Goal: Information Seeking & Learning: Understand process/instructions

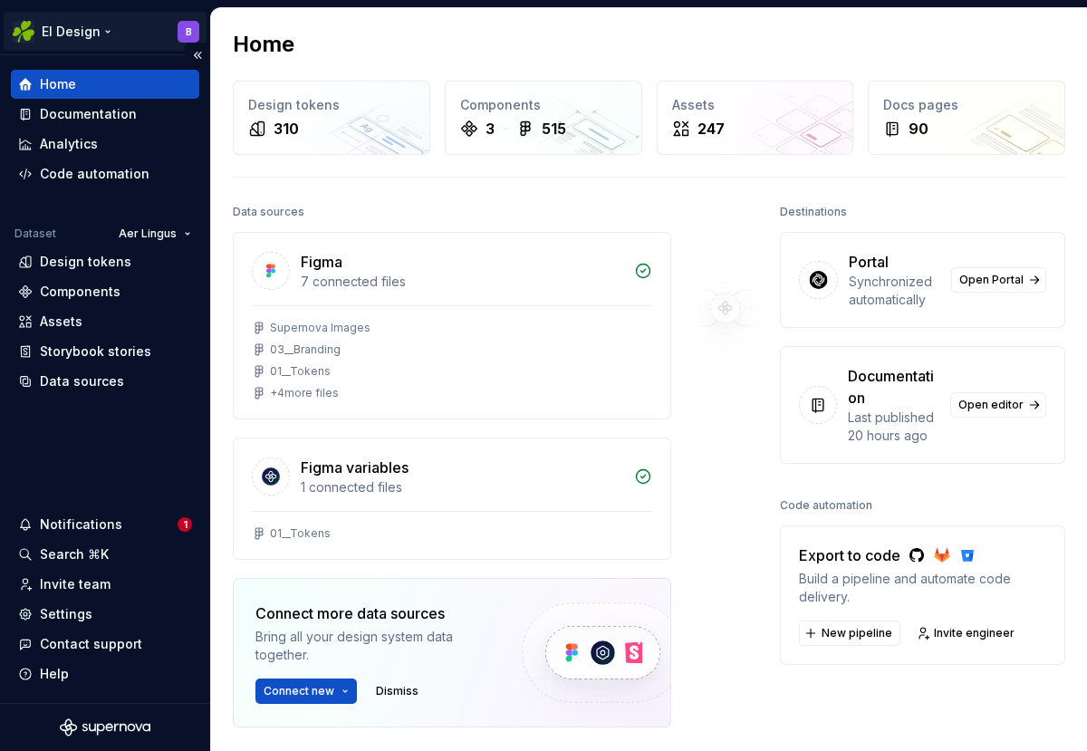
click at [71, 30] on html "EI Design B Home Documentation Analytics Code automation Dataset Aer Lingus Des…" at bounding box center [543, 375] width 1087 height 751
click at [725, 433] on html "EI Design B Home Documentation Analytics Code automation Dataset Aer Lingus Des…" at bounding box center [543, 375] width 1087 height 751
click at [85, 120] on div "Documentation" at bounding box center [88, 114] width 97 height 18
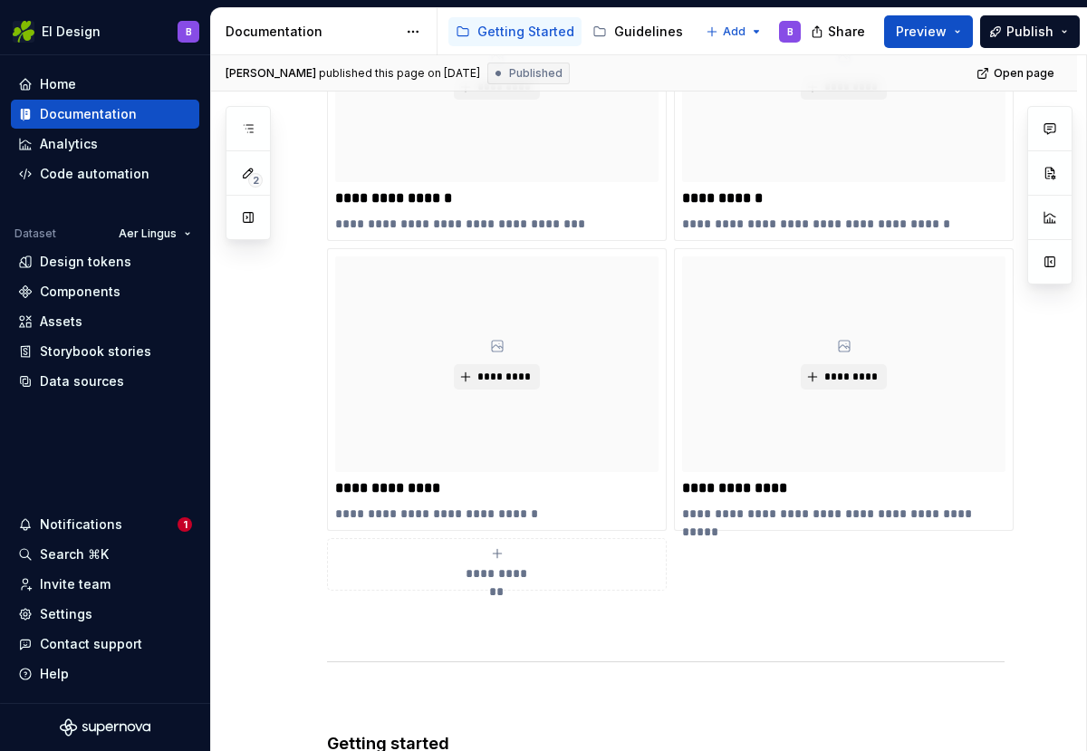
scroll to position [693, 0]
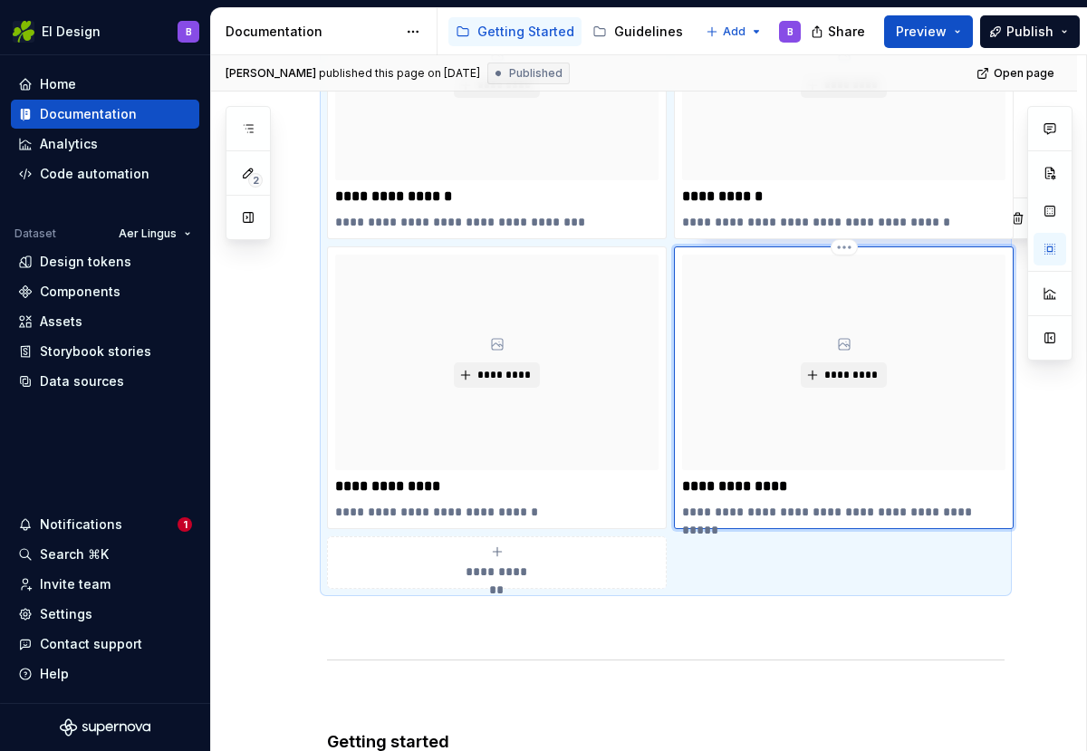
click at [747, 386] on div "*********" at bounding box center [843, 363] width 323 height 216
click at [747, 380] on div "*********" at bounding box center [843, 363] width 323 height 216
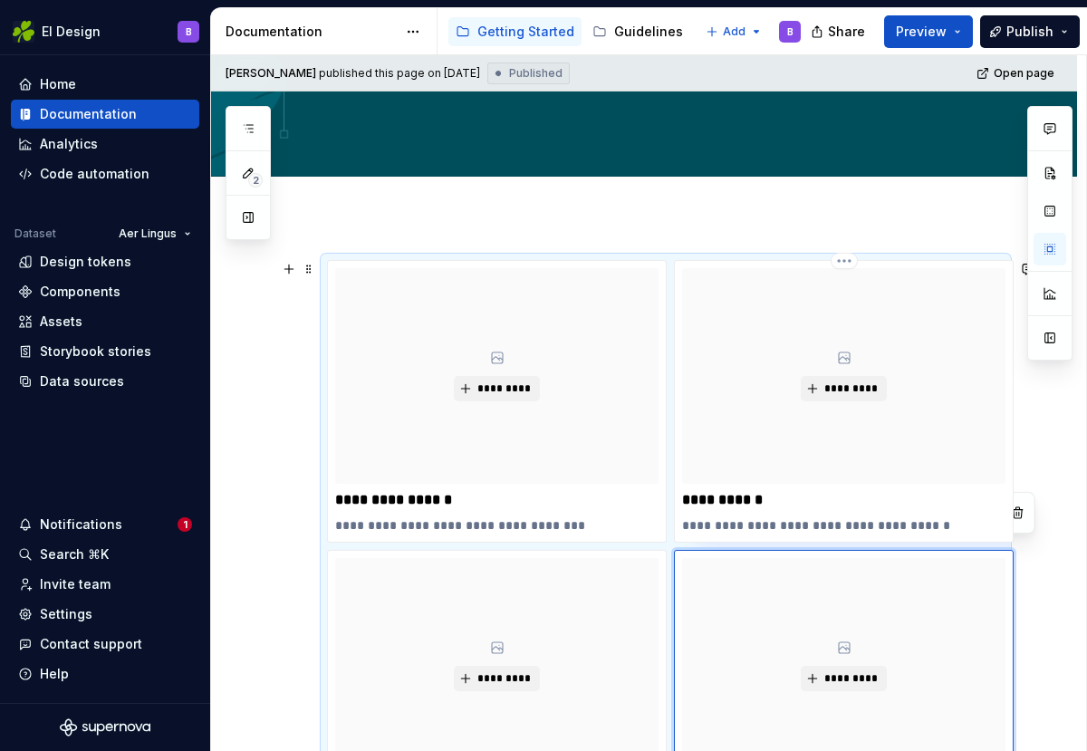
scroll to position [399, 0]
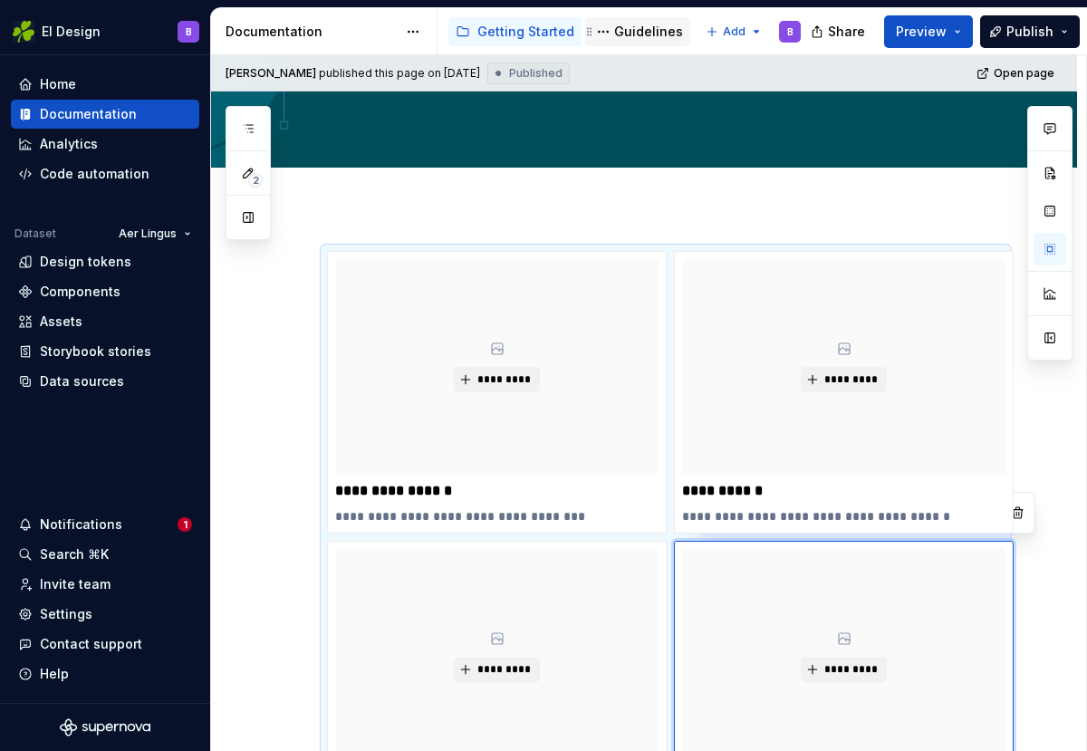
click at [614, 26] on div "Guidelines" at bounding box center [648, 32] width 69 height 18
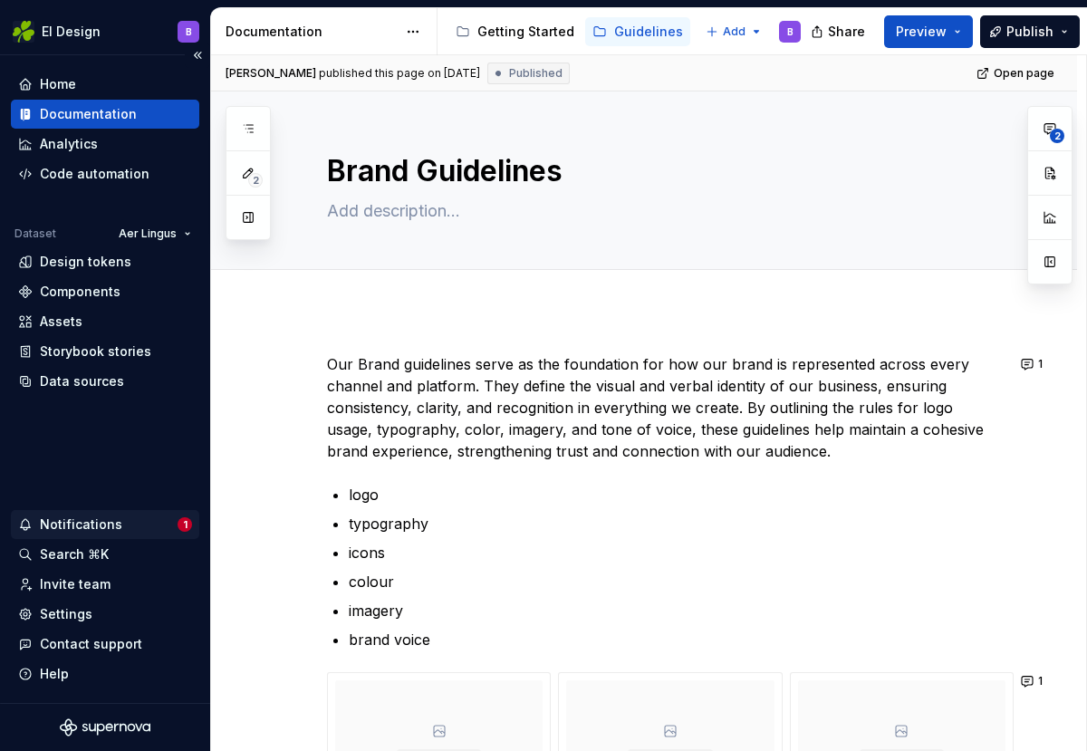
click at [85, 520] on div "Notifications" at bounding box center [81, 524] width 82 height 18
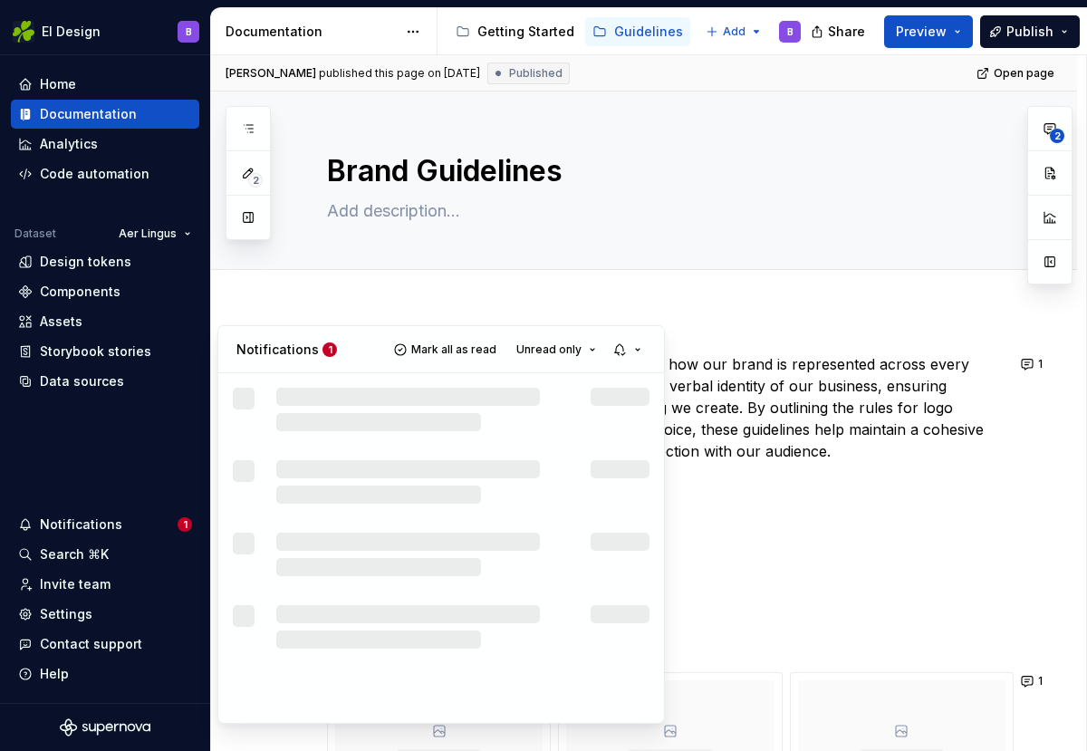
click at [64, 329] on html "EI Design B Home Documentation Analytics Code automation Dataset Aer Lingus Des…" at bounding box center [543, 375] width 1087 height 751
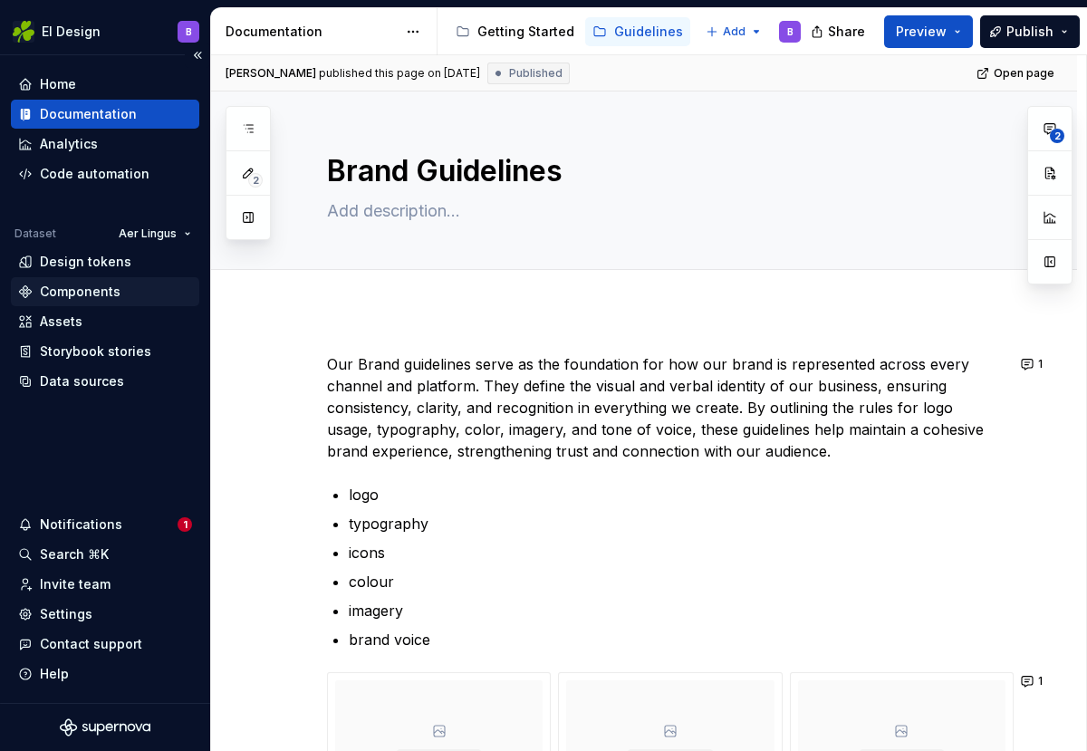
click at [66, 284] on div "Components" at bounding box center [80, 292] width 81 height 18
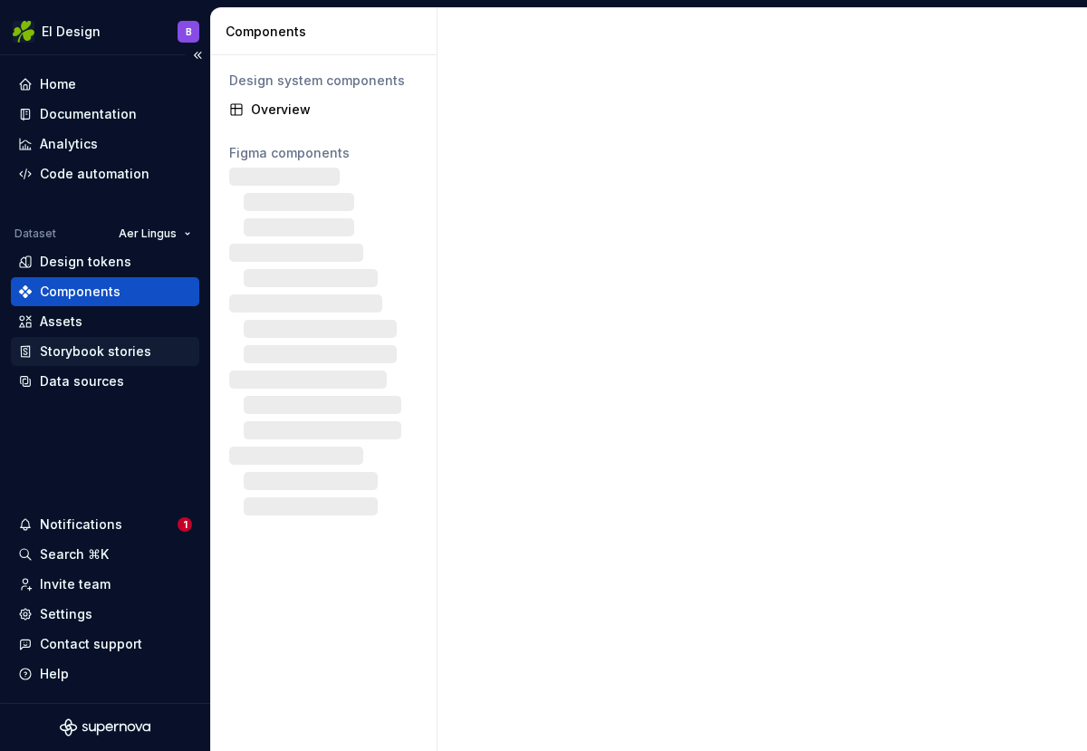
click at [92, 358] on div "Storybook stories" at bounding box center [95, 351] width 111 height 18
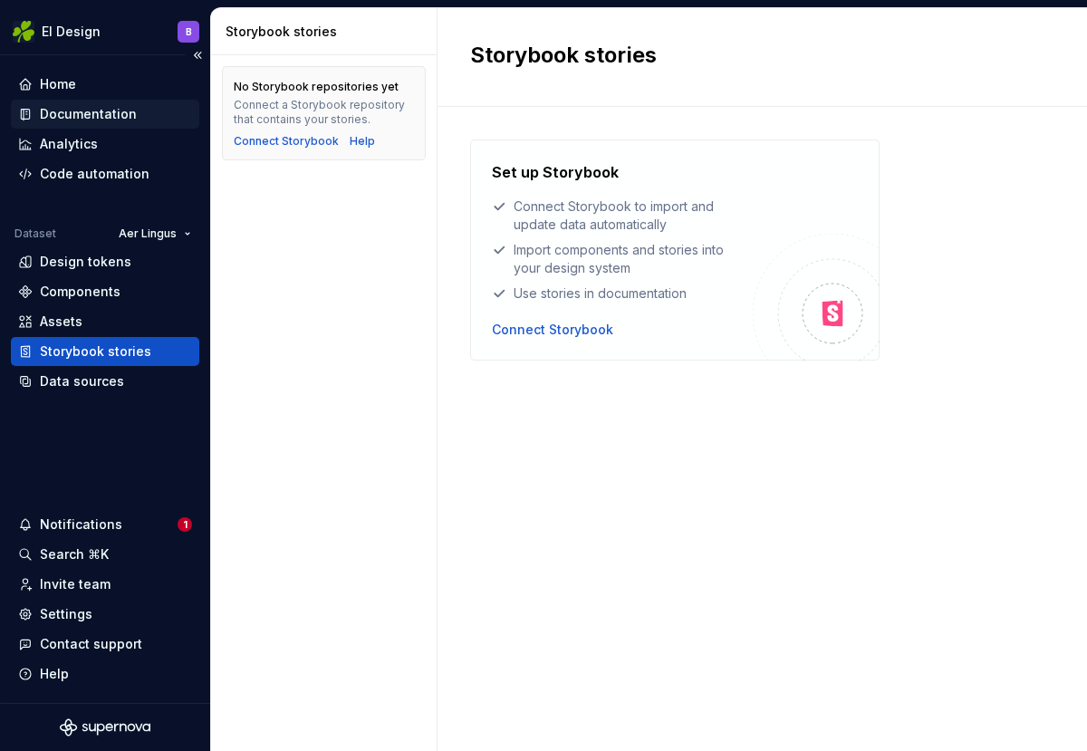
click at [82, 120] on div "Documentation" at bounding box center [88, 114] width 97 height 18
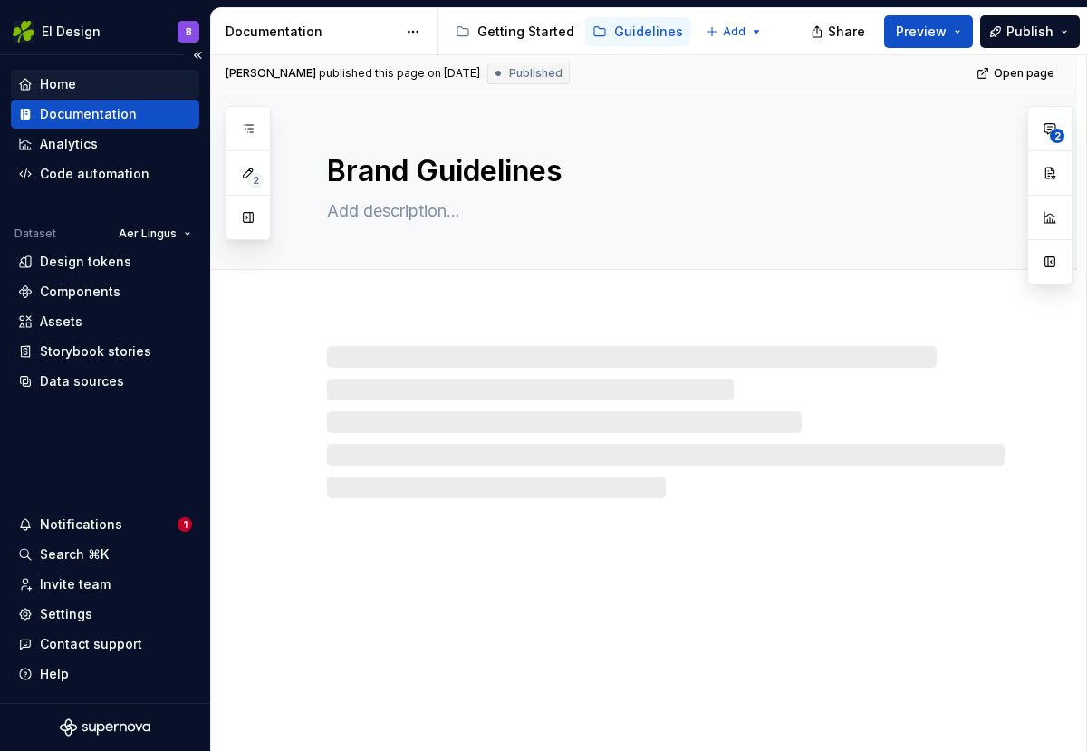
click at [44, 78] on div "Home" at bounding box center [58, 84] width 36 height 18
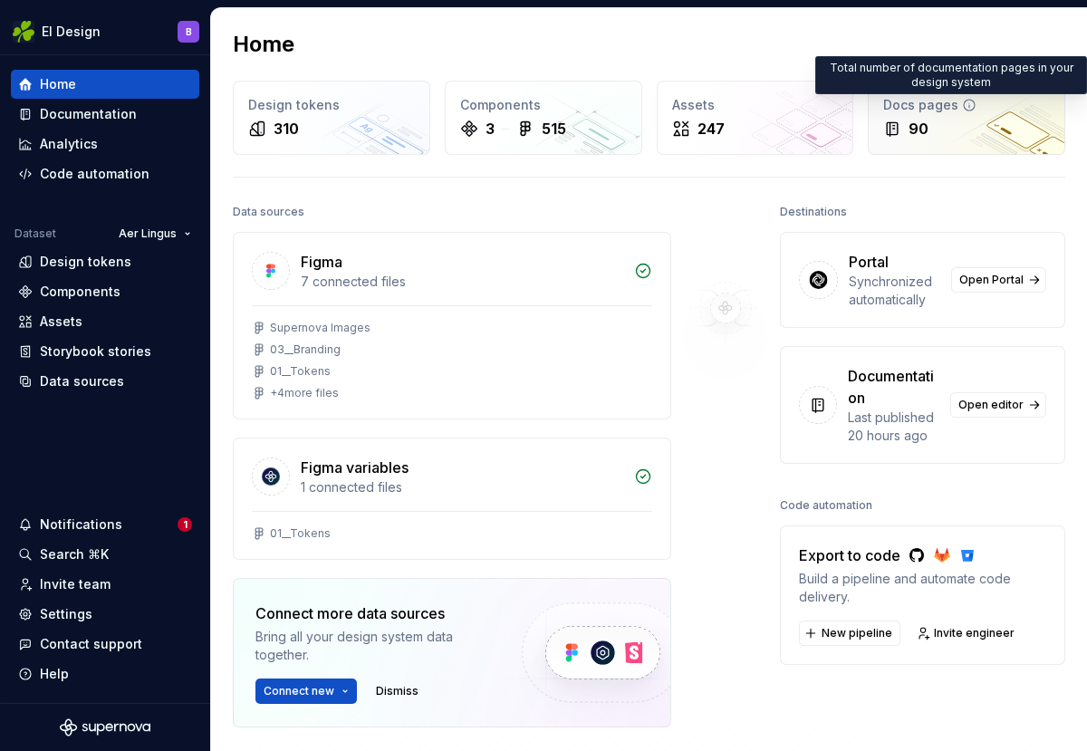
click at [962, 106] on icon at bounding box center [969, 105] width 14 height 14
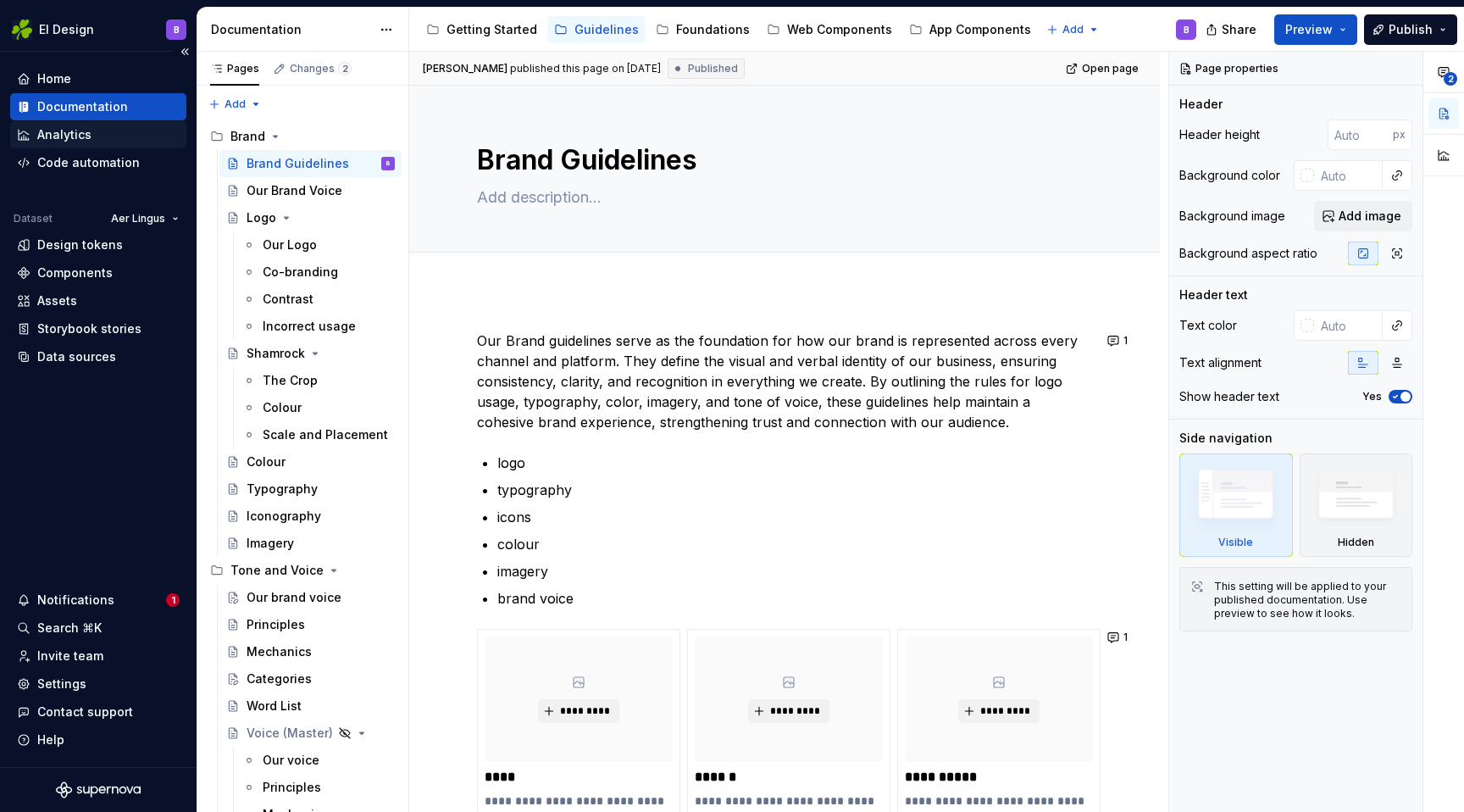
click at [55, 138] on div "Analytics" at bounding box center [65, 135] width 54 height 17
click at [69, 167] on div "Code automation" at bounding box center [89, 163] width 103 height 17
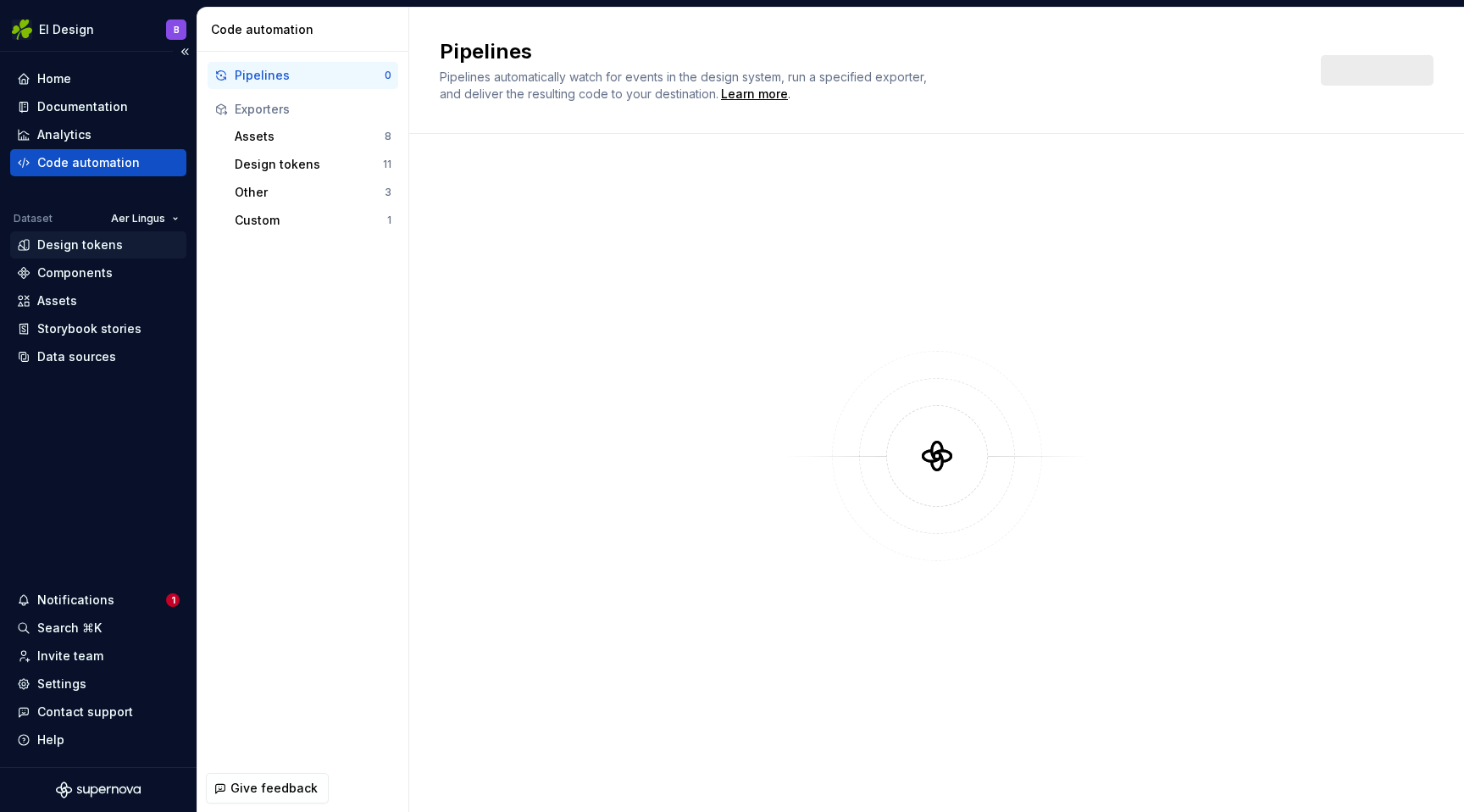
click at [67, 248] on div "Design tokens" at bounding box center [80, 245] width 85 height 17
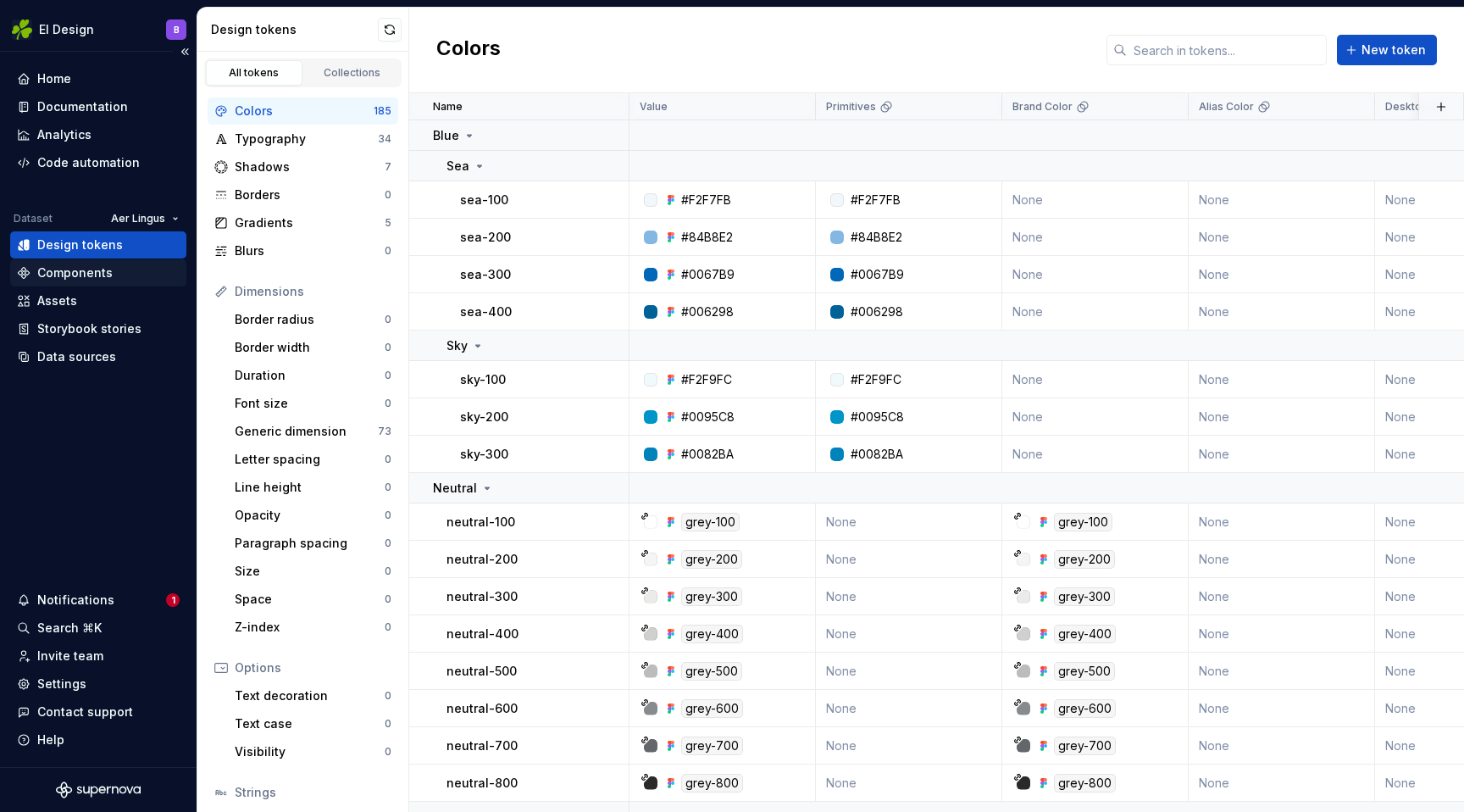
click at [74, 267] on div "Components" at bounding box center [75, 273] width 76 height 17
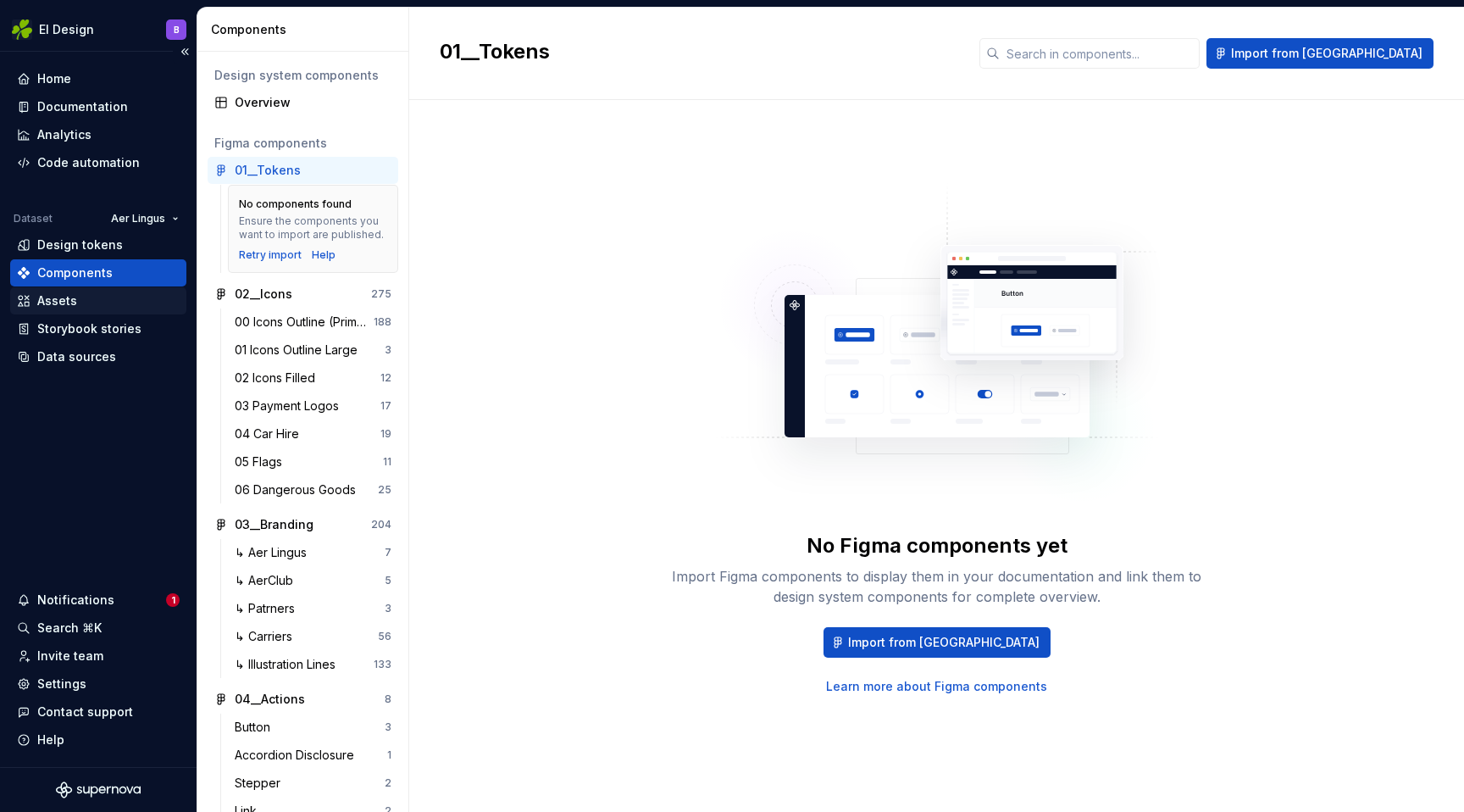
click at [65, 312] on div "Assets" at bounding box center [98, 300] width 176 height 27
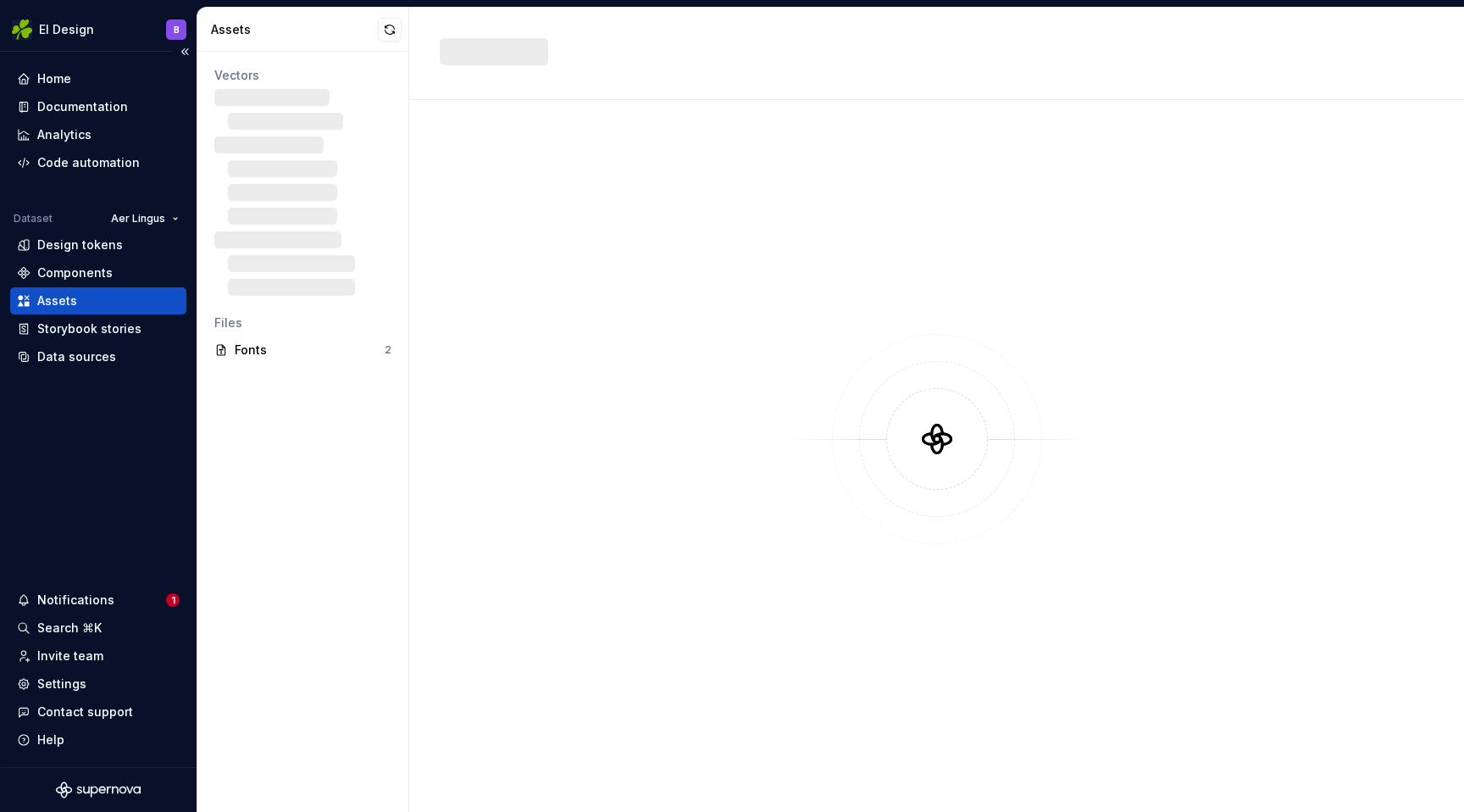
click at [63, 300] on div "Assets" at bounding box center [57, 301] width 40 height 17
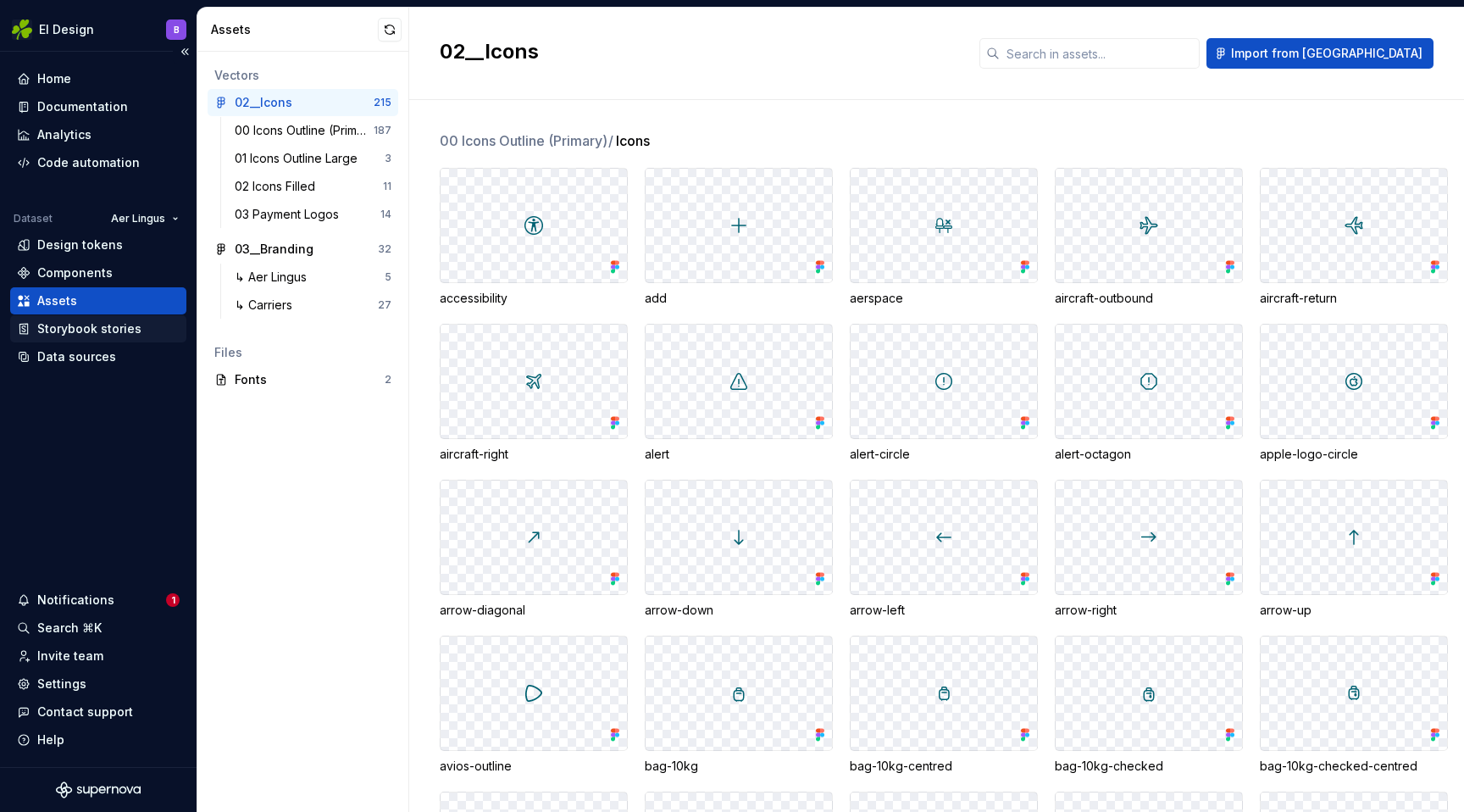
click at [72, 334] on div "Storybook stories" at bounding box center [89, 328] width 104 height 17
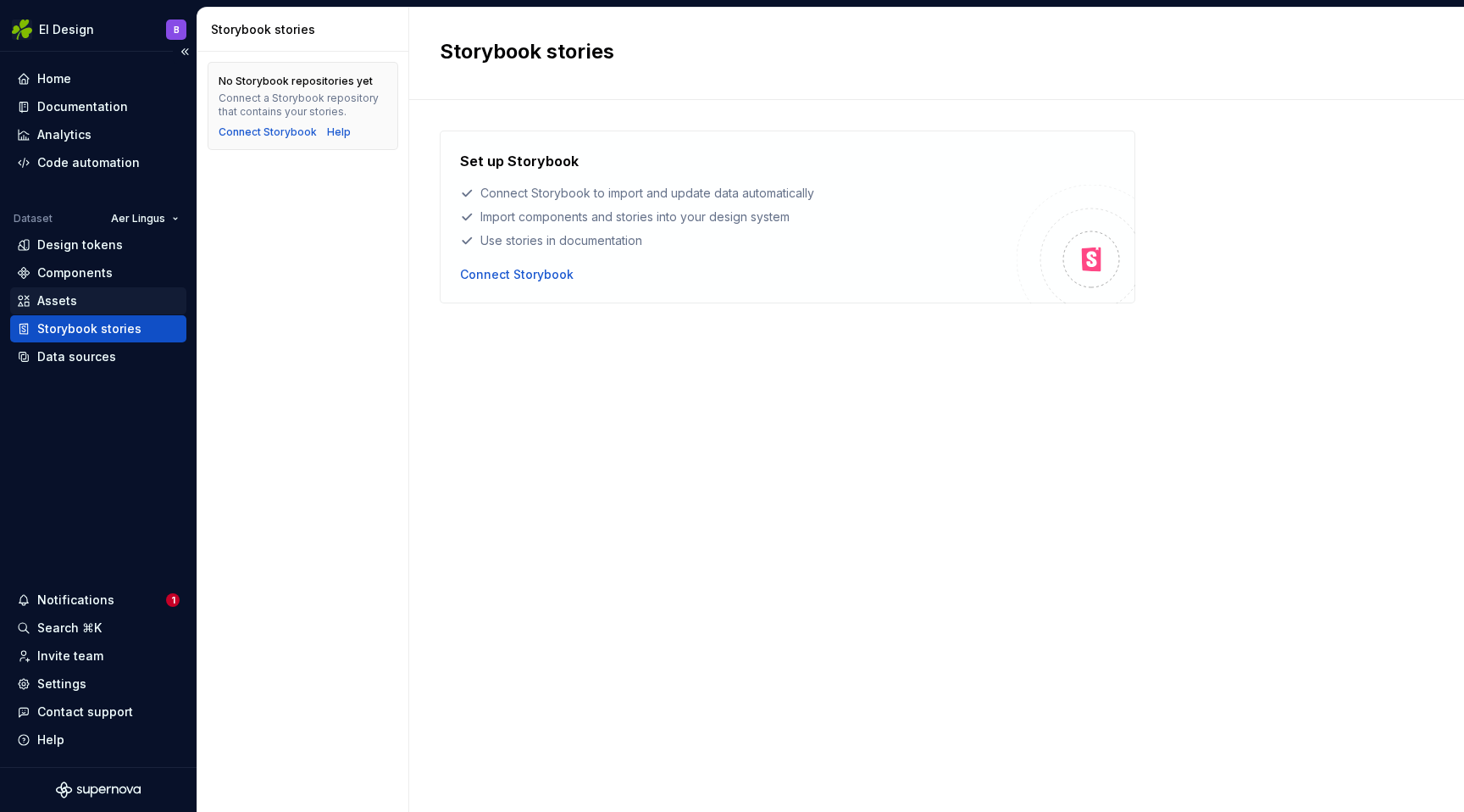
click at [67, 297] on div "Assets" at bounding box center [57, 301] width 40 height 17
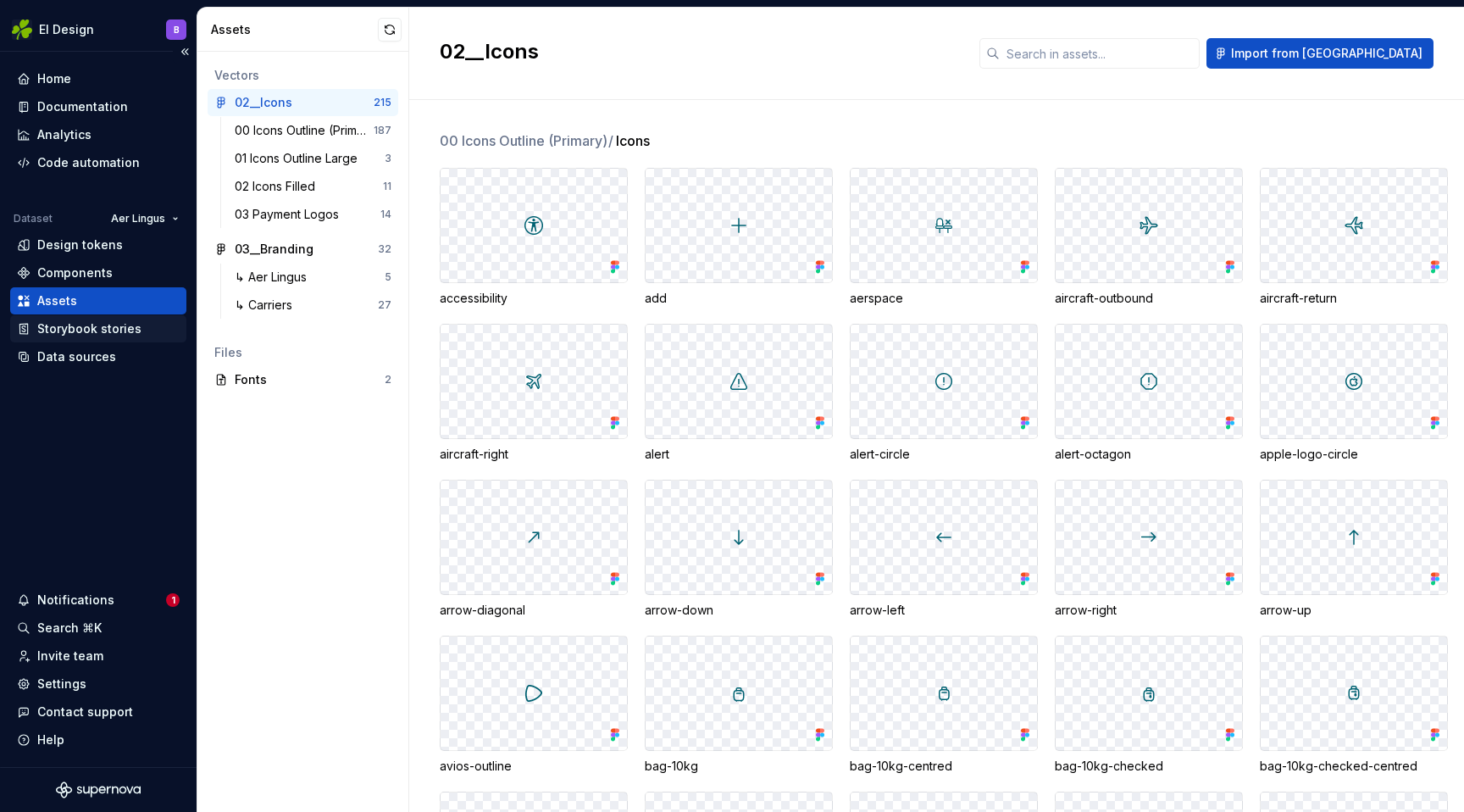
click at [80, 328] on div "Storybook stories" at bounding box center [89, 328] width 104 height 17
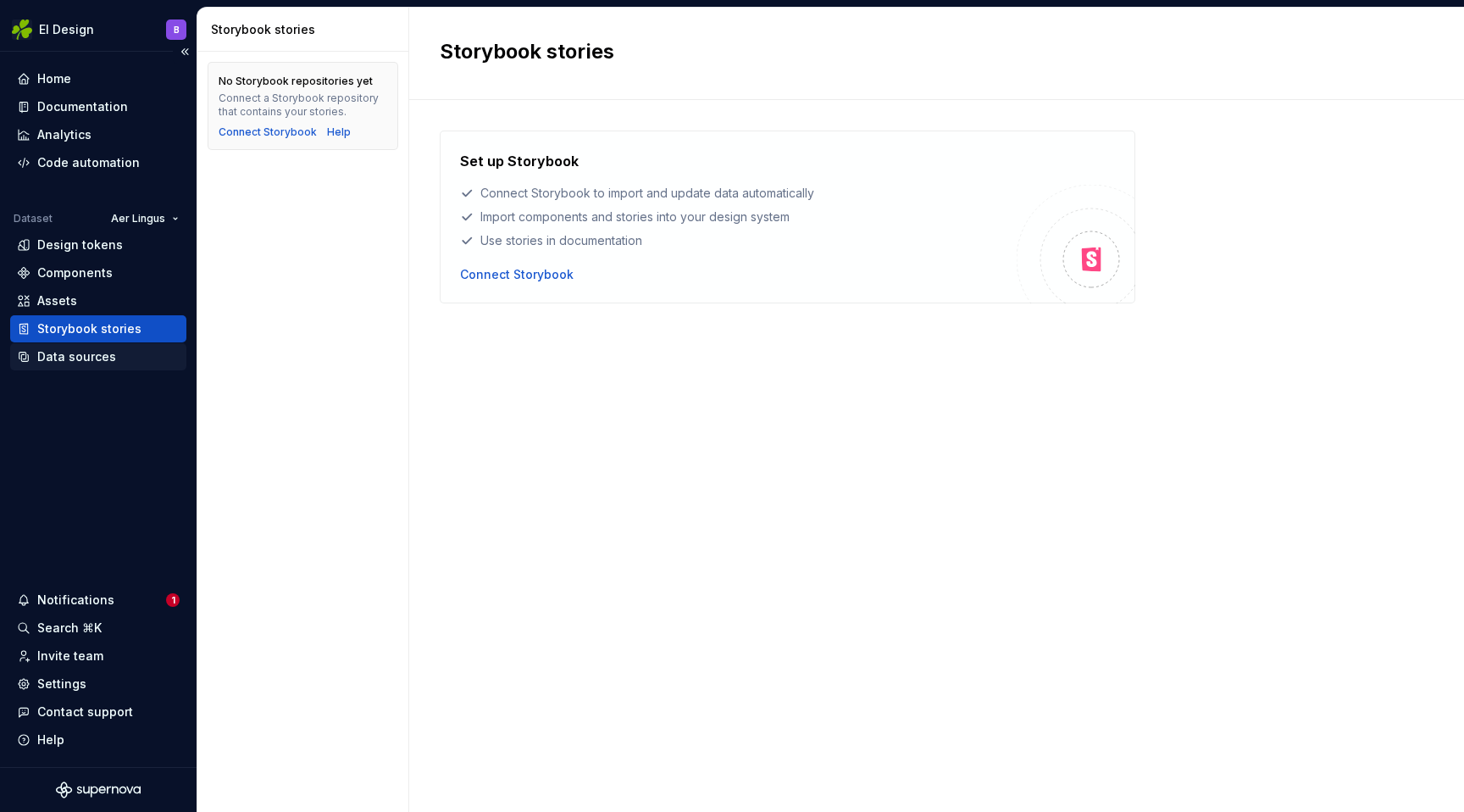
click at [83, 361] on div "Data sources" at bounding box center [77, 356] width 79 height 17
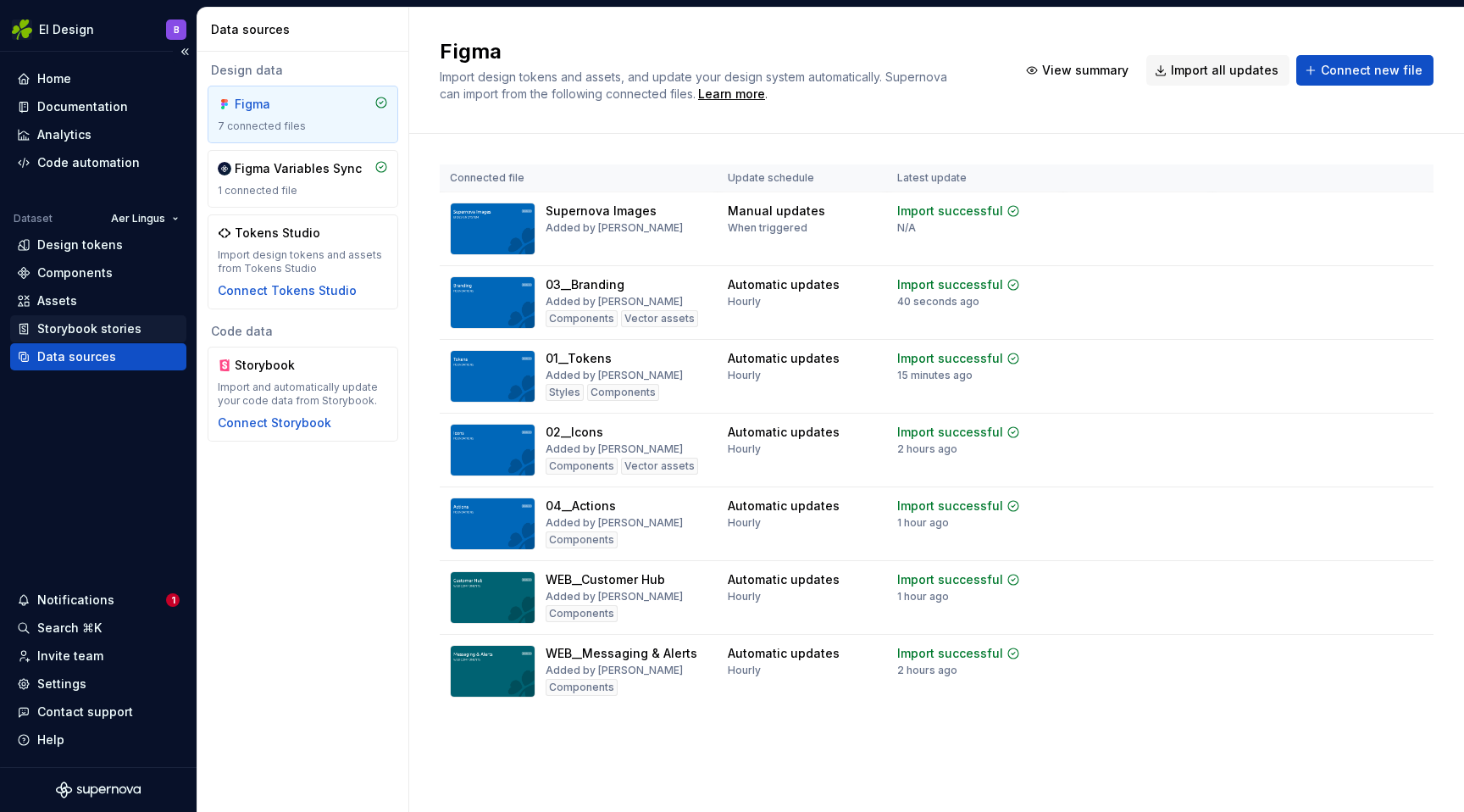
click at [80, 334] on div "Storybook stories" at bounding box center [89, 328] width 104 height 17
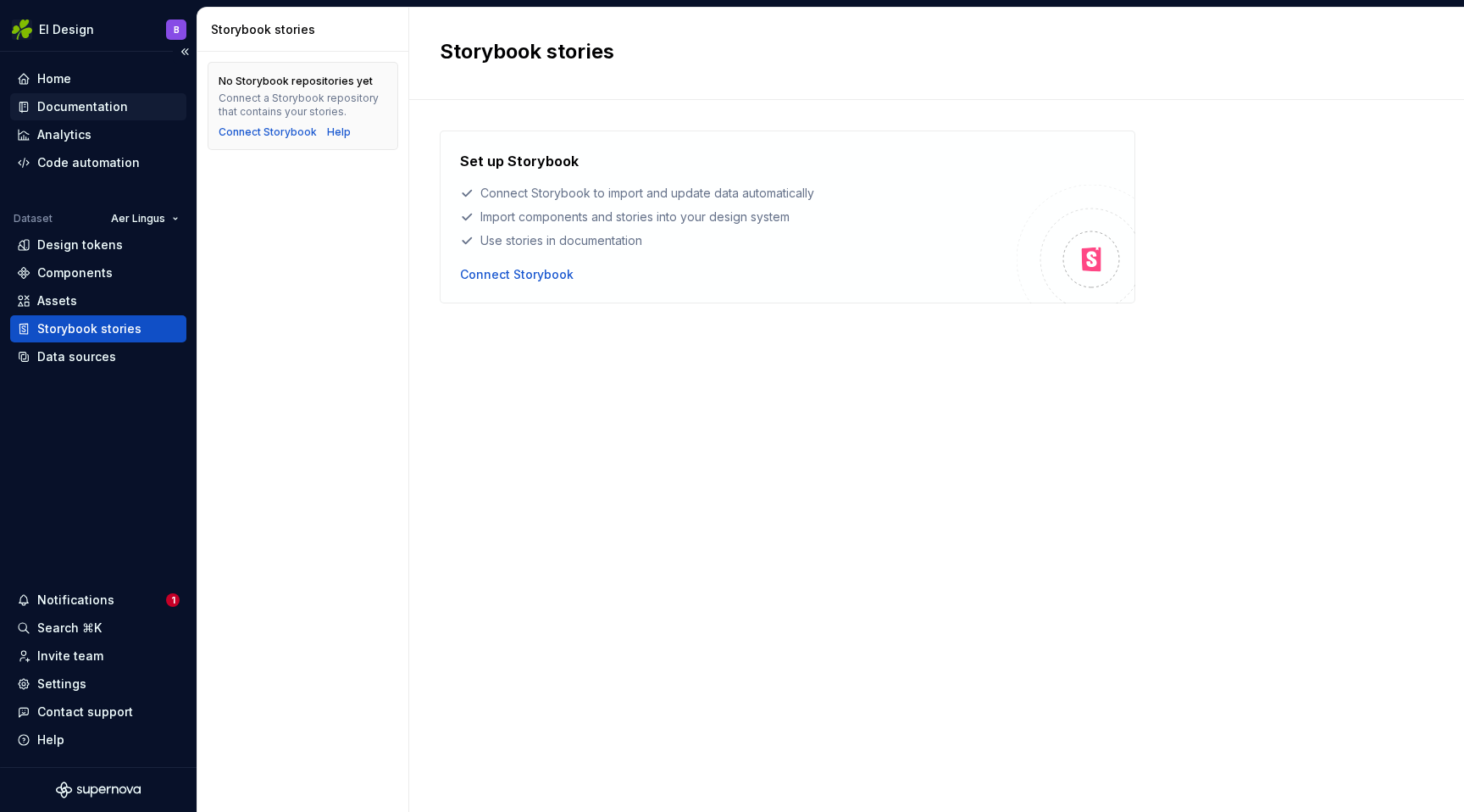
click at [62, 109] on div "Documentation" at bounding box center [82, 107] width 91 height 17
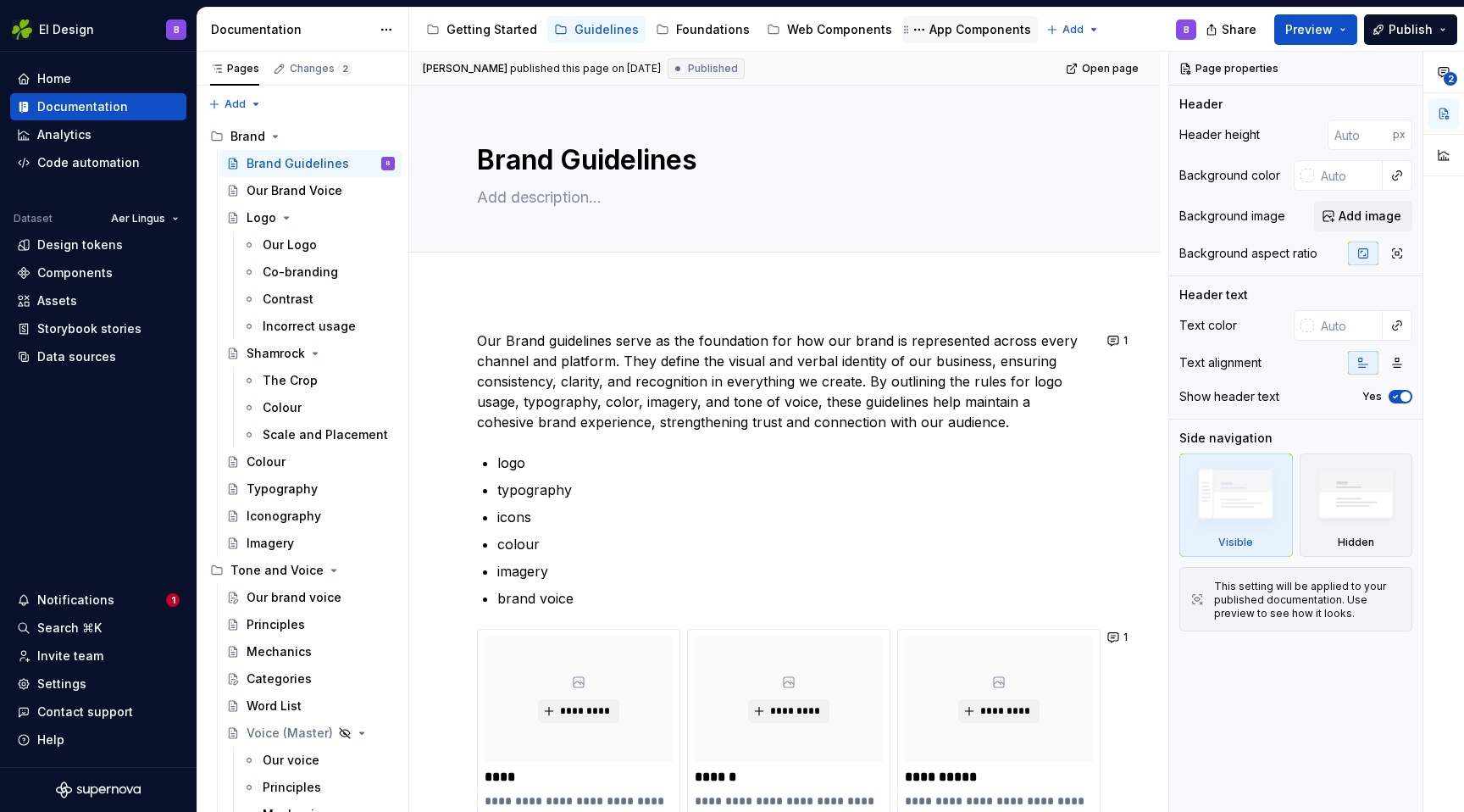
click at [935, 32] on div "App Components" at bounding box center [980, 30] width 102 height 17
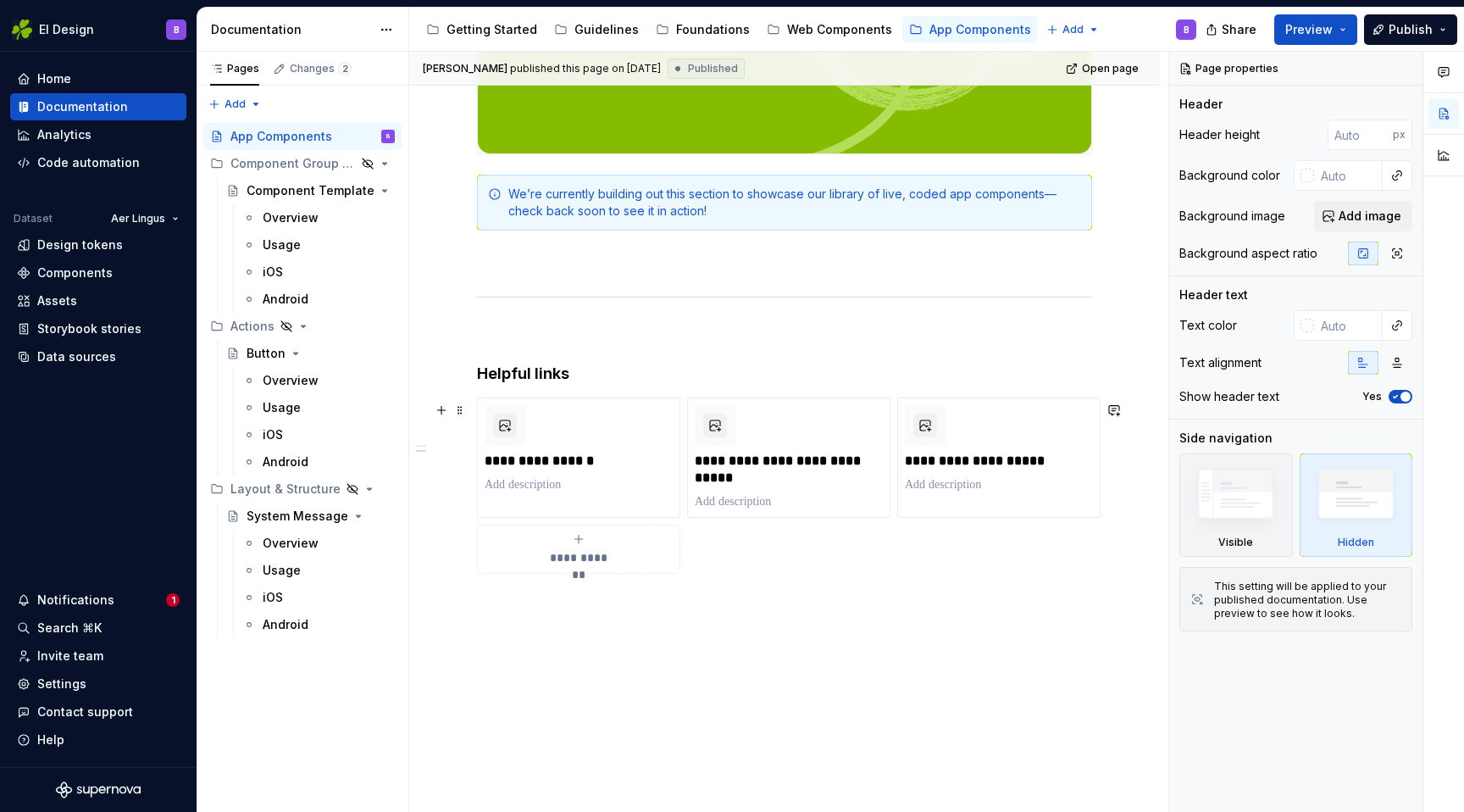
scroll to position [584, 0]
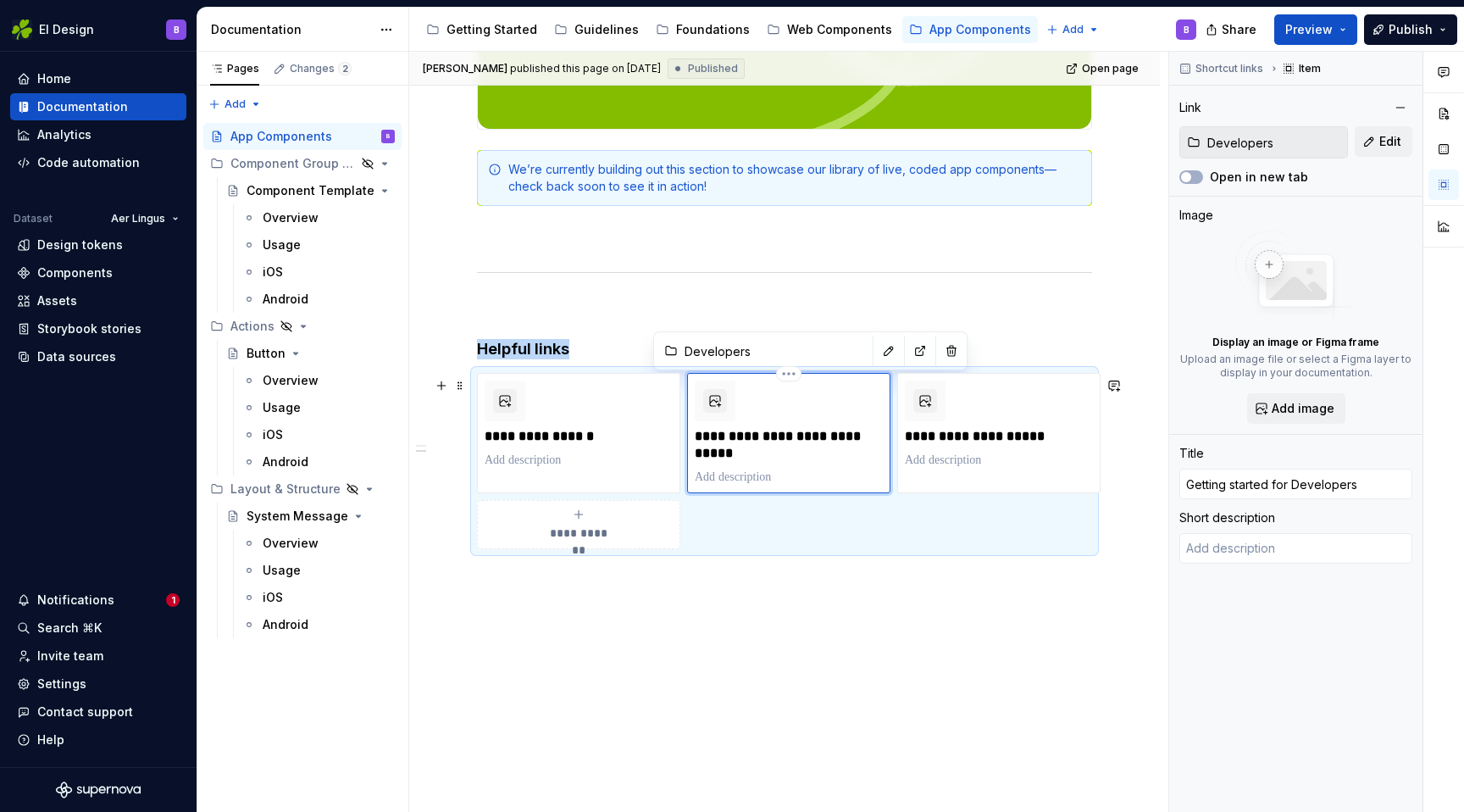
click at [783, 426] on div "**********" at bounding box center [789, 433] width 188 height 105
click at [877, 347] on button "button" at bounding box center [889, 350] width 23 height 23
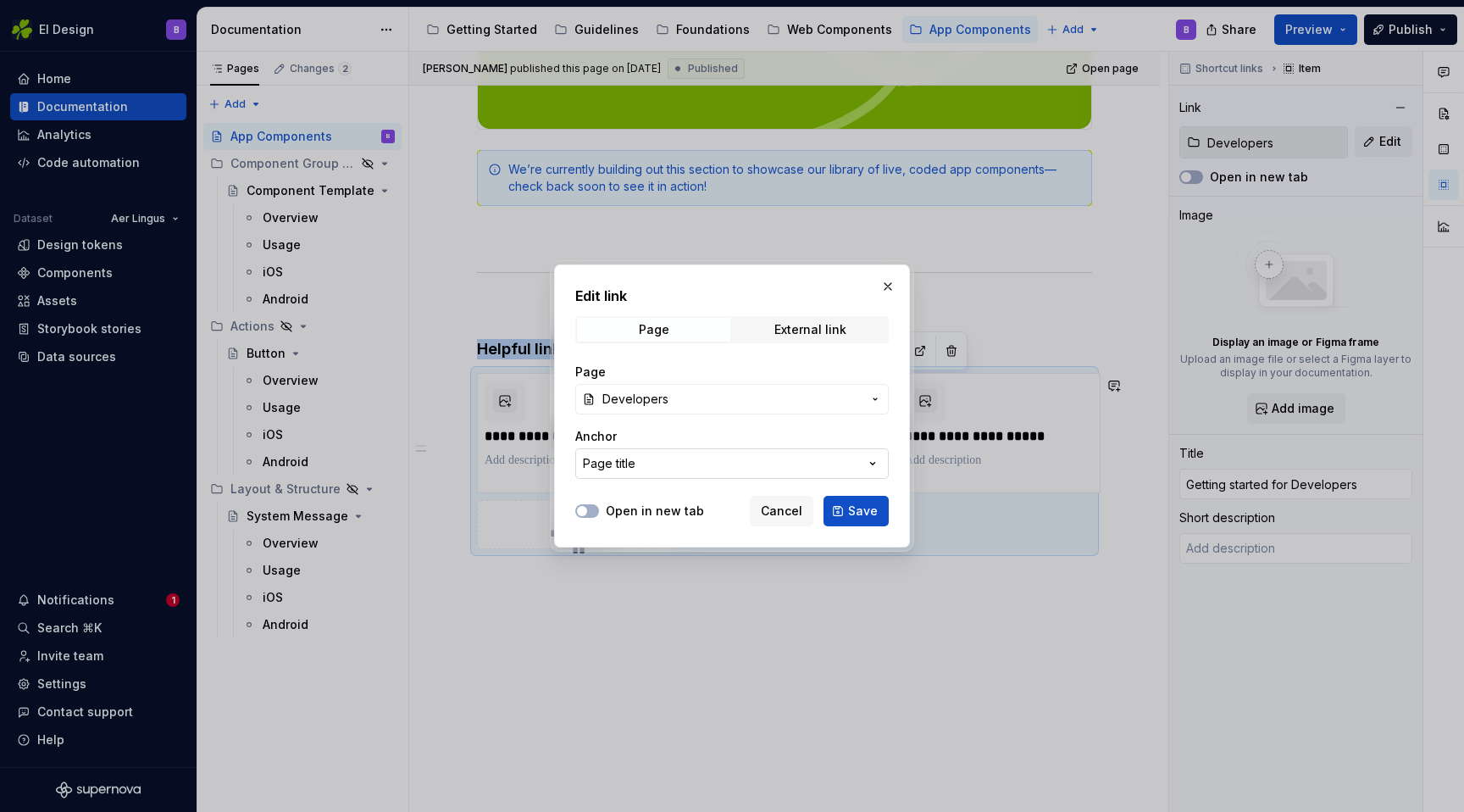
click at [634, 458] on div "Page title" at bounding box center [609, 463] width 52 height 17
click at [658, 613] on div at bounding box center [732, 406] width 1464 height 812
click at [869, 517] on span "Save" at bounding box center [863, 511] width 30 height 17
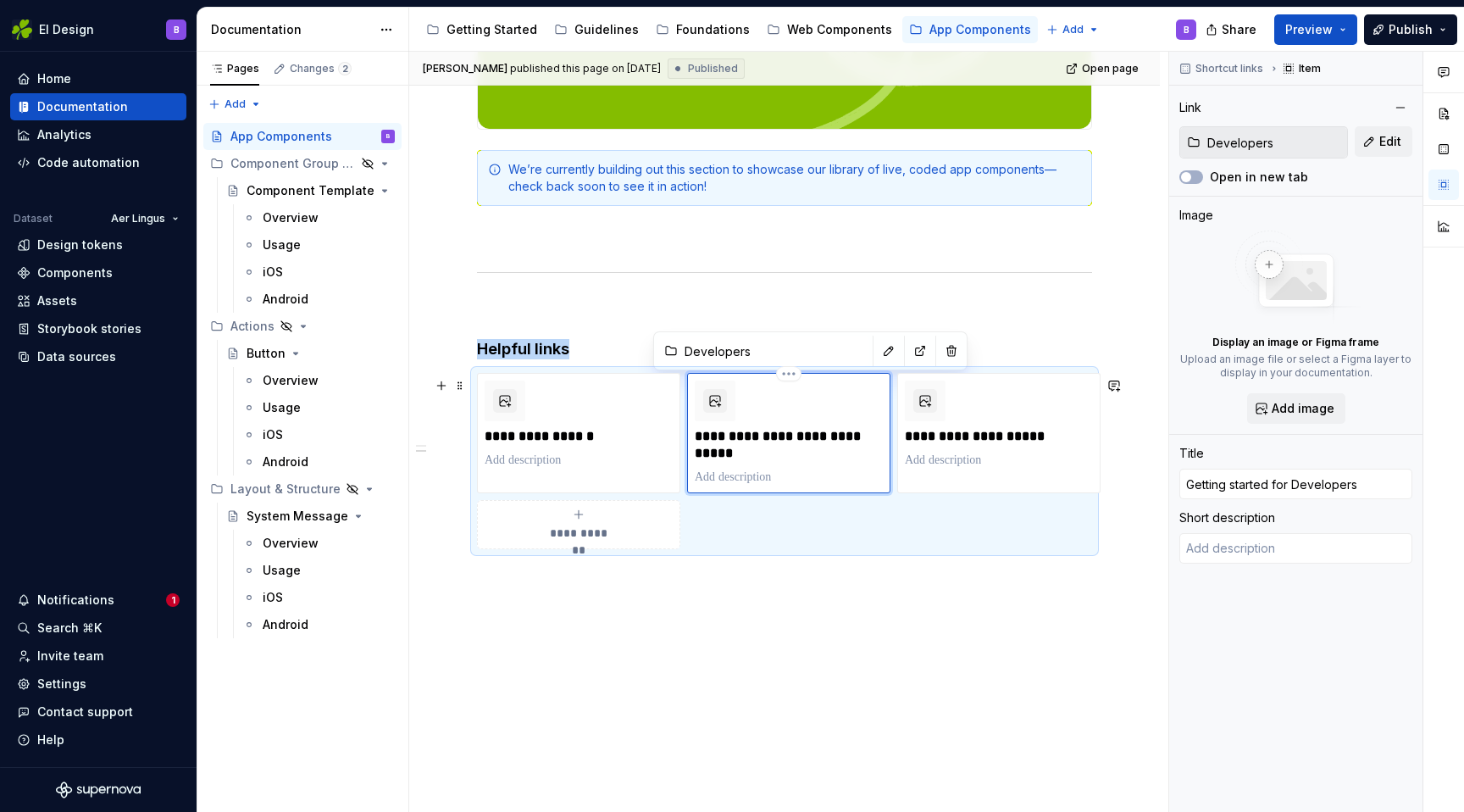
click at [767, 419] on div "**********" at bounding box center [789, 433] width 188 height 105
click at [877, 347] on button "button" at bounding box center [889, 350] width 23 height 23
click at [771, 407] on div "**********" at bounding box center [789, 433] width 188 height 105
click at [681, 660] on div "**********" at bounding box center [785, 315] width 751 height 1138
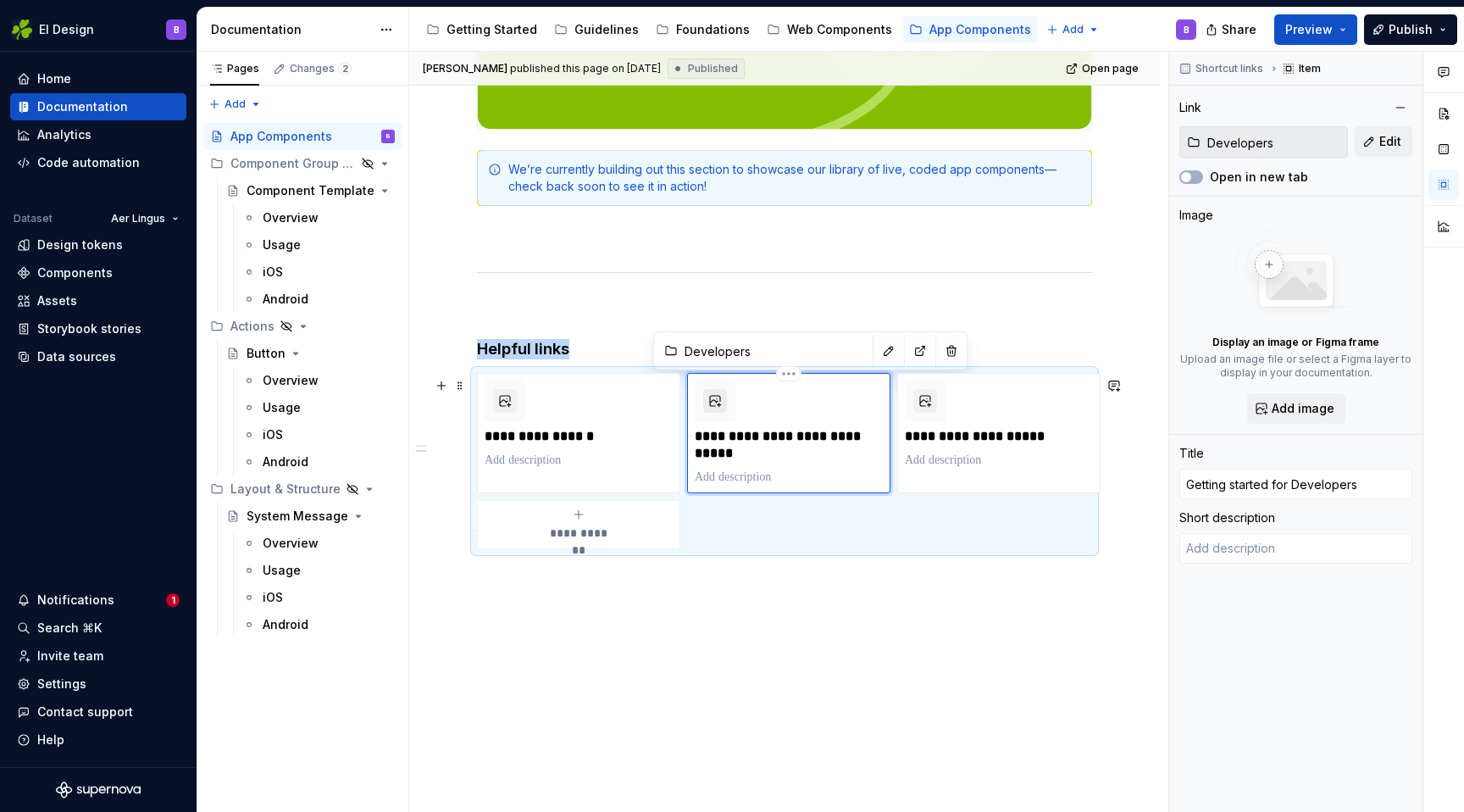
click at [723, 397] on button "button" at bounding box center [715, 400] width 23 height 23
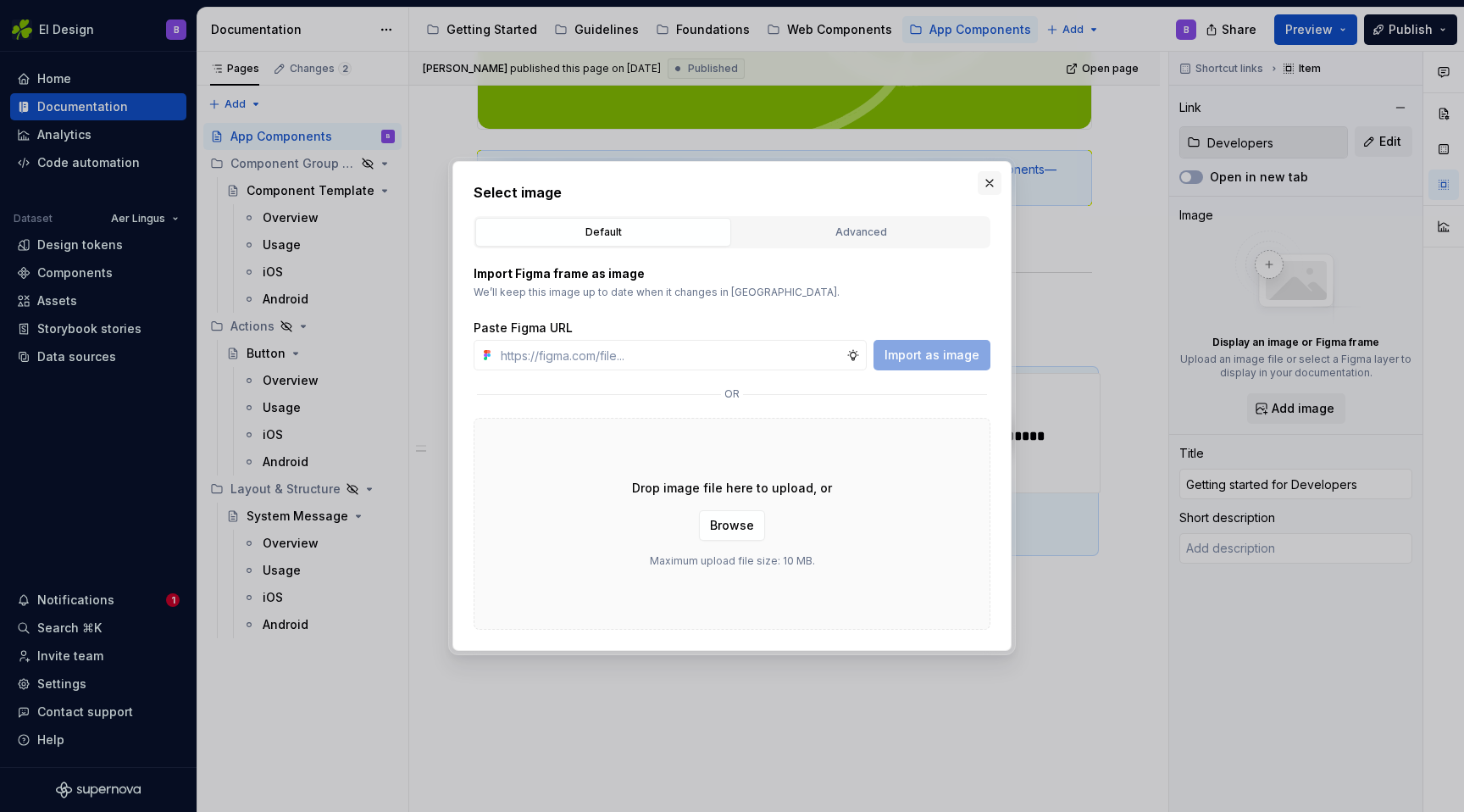
click at [982, 178] on button "button" at bounding box center [989, 182] width 23 height 23
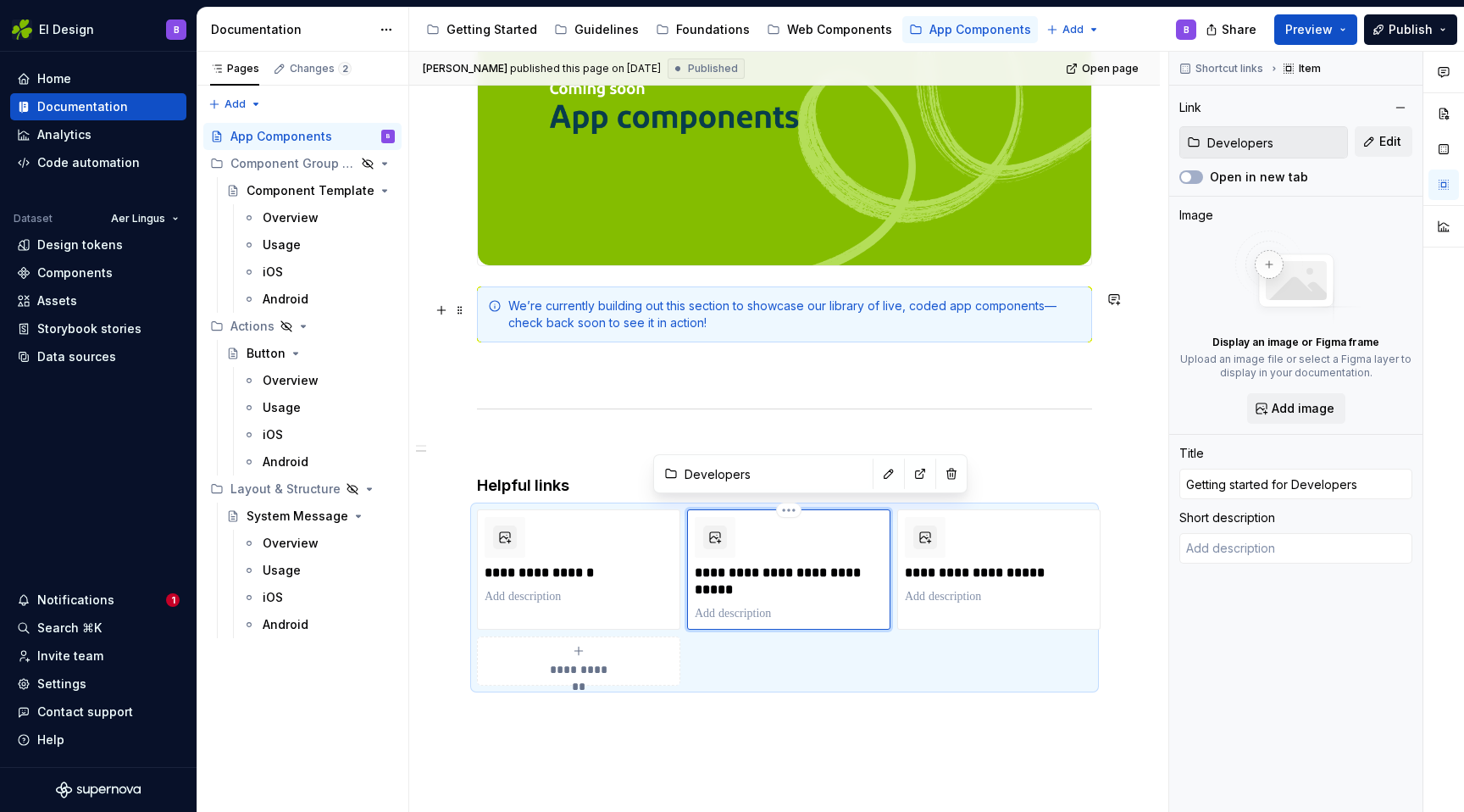
scroll to position [472, 0]
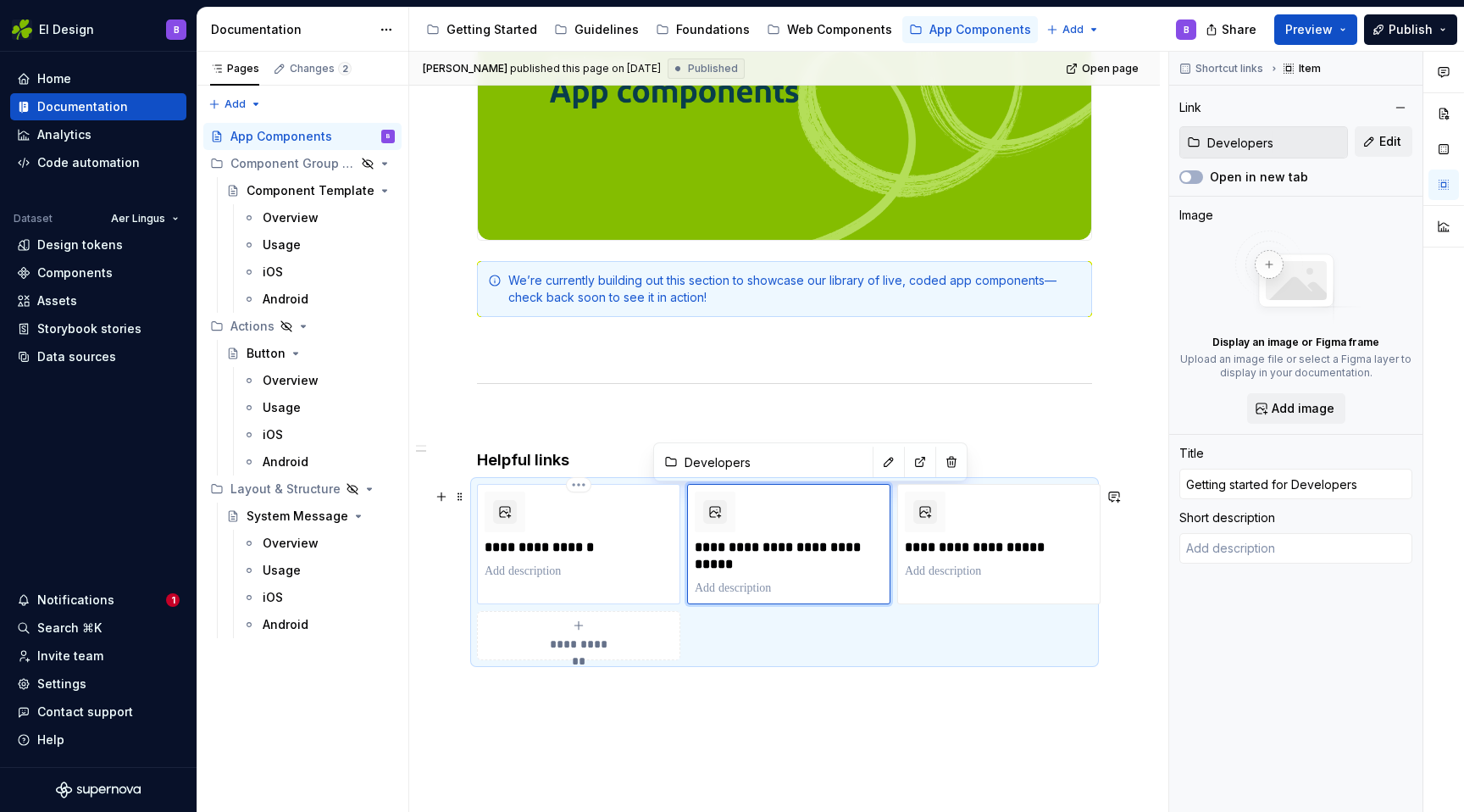
type textarea "*"
type input "Guidelines"
type input "Brand Guidelines"
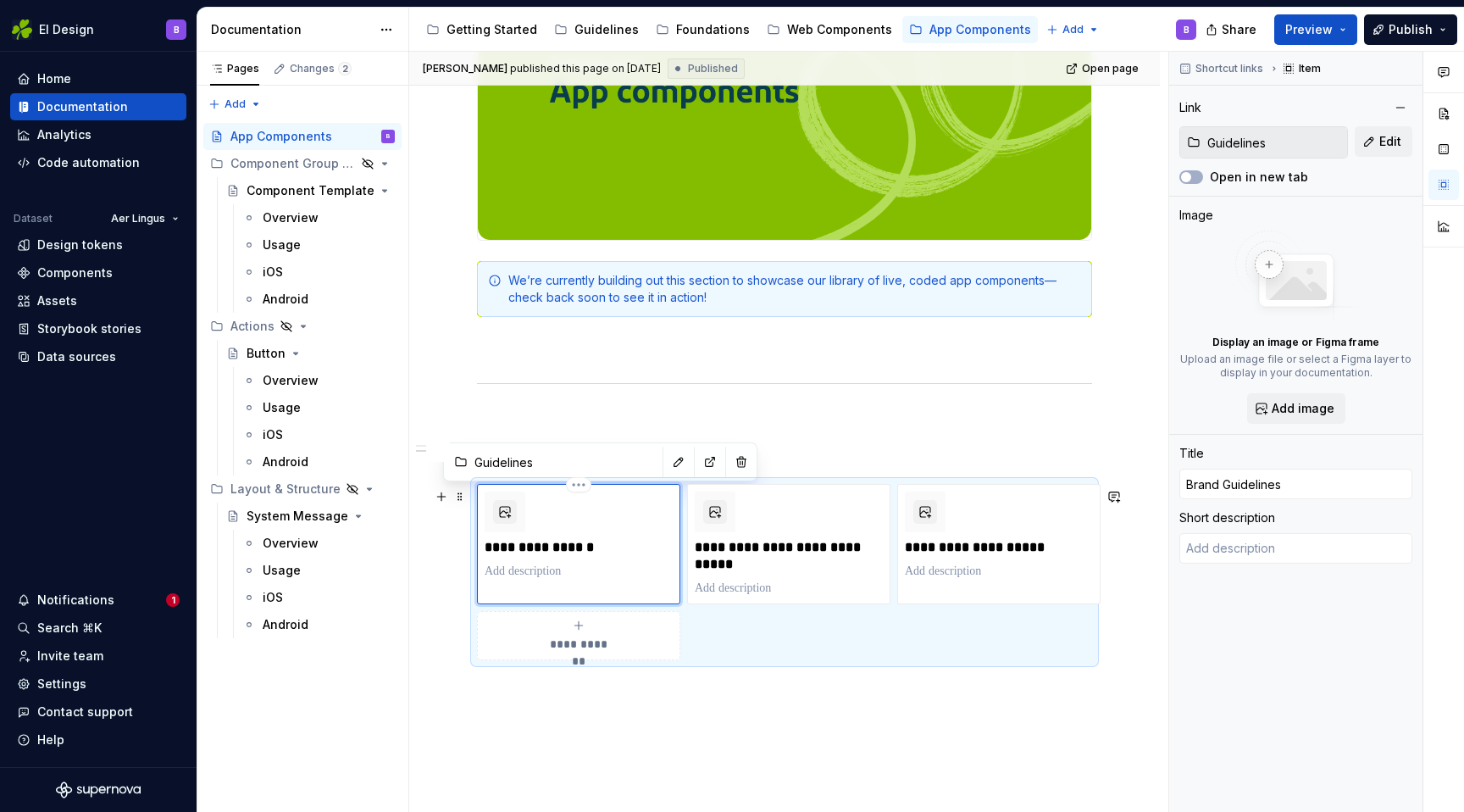
click at [578, 528] on div "**********" at bounding box center [578, 535] width 188 height 88
type textarea "*"
type input "Developers"
type input "Getting started for Developers"
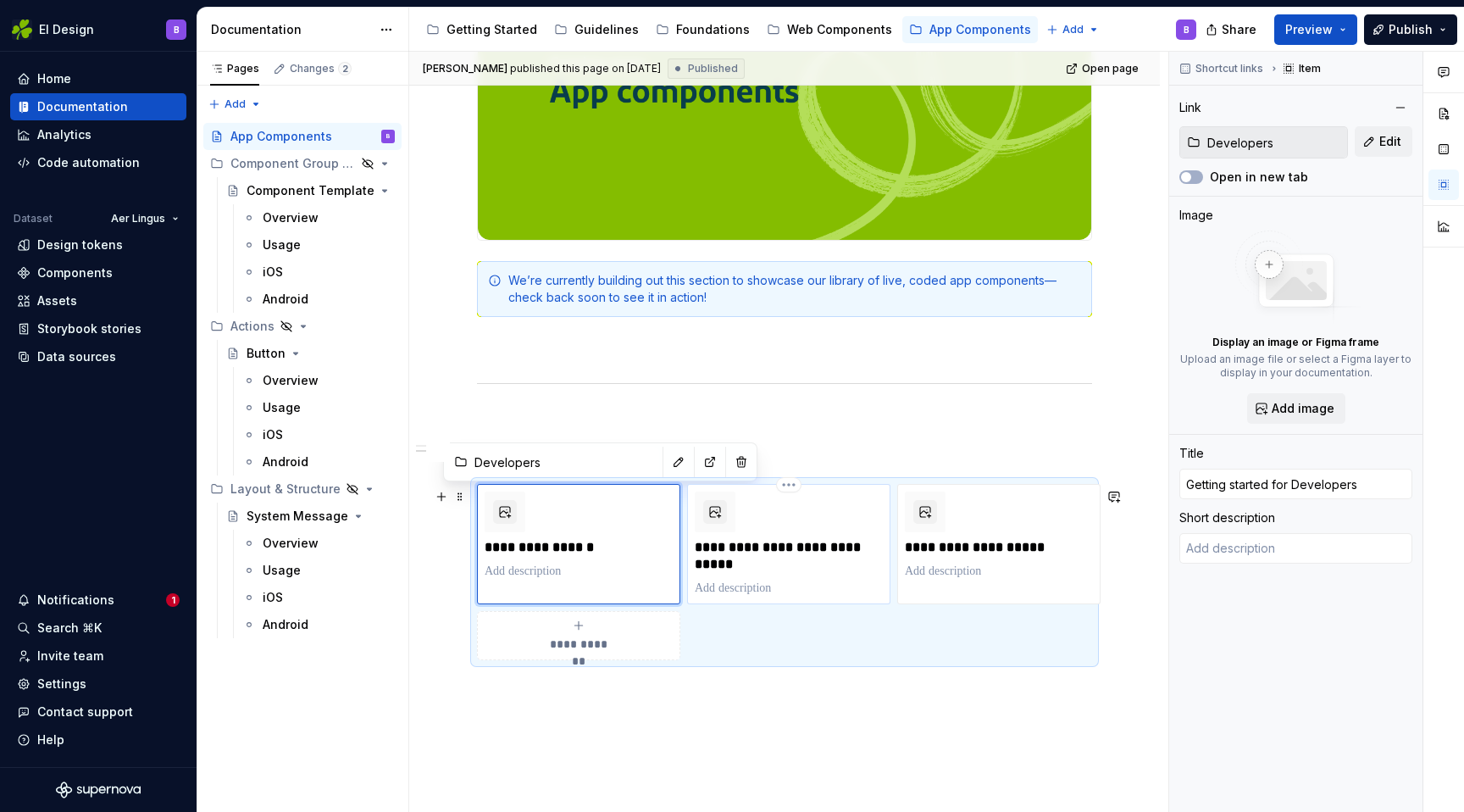
click at [775, 500] on div "**********" at bounding box center [789, 544] width 188 height 105
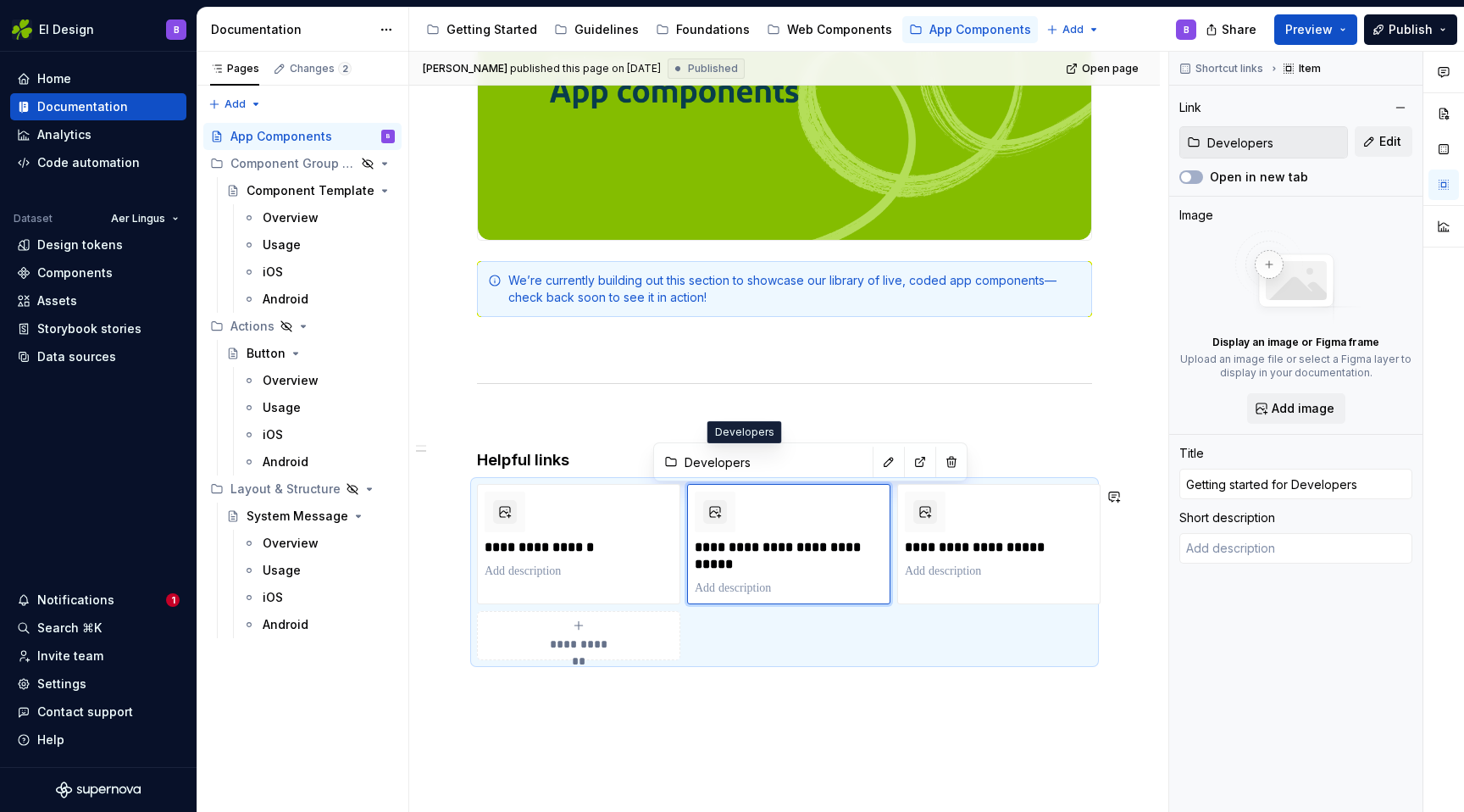
click at [689, 458] on input "Developers" at bounding box center [774, 461] width 192 height 31
click at [668, 460] on icon at bounding box center [671, 461] width 13 height 13
click at [908, 461] on button "button" at bounding box center [920, 461] width 23 height 23
type textarea "*"
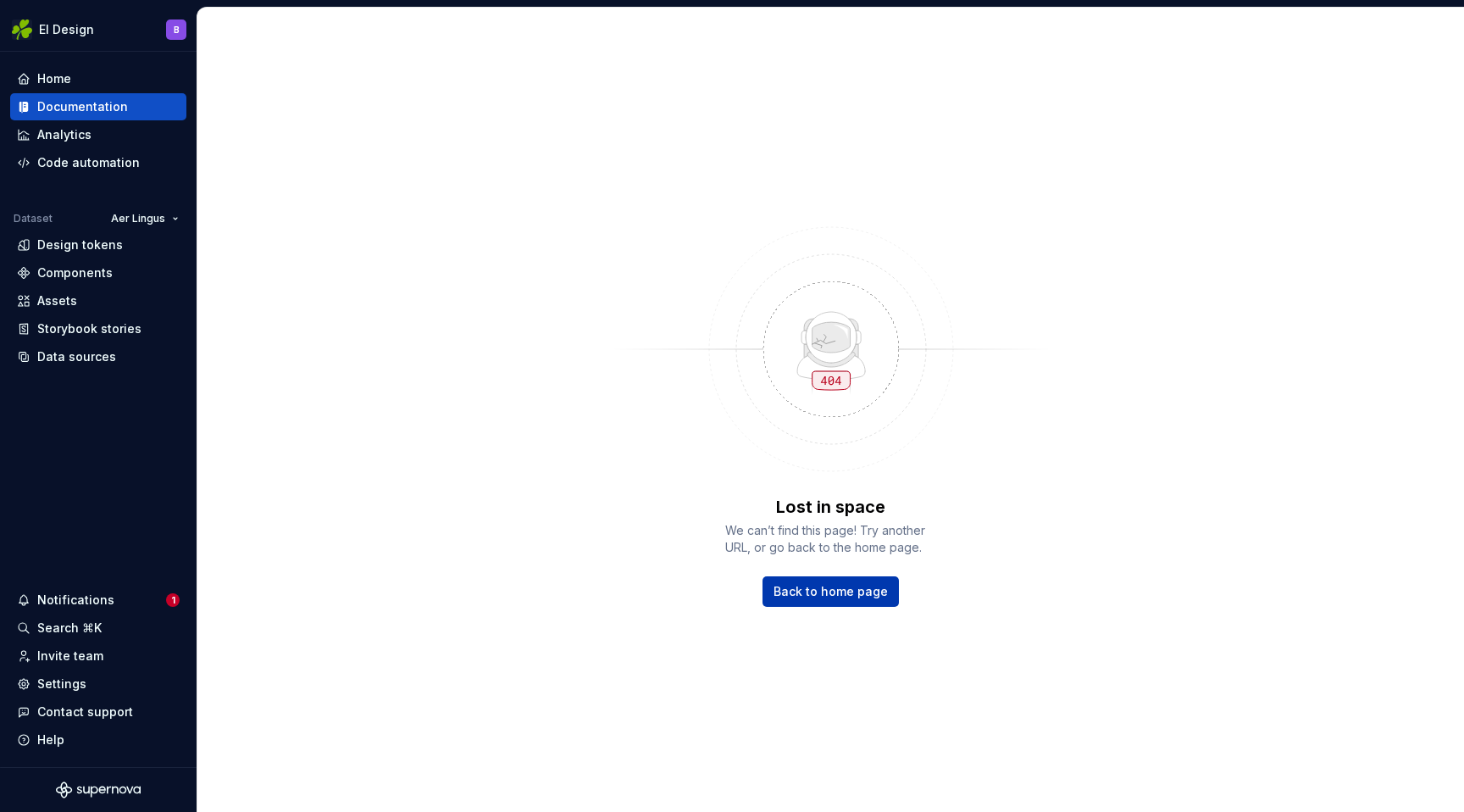
click at [793, 597] on span "Back to home page" at bounding box center [831, 591] width 114 height 17
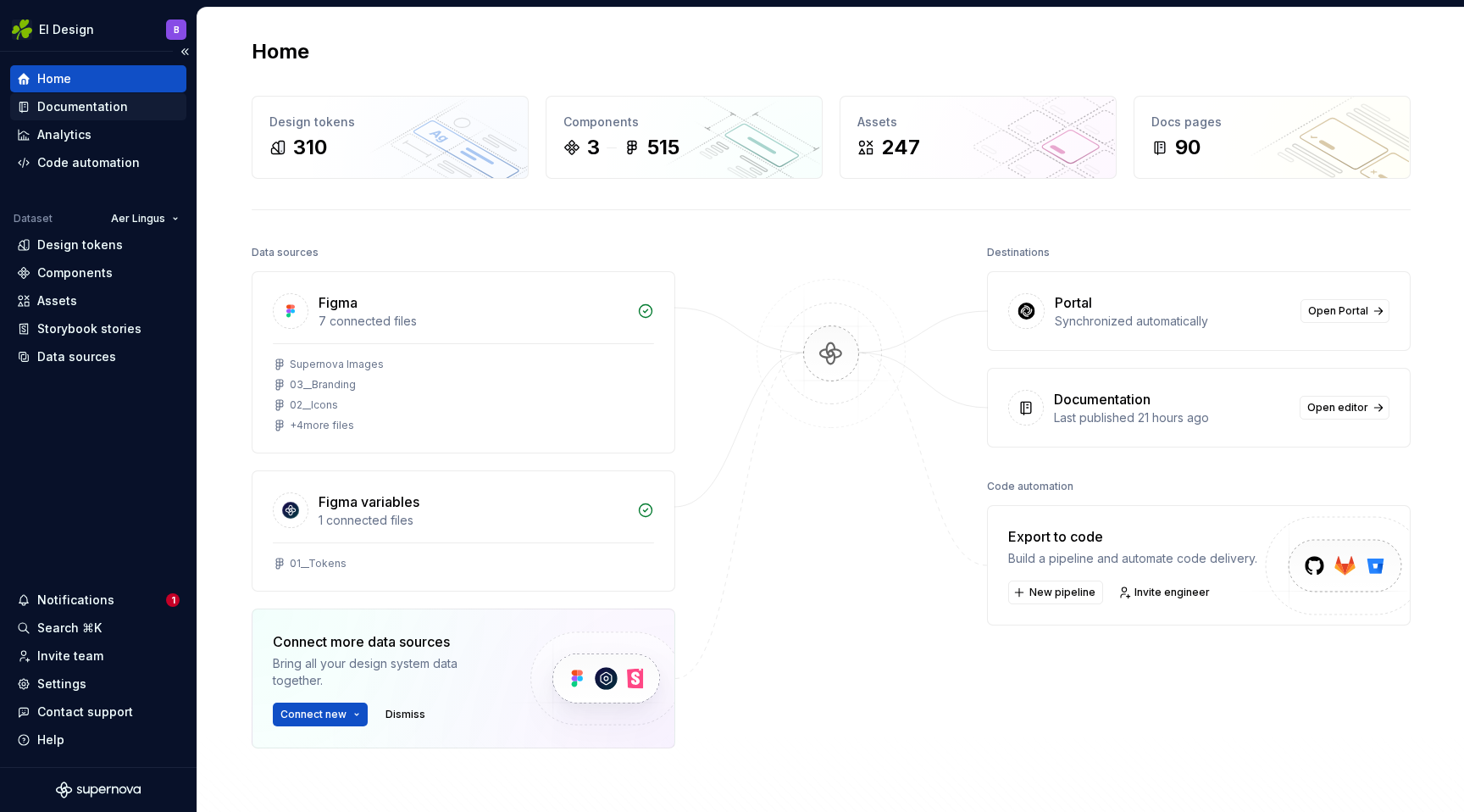
click at [53, 109] on div "Documentation" at bounding box center [82, 107] width 91 height 17
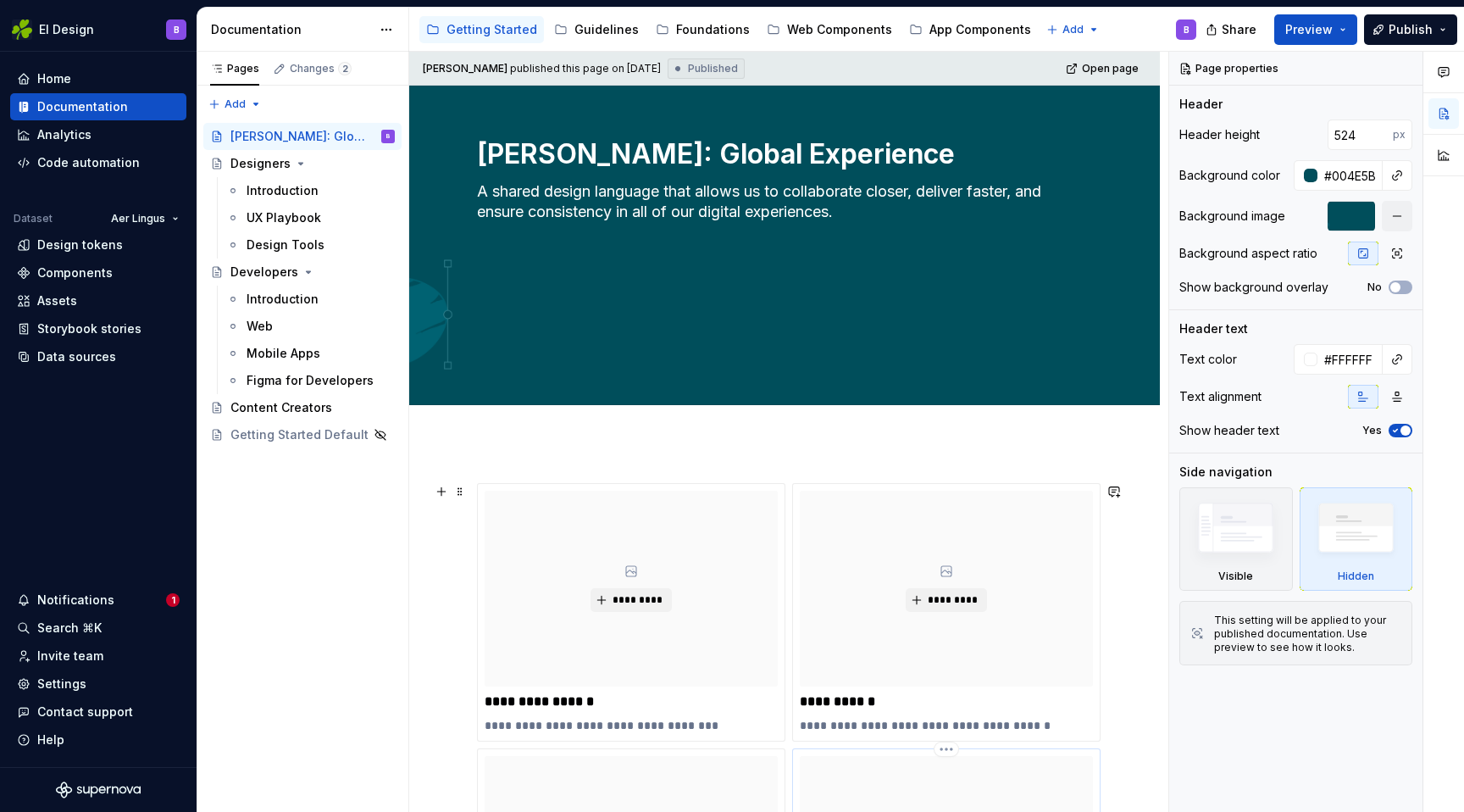
scroll to position [123, 0]
click at [930, 32] on div "App Components" at bounding box center [980, 30] width 102 height 17
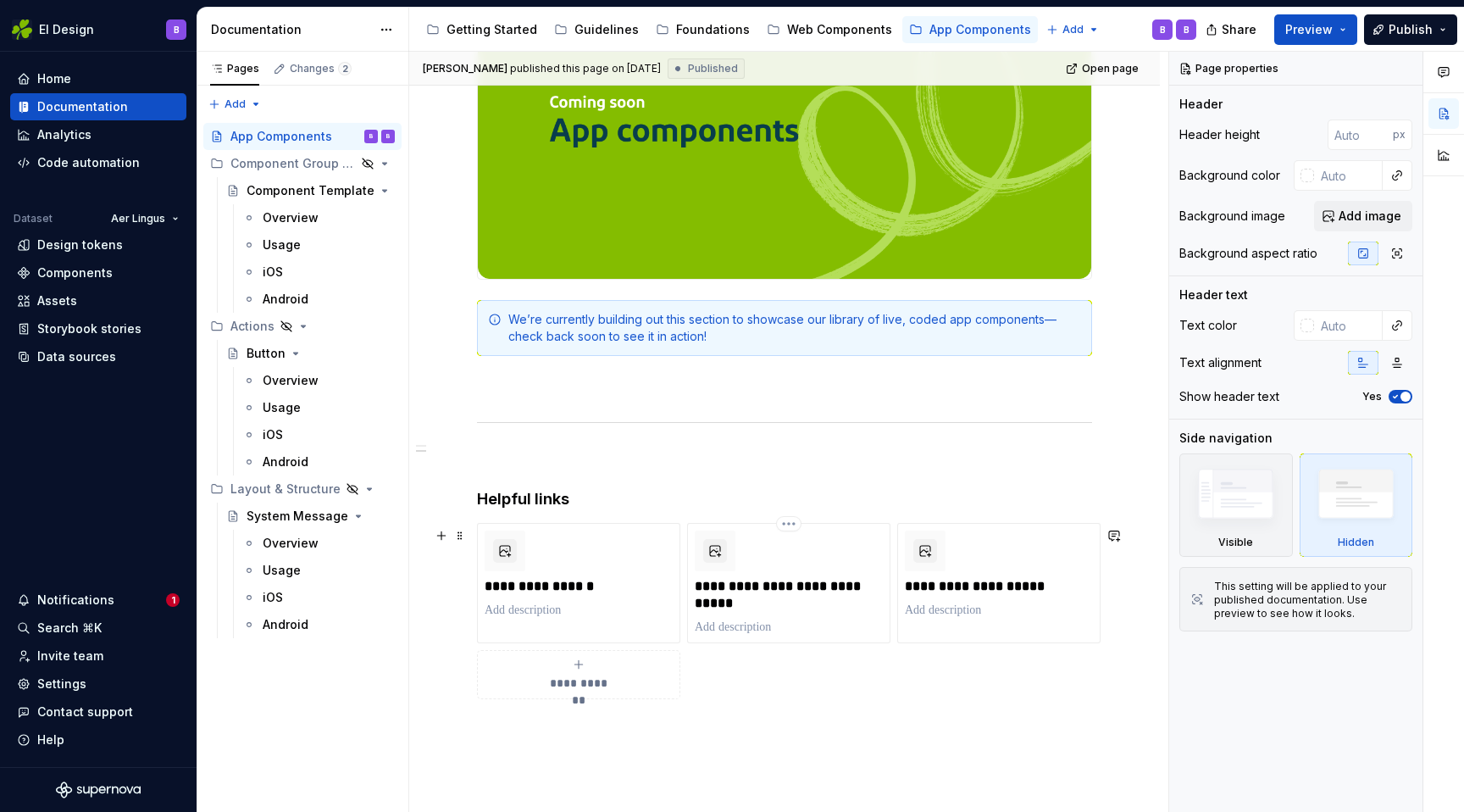
scroll to position [442, 0]
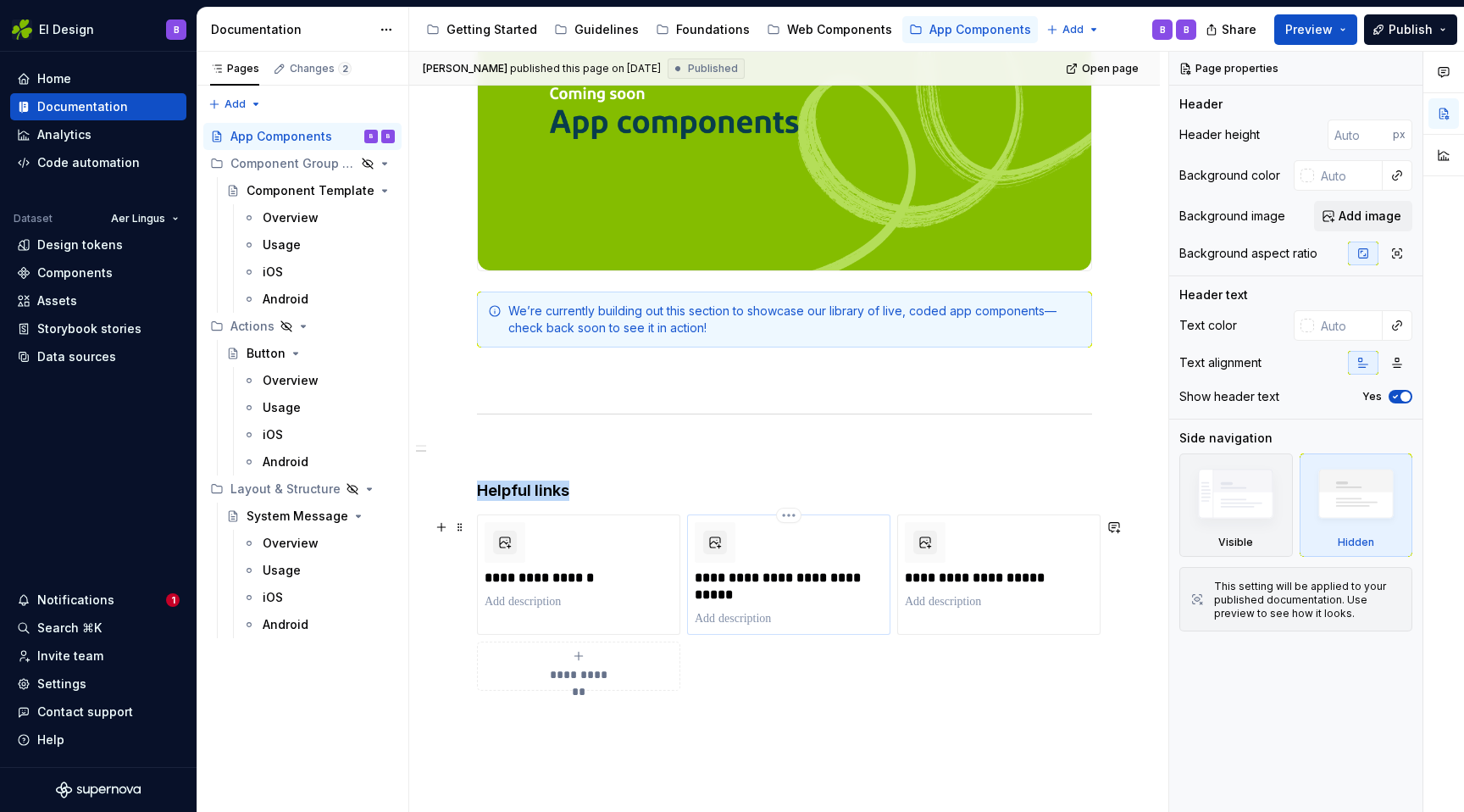
click at [789, 544] on div "**********" at bounding box center [789, 574] width 188 height 105
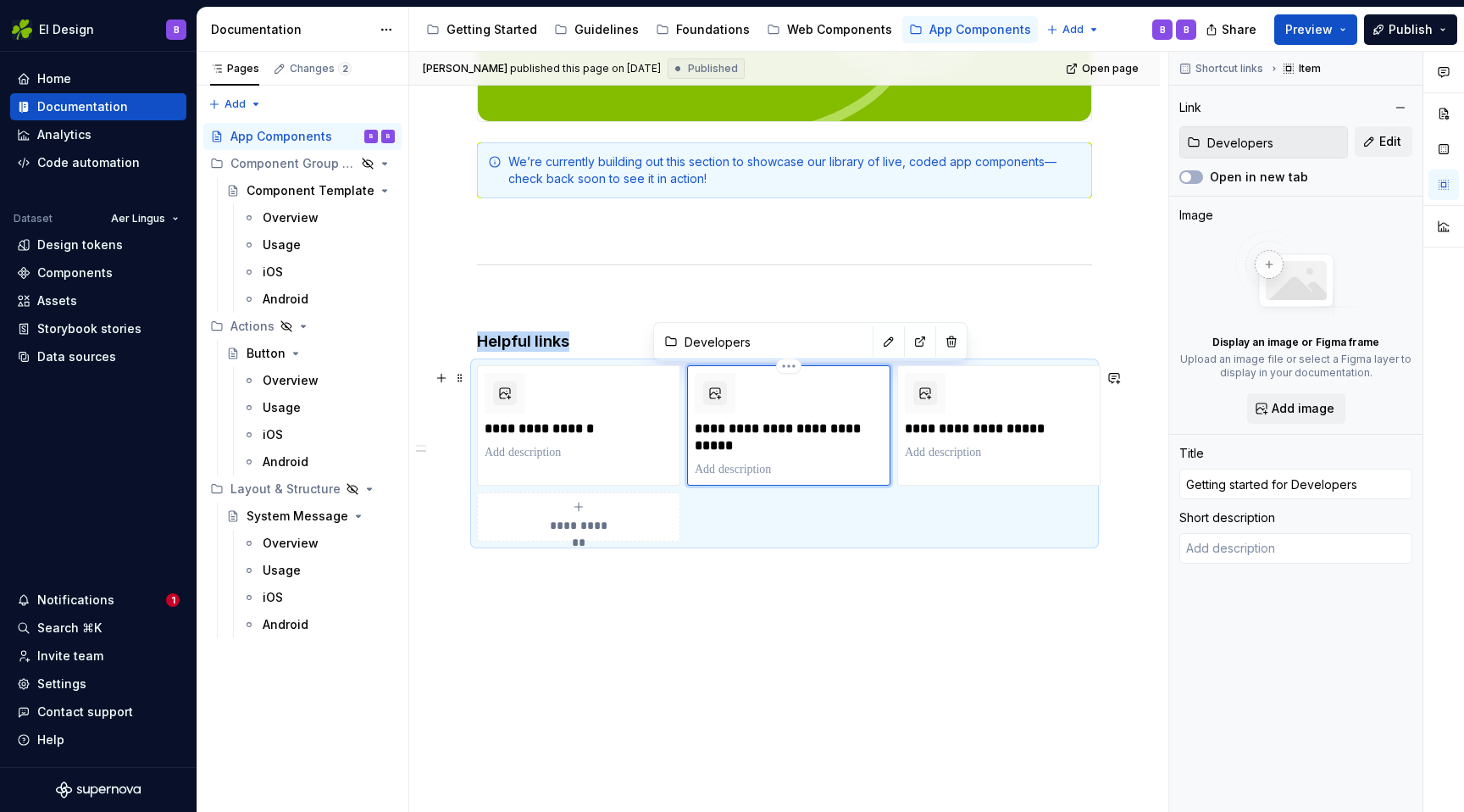
scroll to position [587, 0]
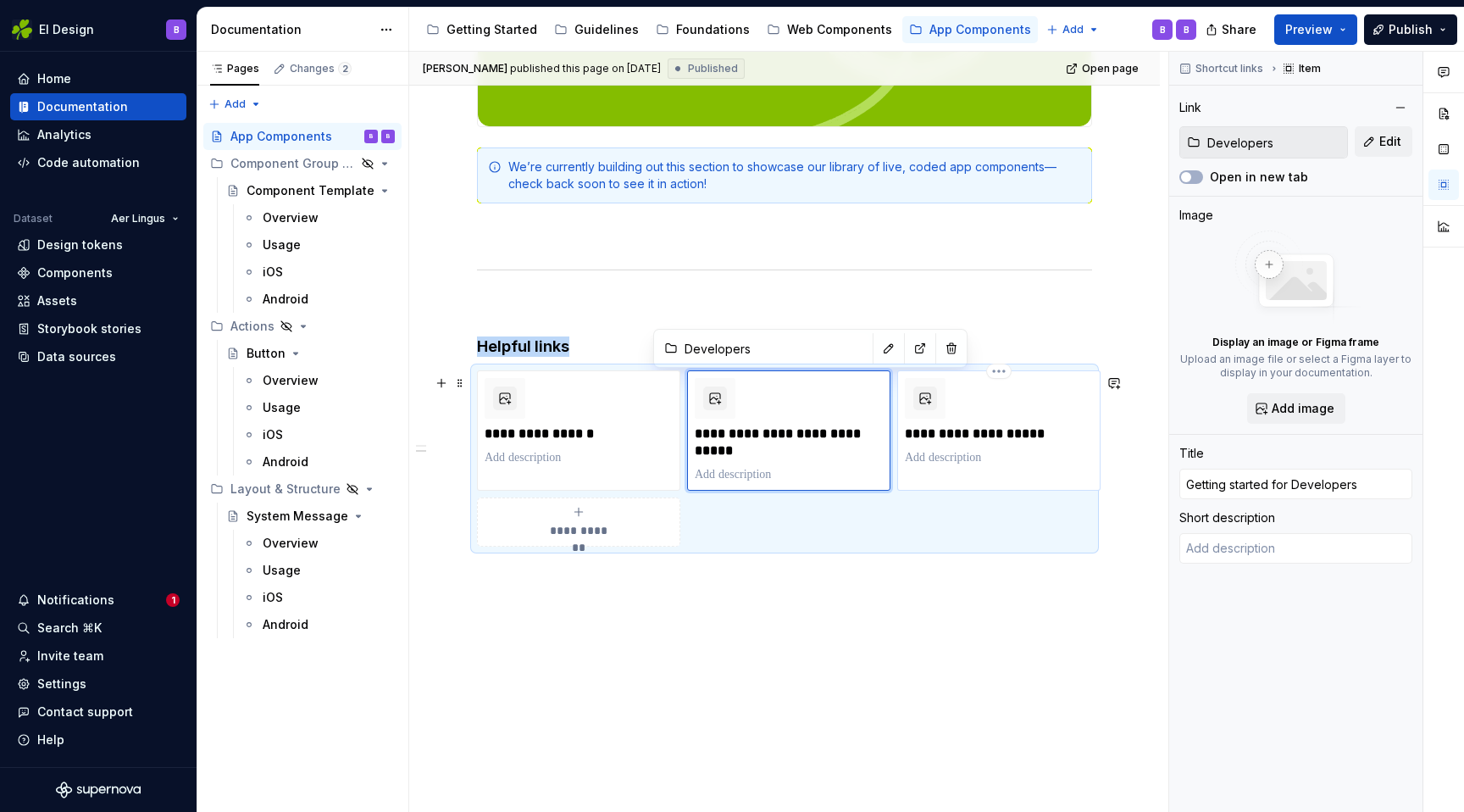
type textarea "*"
type input "Developers / Figma for Developers"
type input "Figma for Developers"
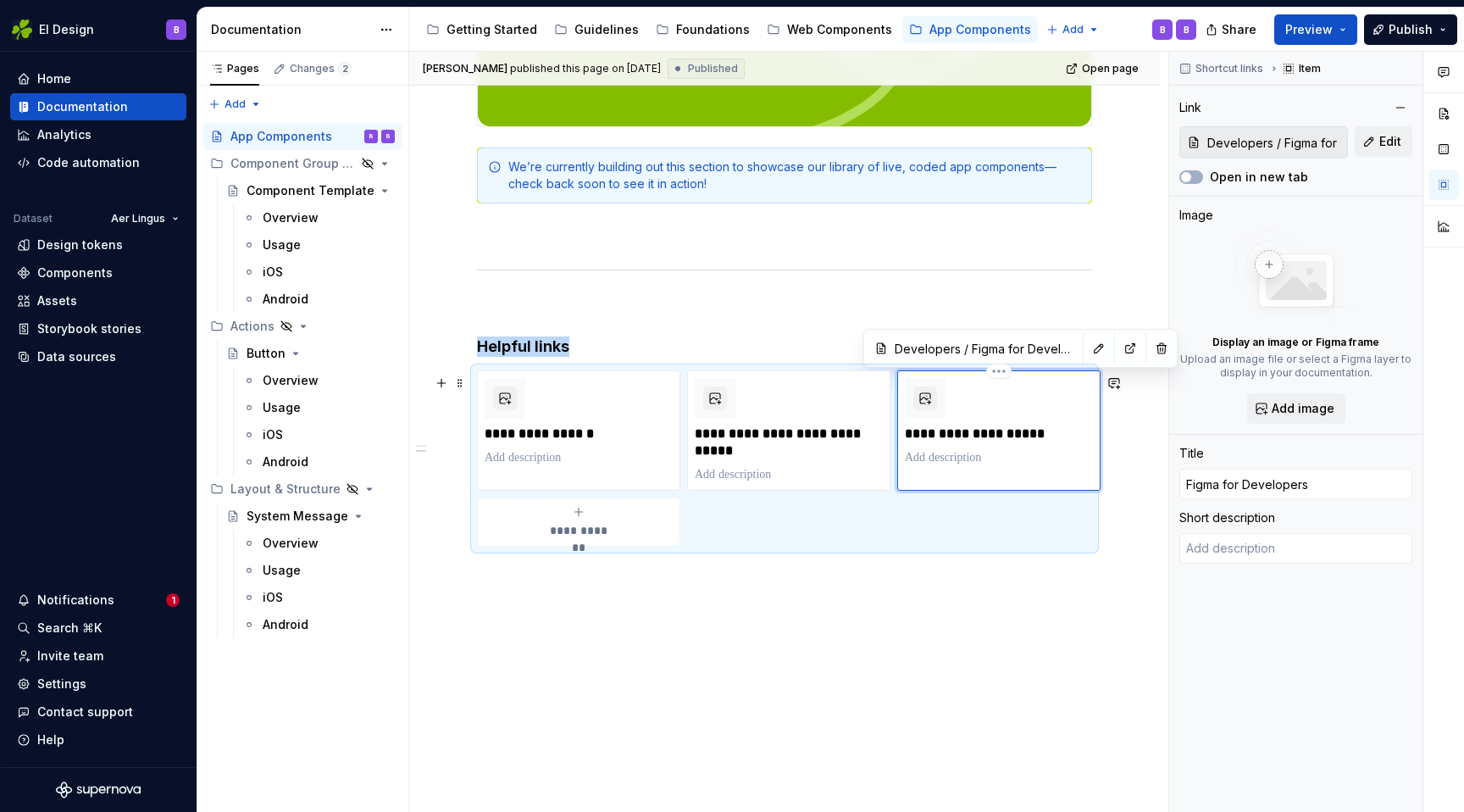
click at [977, 422] on div "**********" at bounding box center [998, 422] width 188 height 88
click at [1119, 346] on button "button" at bounding box center [1130, 348] width 23 height 23
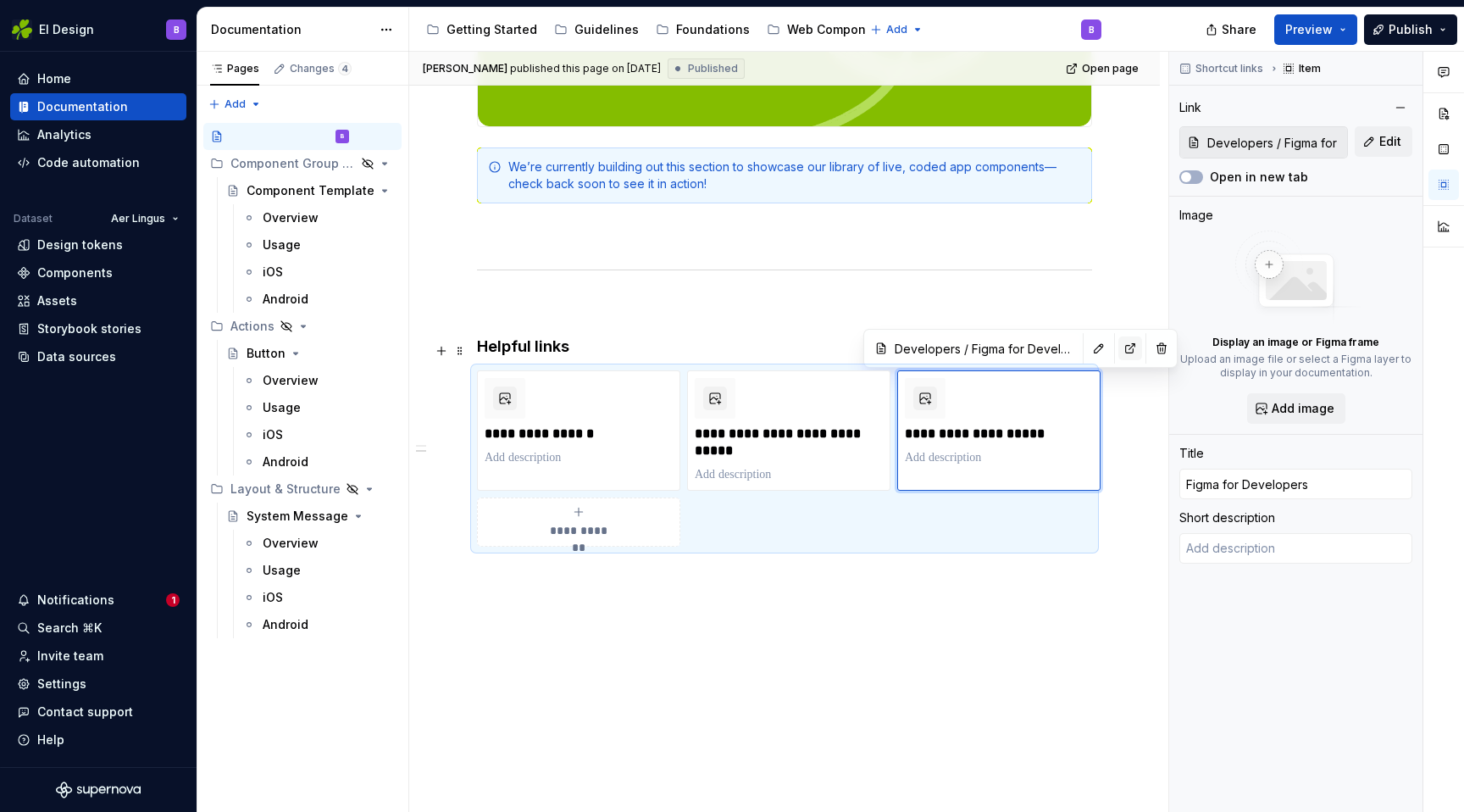
type textarea "*"
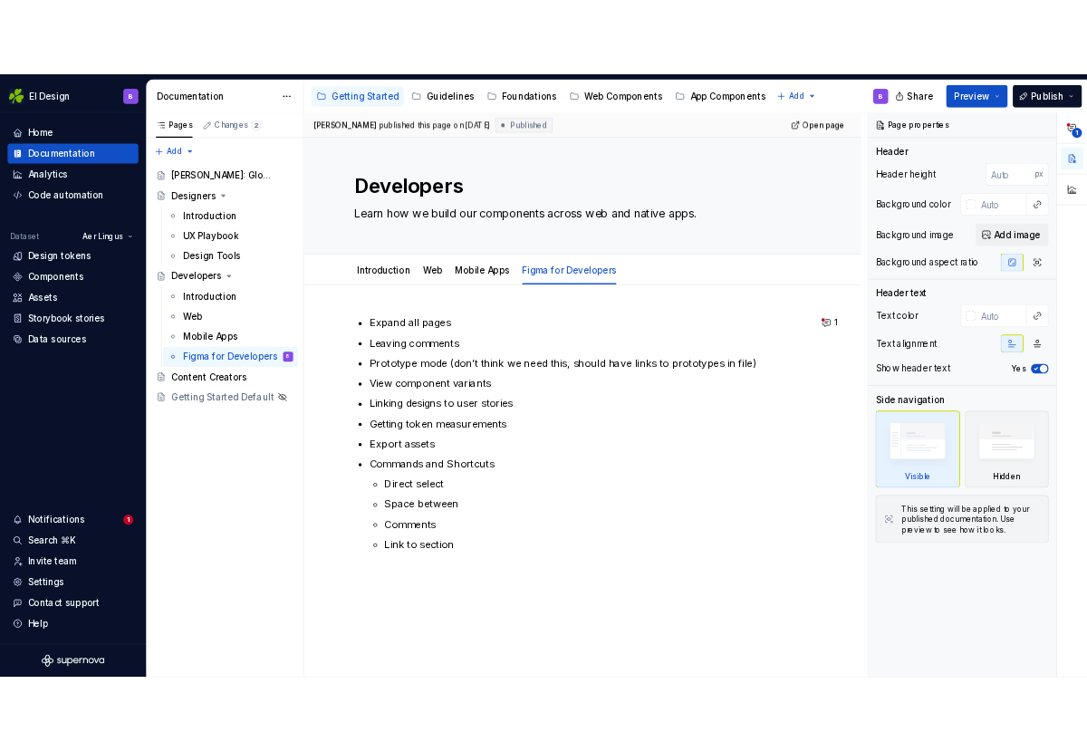
scroll to position [13, 0]
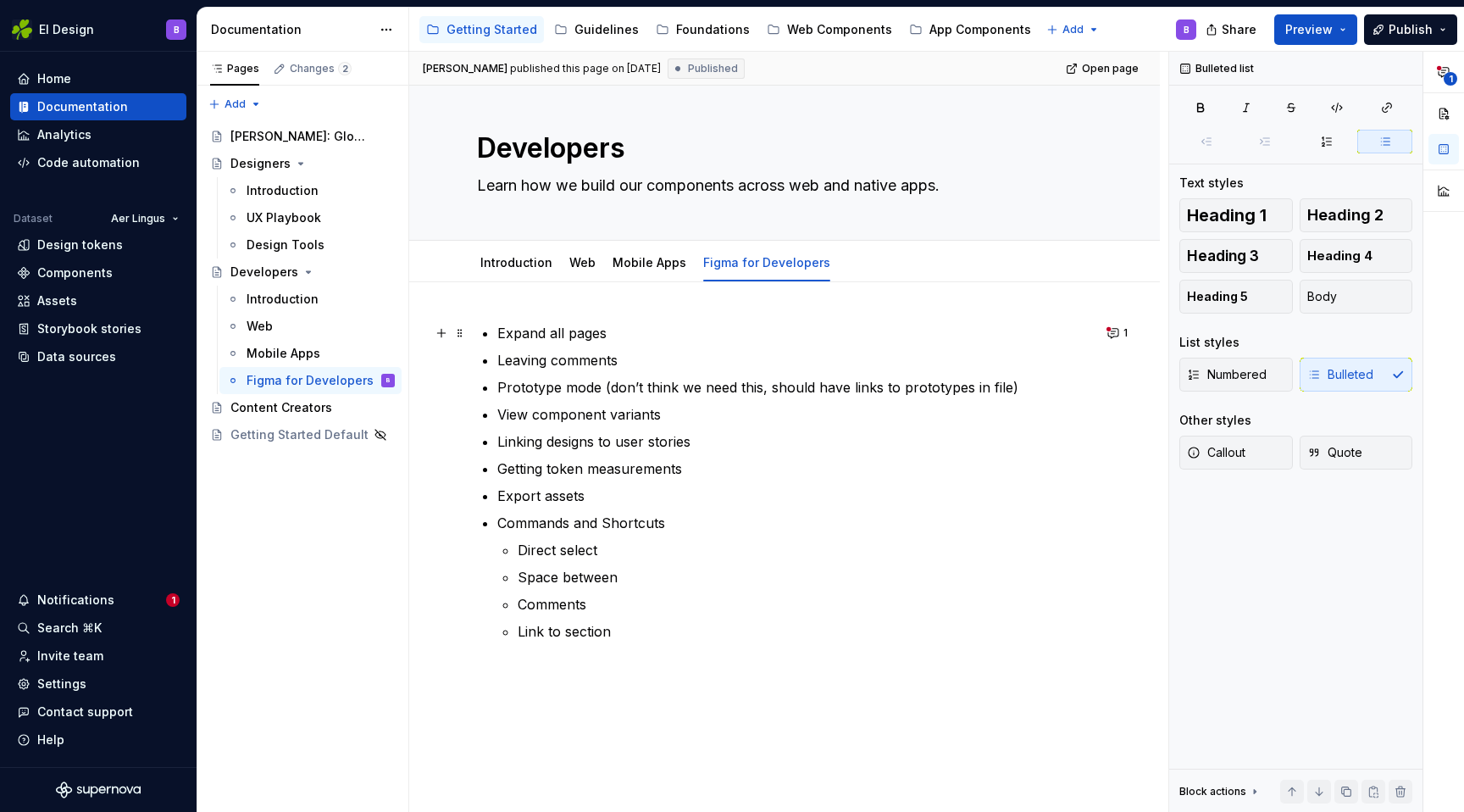
click at [608, 328] on p "Expand all pages" at bounding box center [795, 333] width 595 height 21
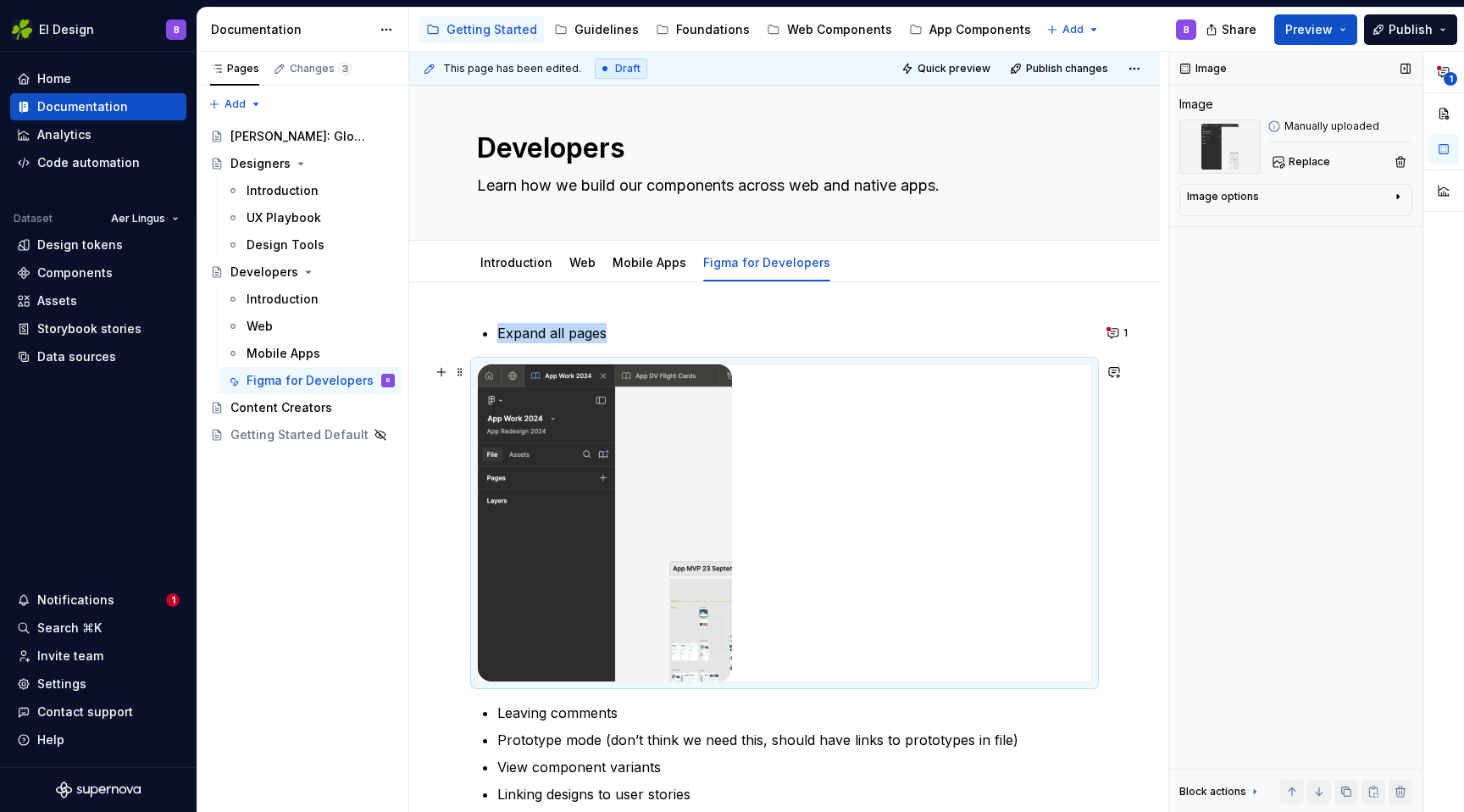
click at [660, 500] on img at bounding box center [605, 523] width 254 height 317
click at [999, 468] on div at bounding box center [785, 523] width 614 height 317
click at [1093, 432] on div at bounding box center [785, 523] width 616 height 319
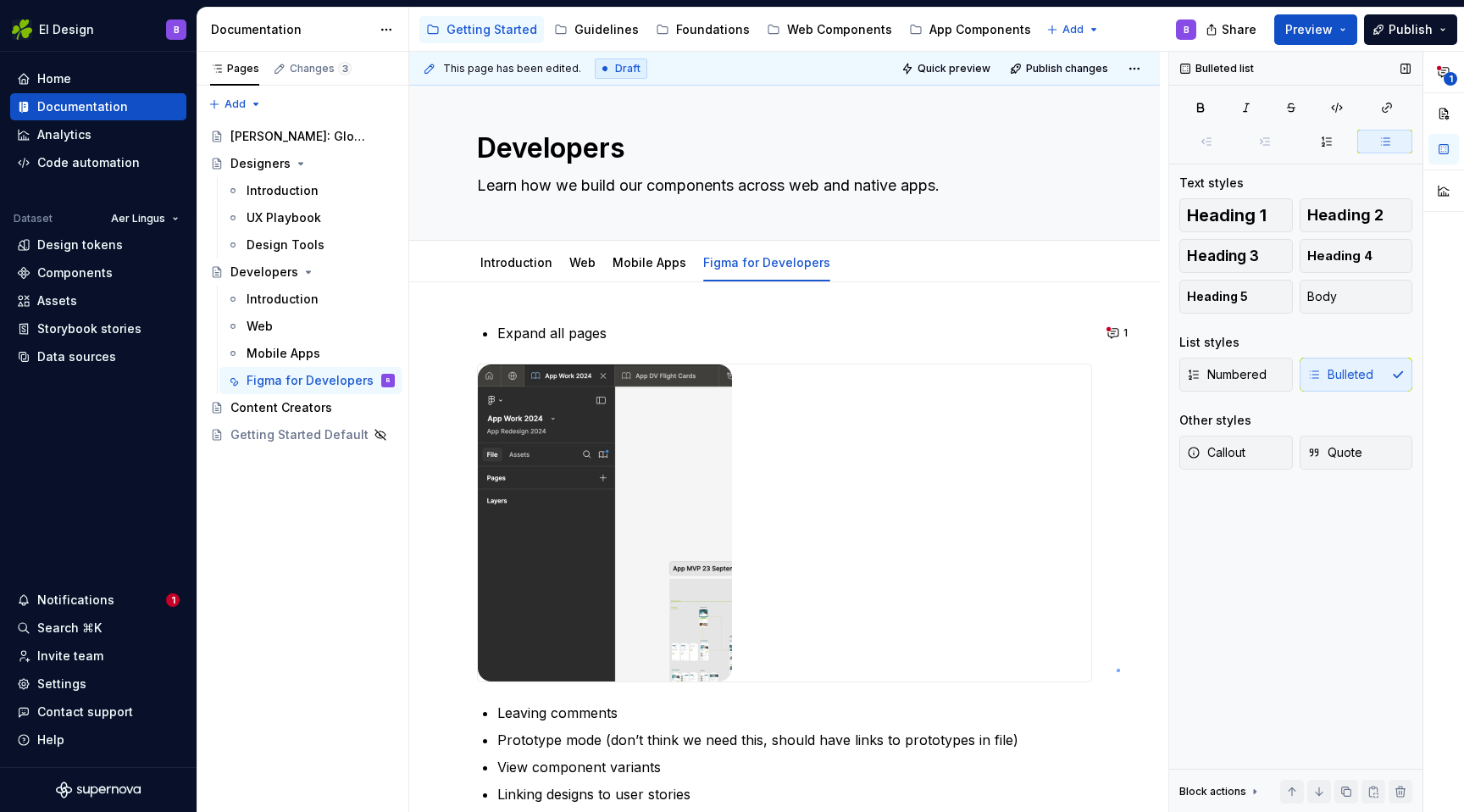
click at [1117, 669] on div "This page has been edited. Draft Quick preview Publish changes Developers Learn…" at bounding box center [790, 431] width 760 height 761
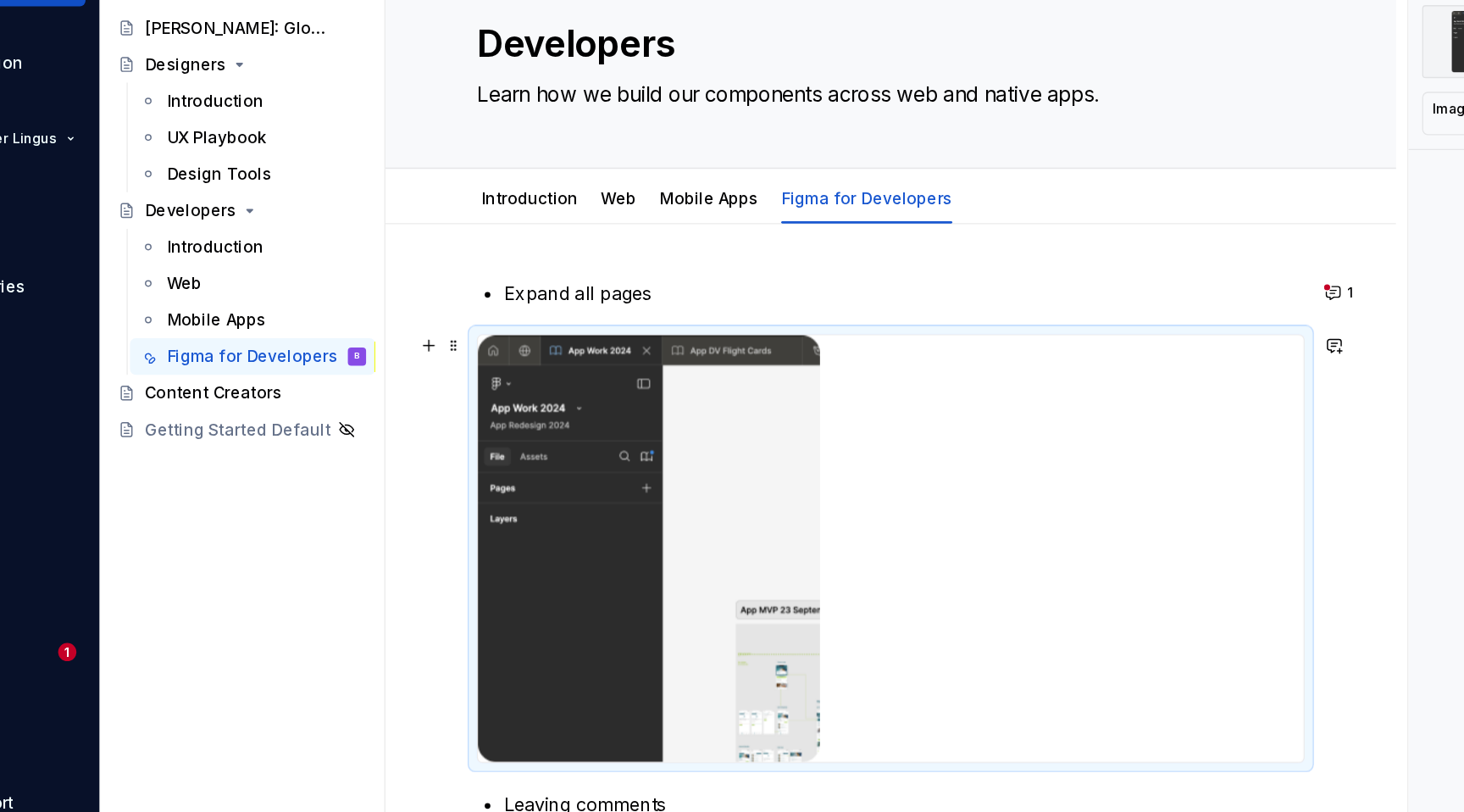
click at [517, 439] on img at bounding box center [605, 523] width 254 height 317
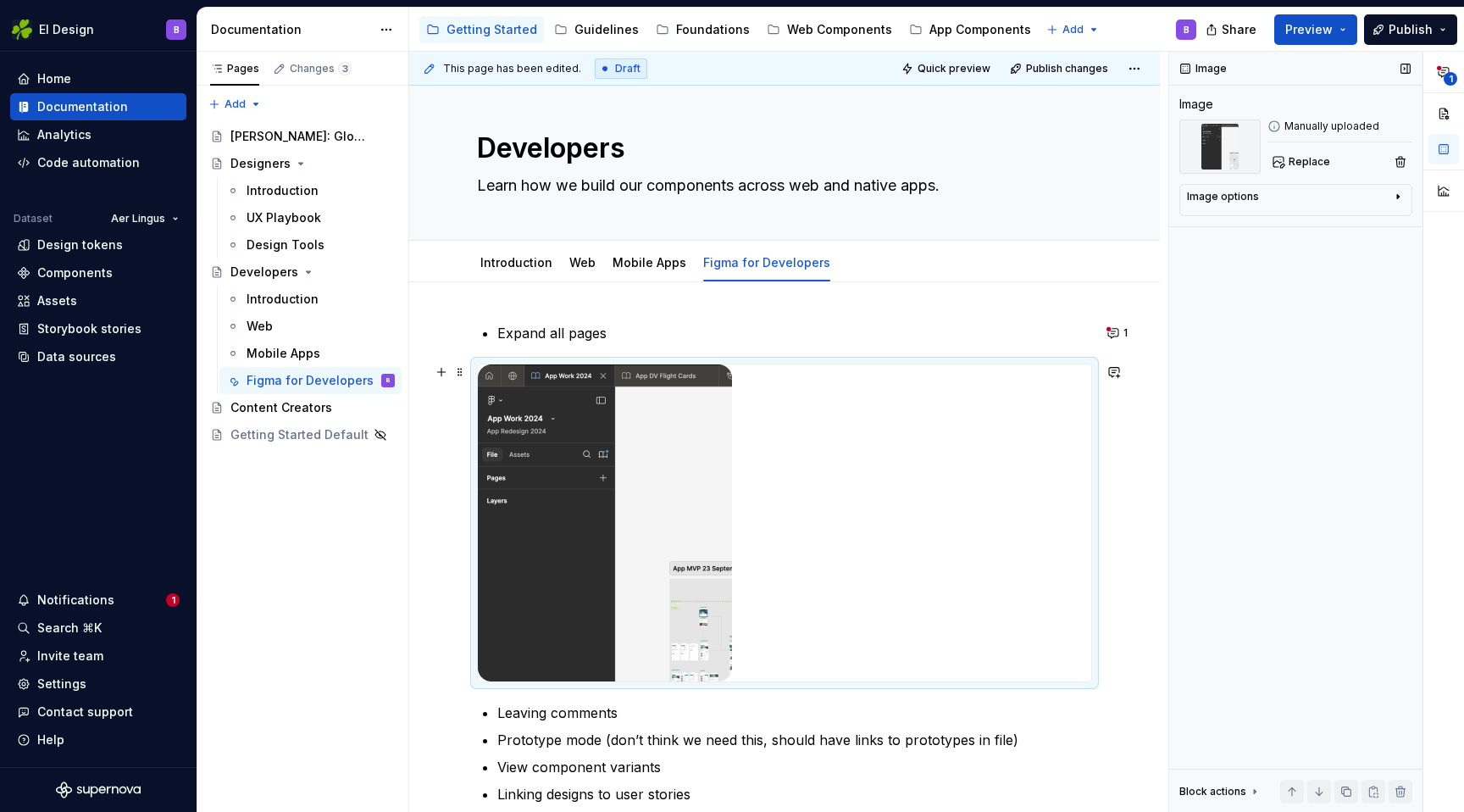
click at [539, 406] on img at bounding box center [605, 523] width 254 height 317
click at [455, 373] on span at bounding box center [460, 371] width 13 height 23
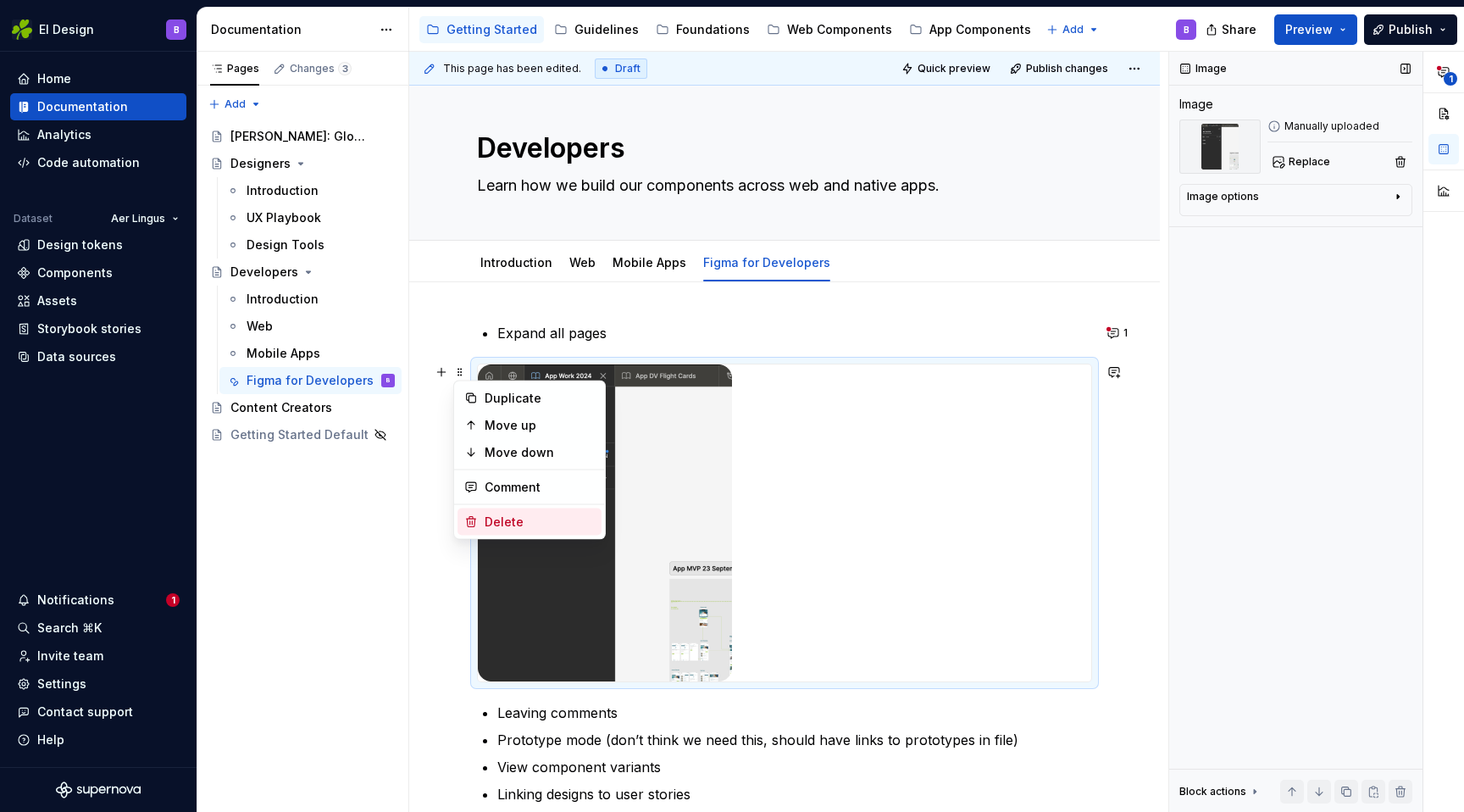
click at [504, 516] on div "Delete" at bounding box center [540, 522] width 110 height 17
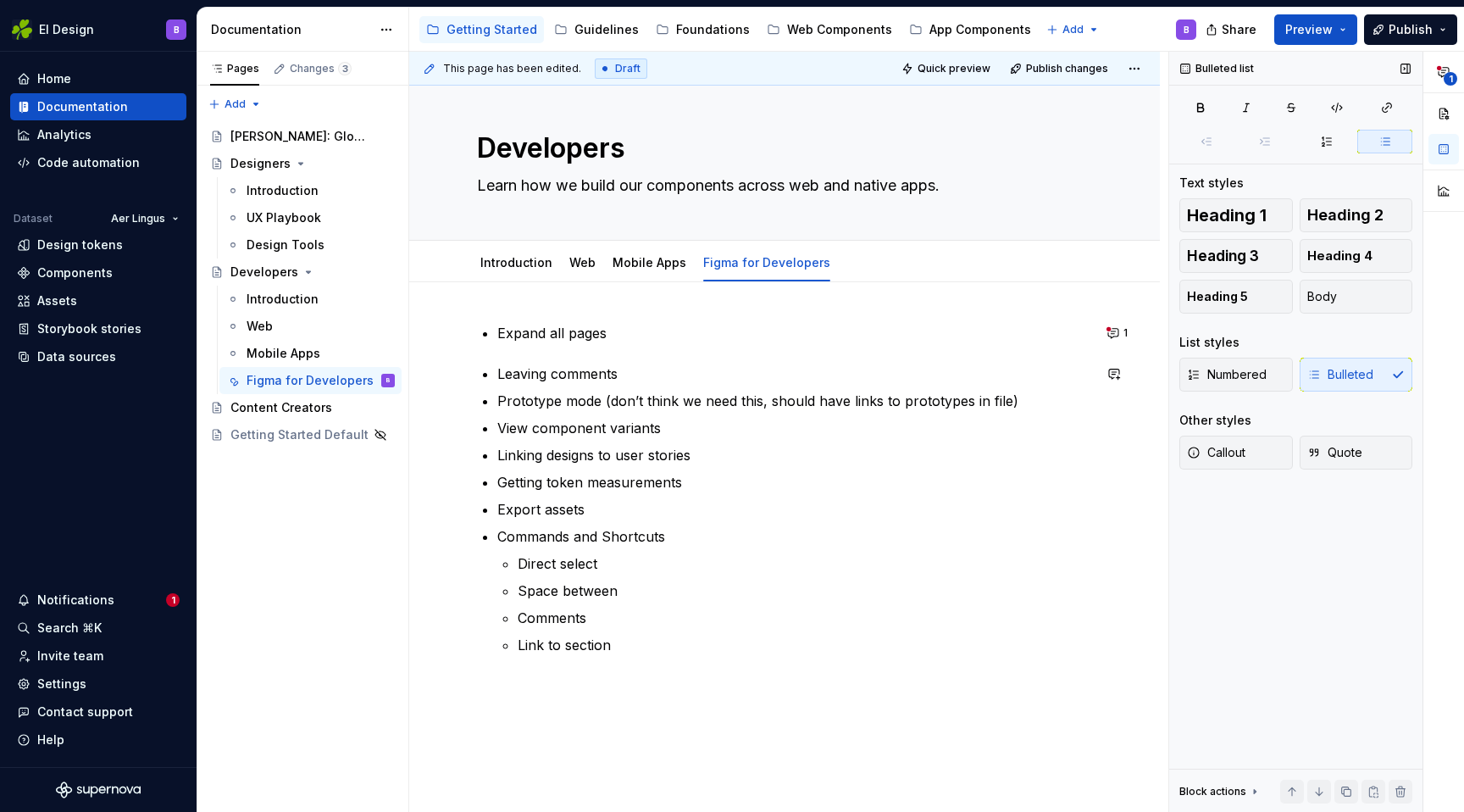
click at [521, 349] on div "Expand all pages Leaving comments Prototype mode (don’t think we need this, sho…" at bounding box center [785, 509] width 616 height 373
click at [624, 331] on p "Expand all pages" at bounding box center [795, 333] width 595 height 21
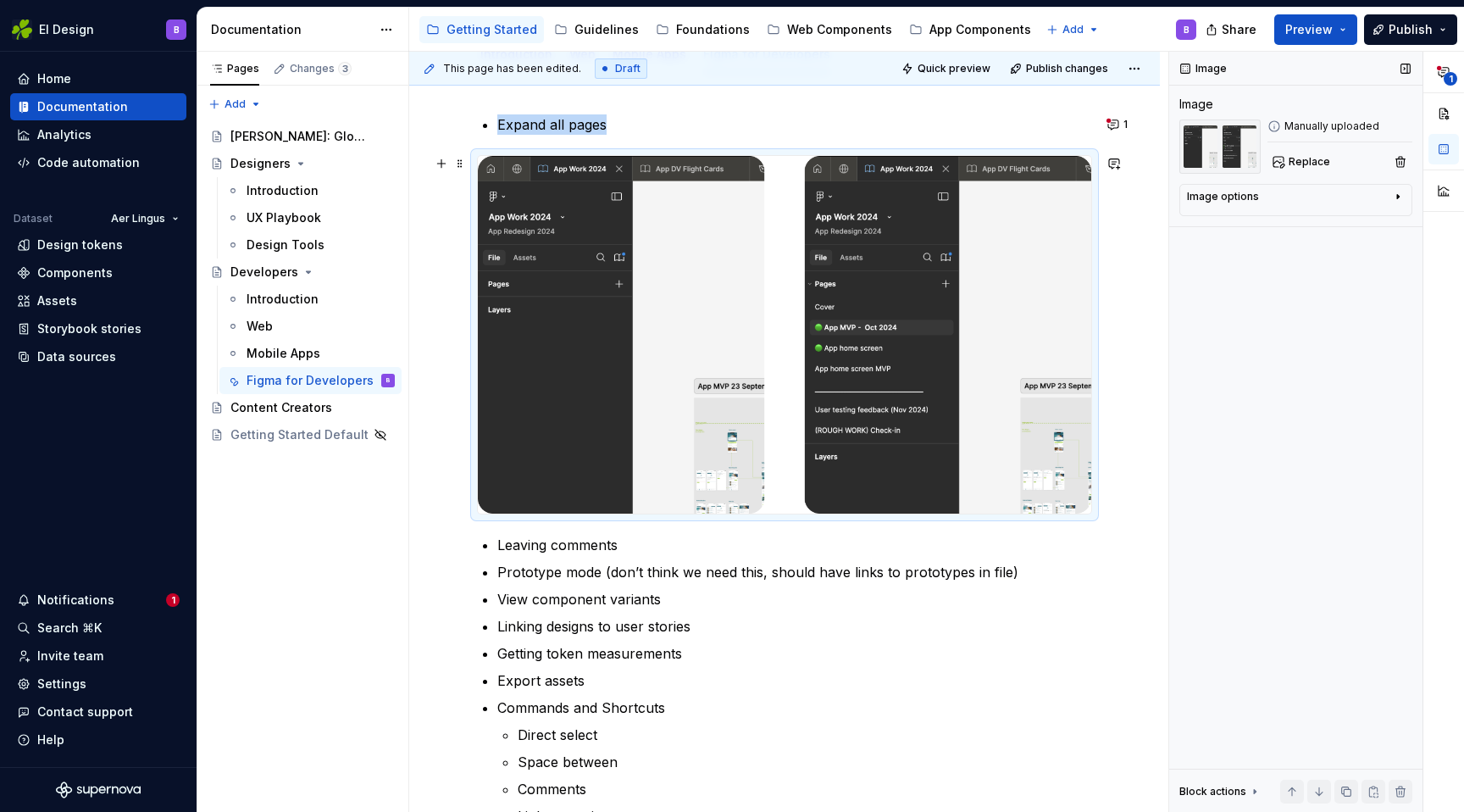
scroll to position [225, 0]
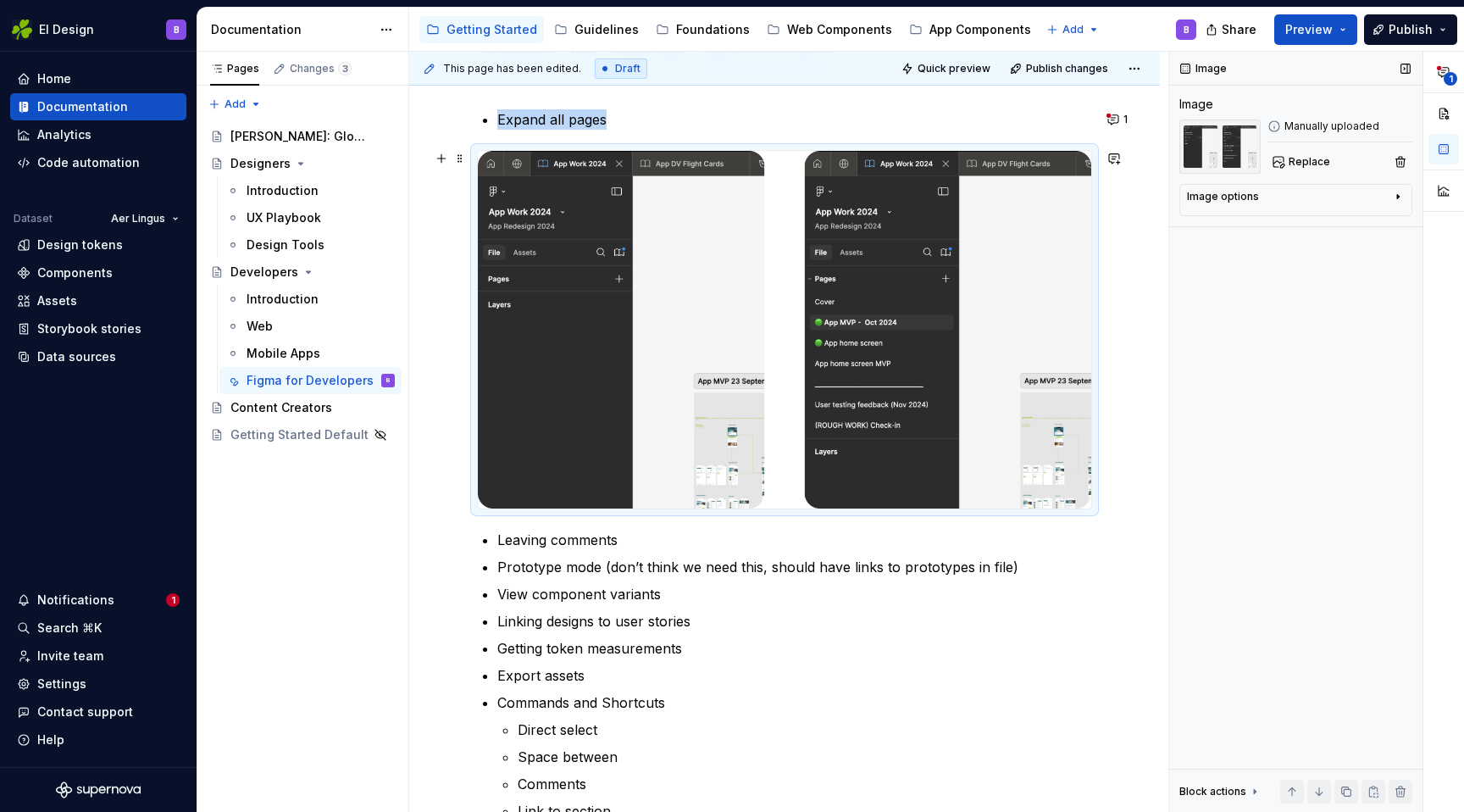
click at [1129, 494] on div "Expand all pages Leaving comments Prototype mode (don’t think we need this, sho…" at bounding box center [785, 597] width 751 height 1057
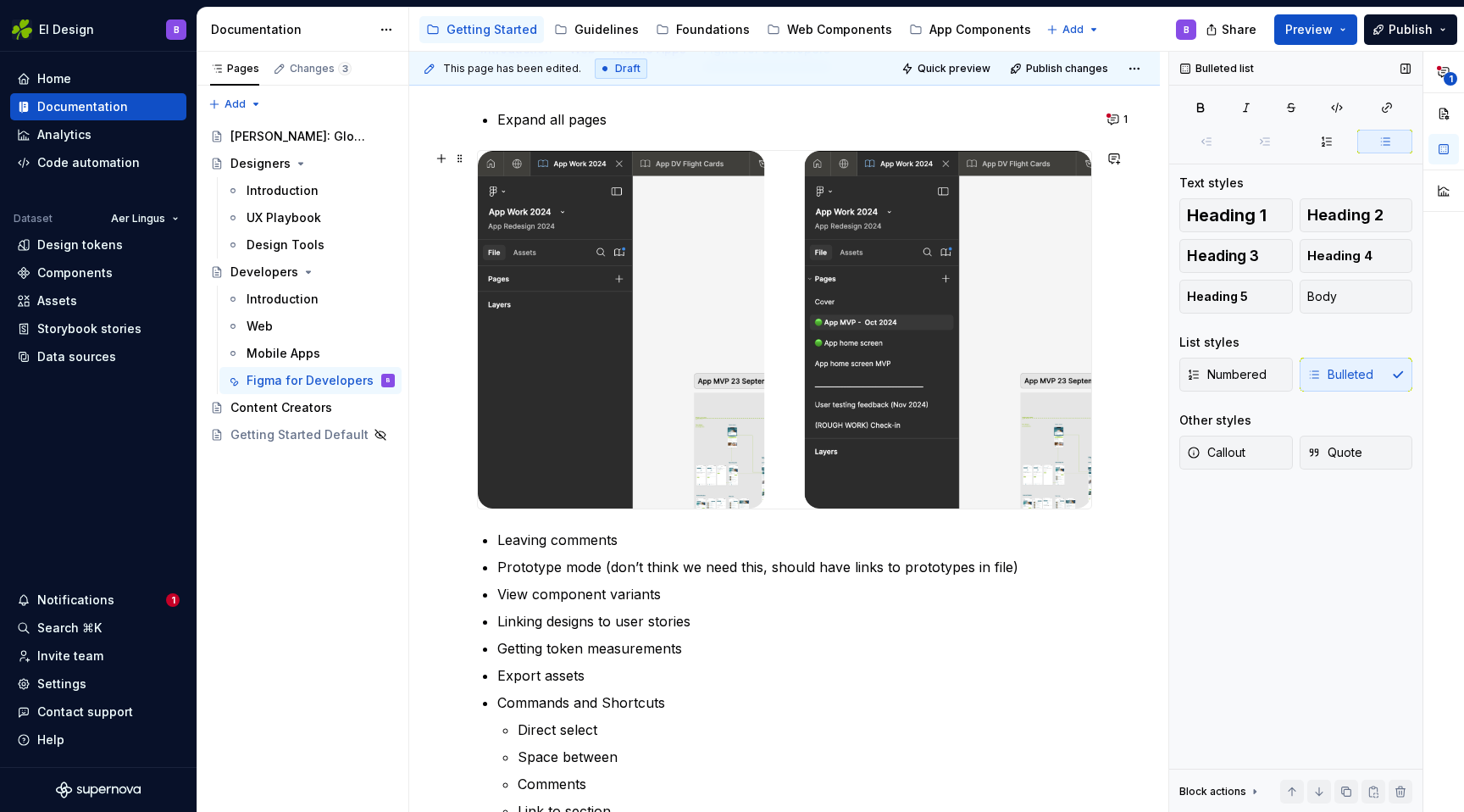
click at [1116, 511] on div "This page has been edited. Draft Quick preview Publish changes Developers Learn…" at bounding box center [790, 431] width 760 height 761
click at [1128, 476] on div "Expand all pages Leaving comments Prototype mode (don’t think we need this, sho…" at bounding box center [785, 597] width 751 height 1057
click at [1117, 513] on div "Expand all pages Leaving comments Prototype mode (don’t think we need this, sho…" at bounding box center [785, 597] width 751 height 1057
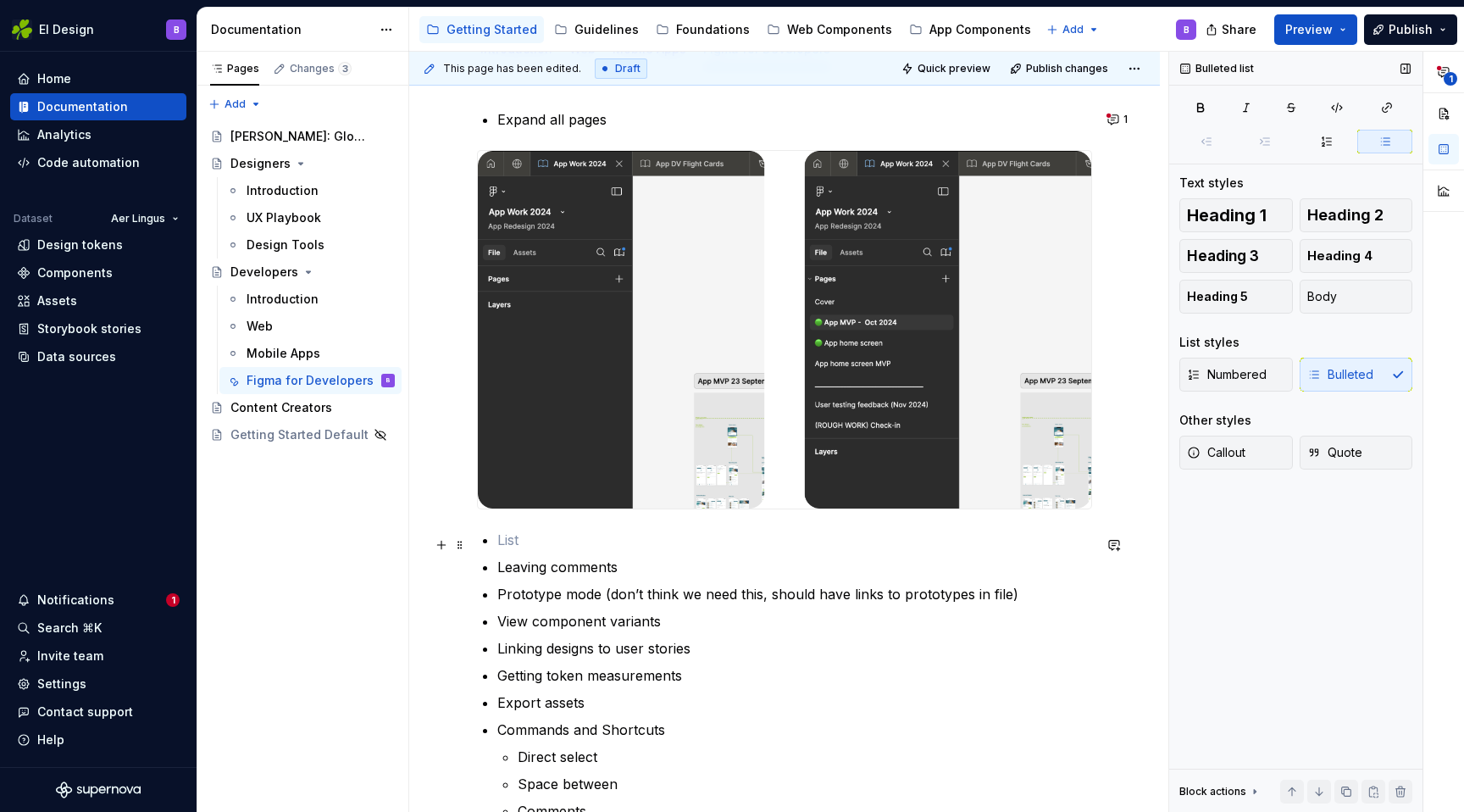
click at [604, 543] on p at bounding box center [795, 540] width 595 height 21
type textarea "*"
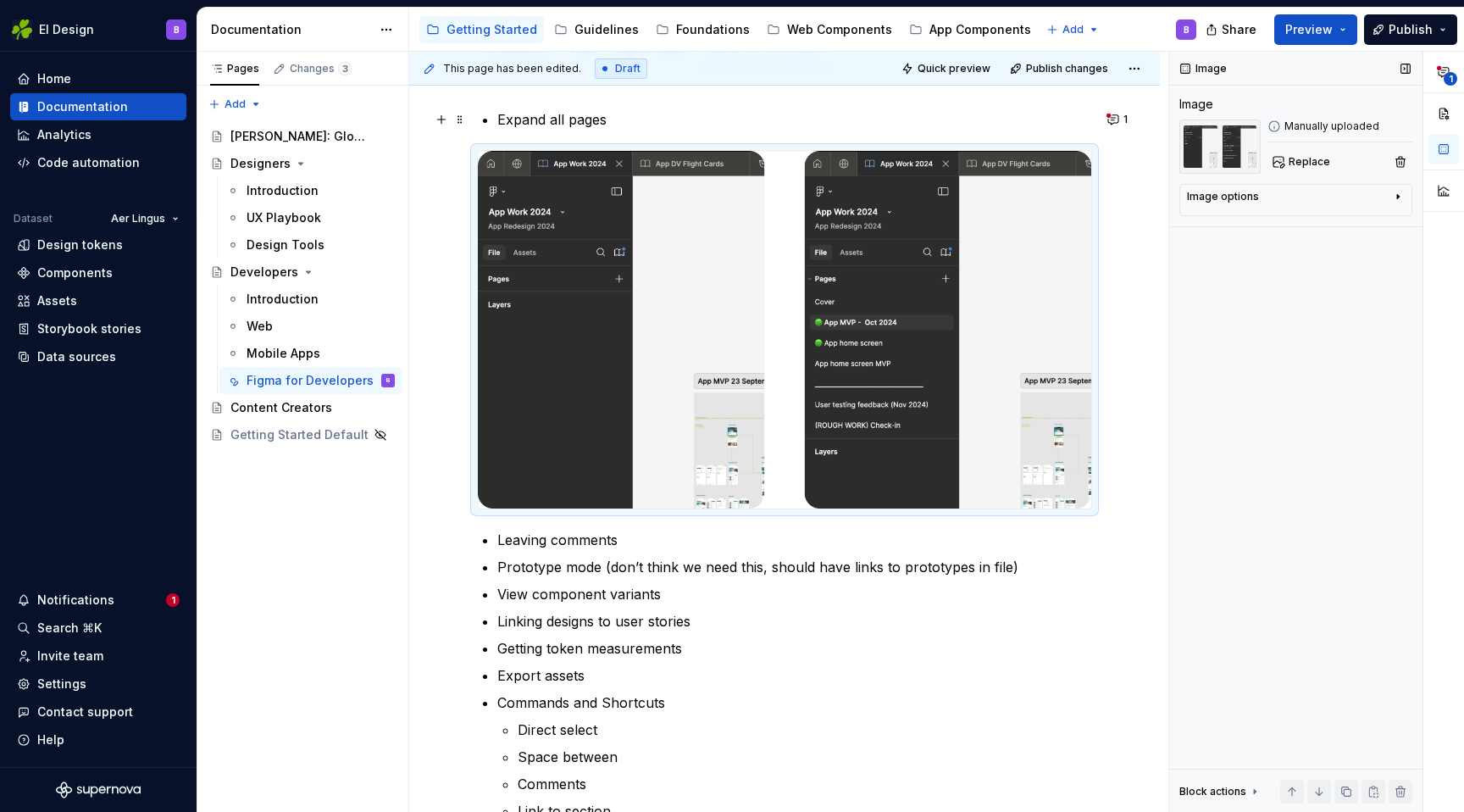
click at [610, 116] on p "Expand all pages" at bounding box center [795, 120] width 595 height 21
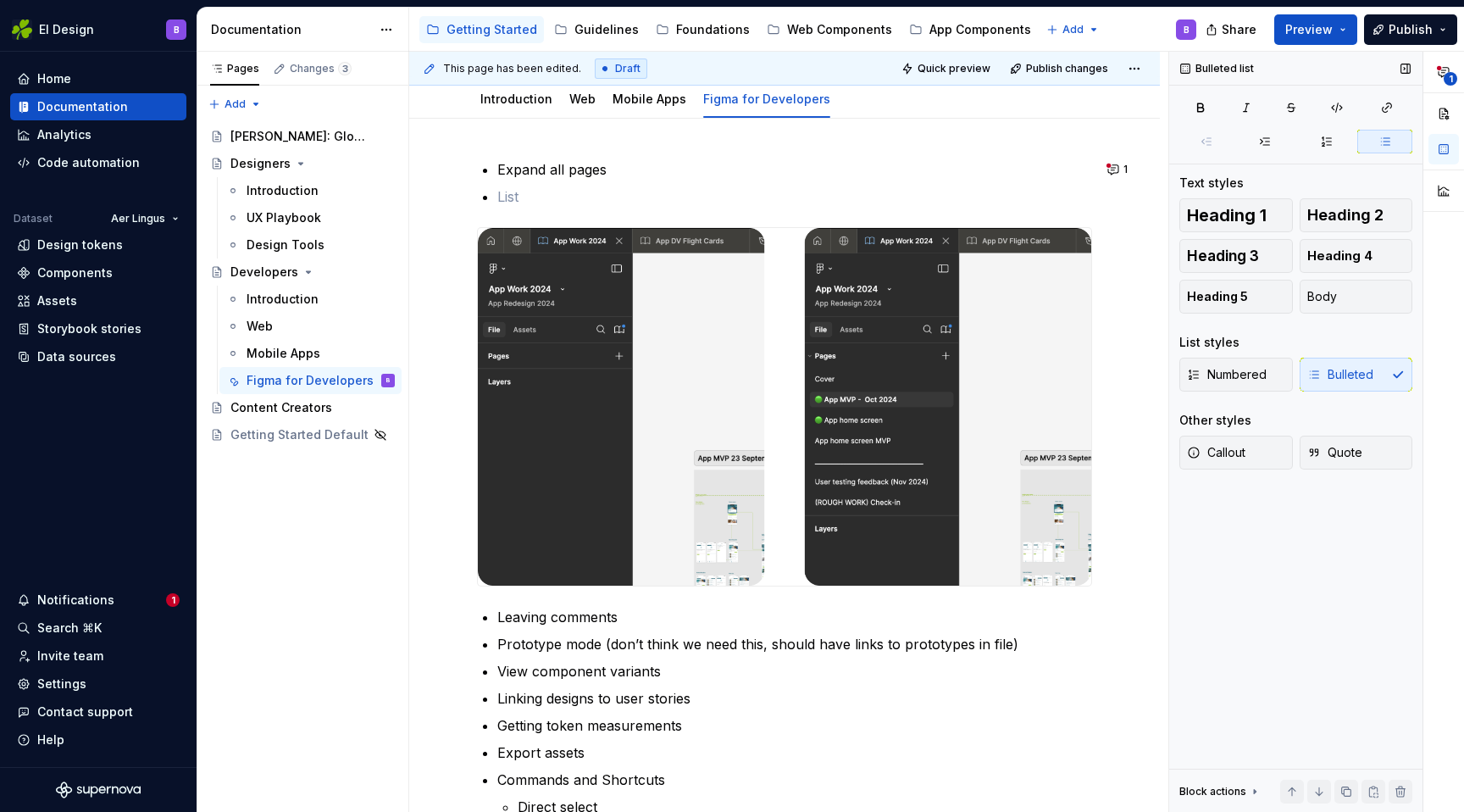
scroll to position [177, 0]
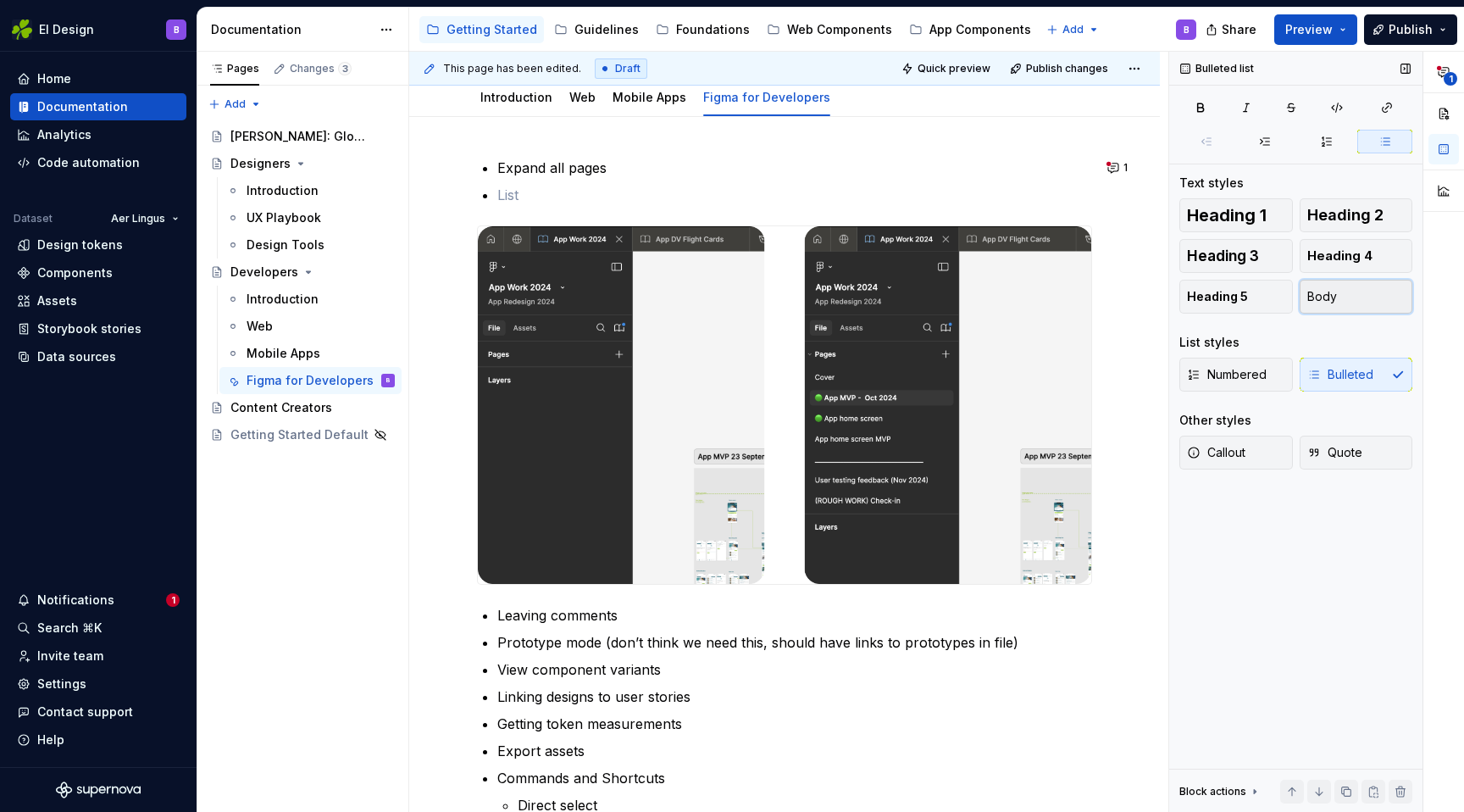
click at [1334, 293] on span "Body" at bounding box center [1323, 297] width 30 height 17
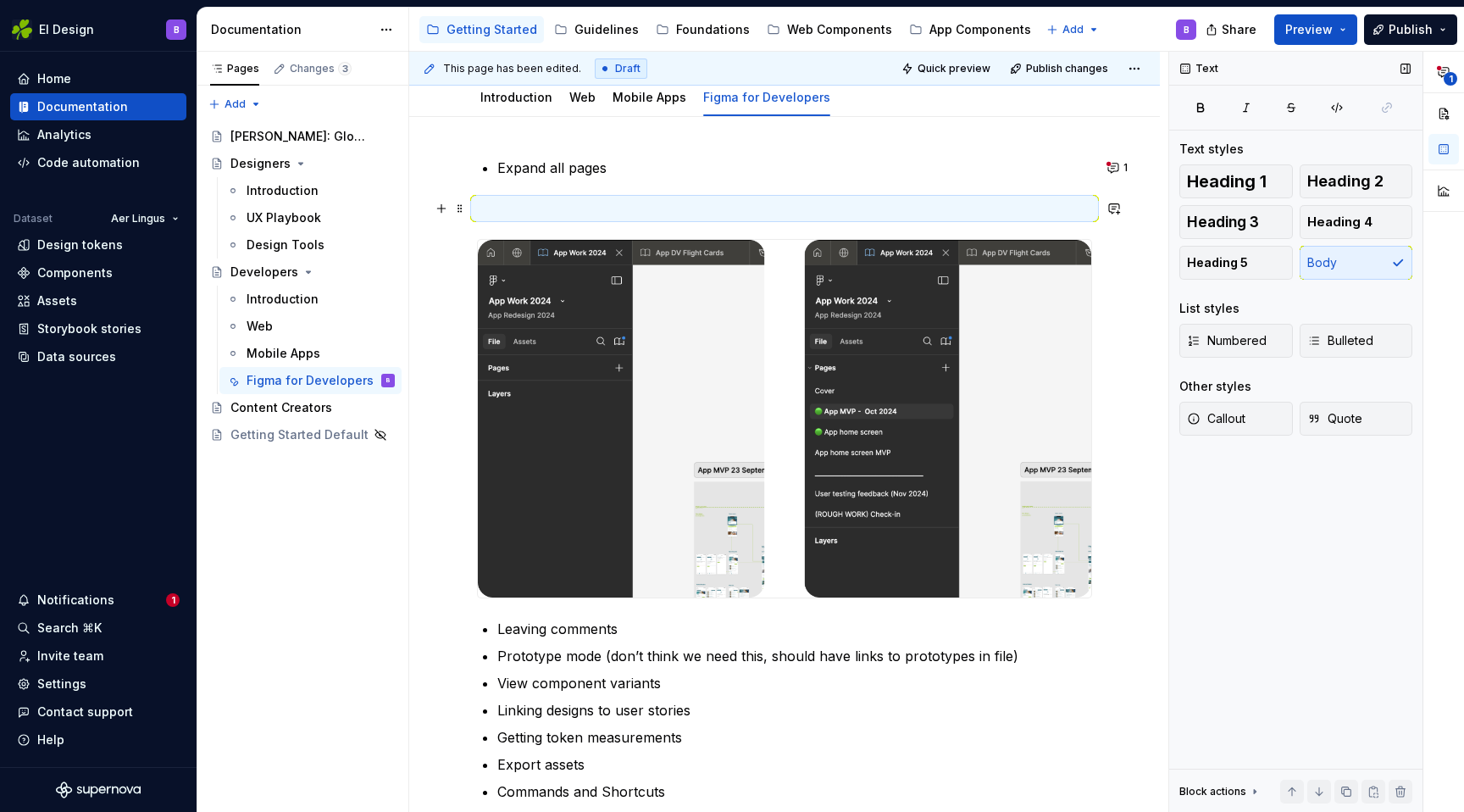
click at [564, 204] on p at bounding box center [785, 209] width 616 height 21
click at [500, 206] on p "Pages inside a Figma file" at bounding box center [785, 209] width 616 height 21
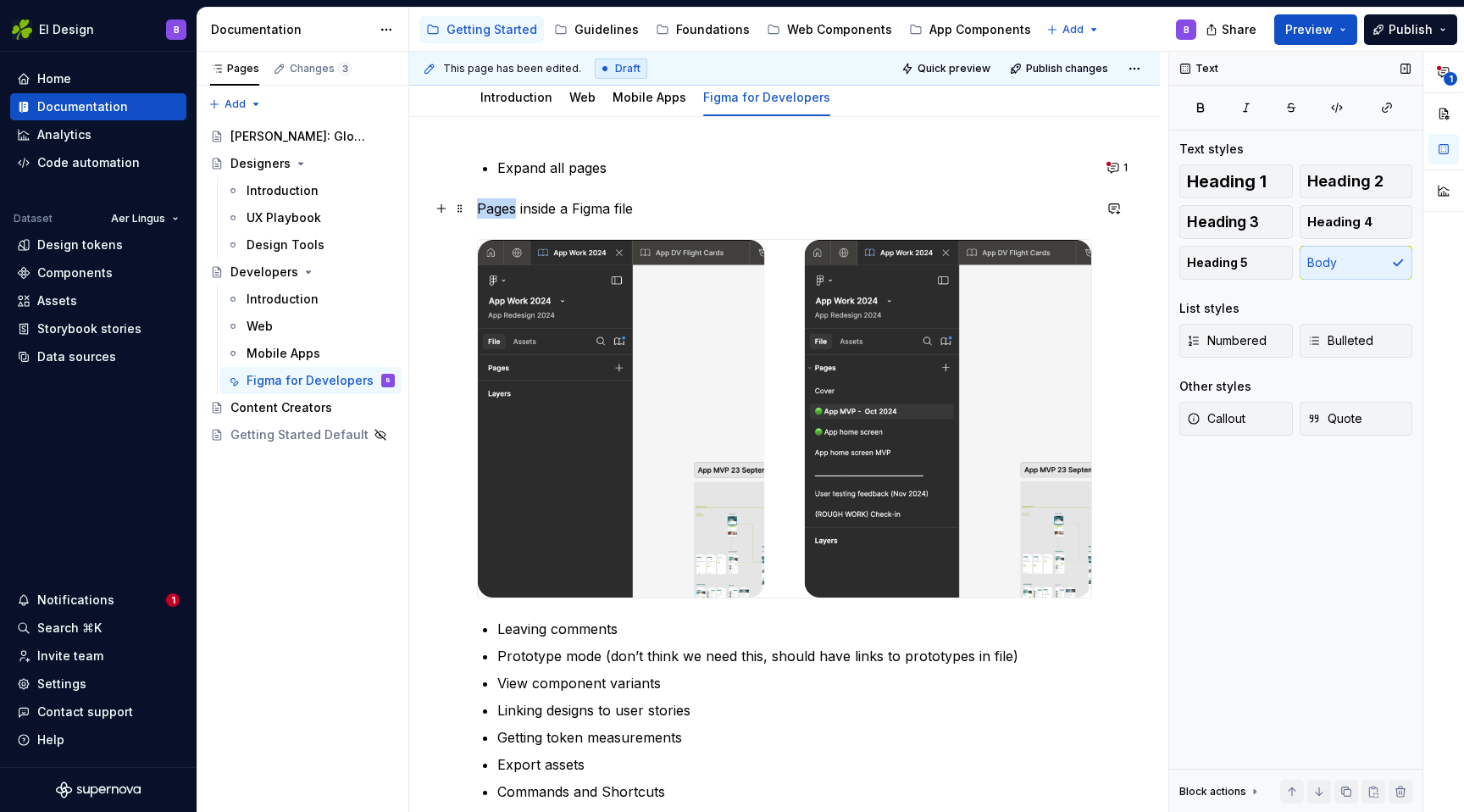
click at [500, 206] on p "Pages inside a Figma file" at bounding box center [785, 209] width 616 height 21
click at [822, 208] on p "Figma files can contain multiple pages, generally the first page is the most up…" at bounding box center [785, 209] width 616 height 21
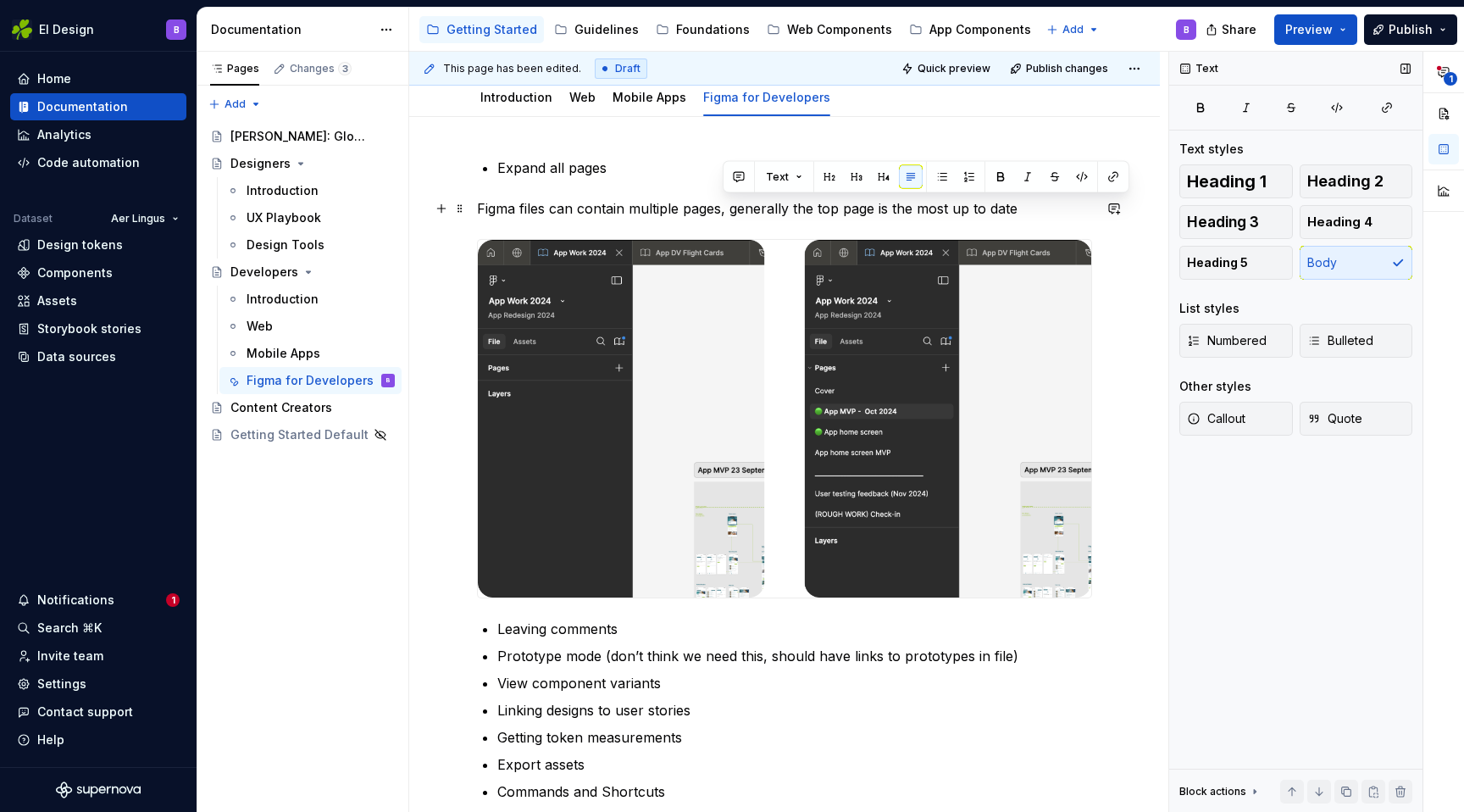
drag, startPoint x: 722, startPoint y: 209, endPoint x: 1031, endPoint y: 217, distance: 309.1
click at [1031, 217] on p "Figma files can contain multiple pages, generally the top page is the most up t…" at bounding box center [785, 209] width 616 height 21
click at [755, 211] on p "Figma files can contain multiple pages. The tool bar on the left on" at bounding box center [785, 209] width 616 height 21
click at [943, 207] on p "Figma files can contain multiple pages. The grey tool bar on the left on" at bounding box center [785, 209] width 616 height 21
drag, startPoint x: 870, startPoint y: 208, endPoint x: 959, endPoint y: 212, distance: 89.1
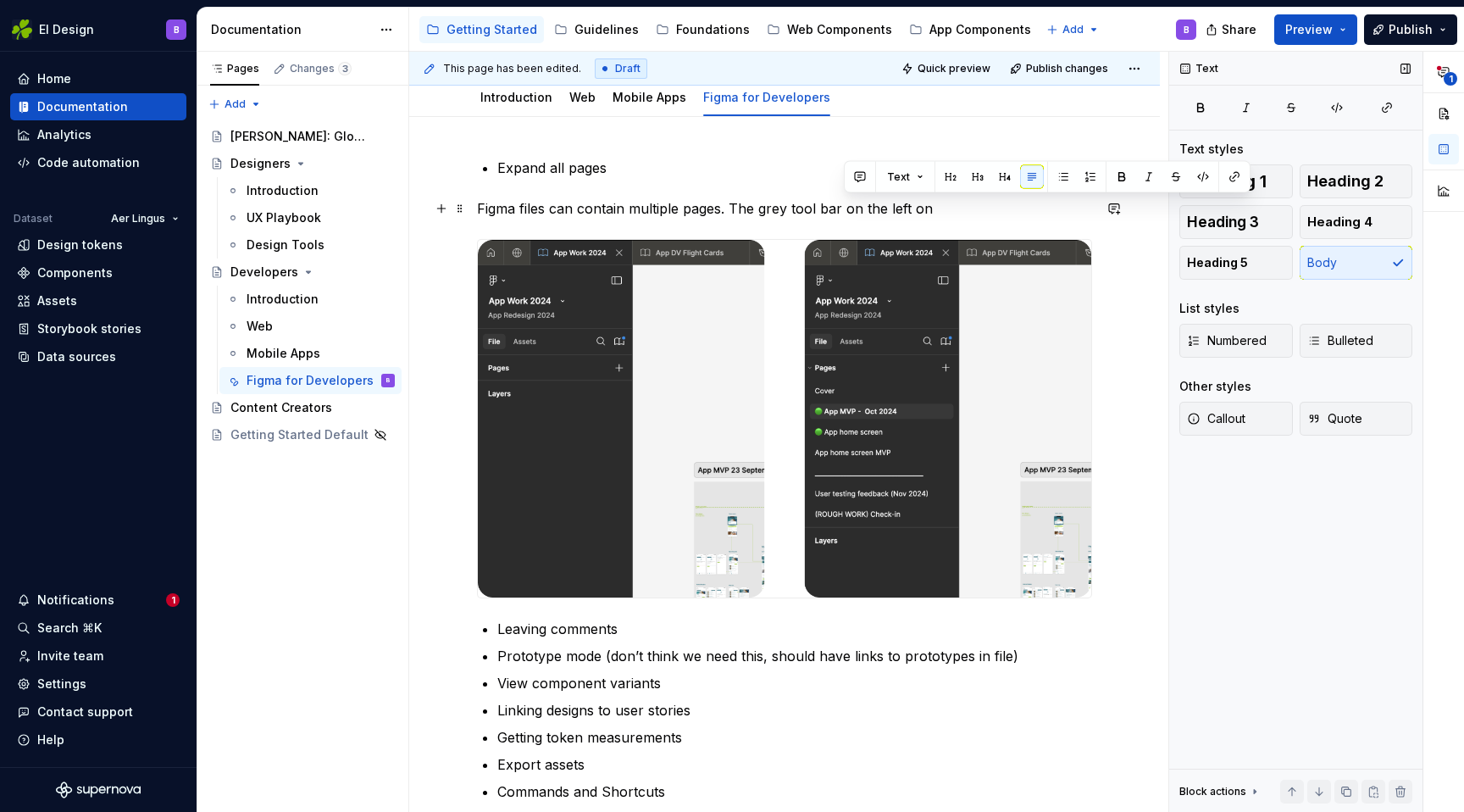
click at [959, 212] on p "Figma files can contain multiple pages. The grey tool bar on the left on" at bounding box center [785, 209] width 616 height 21
click at [732, 202] on p "Figma files can contain multiple pages. The grey tool bar at the left" at bounding box center [785, 209] width 616 height 21
click at [985, 204] on p "Figma files can contain multiple pages. In Figma the grey tool bar at the left" at bounding box center [785, 209] width 616 height 21
click at [783, 207] on p "Figma files can contain multiple pages. In Figma the grey tool bar at the left …" at bounding box center [785, 209] width 616 height 21
click at [989, 212] on p "Figma files can contain multiple pages. In Figma the grey tool bar at the left …" at bounding box center [785, 209] width 616 height 21
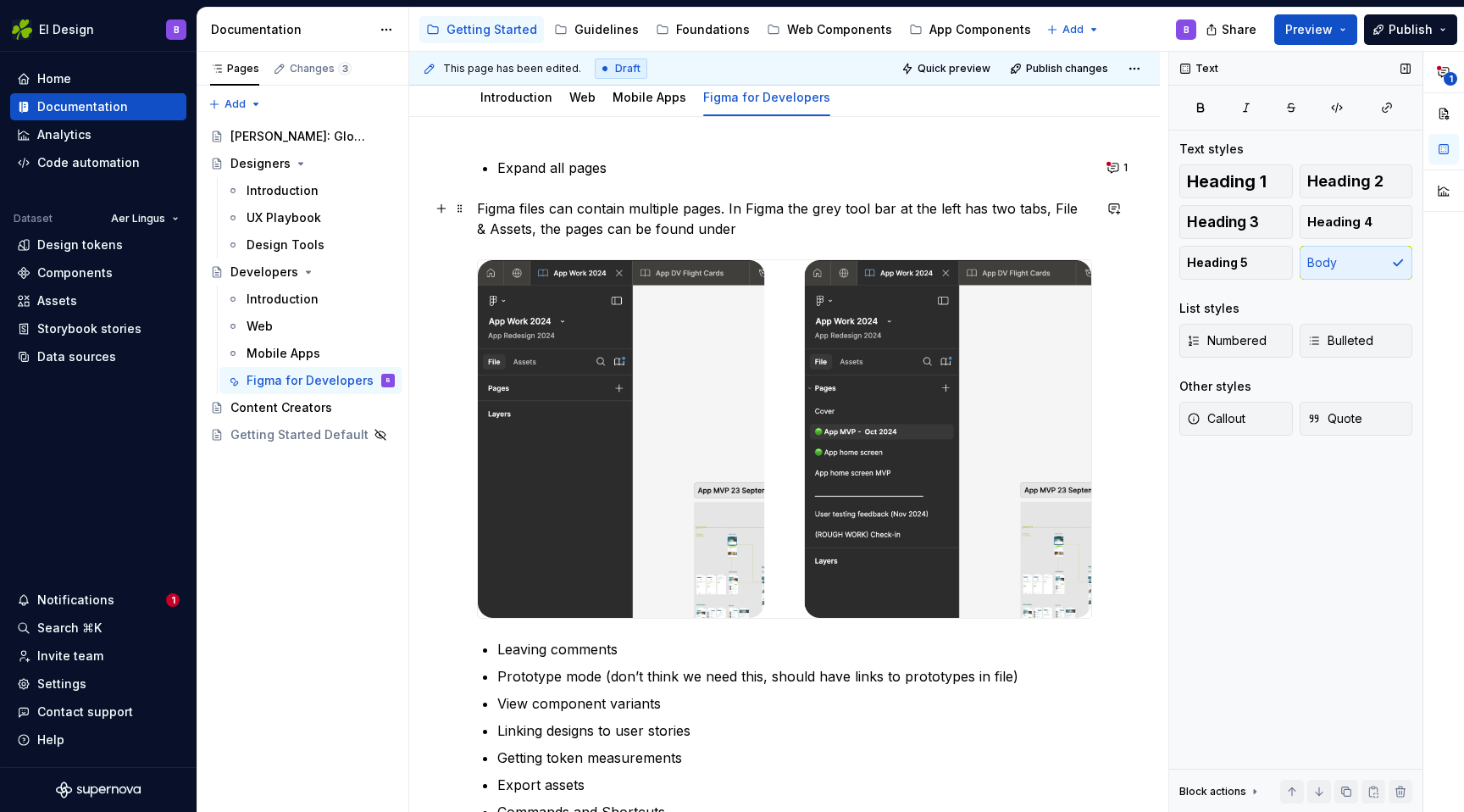
click at [557, 229] on p "Figma files can contain multiple pages. In Figma the grey tool bar at the left …" at bounding box center [785, 218] width 616 height 40
click at [760, 225] on p "Figma files can contain multiple pages. In Figma the grey tool bar at the left …" at bounding box center [785, 218] width 616 height 40
click at [563, 233] on p "Figma files can contain multiple pages. In Figma the grey tool bar at the left …" at bounding box center [785, 218] width 616 height 40
click at [554, 232] on p "Figma files can contain multiple pages. In Figma the grey tool bar at the left …" at bounding box center [785, 218] width 616 height 40
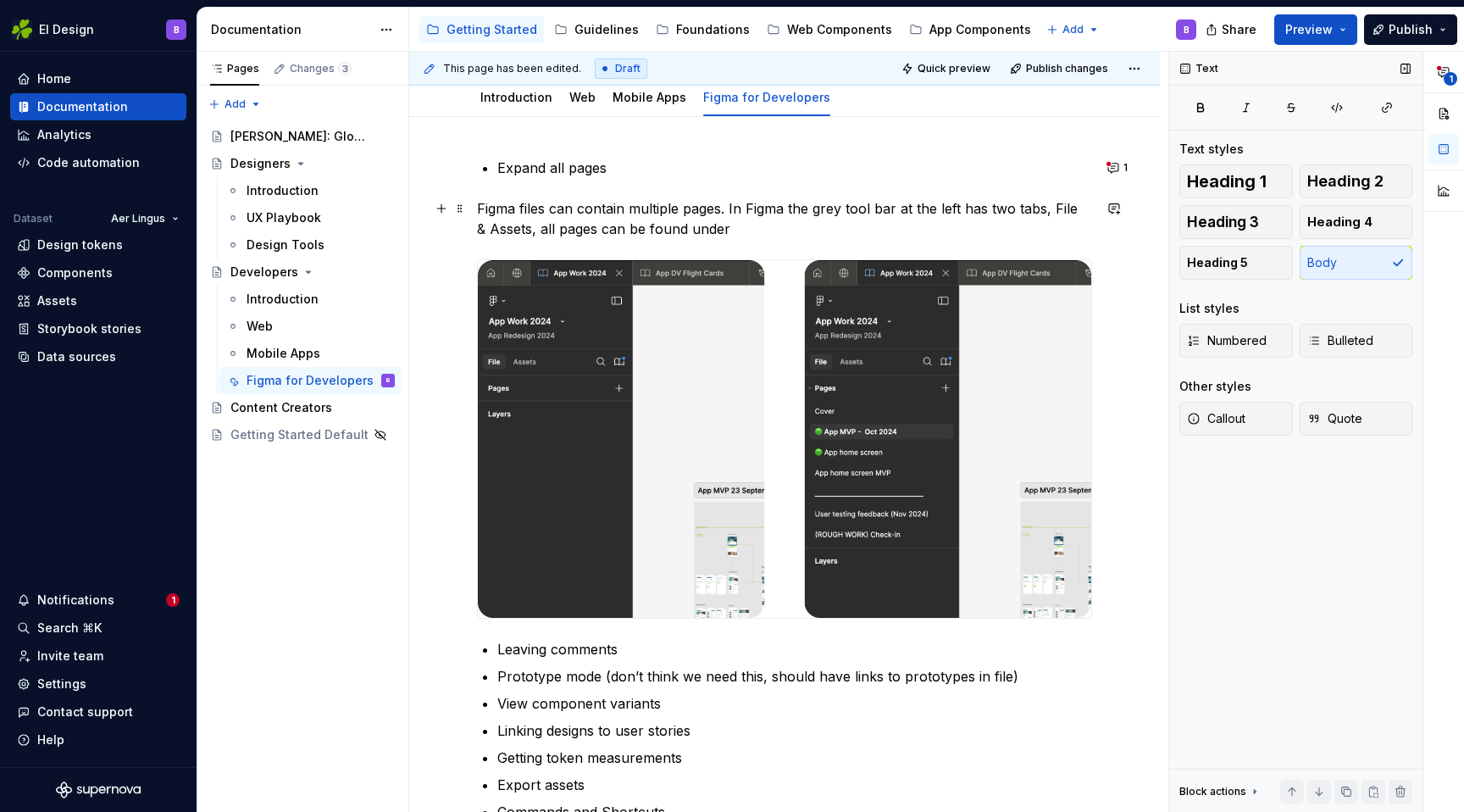
click at [536, 230] on p "Figma files can contain multiple pages. In Figma the grey tool bar at the left …" at bounding box center [785, 218] width 616 height 40
drag, startPoint x: 574, startPoint y: 229, endPoint x: 816, endPoint y: 228, distance: 242.0
click at [816, 228] on p "Figma files can contain multiple pages. In Figma the grey tool bar at the left …" at bounding box center [785, 218] width 616 height 40
click at [1051, 207] on p "Figma files can contain multiple pages. In Figma the grey tool bar at the left …" at bounding box center [785, 218] width 616 height 40
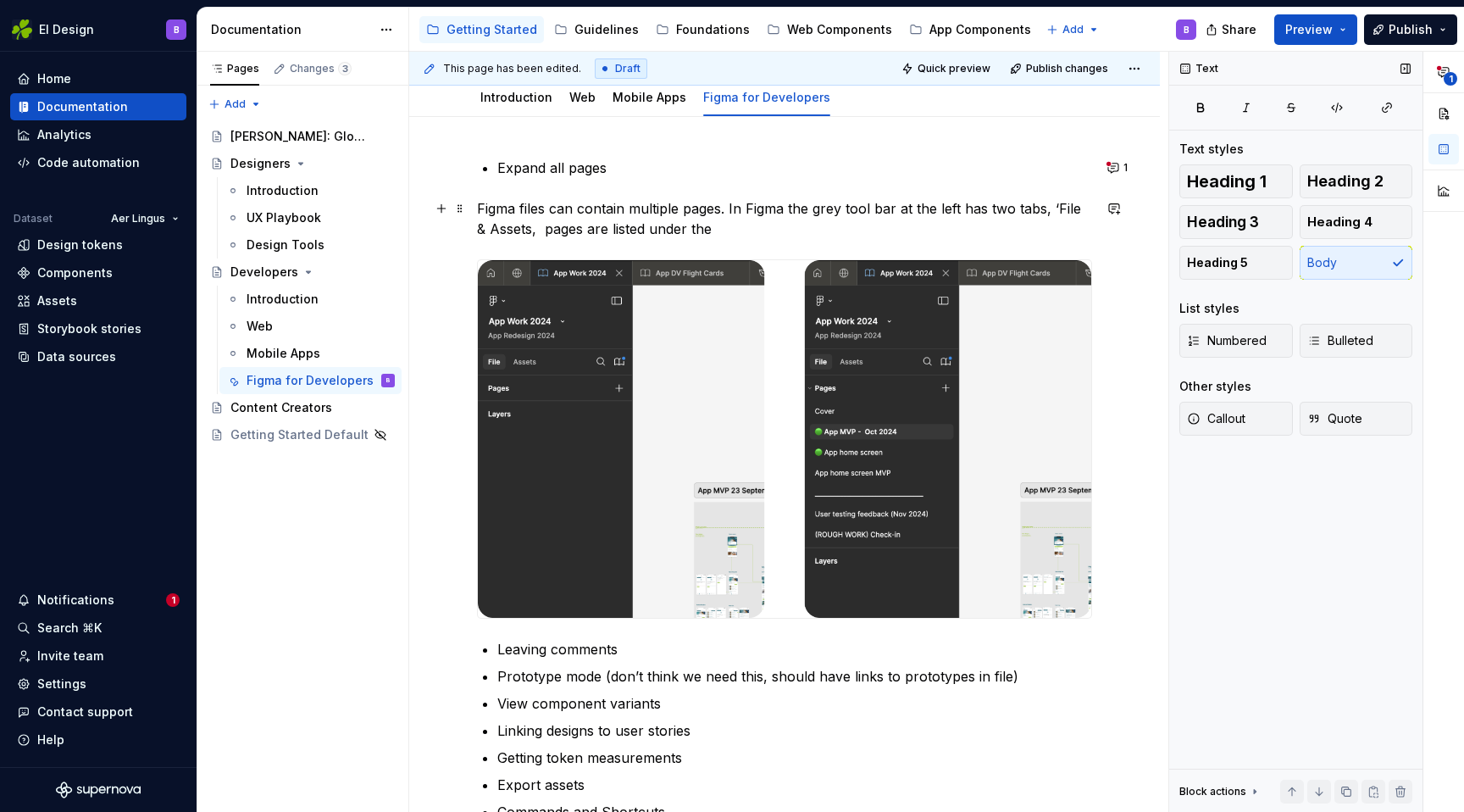
click at [1076, 204] on p "Figma files can contain multiple pages. In Figma the grey tool bar at the left …" at bounding box center [785, 218] width 616 height 40
click at [479, 229] on p "Figma files can contain multiple pages. In Figma the grey tool bar at the left …" at bounding box center [785, 218] width 616 height 40
click at [522, 228] on p "Figma files can contain multiple pages. In Figma the grey tool bar at the left …" at bounding box center [785, 218] width 616 height 40
click at [529, 231] on p "Figma files can contain multiple pages. In Figma the grey tool bar at the left …" at bounding box center [785, 218] width 616 height 40
click at [541, 229] on p "Figma files can contain multiple pages. In Figma the grey tool bar at the left …" at bounding box center [785, 218] width 616 height 40
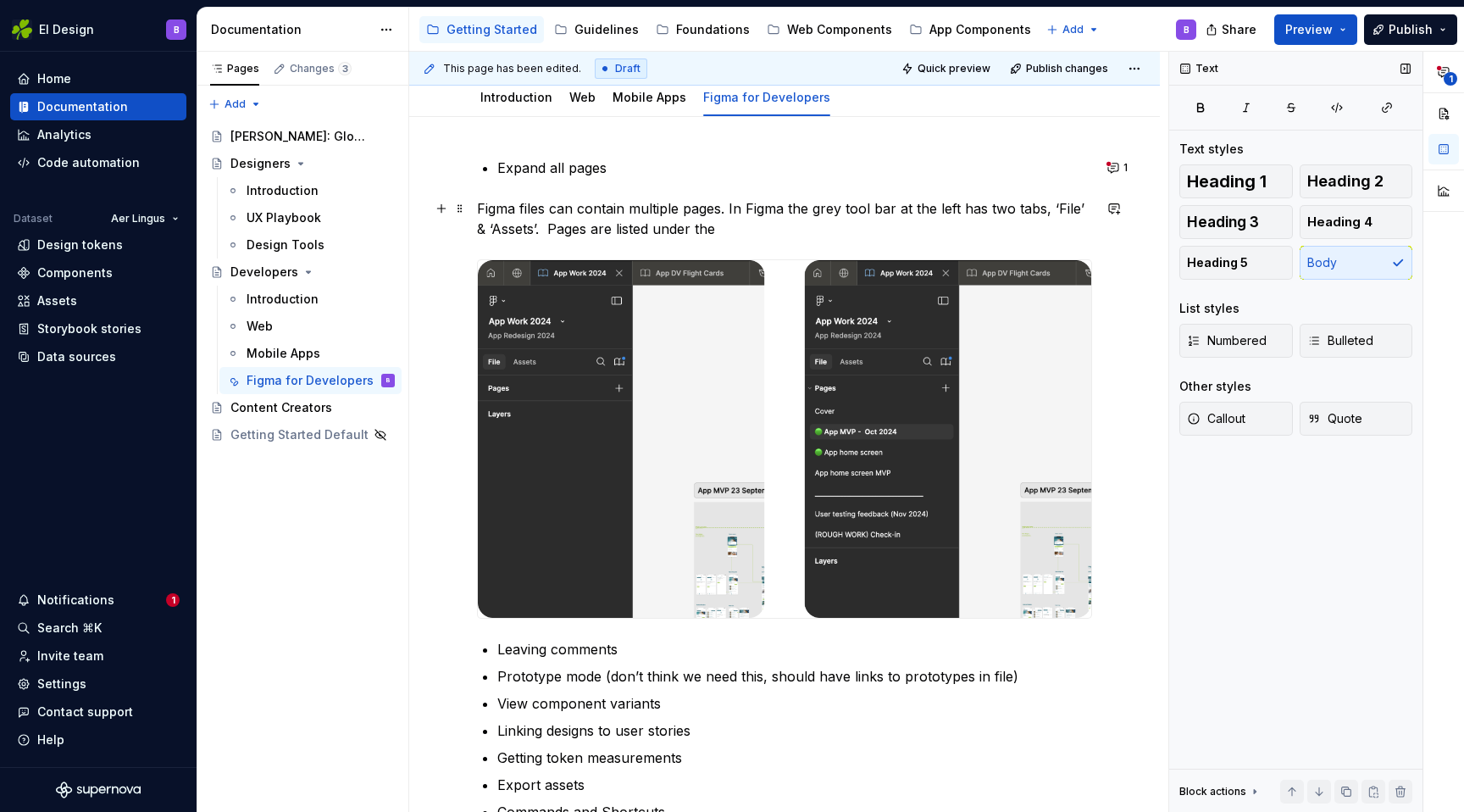
click at [1088, 204] on p "Figma files can contain multiple pages. In Figma the grey tool bar at the left …" at bounding box center [785, 218] width 616 height 40
click at [778, 226] on p "Figma files can contain multiple pages. In Figma the grey tool bar at the left …" at bounding box center [785, 218] width 616 height 40
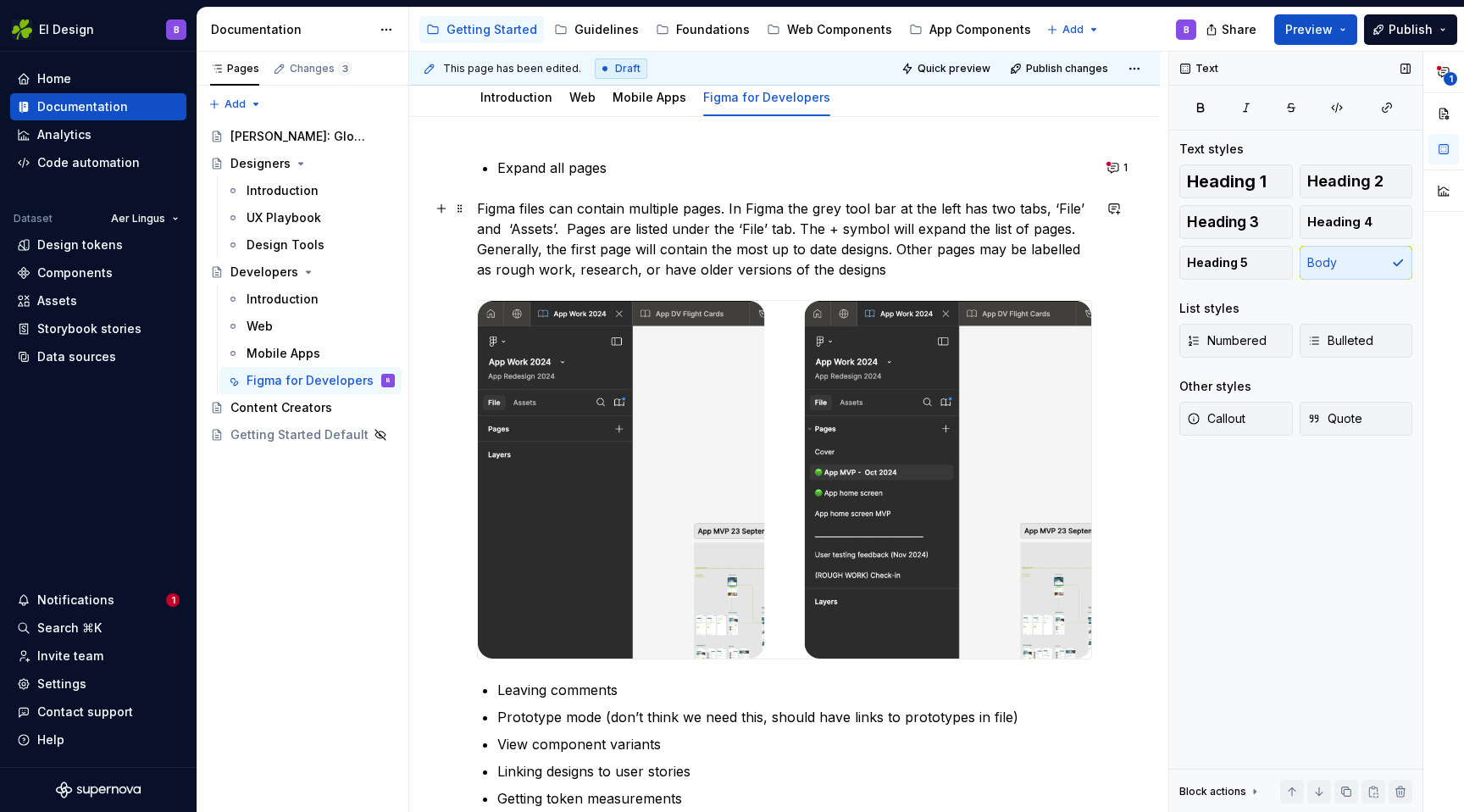
click at [634, 265] on p "Figma files can contain multiple pages. In Figma the grey tool bar at the left …" at bounding box center [785, 239] width 616 height 81
click at [635, 267] on p "Figma files can contain multiple pages. In Figma the grey tool bar at the left …" at bounding box center [785, 239] width 616 height 81
click at [981, 268] on p "Figma files can contain multiple pages. In Figma the grey tool bar at the left …" at bounding box center [785, 239] width 616 height 81
click at [967, 268] on p "Figma files can contain multiple pages. In Figma the grey tool bar at the left …" at bounding box center [785, 239] width 616 height 81
click at [1065, 266] on p "Figma files can contain multiple pages. In Figma the grey tool bar at the left …" at bounding box center [785, 239] width 616 height 81
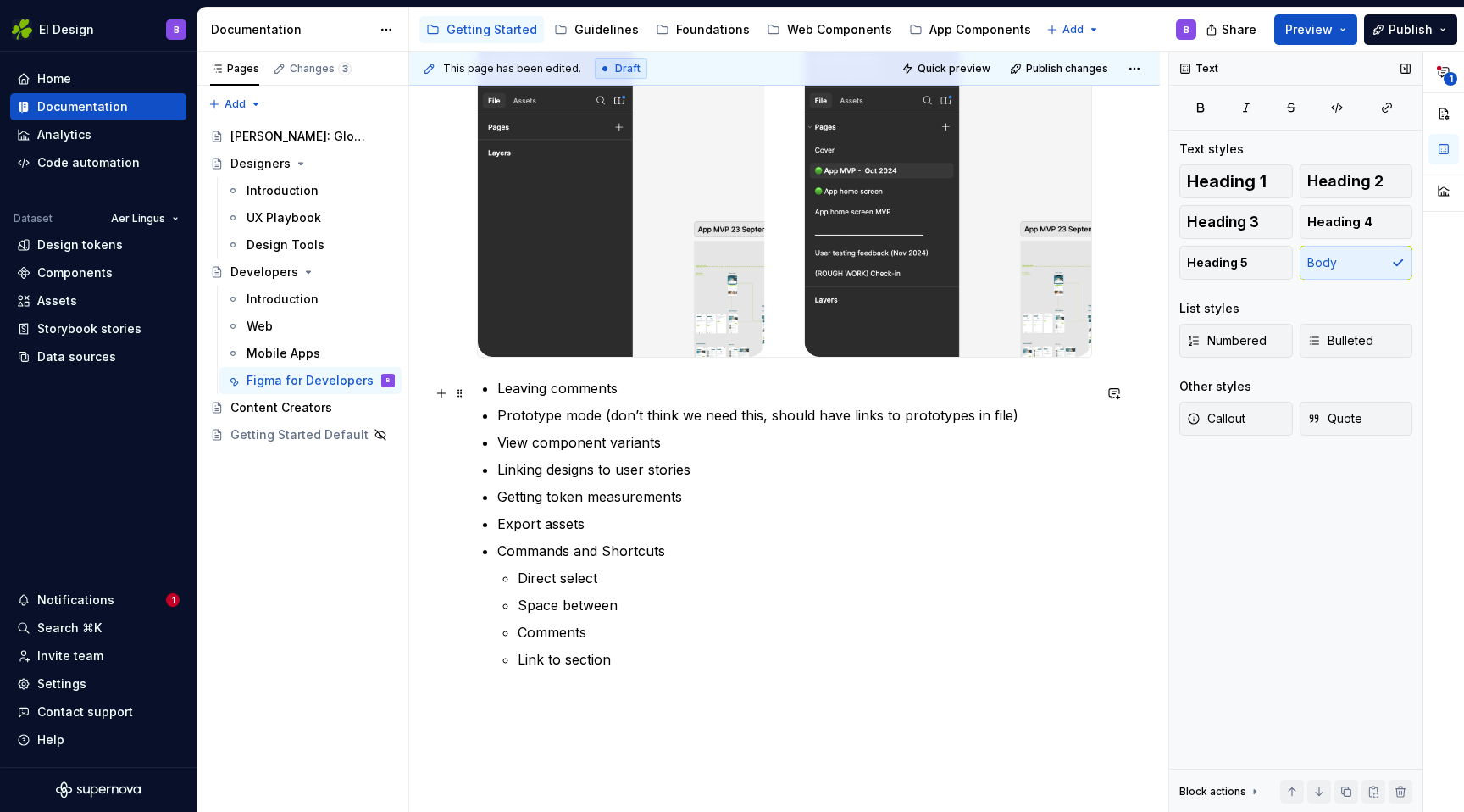
scroll to position [501, 0]
click at [655, 393] on p "Leaving comments" at bounding box center [795, 385] width 595 height 21
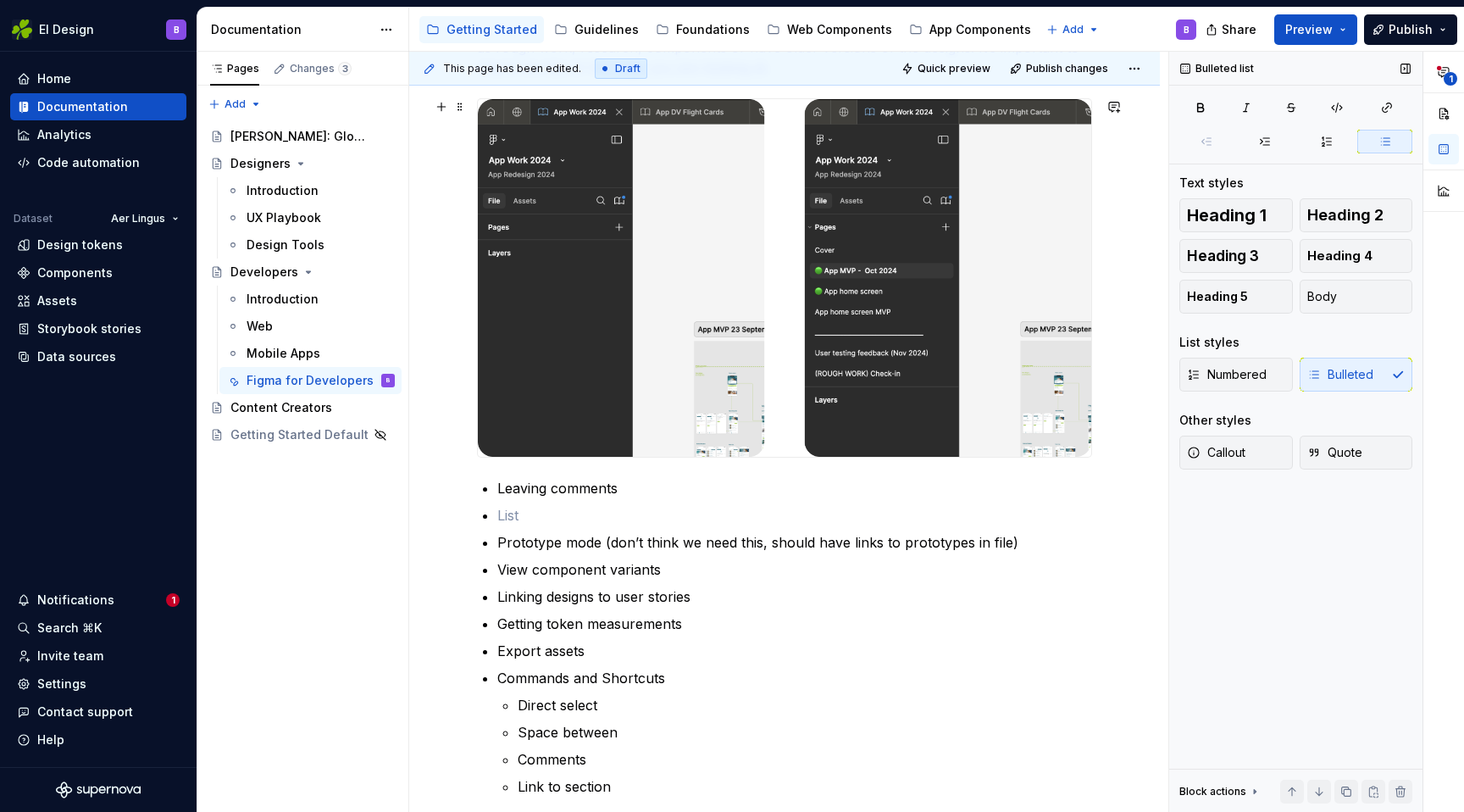
scroll to position [419, 0]
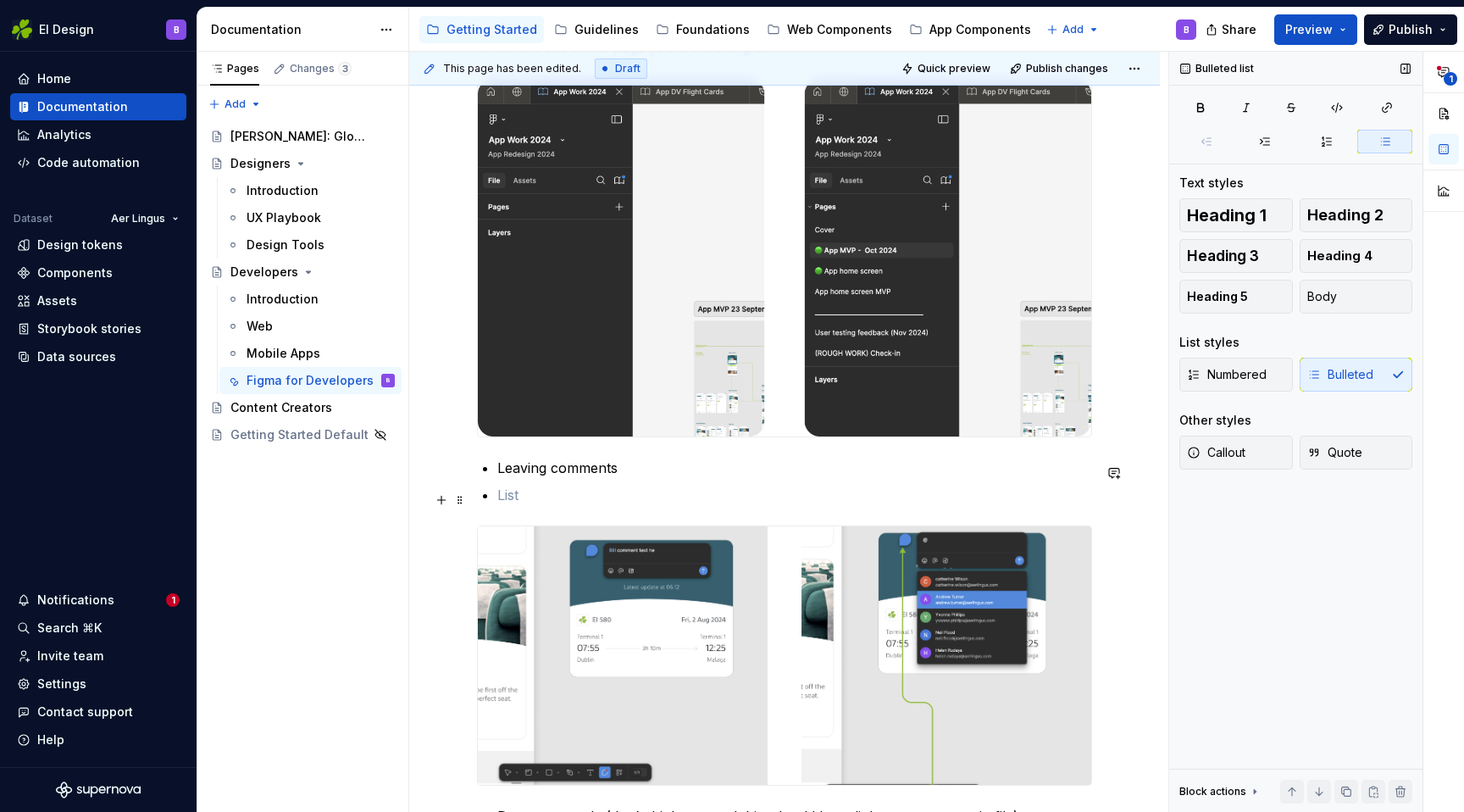
click at [516, 490] on p at bounding box center [795, 495] width 595 height 21
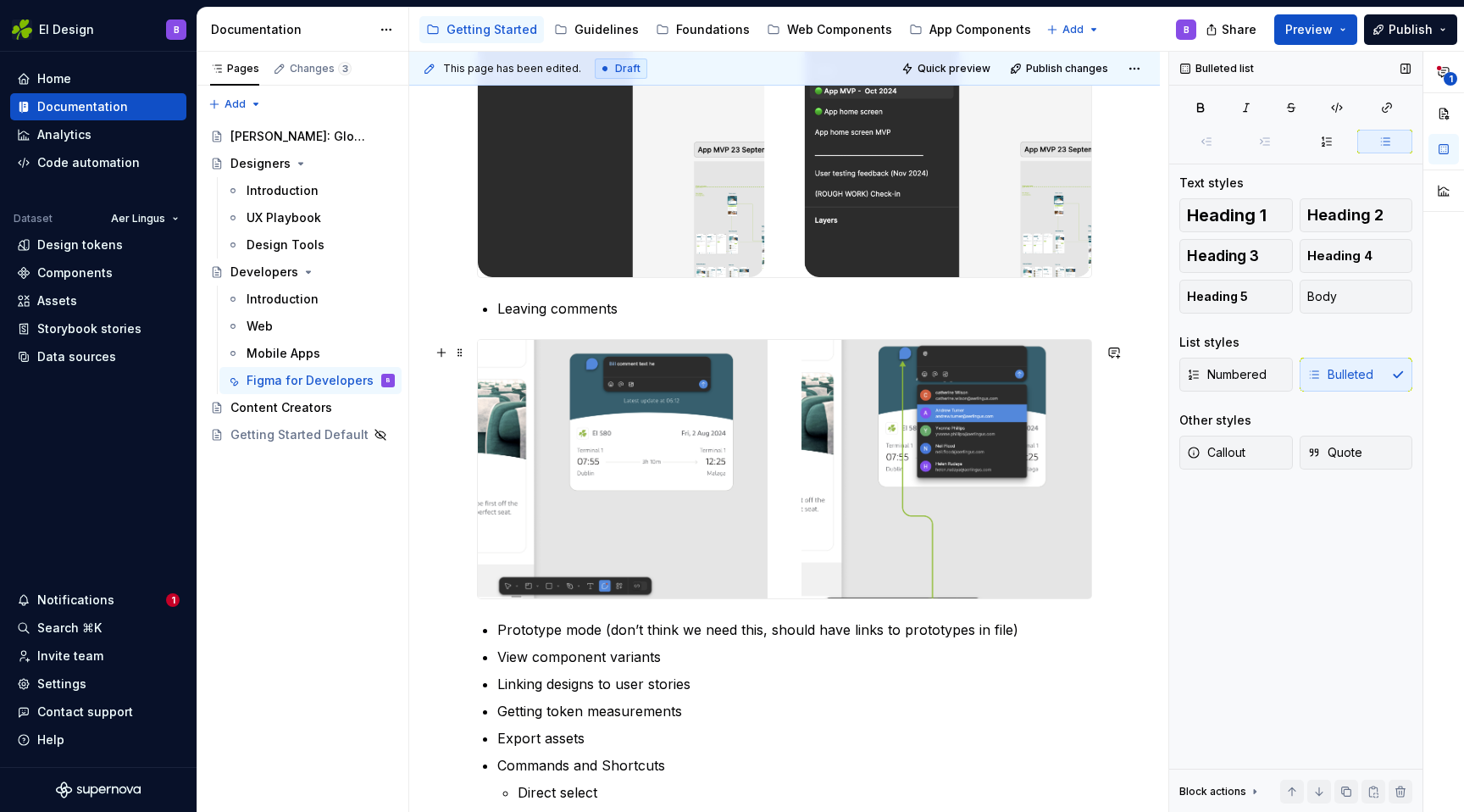
scroll to position [543, 0]
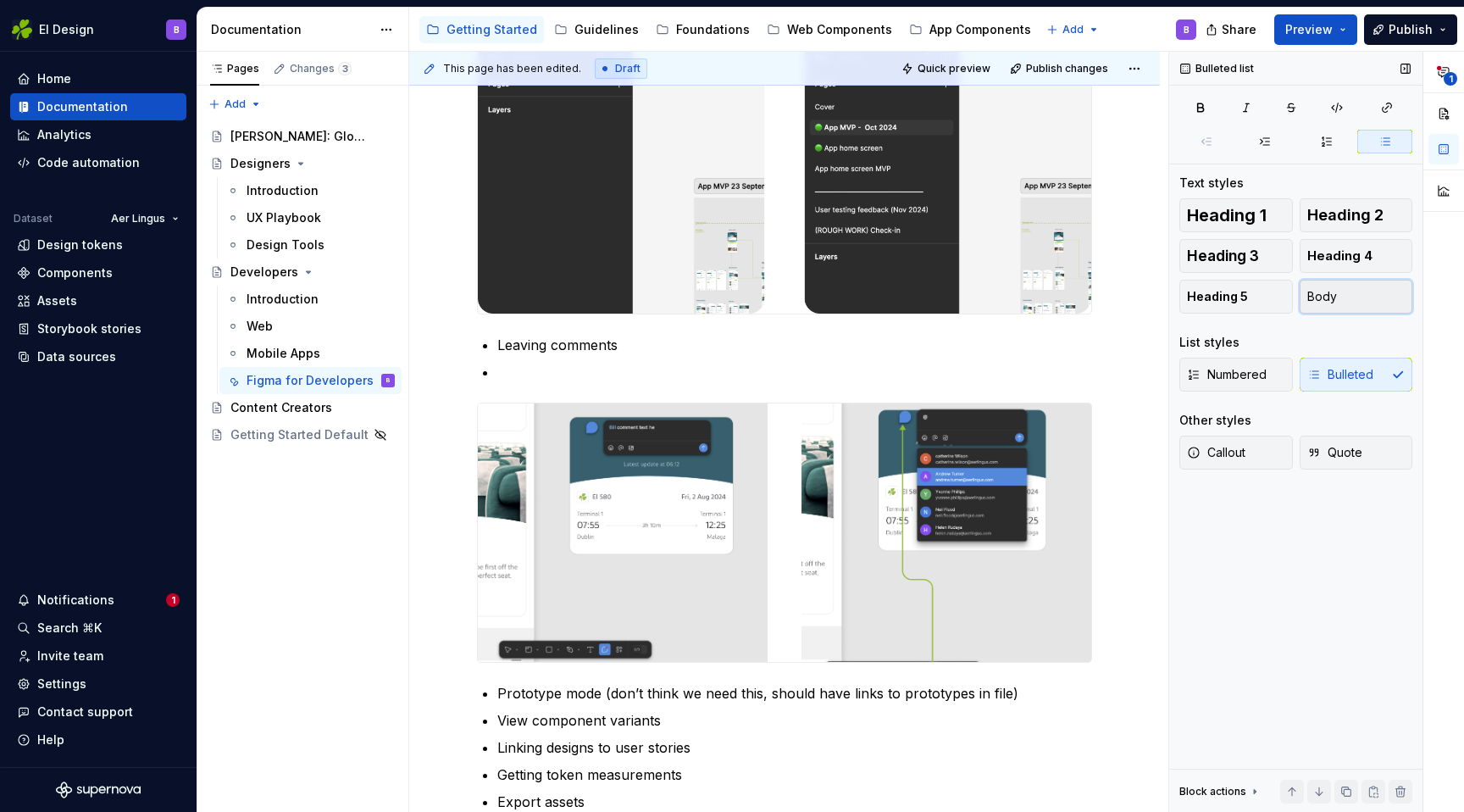
click at [1326, 299] on span "Body" at bounding box center [1323, 297] width 30 height 17
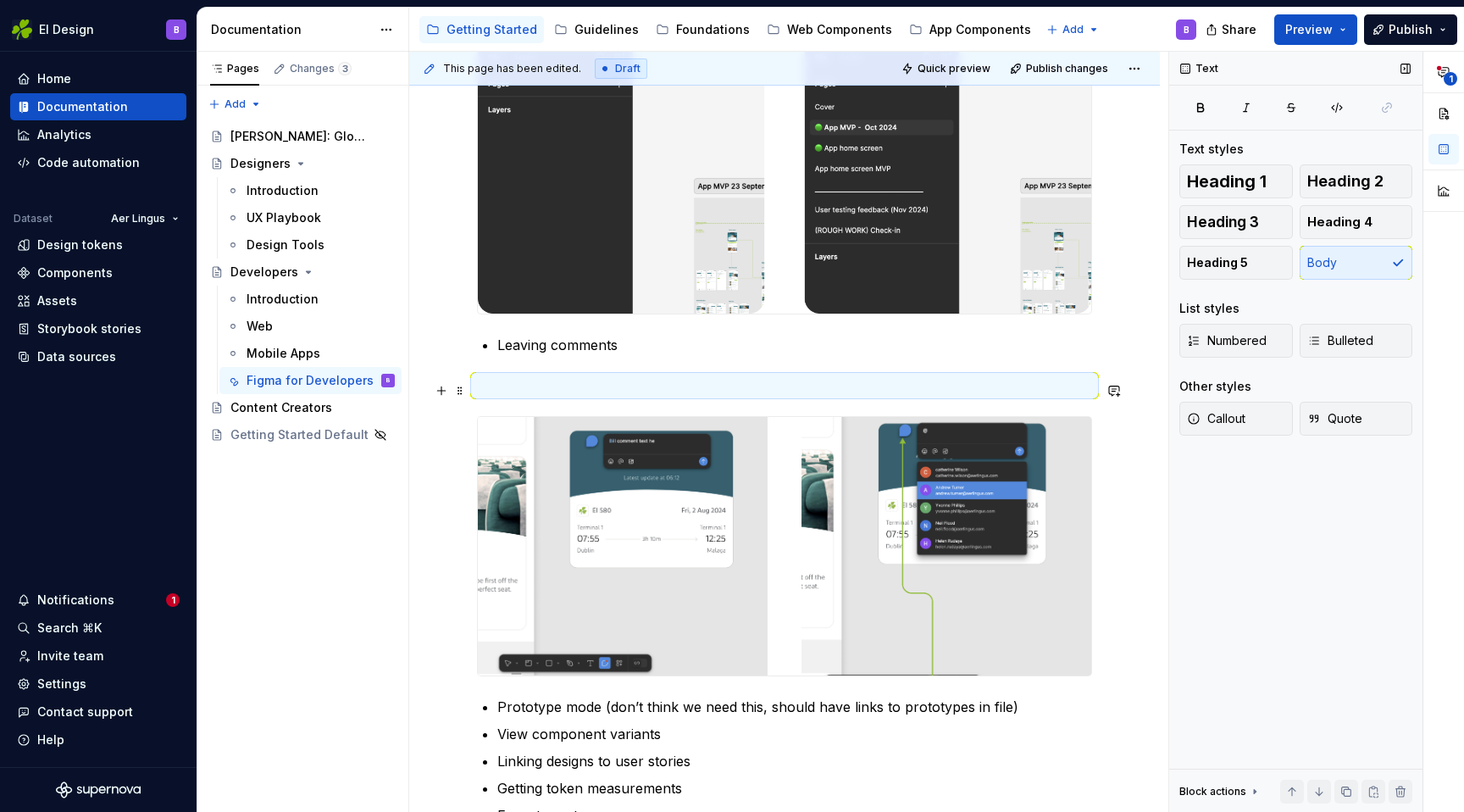
click at [555, 388] on p at bounding box center [785, 385] width 616 height 21
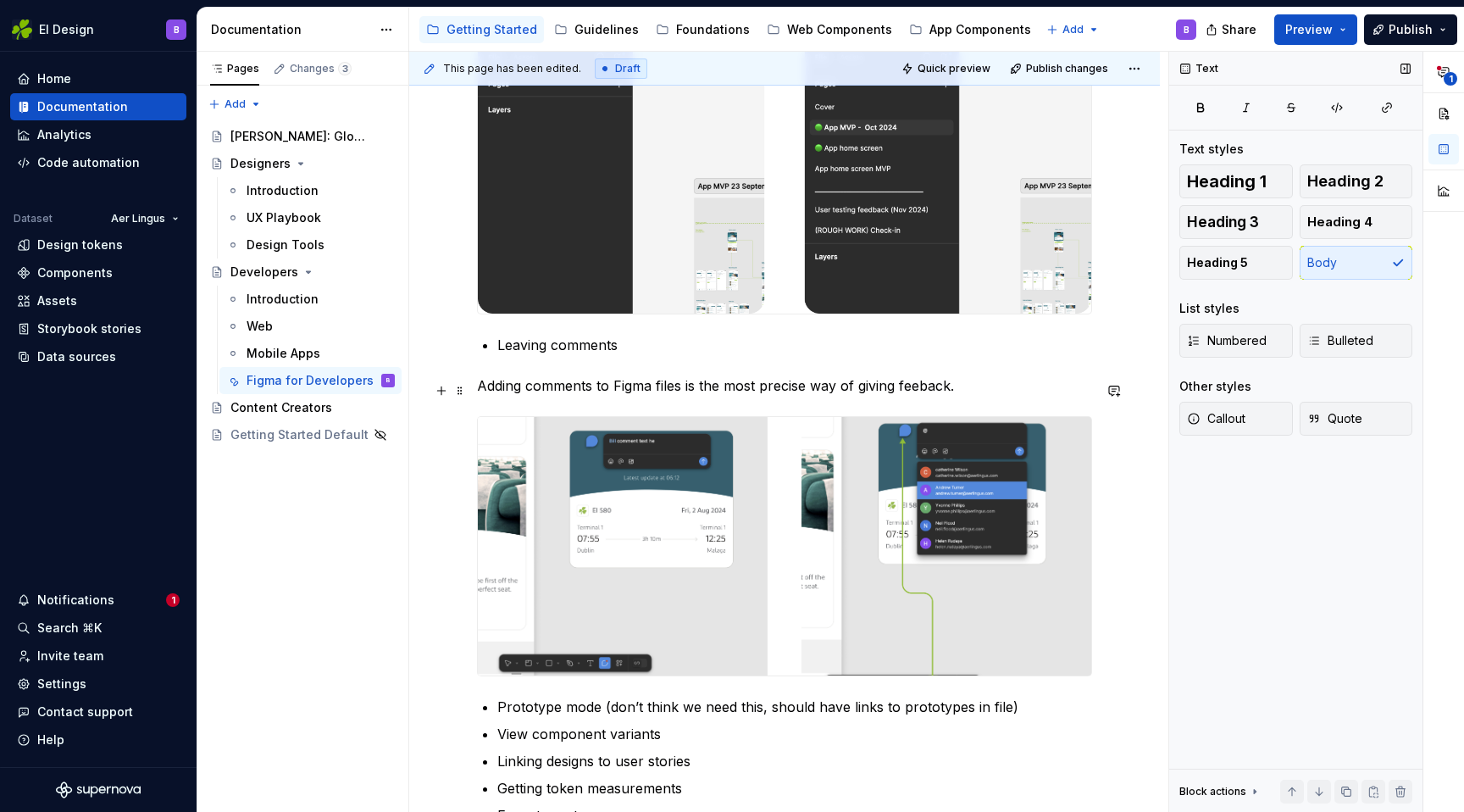
click at [927, 384] on p "Adding comments to Figma files is the most precise way of giving feeback." at bounding box center [785, 385] width 616 height 21
click at [988, 381] on p "Adding comments to Figma files is the most precise way of giving feedback." at bounding box center [785, 385] width 616 height 21
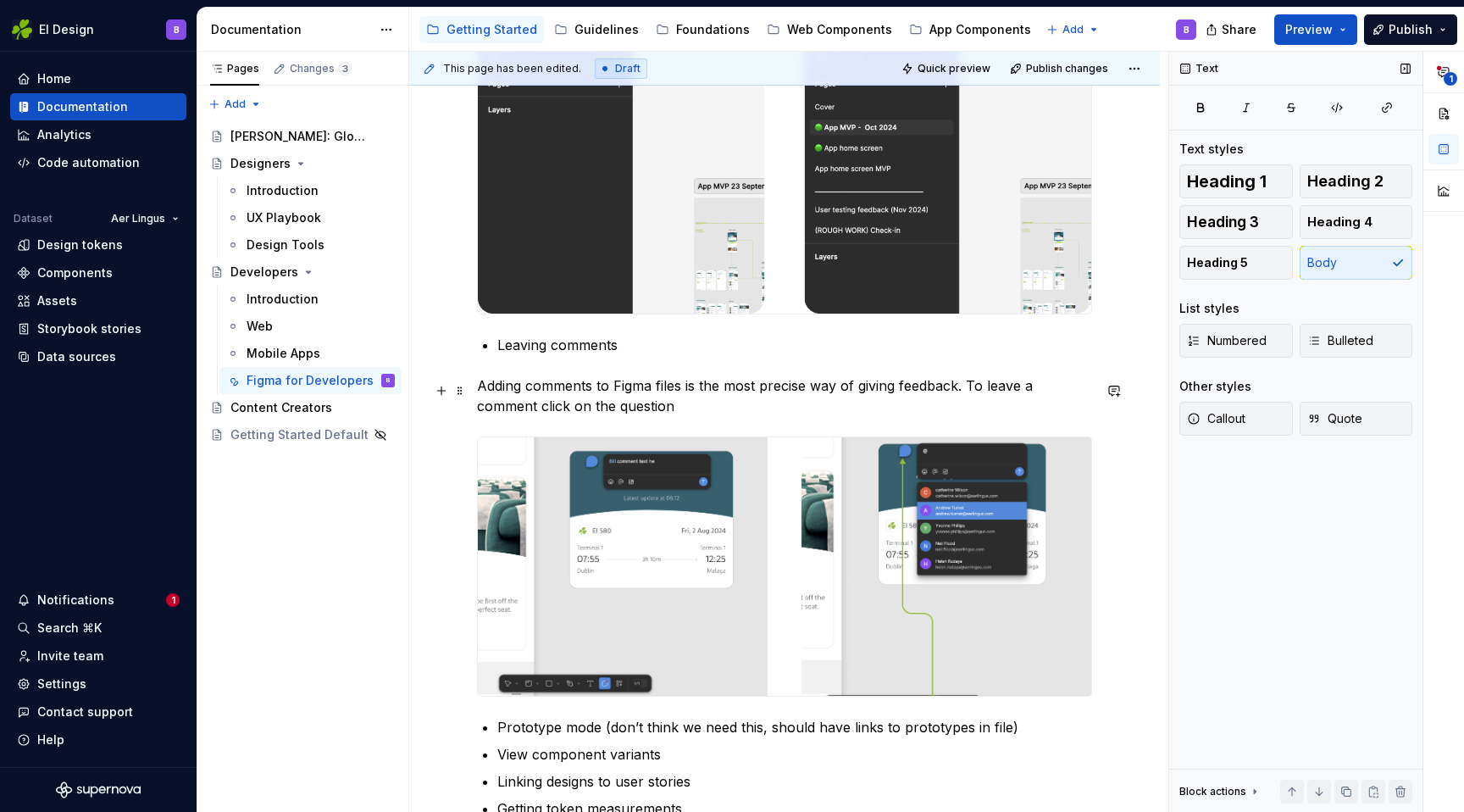
click at [645, 405] on p "Adding comments to Figma files is the most precise way of giving feedback. To l…" at bounding box center [785, 395] width 616 height 40
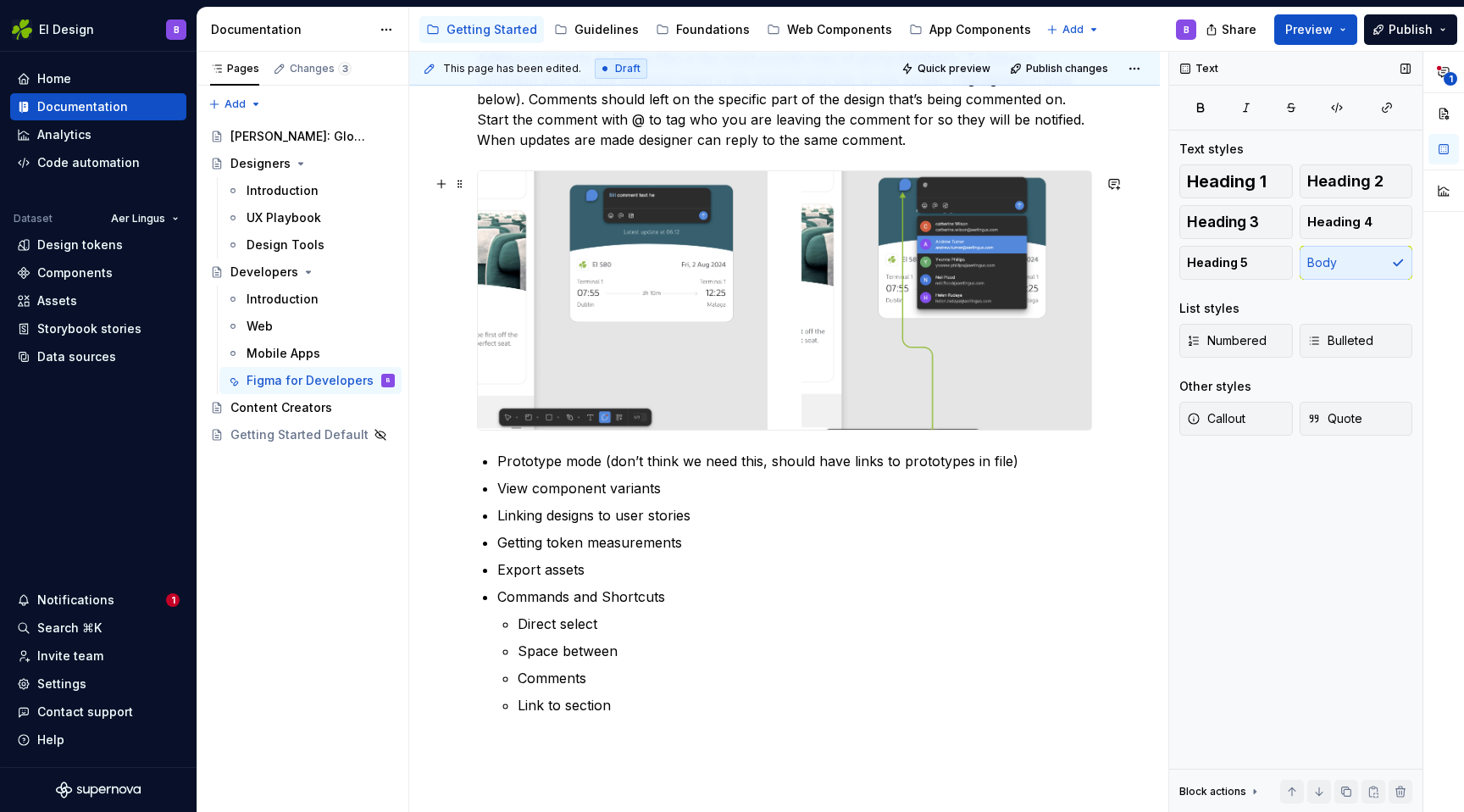
scroll to position [878, 0]
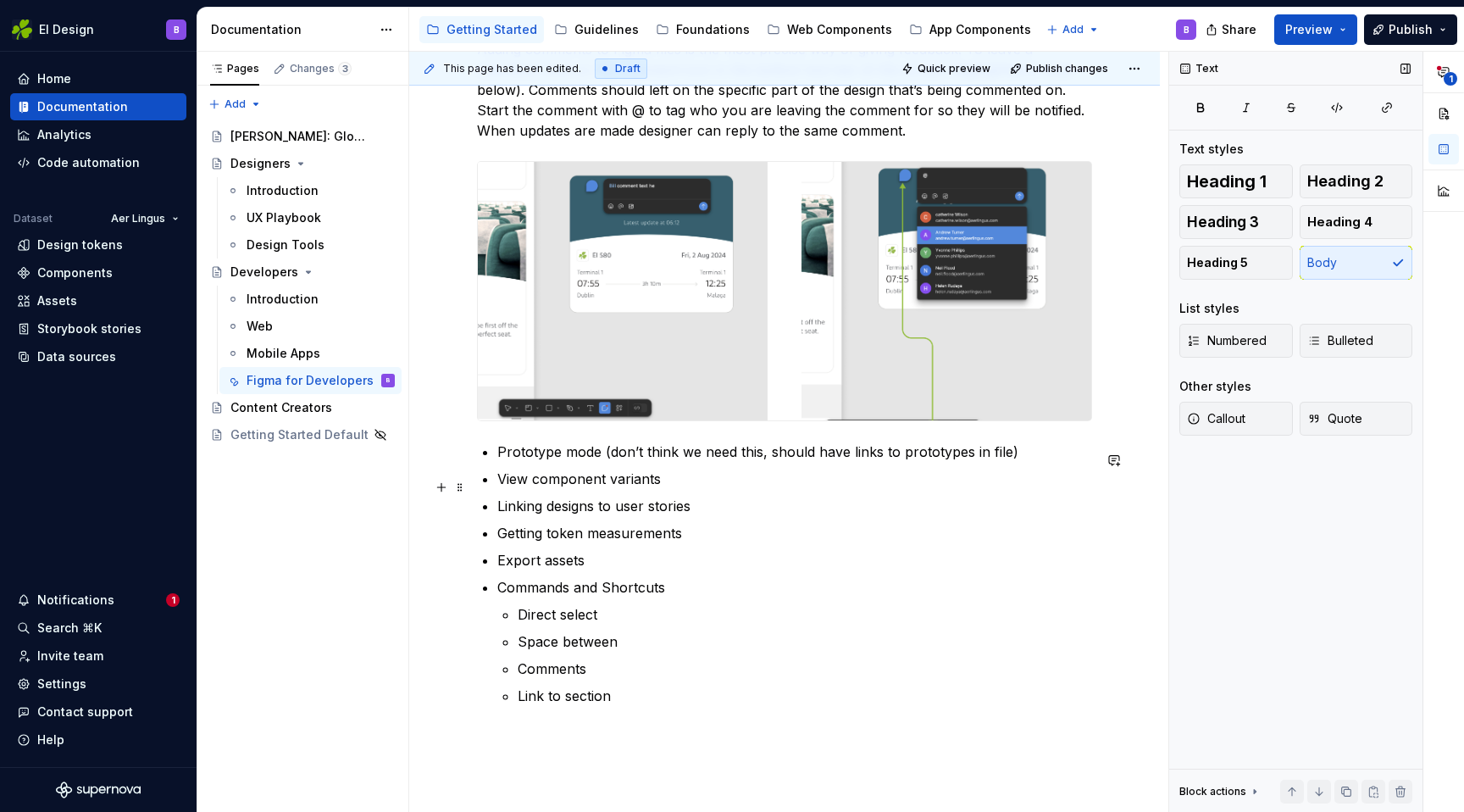
click at [1074, 462] on p "Prototype mode (don’t think we need this, should have links to prototypes in fi…" at bounding box center [795, 452] width 595 height 21
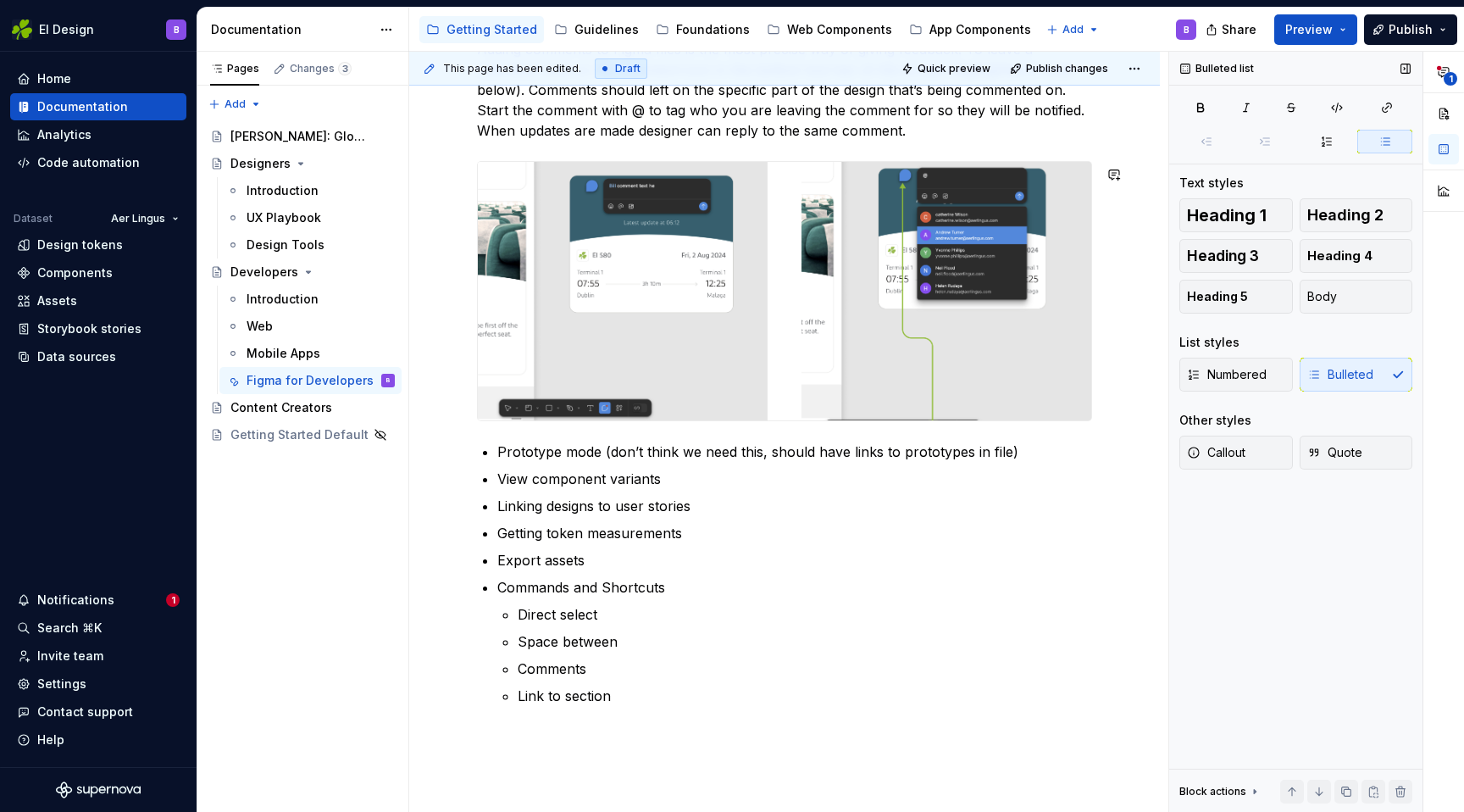
click at [1043, 438] on div "Expand all pages Figma files can contain multiple pages. In Figma the grey tool…" at bounding box center [785, 101] width 616 height 1291
click at [1043, 453] on p "Prototype mode (don’t think we need this, should have links to prototypes in fi…" at bounding box center [795, 452] width 595 height 21
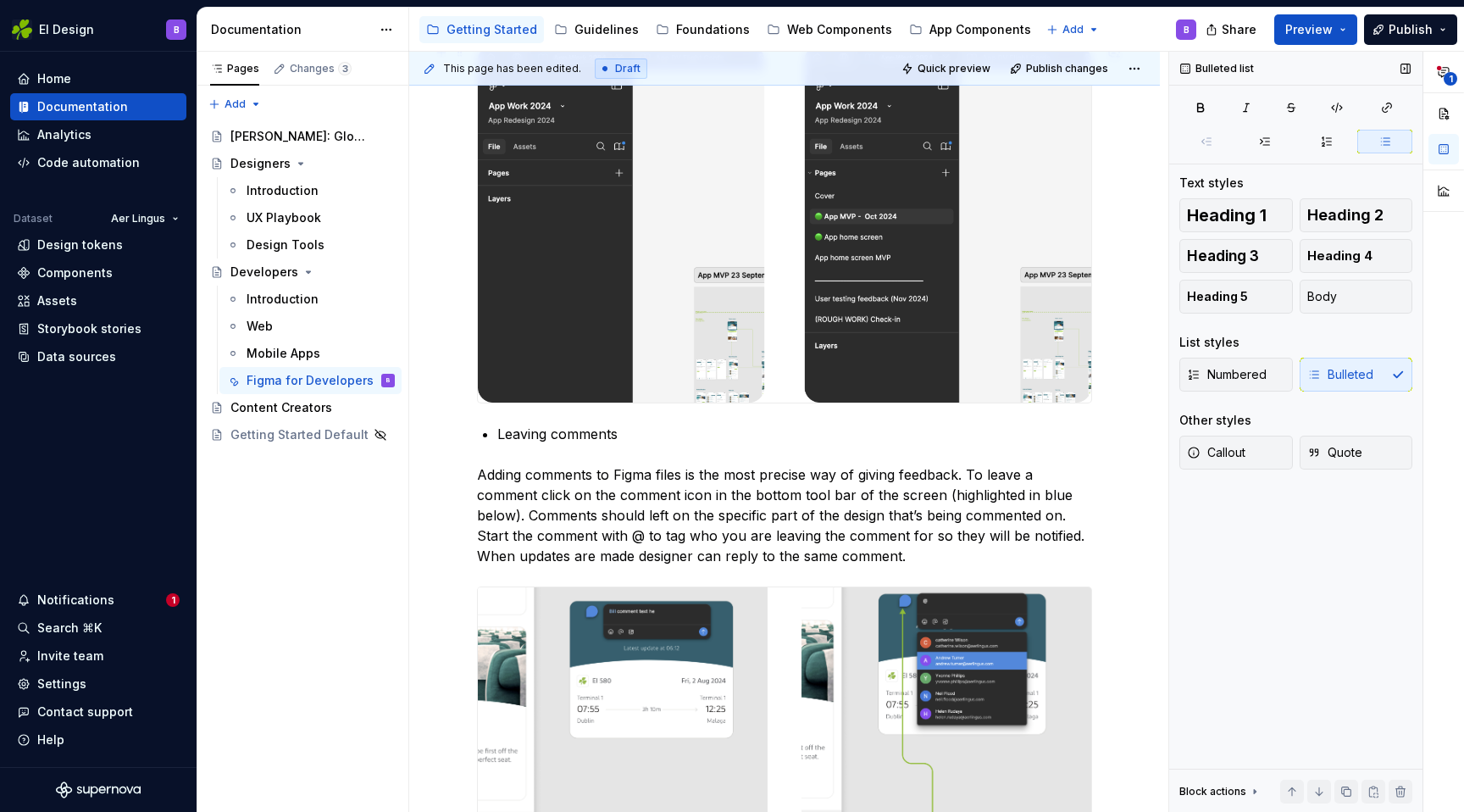
scroll to position [455, 0]
click at [482, 435] on div "Expand all pages Figma files can contain multiple pages. In Figma the grey tool…" at bounding box center [785, 539] width 616 height 1318
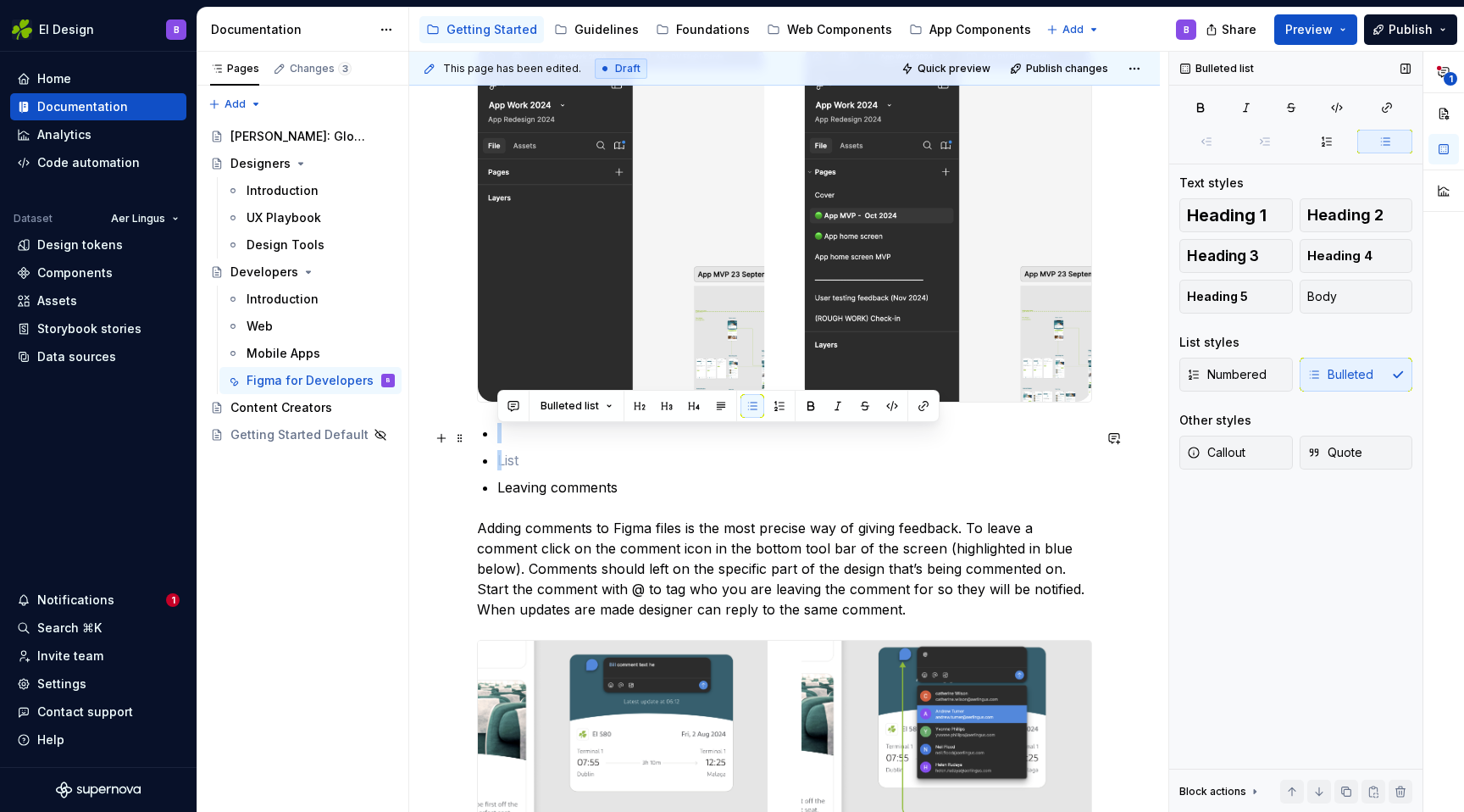
drag, startPoint x: 528, startPoint y: 474, endPoint x: 502, endPoint y: 437, distance: 45.2
click at [502, 437] on ul "Leaving comments" at bounding box center [795, 460] width 595 height 75
click at [1333, 287] on button "Body" at bounding box center [1356, 297] width 113 height 34
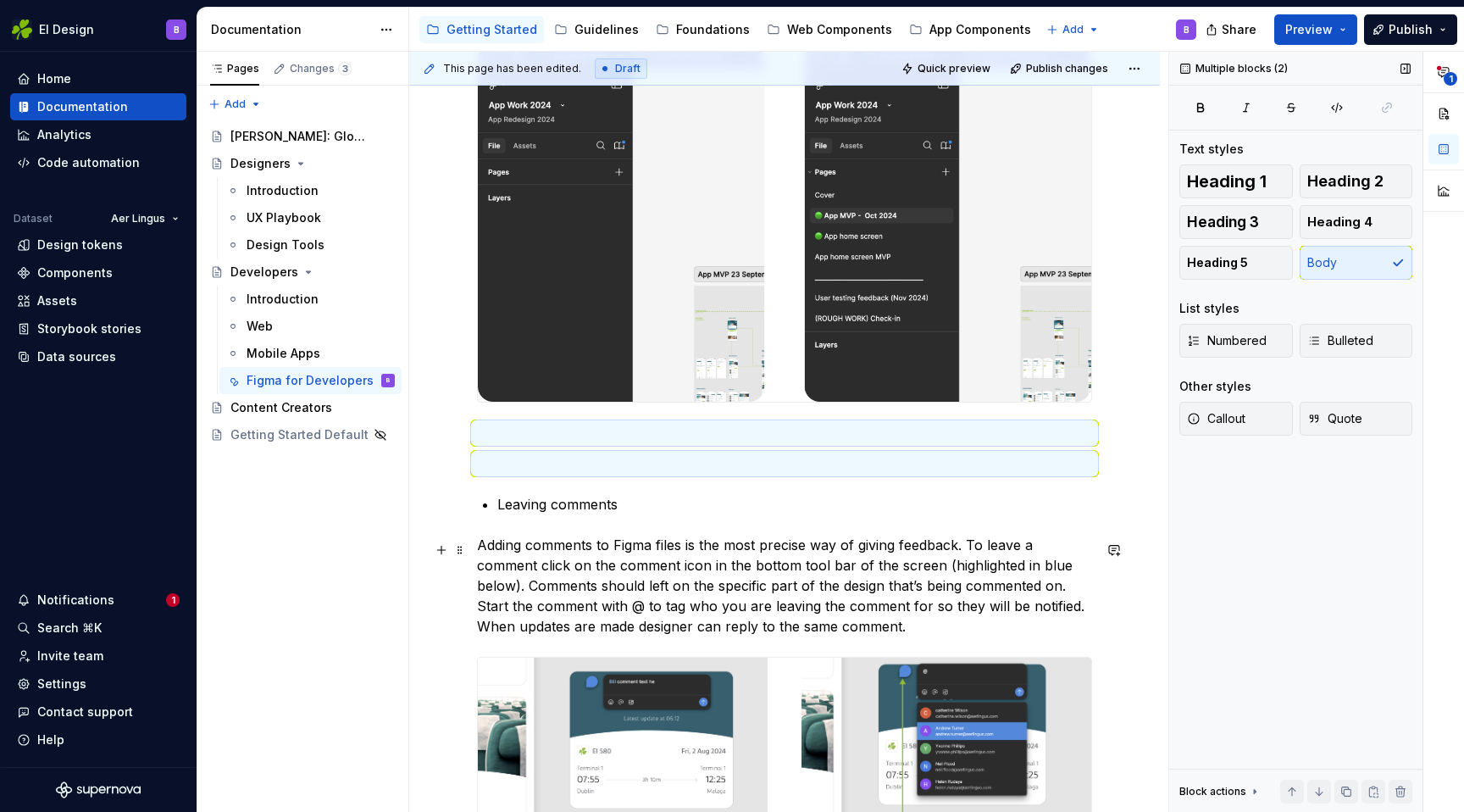
click at [647, 558] on p "Adding comments to Figma files is the most precise way of giving feedback. To l…" at bounding box center [785, 586] width 616 height 102
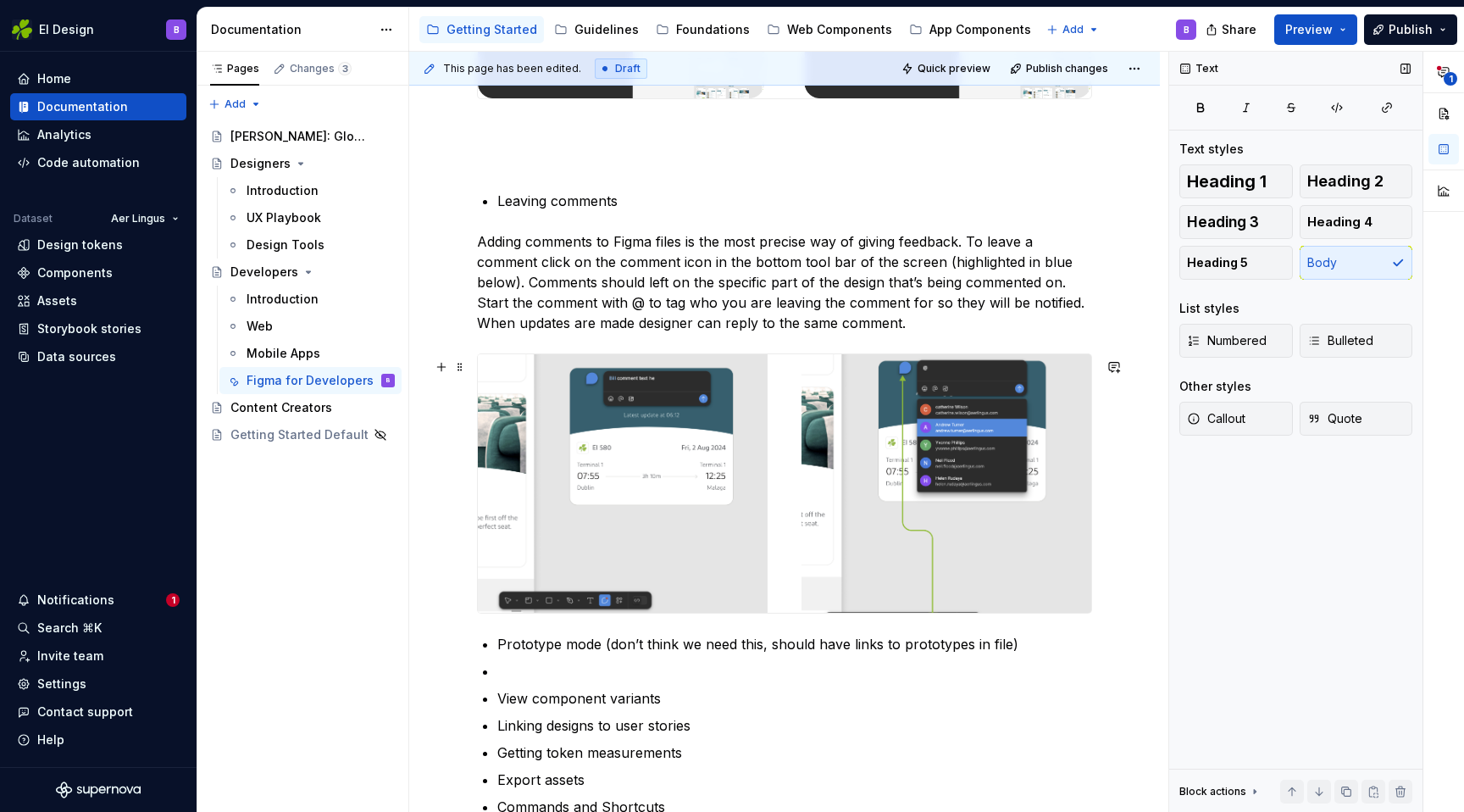
scroll to position [774, 0]
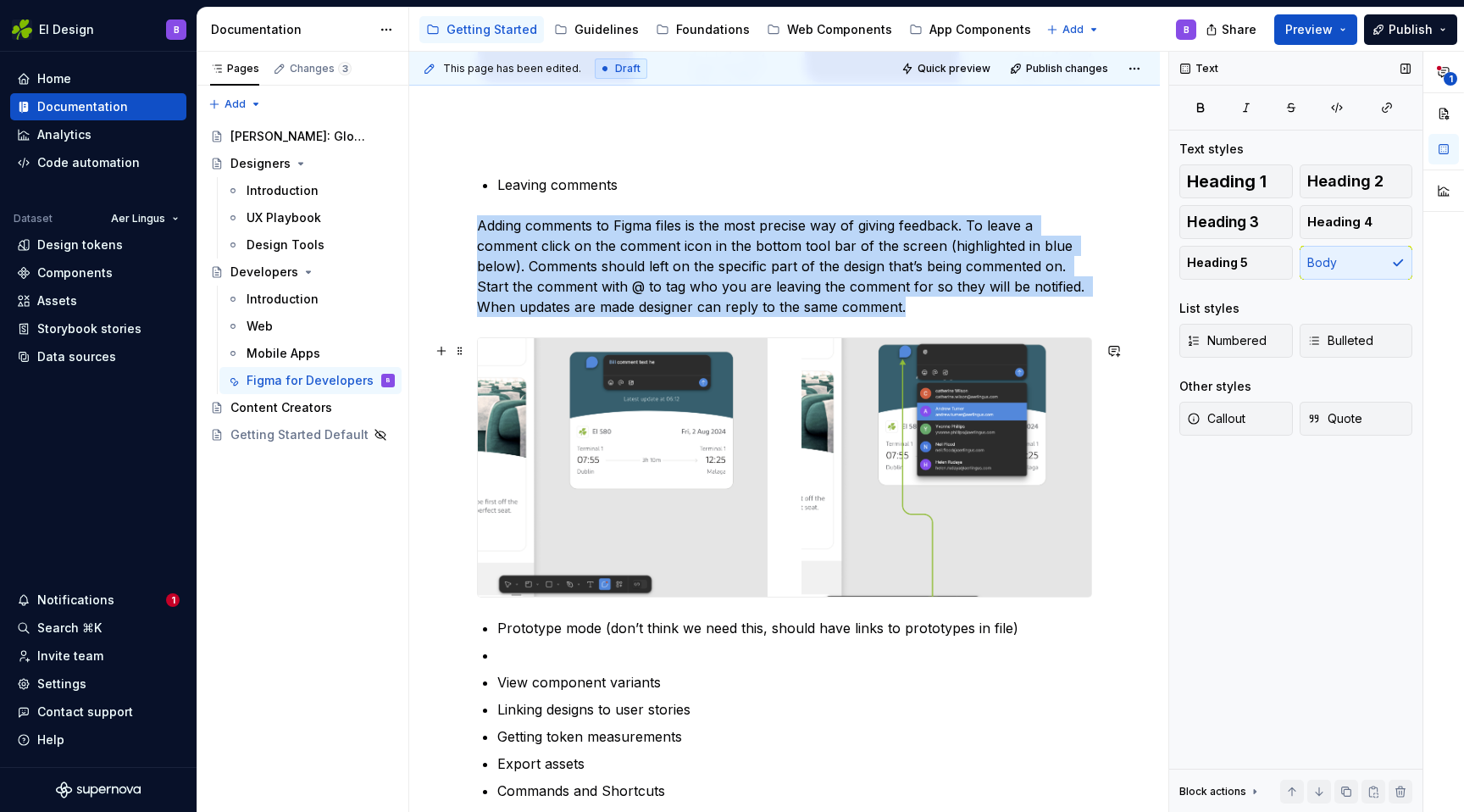
click at [666, 544] on img at bounding box center [785, 467] width 614 height 258
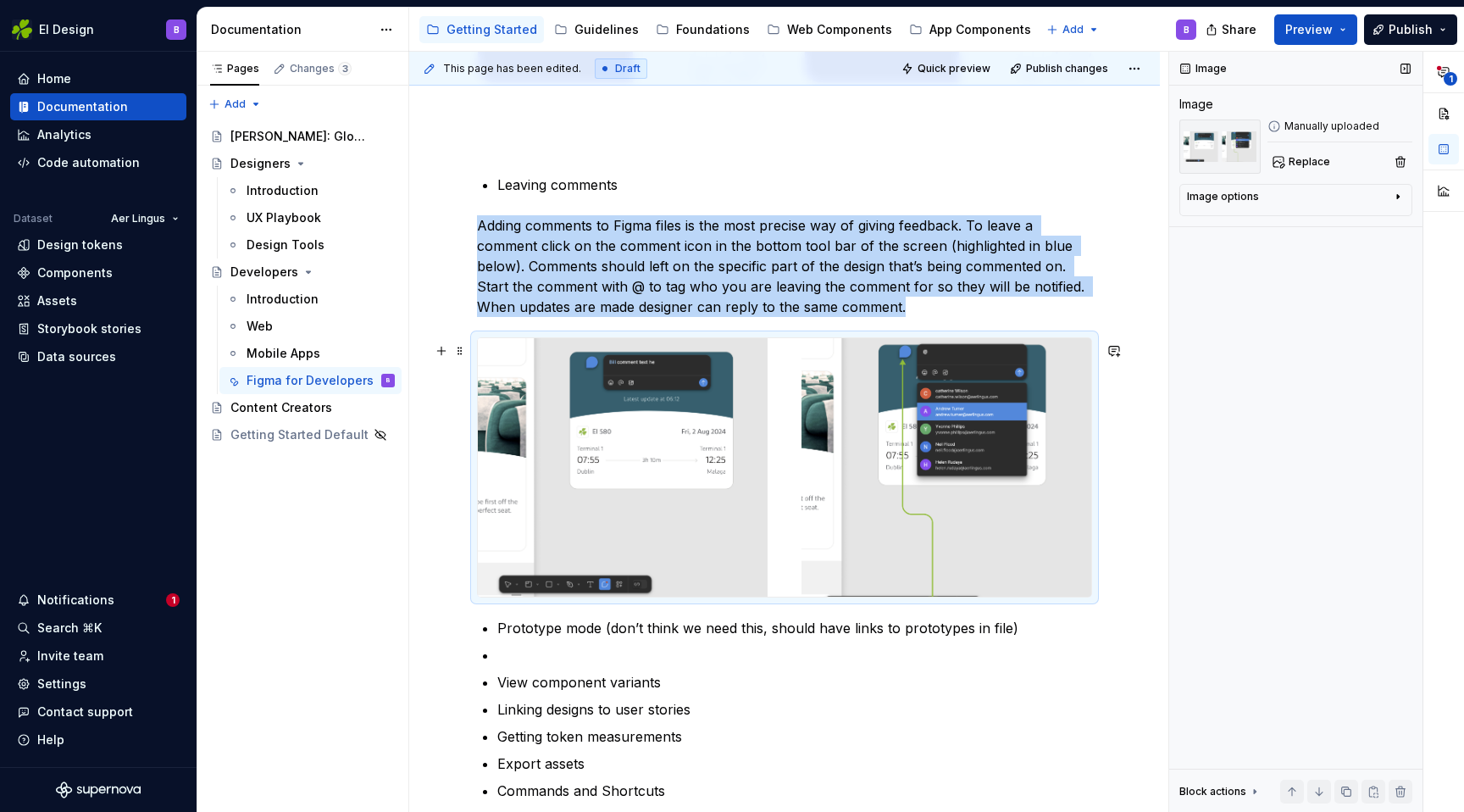
click at [780, 591] on img at bounding box center [785, 467] width 614 height 258
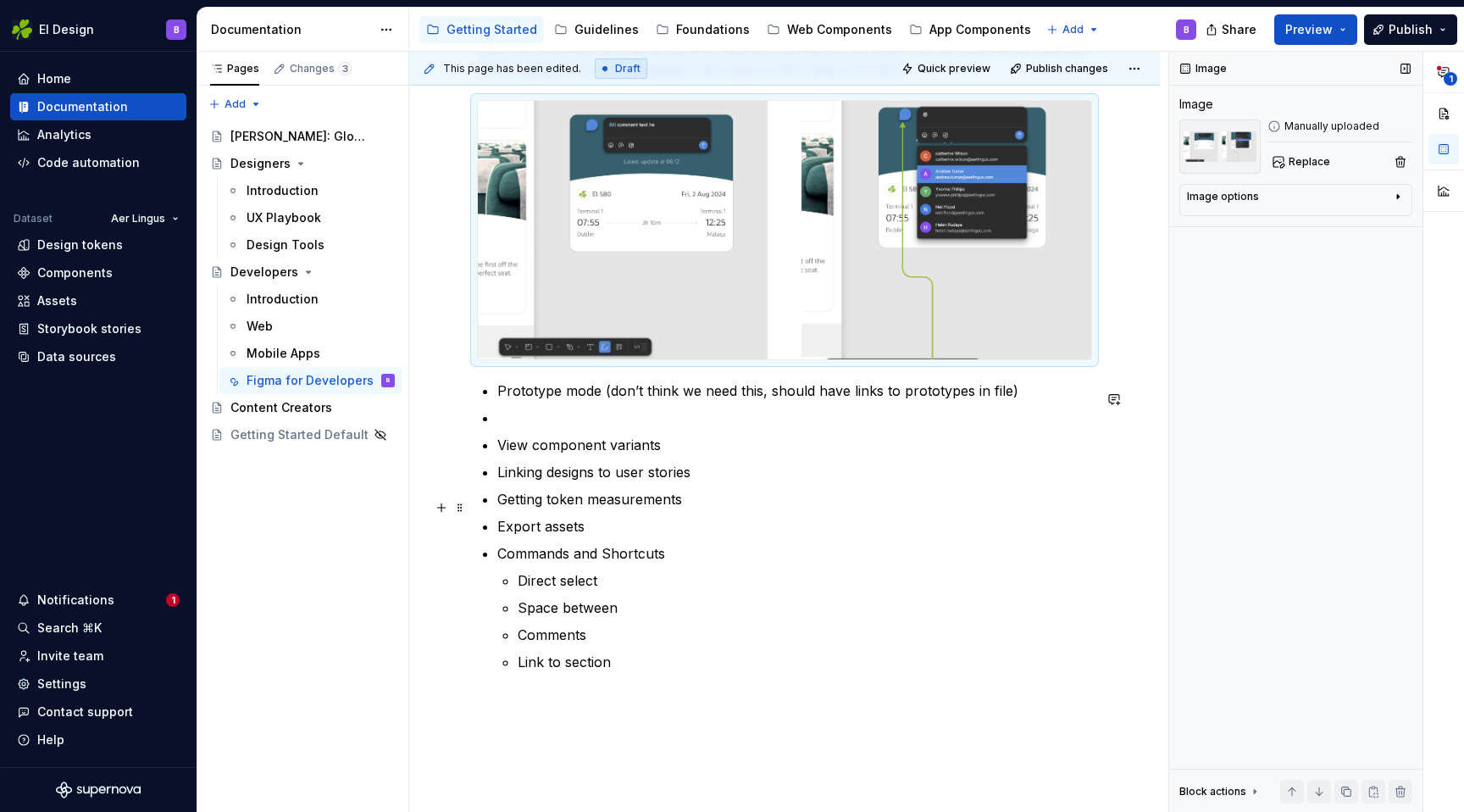
scroll to position [1017, 0]
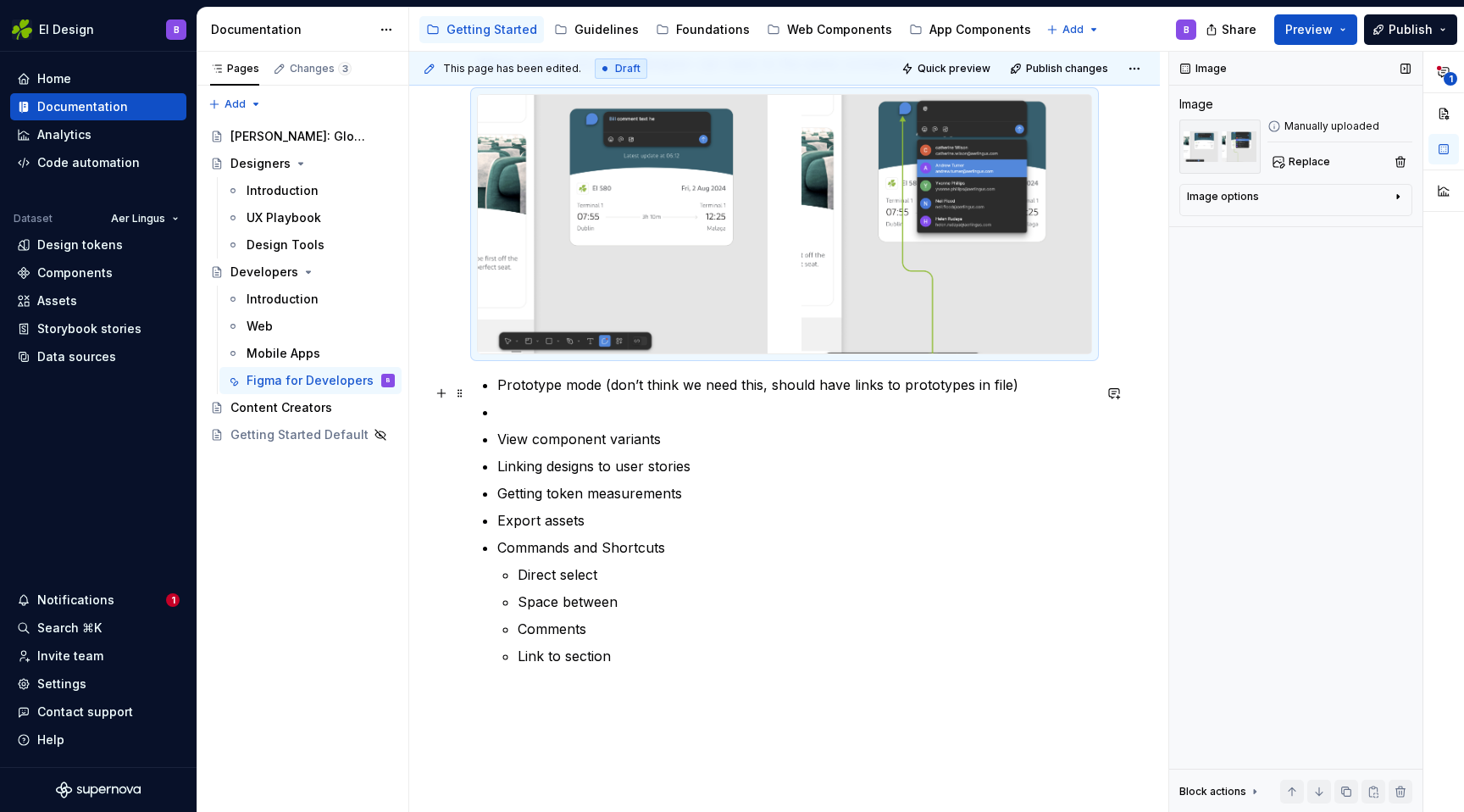
click at [1022, 393] on p "Prototype mode (don’t think we need this, should have links to prototypes in fi…" at bounding box center [795, 384] width 595 height 21
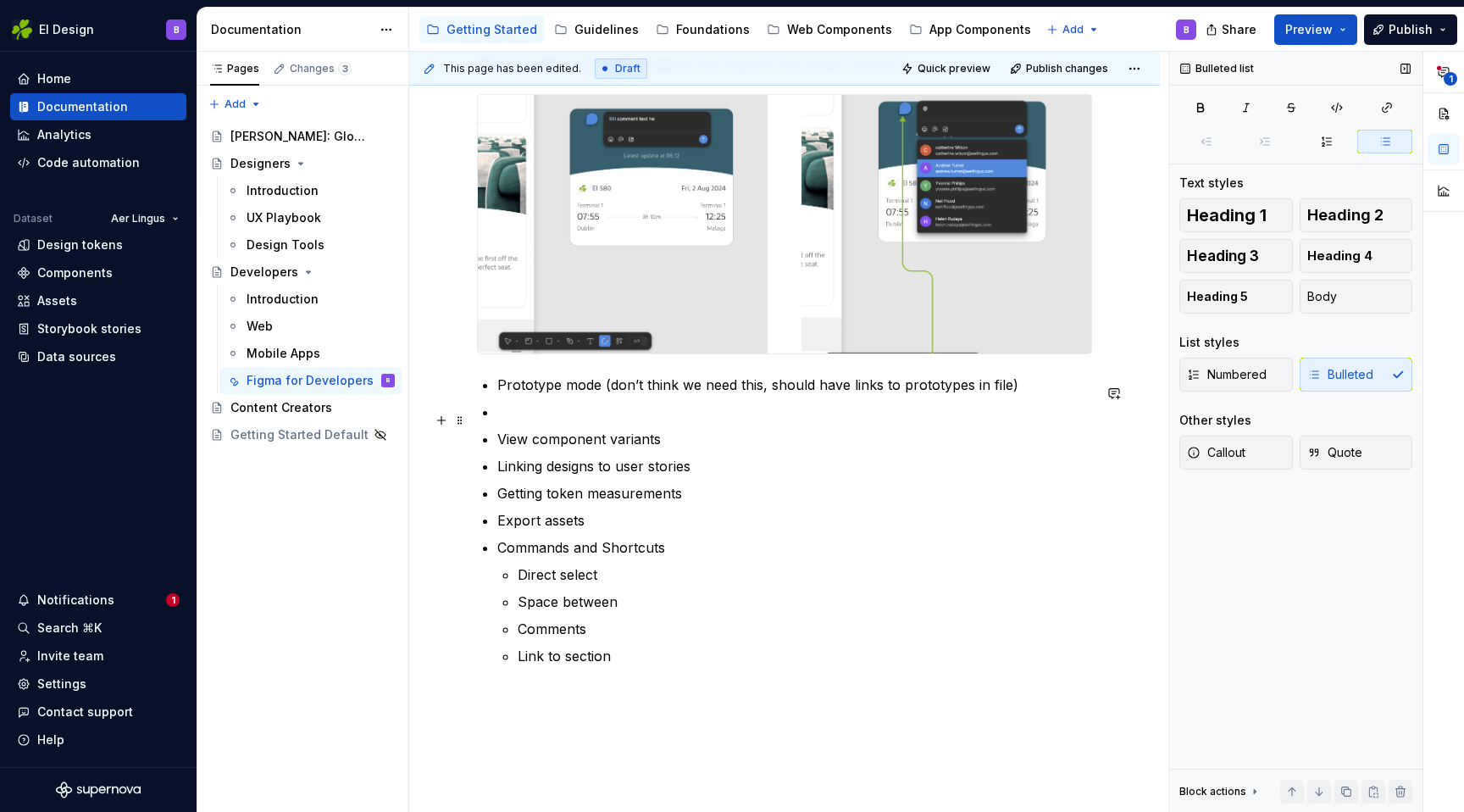
click at [655, 409] on ul "Prototype mode (don’t think we need this, should have links to prototypes in fi…" at bounding box center [795, 520] width 595 height 292
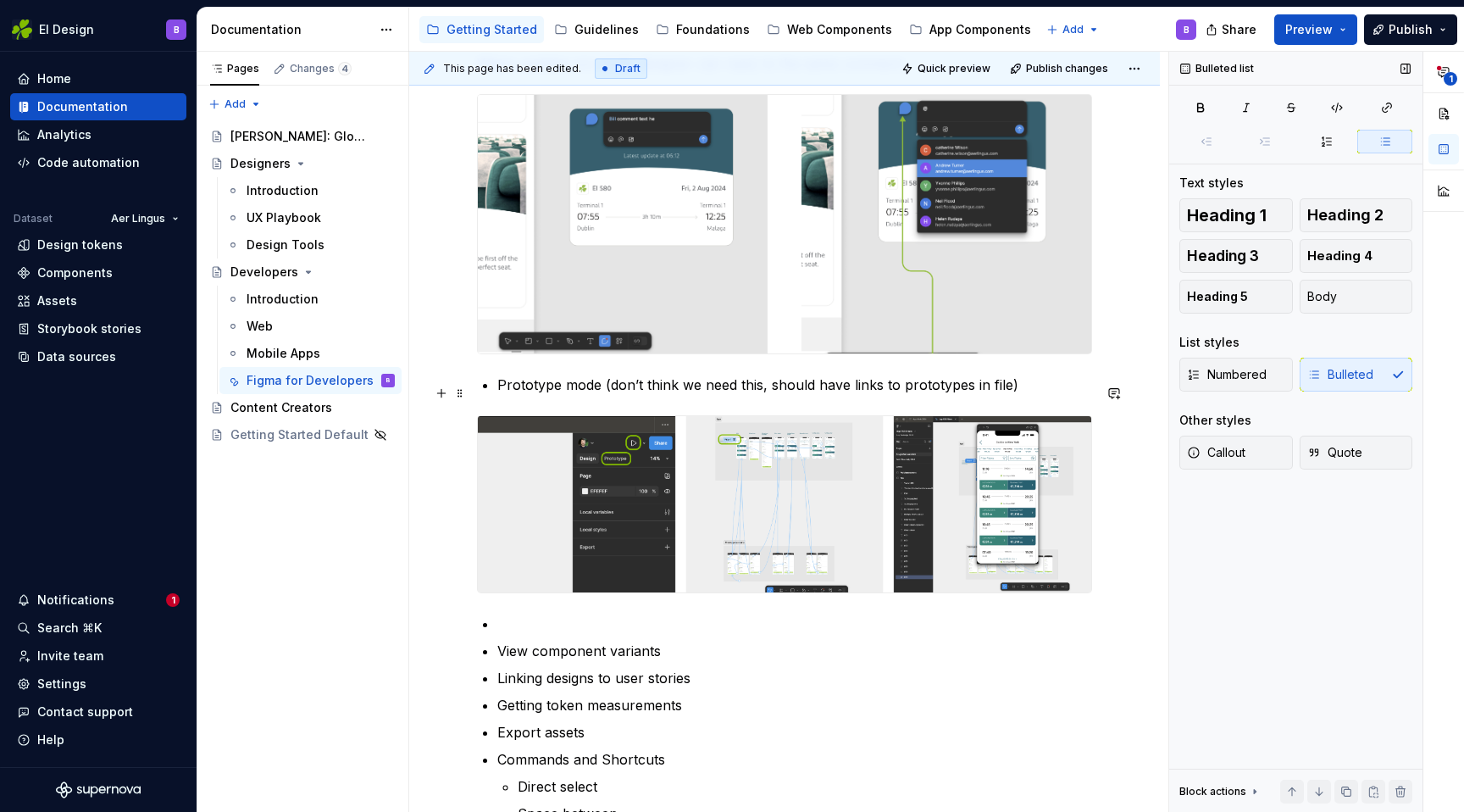
click at [775, 384] on p "Prototype mode (don’t think we need this, should have links to prototypes in fi…" at bounding box center [795, 384] width 595 height 21
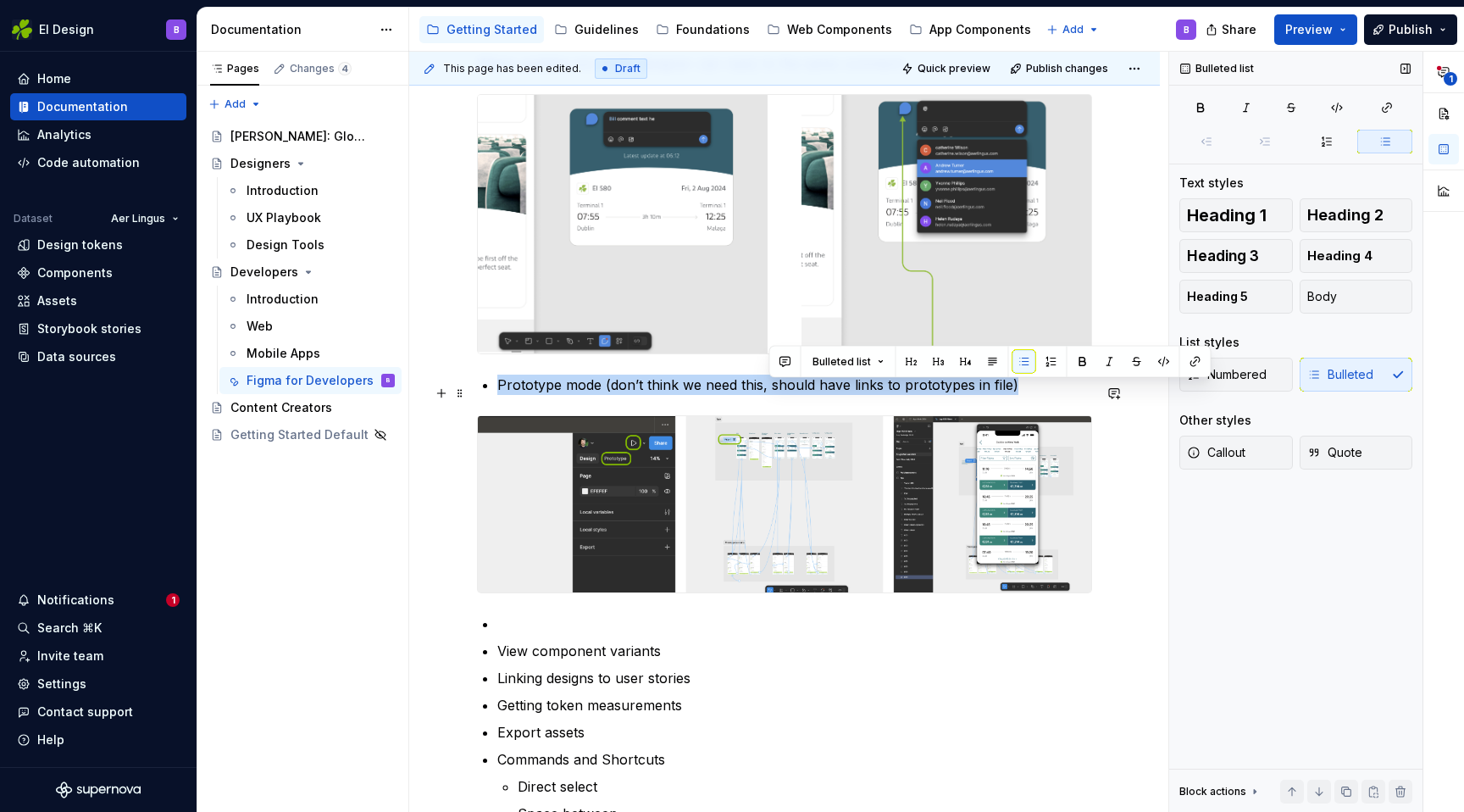
click at [775, 384] on p "Prototype mode (don’t think we need this, should have links to prototypes in fi…" at bounding box center [795, 384] width 595 height 21
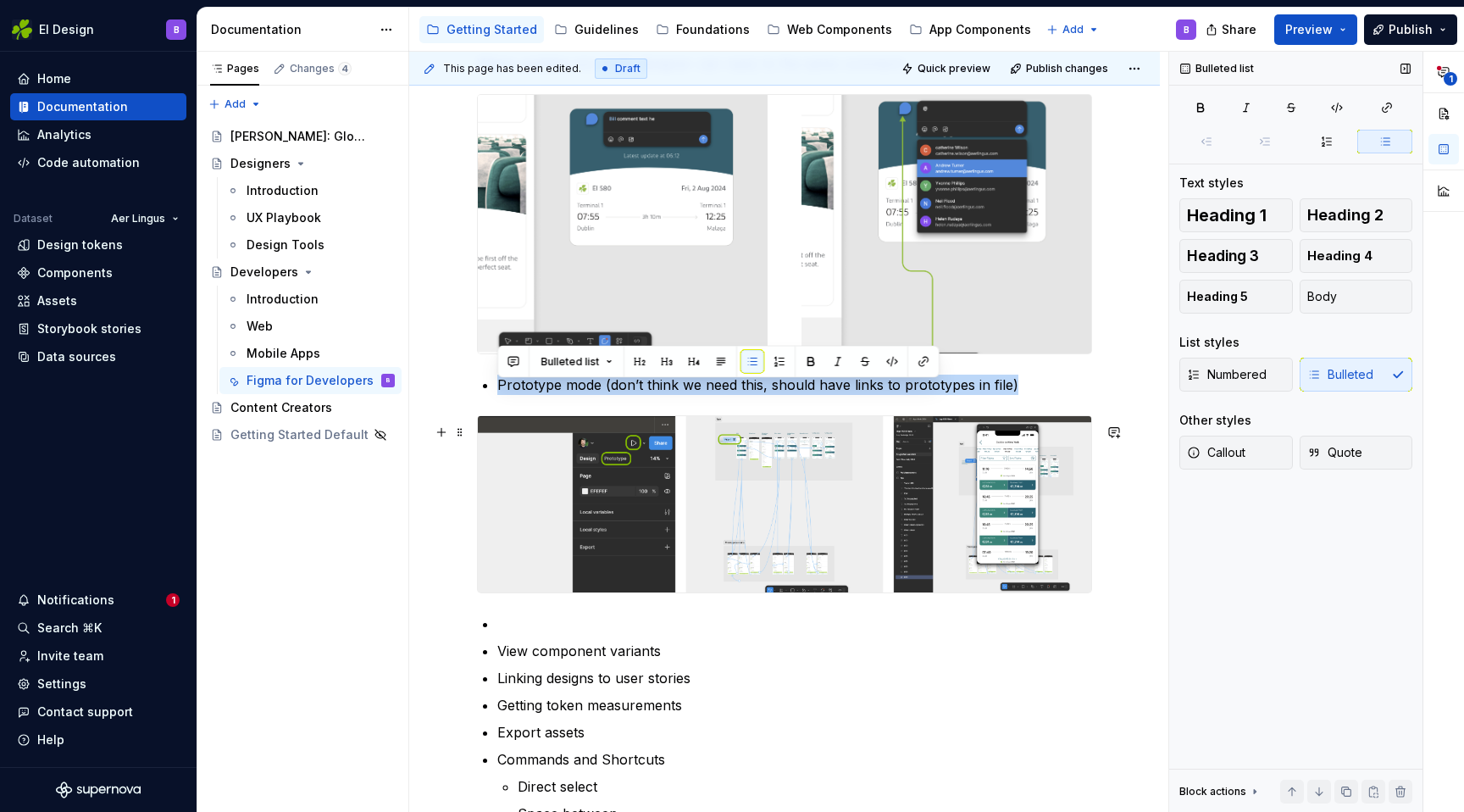
click at [758, 490] on img at bounding box center [785, 504] width 614 height 176
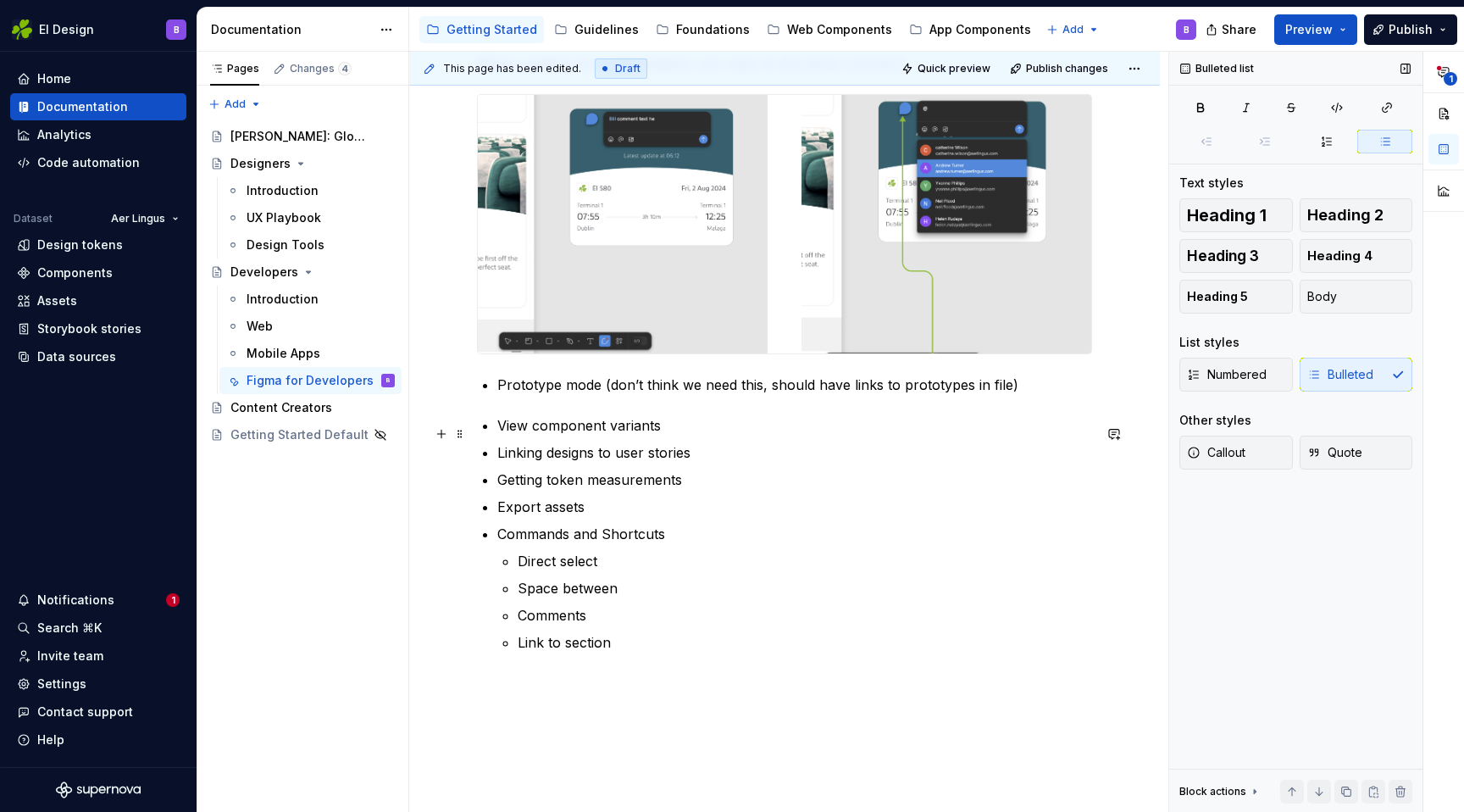
click at [689, 427] on p "View component variants" at bounding box center [795, 426] width 595 height 21
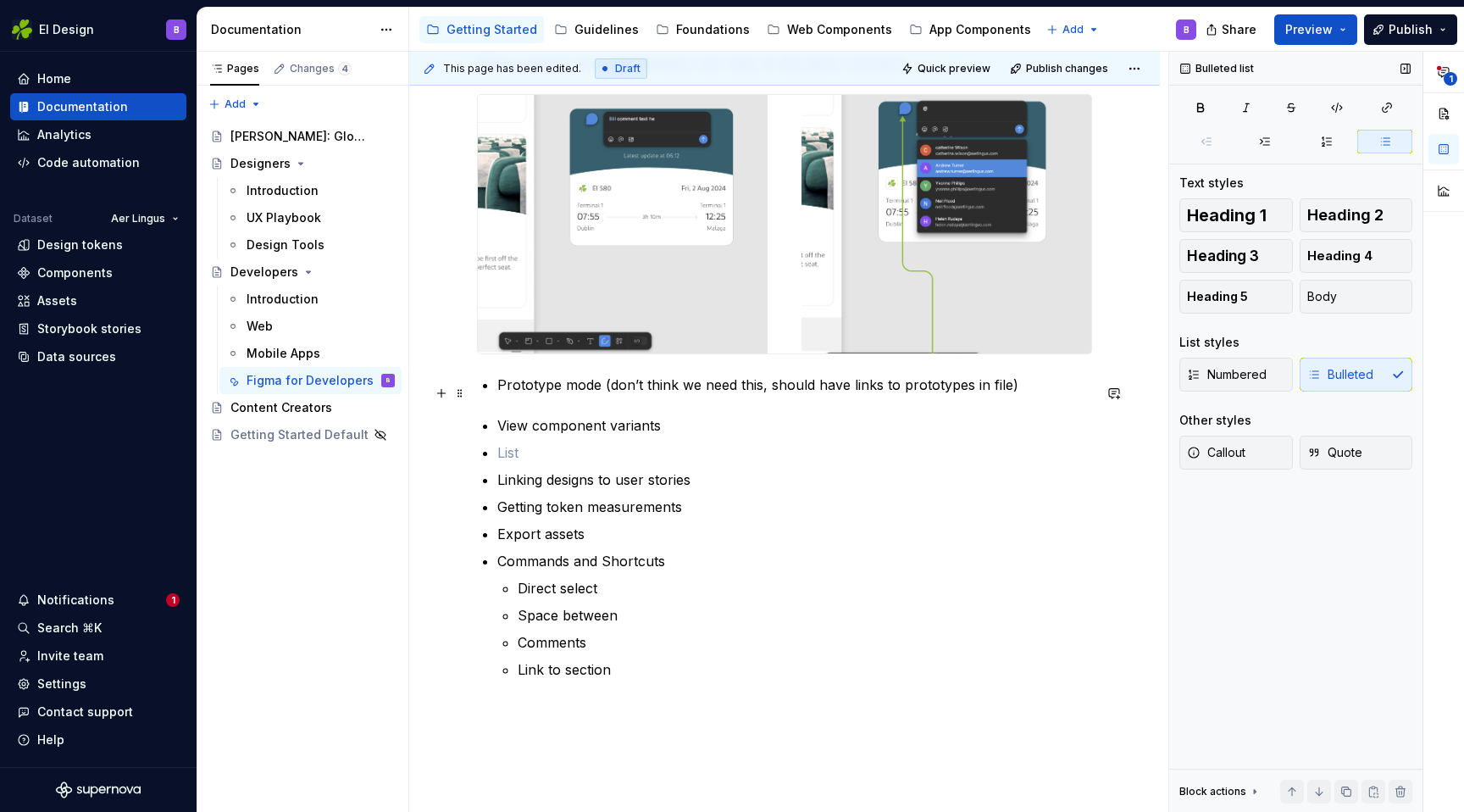
click at [1013, 395] on p "Prototype mode (don’t think we need this, should have links to prototypes in fi…" at bounding box center [795, 384] width 595 height 21
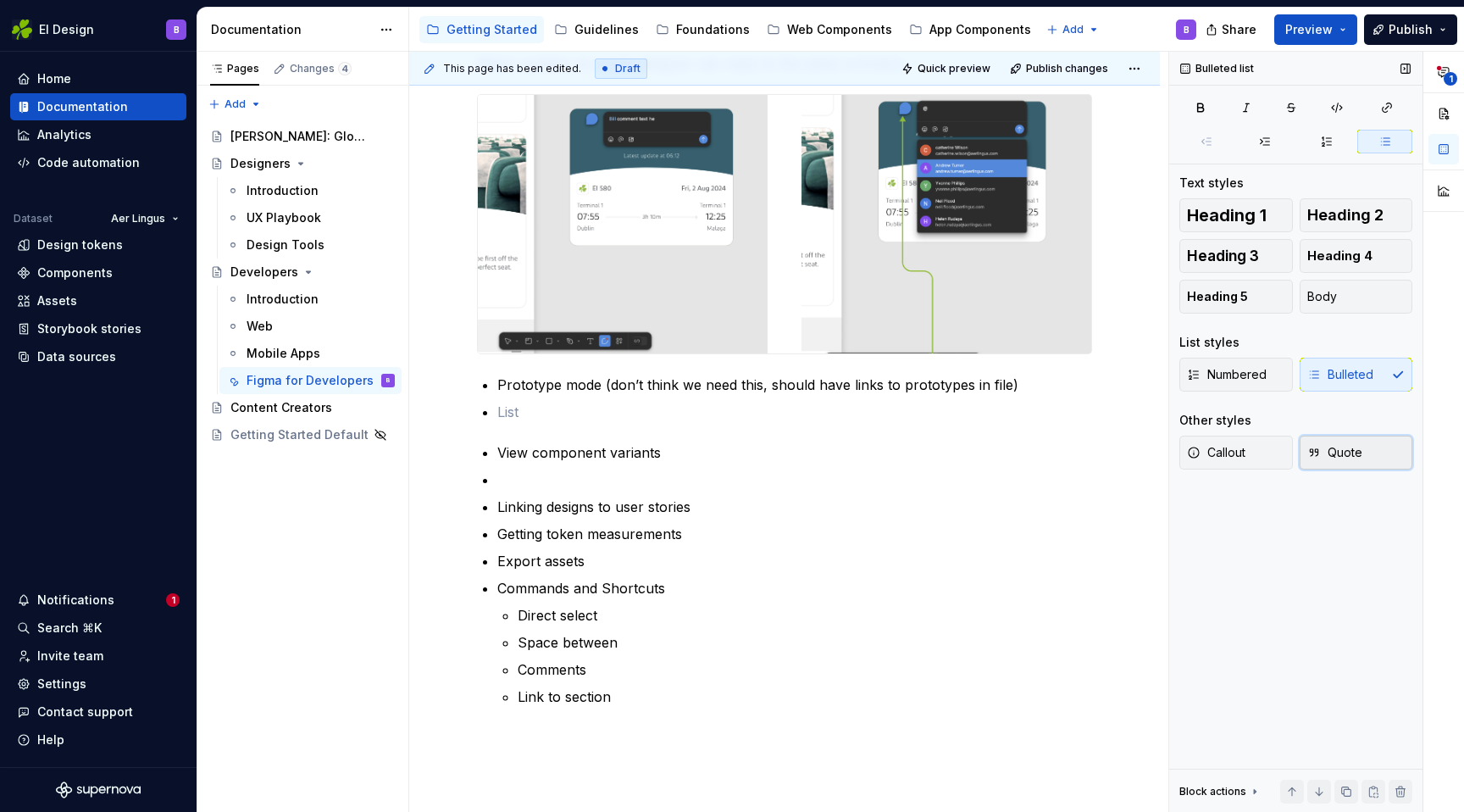
click at [1333, 449] on span "Quote" at bounding box center [1335, 453] width 55 height 17
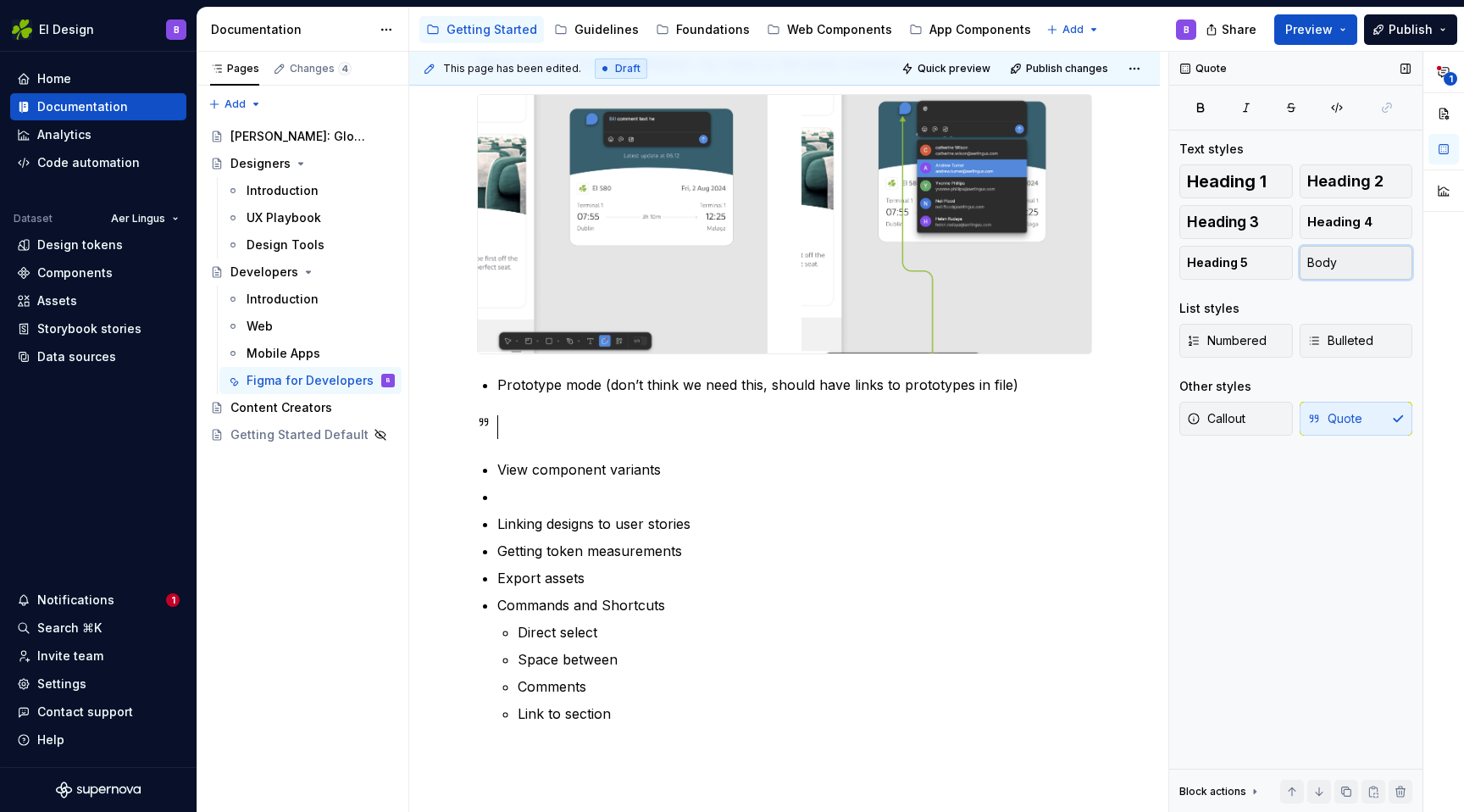
click at [1326, 250] on button "Body" at bounding box center [1356, 263] width 113 height 34
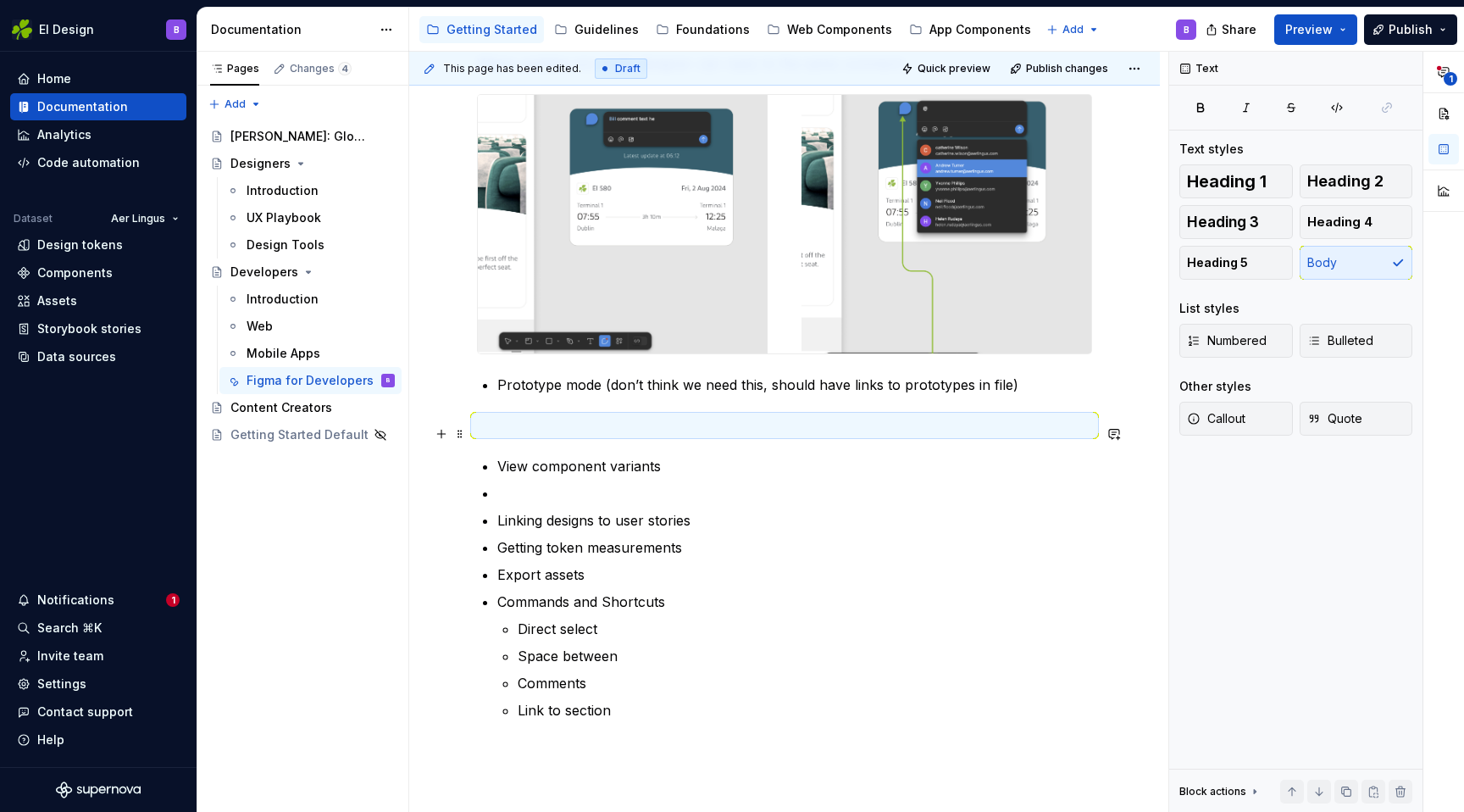
click at [518, 436] on p at bounding box center [785, 426] width 616 height 21
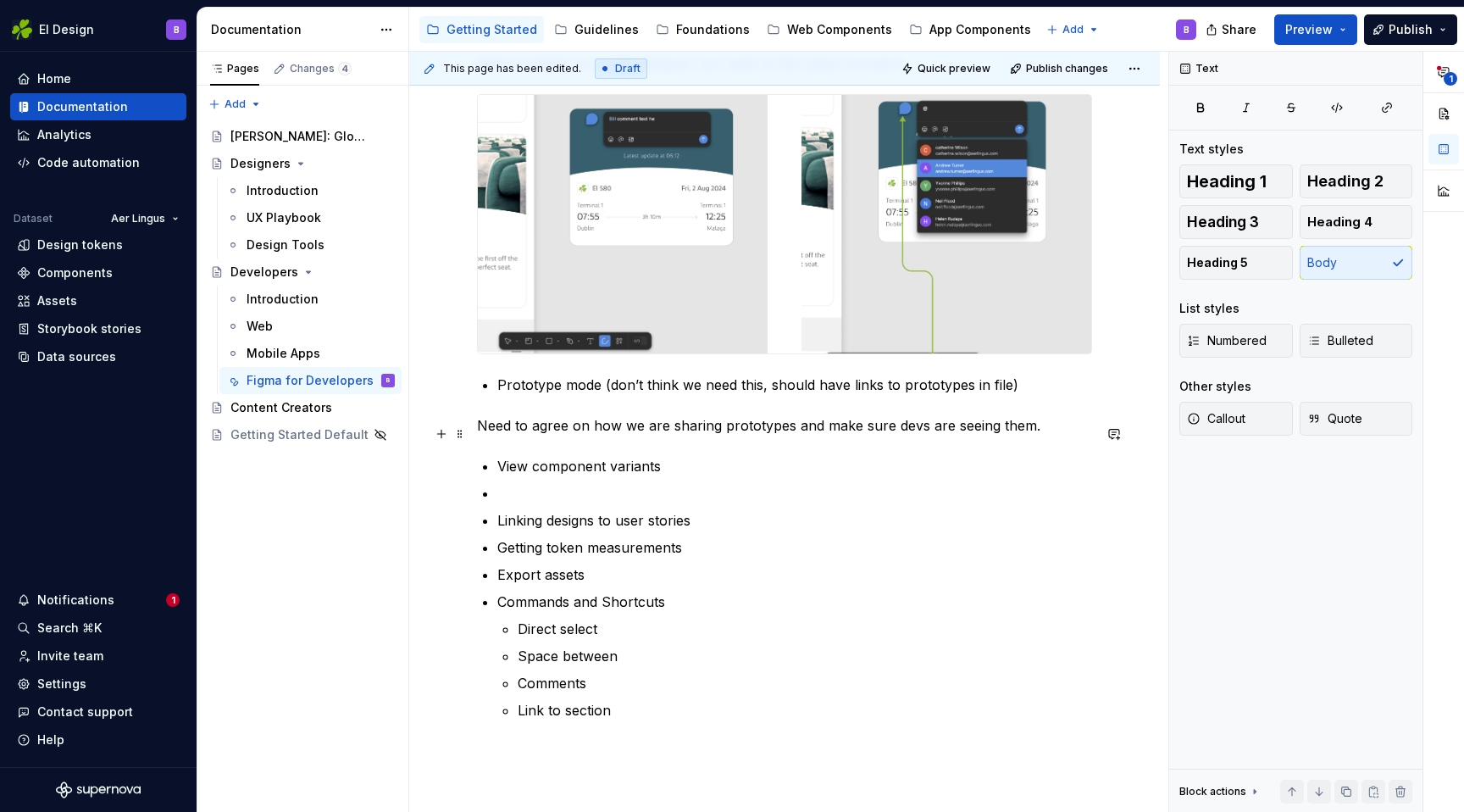
click at [498, 429] on p "Need to agree on how we are sharing prototypes and make sure devs are seeing th…" at bounding box center [785, 426] width 616 height 21
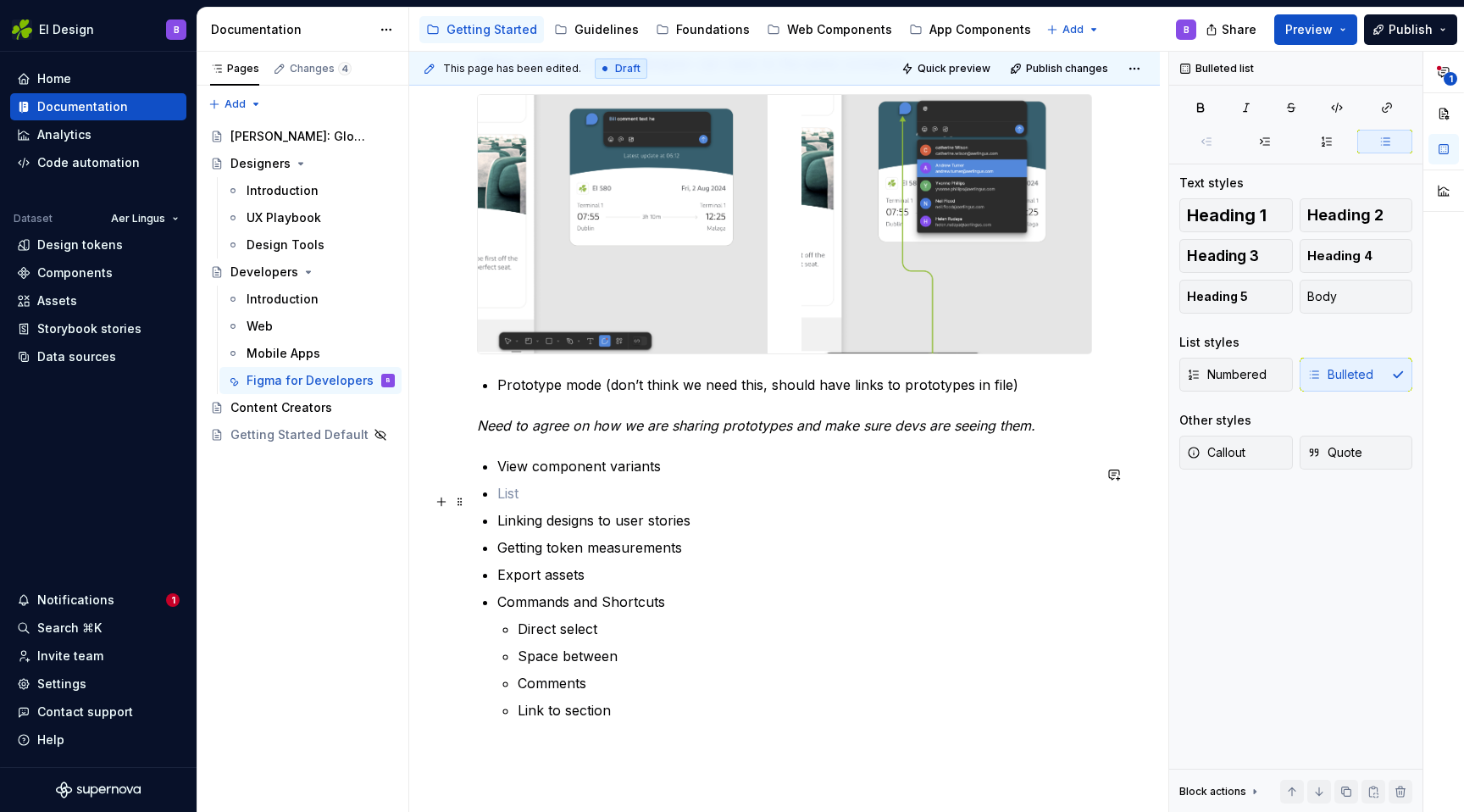
click at [651, 485] on ul "View component variants Linking designs to user stories Getting token measureme…" at bounding box center [795, 587] width 595 height 265
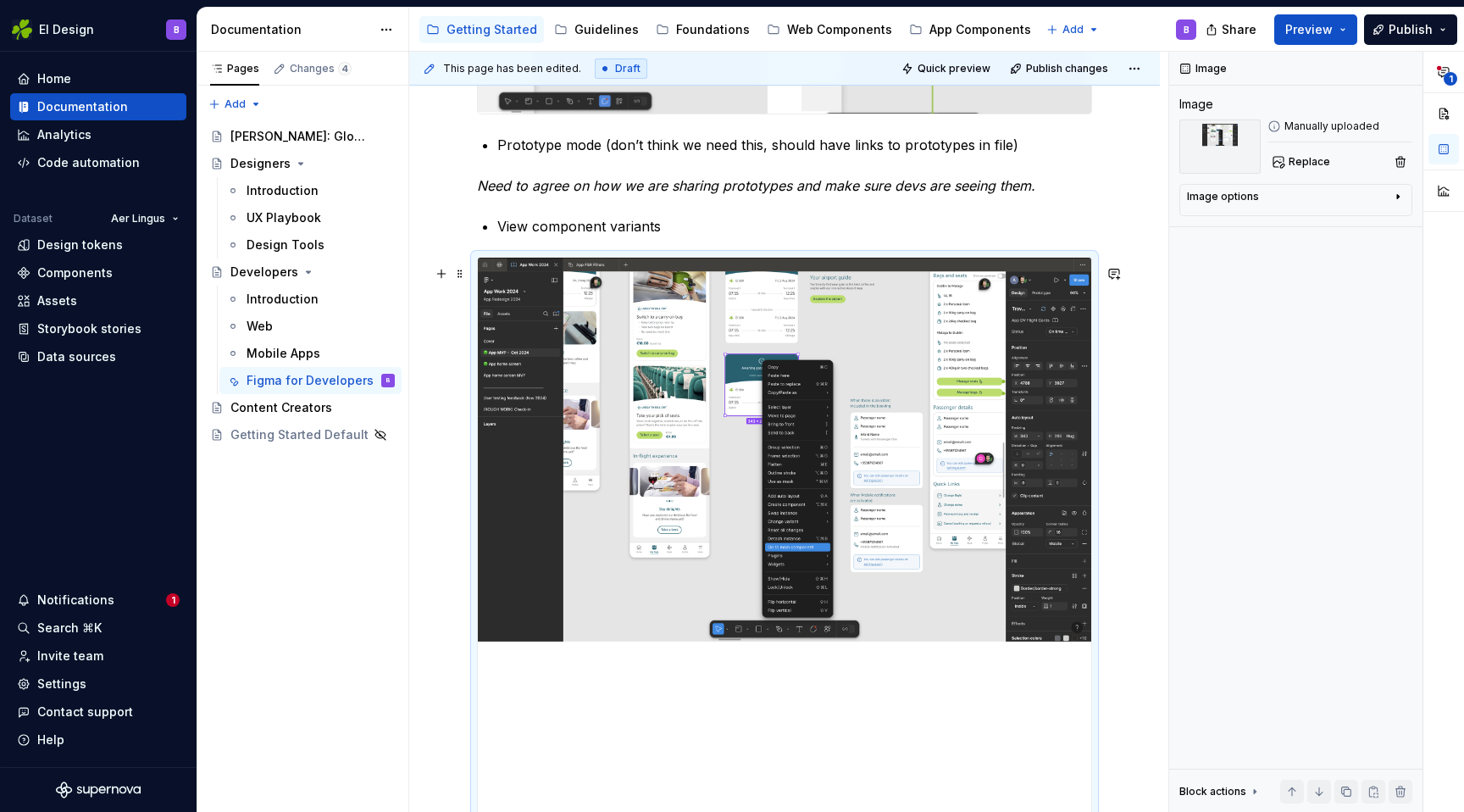
scroll to position [1249, 0]
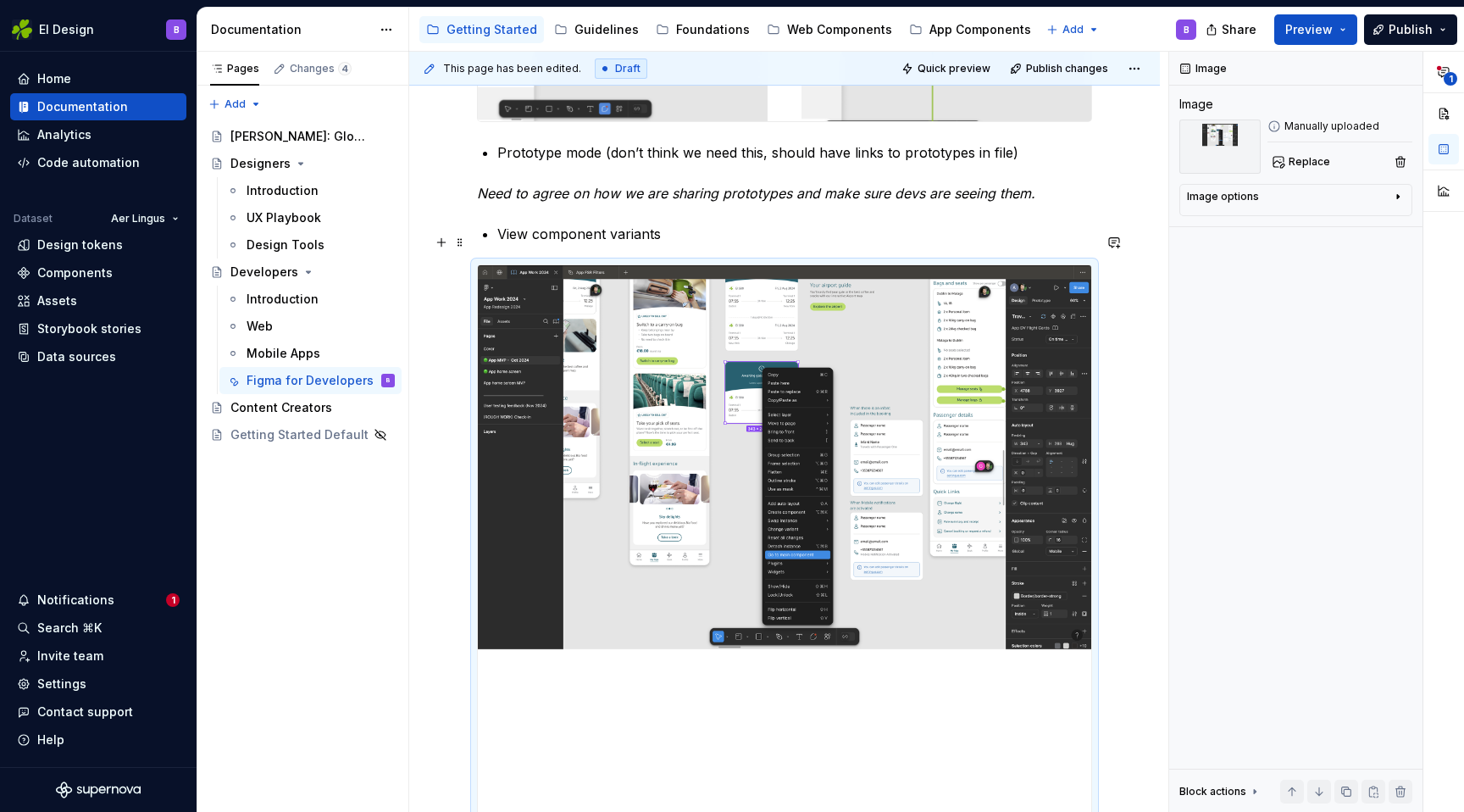
click at [691, 237] on p "View component variants" at bounding box center [795, 234] width 595 height 21
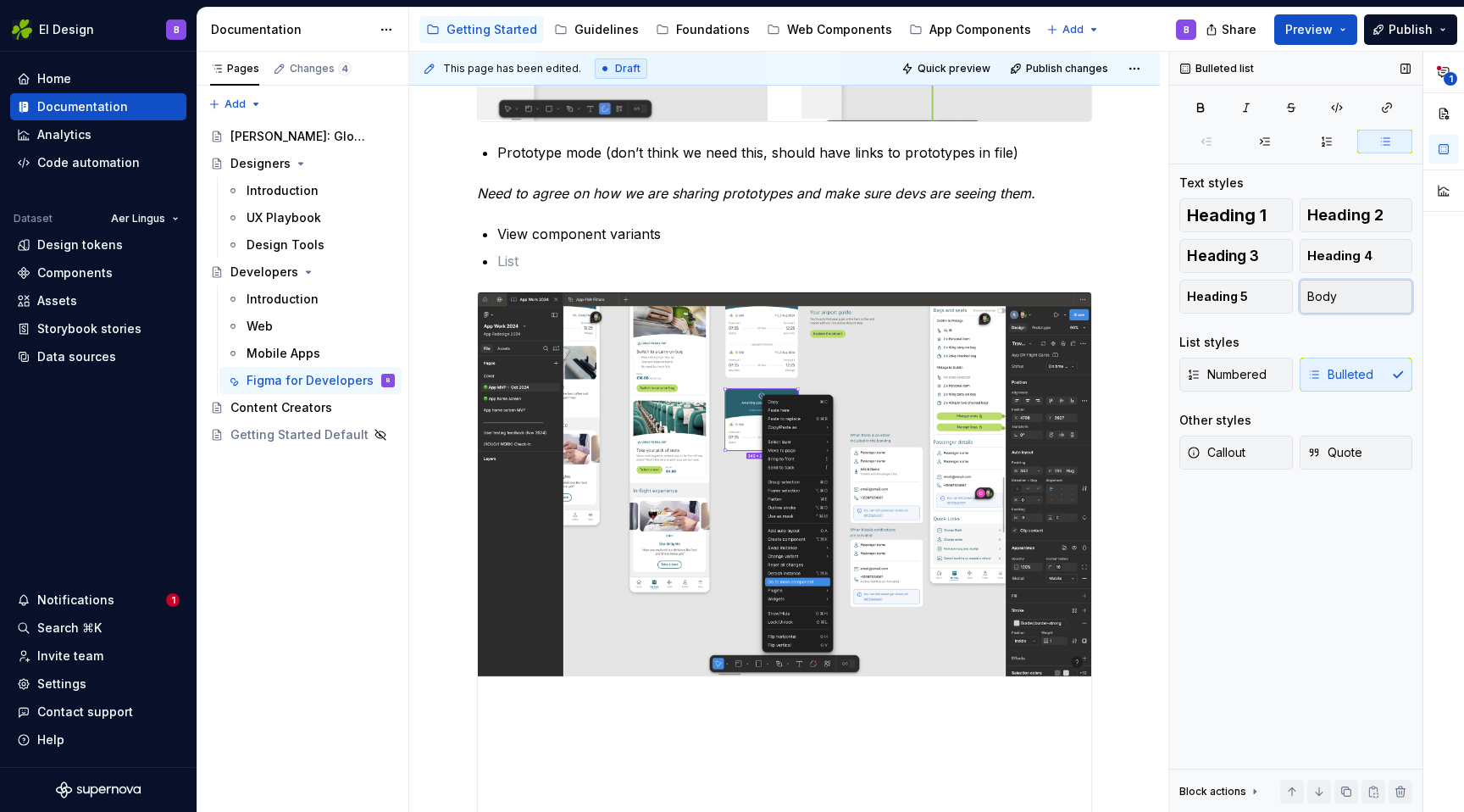
click at [1319, 295] on span "Body" at bounding box center [1323, 297] width 30 height 17
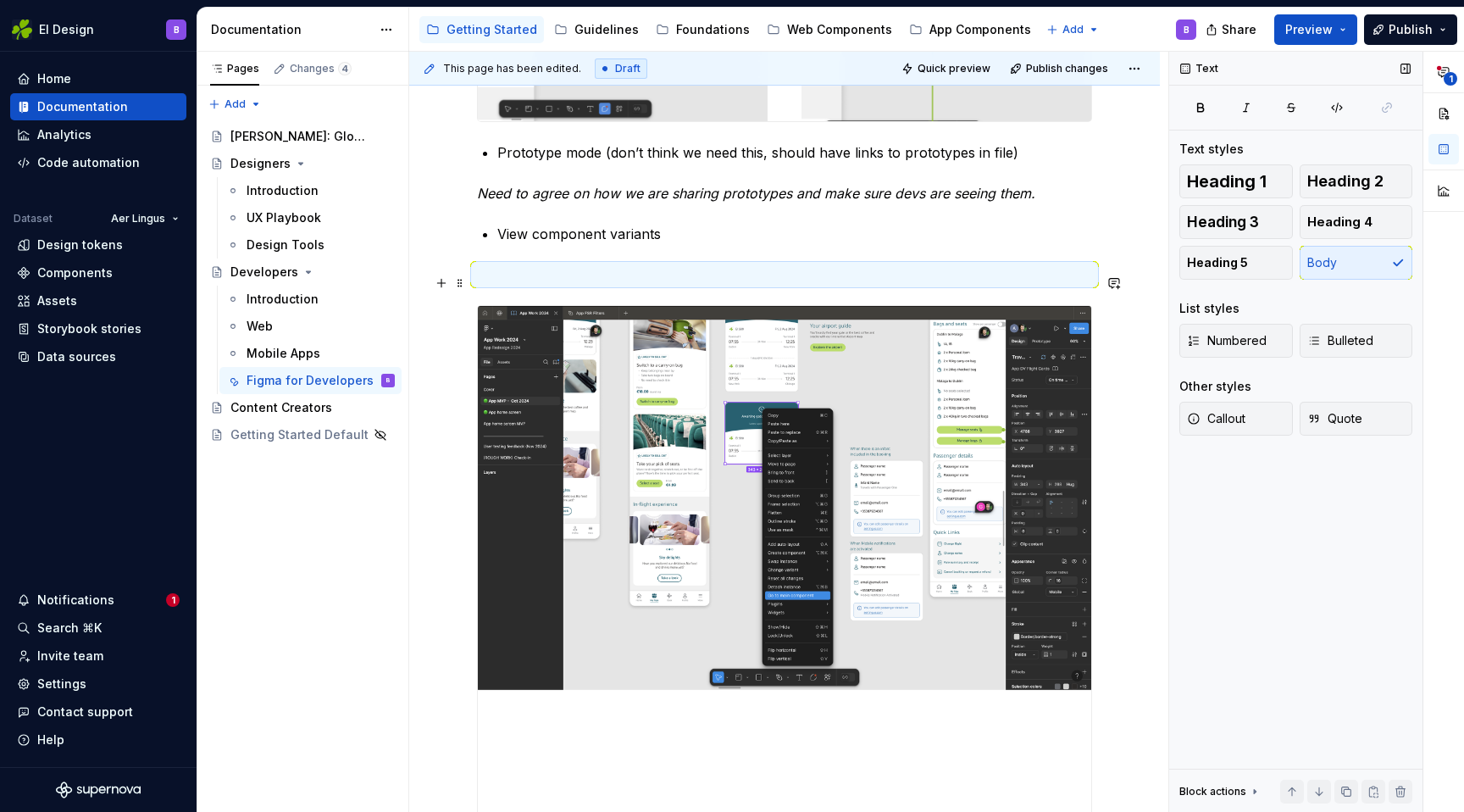
click at [676, 277] on p at bounding box center [785, 275] width 616 height 21
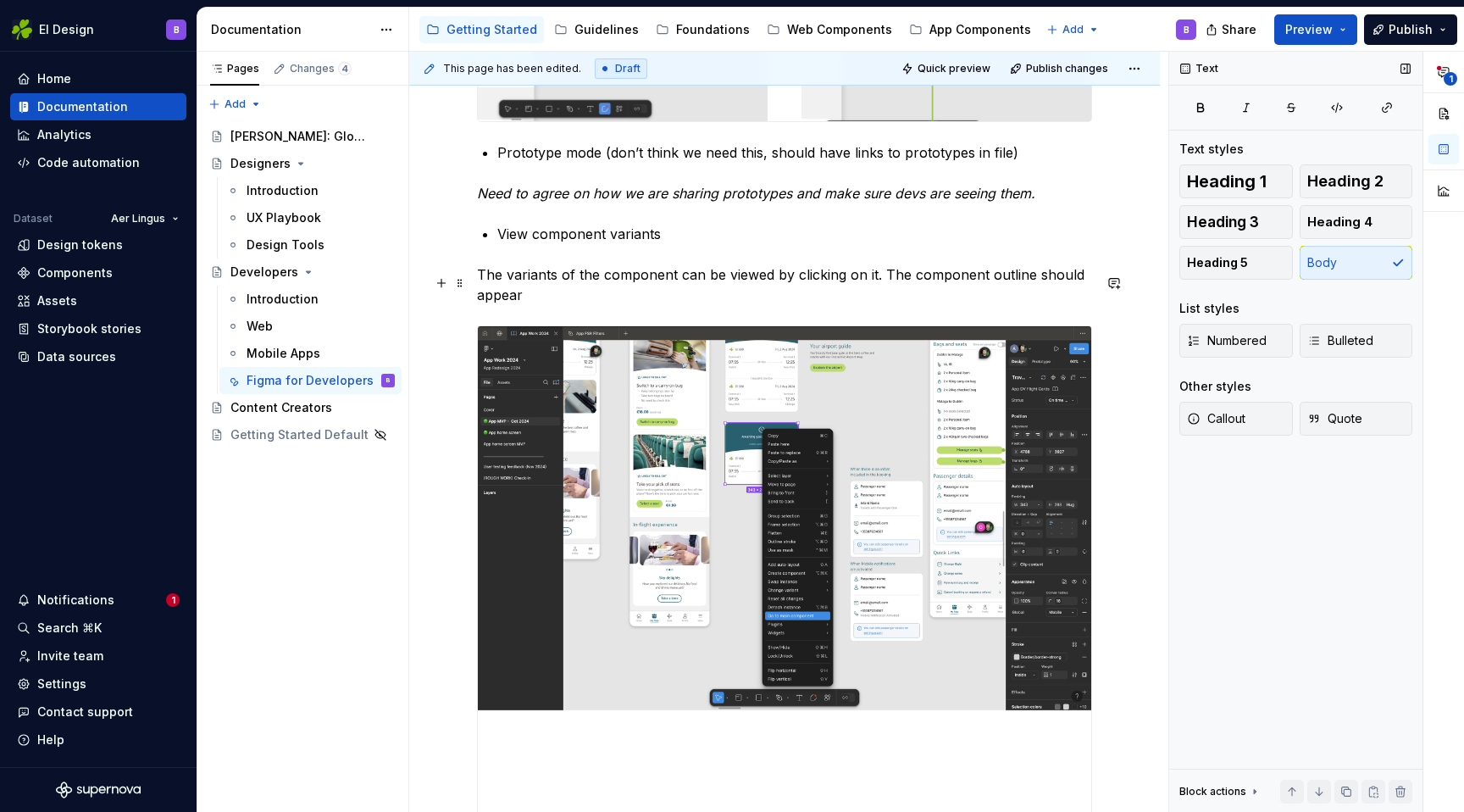
click at [1056, 287] on p "The variants of the component can be viewed by clicking on it. The component ou…" at bounding box center [785, 284] width 616 height 40
click at [536, 287] on p "The variants of the component can be viewed by clicking on it. The component ou…" at bounding box center [785, 284] width 616 height 40
click at [536, 300] on p "The variants of the component can be viewed by clicking on it. The component ou…" at bounding box center [785, 284] width 616 height 40
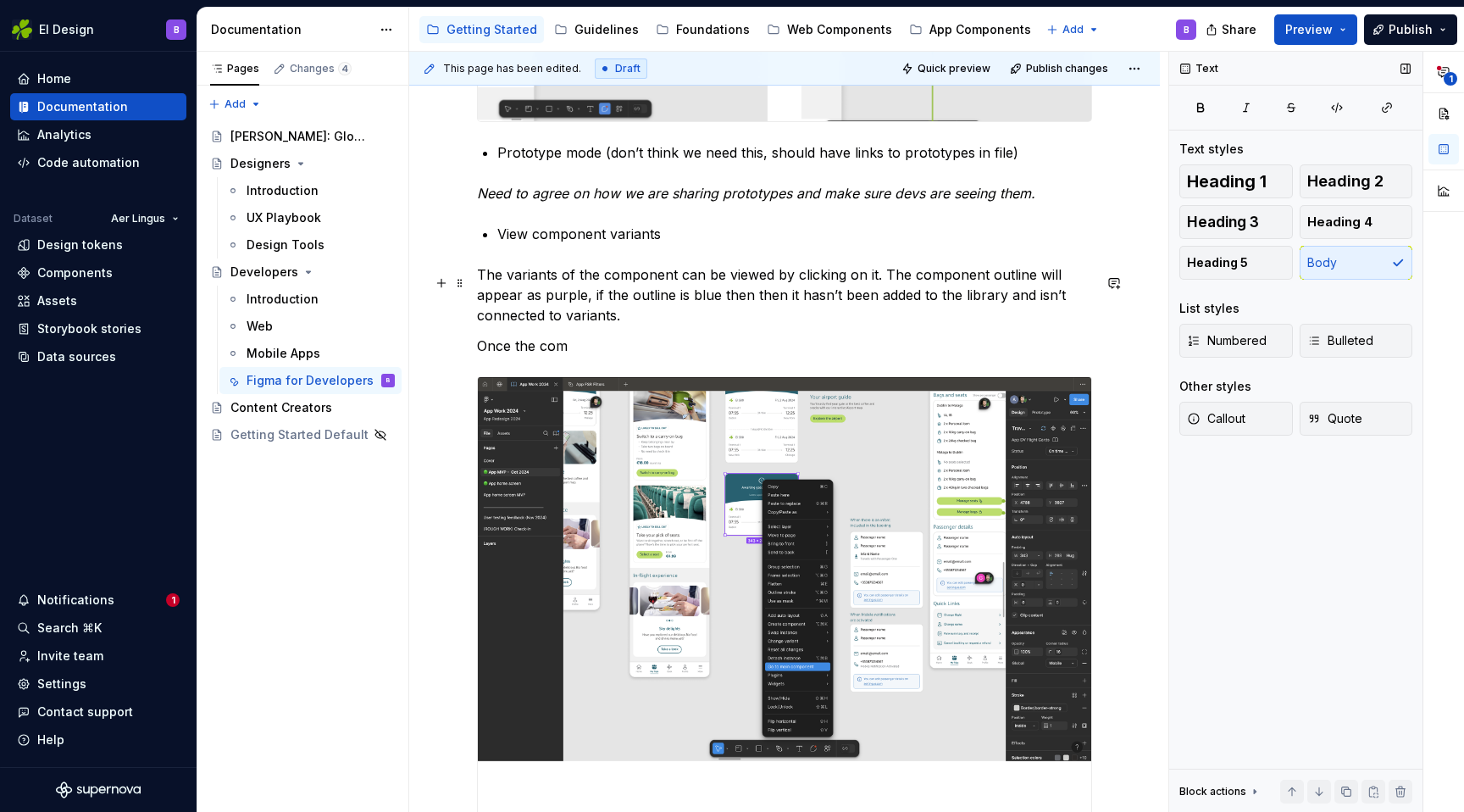
click at [790, 283] on p "The variants of the component can be viewed by clicking on it. The component ou…" at bounding box center [785, 295] width 616 height 61
drag, startPoint x: 907, startPoint y: 283, endPoint x: 790, endPoint y: 277, distance: 117.2
click at [790, 277] on p "The variants of the component can be viewed by right clicking on it. The compon…" at bounding box center [785, 295] width 616 height 61
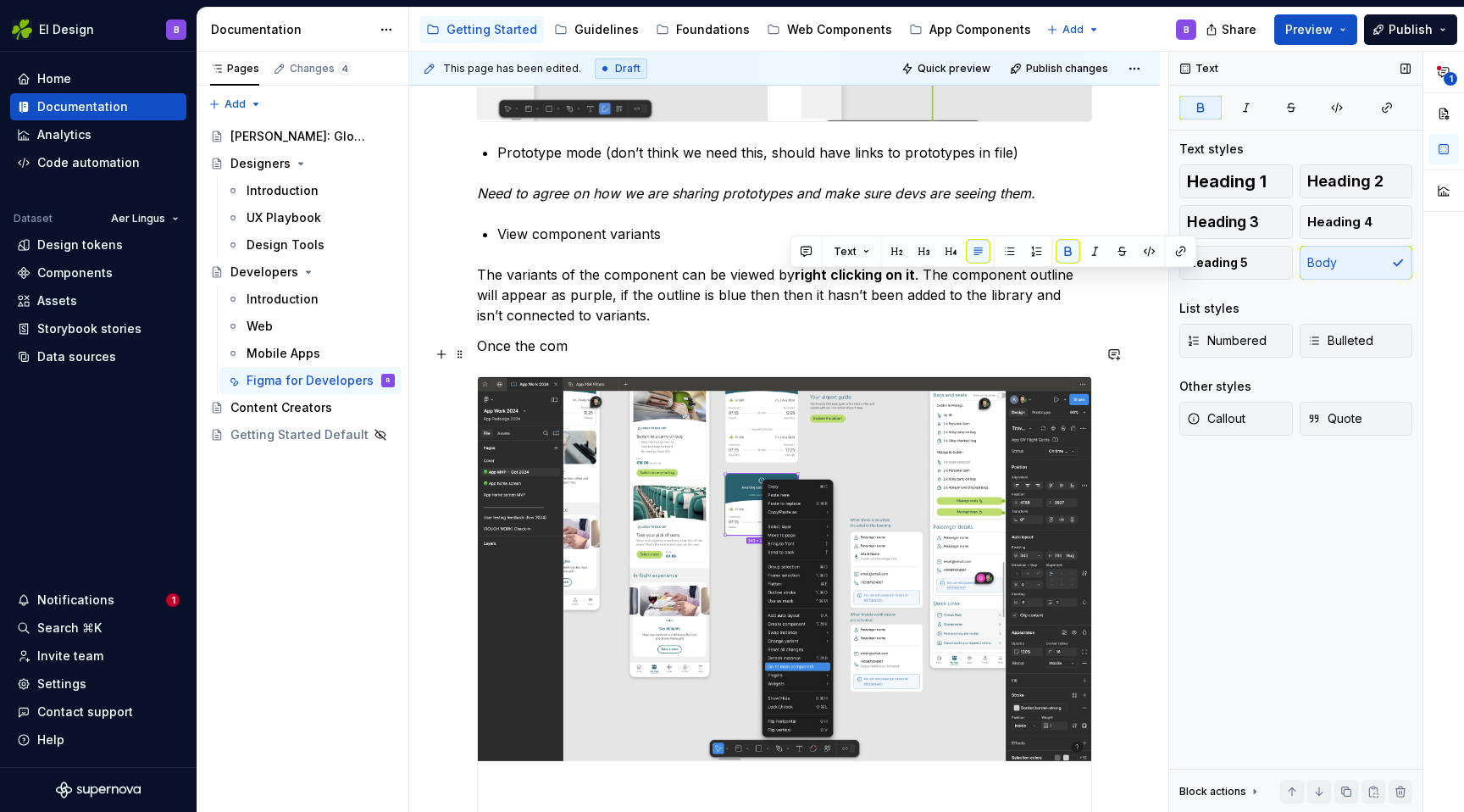
click at [770, 346] on p "Once the com" at bounding box center [785, 346] width 616 height 21
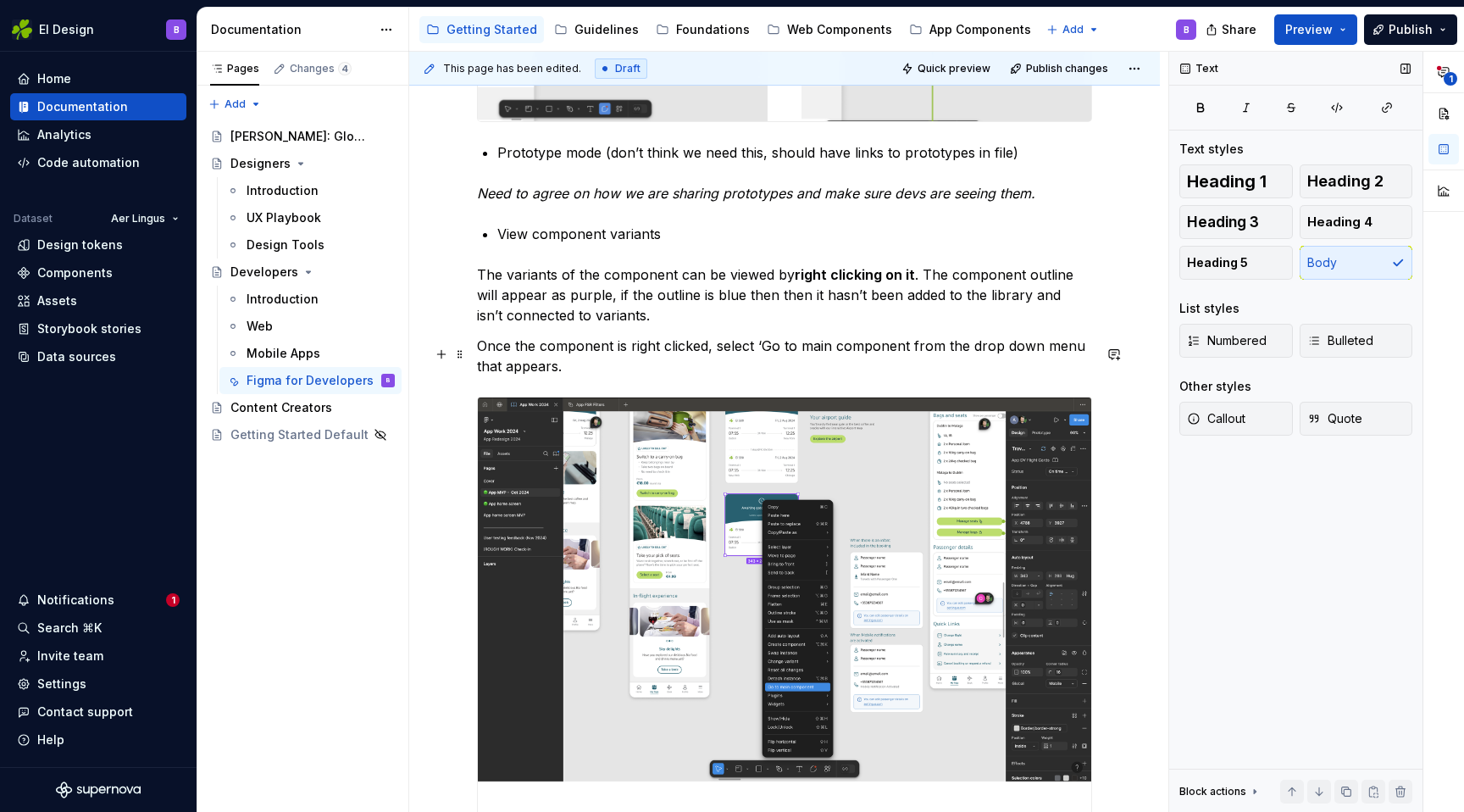
click at [907, 348] on p "Once the component is right clicked, select ‘Go to main component from the drop…" at bounding box center [785, 355] width 616 height 40
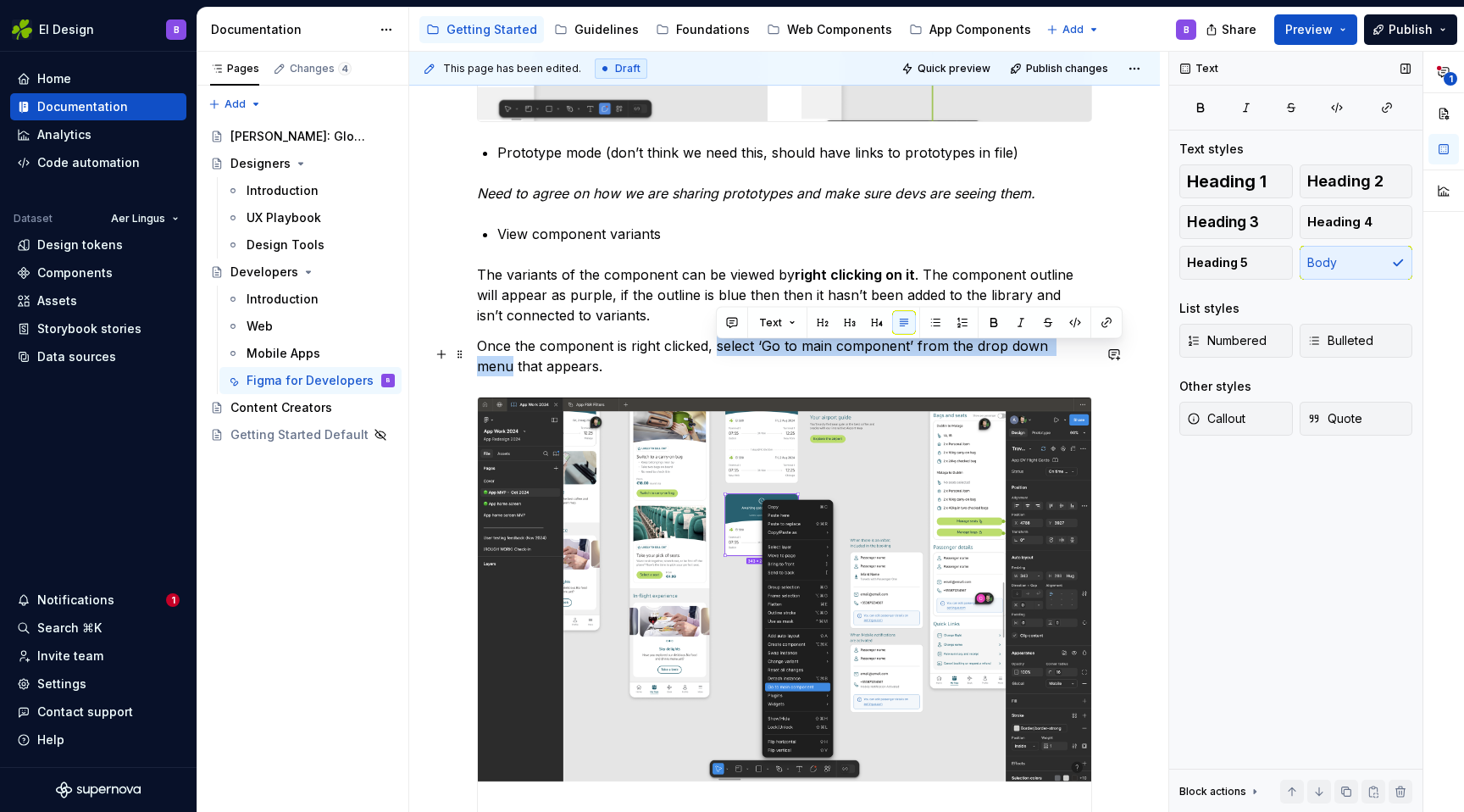
drag, startPoint x: 716, startPoint y: 353, endPoint x: 1079, endPoint y: 354, distance: 363.0
click at [1079, 354] on p "Once the component is right clicked, select ‘Go to main component’ from the dro…" at bounding box center [785, 355] width 616 height 40
click at [649, 370] on p "Once the component is right clicked, select ‘Go to main component’ from the dro…" at bounding box center [785, 355] width 616 height 40
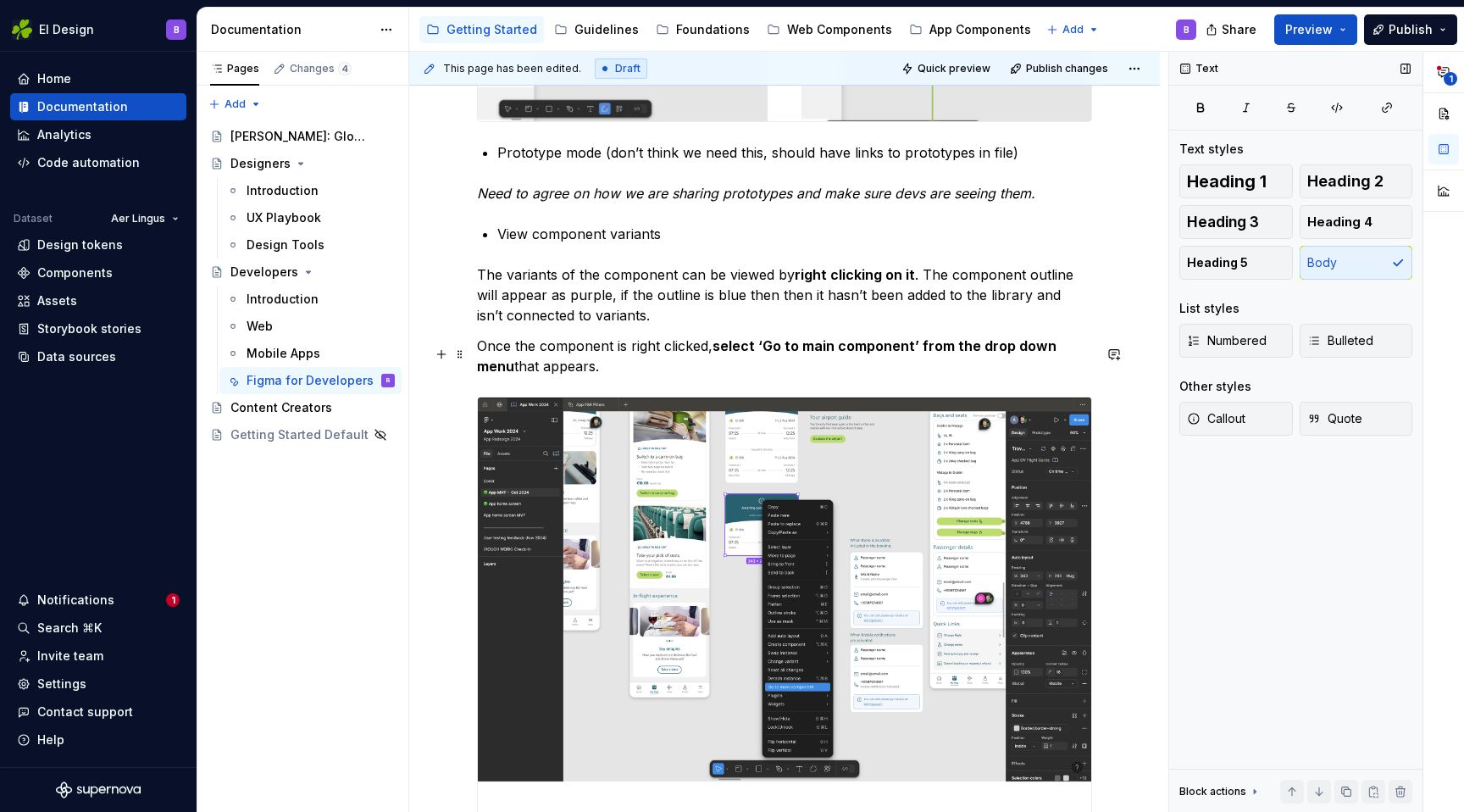
click at [649, 370] on p "Once the component is right clicked, select ‘Go to main component’ from the dro…" at bounding box center [785, 355] width 616 height 40
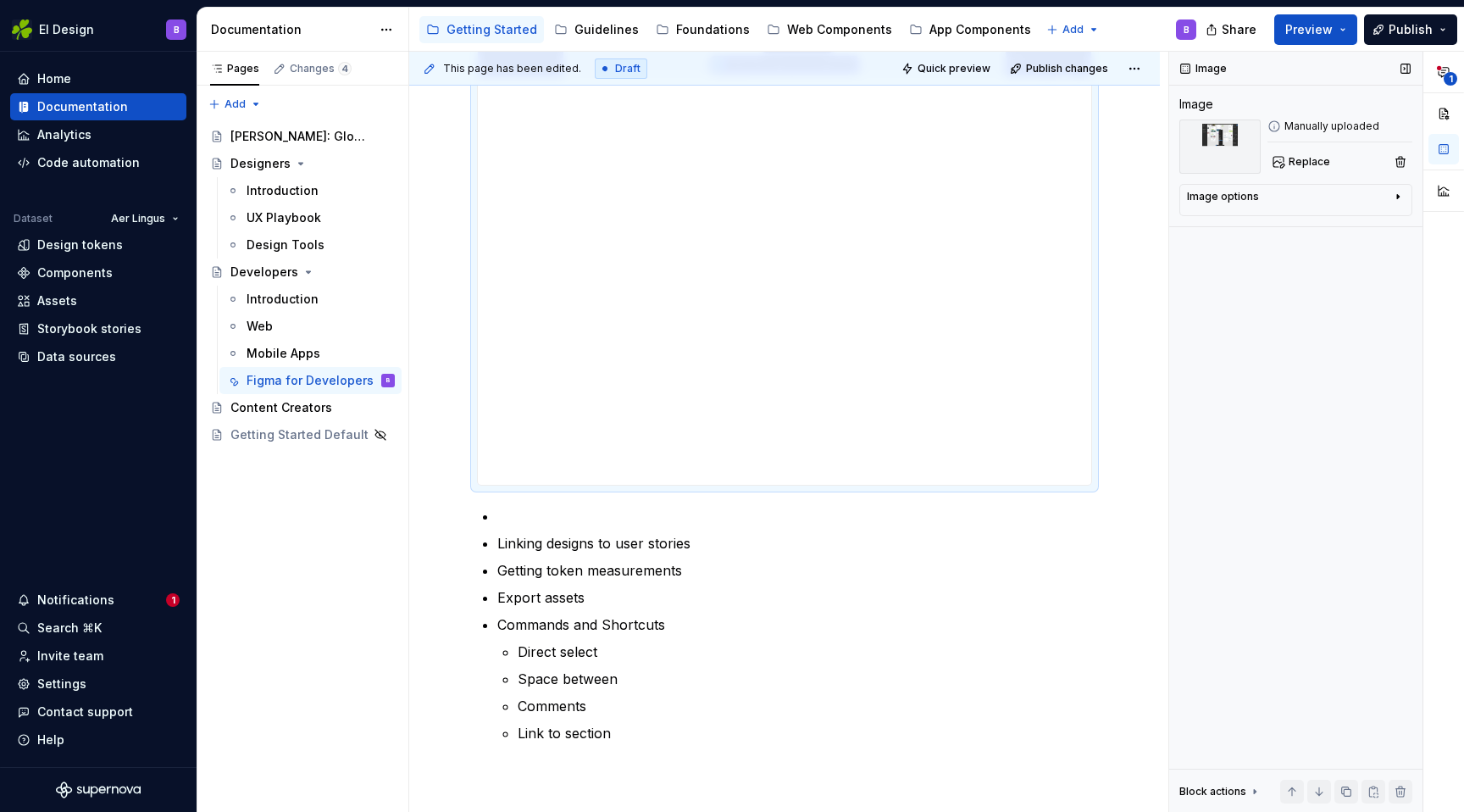
click at [643, 377] on img at bounding box center [785, 89] width 614 height 791
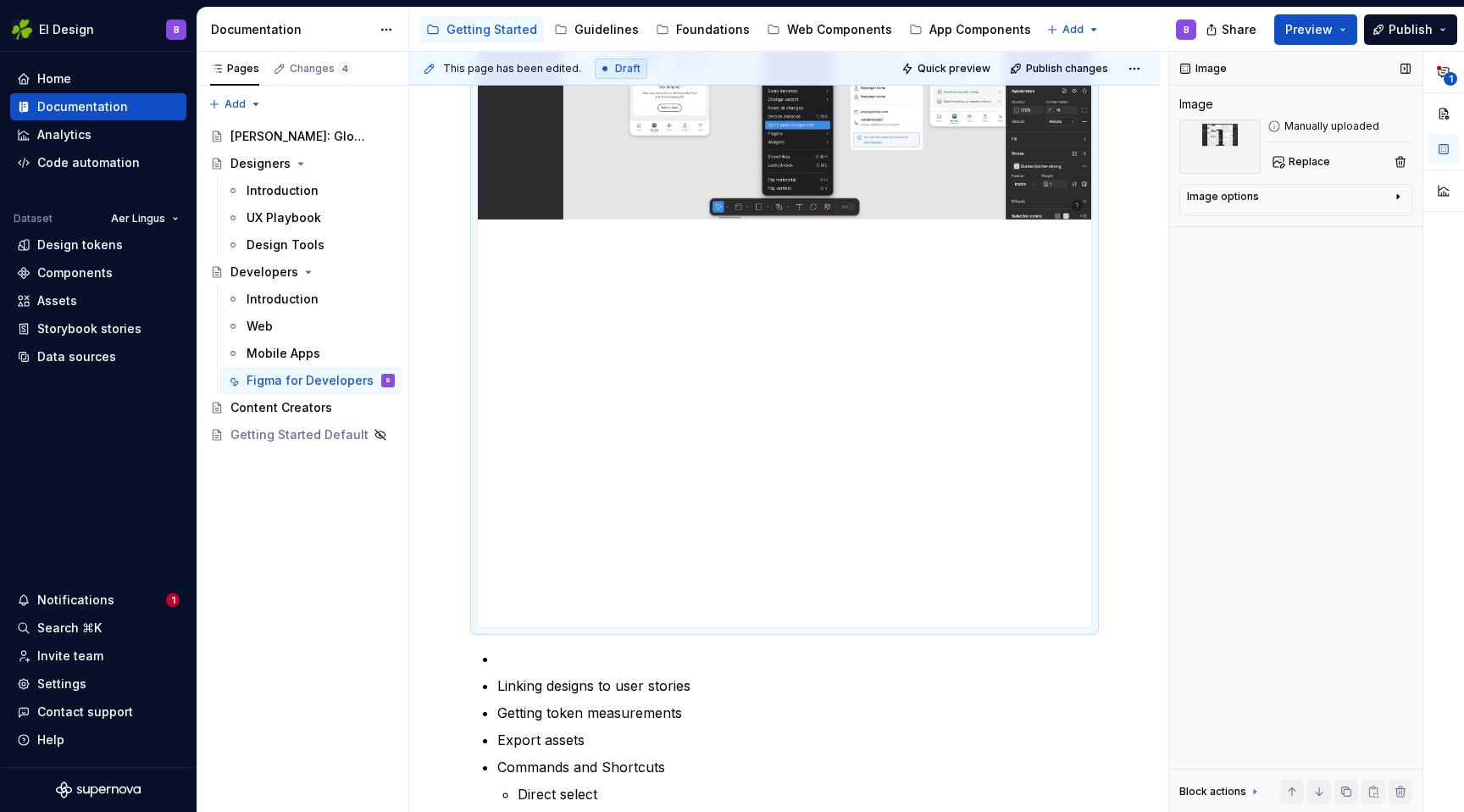
scroll to position [1806, 0]
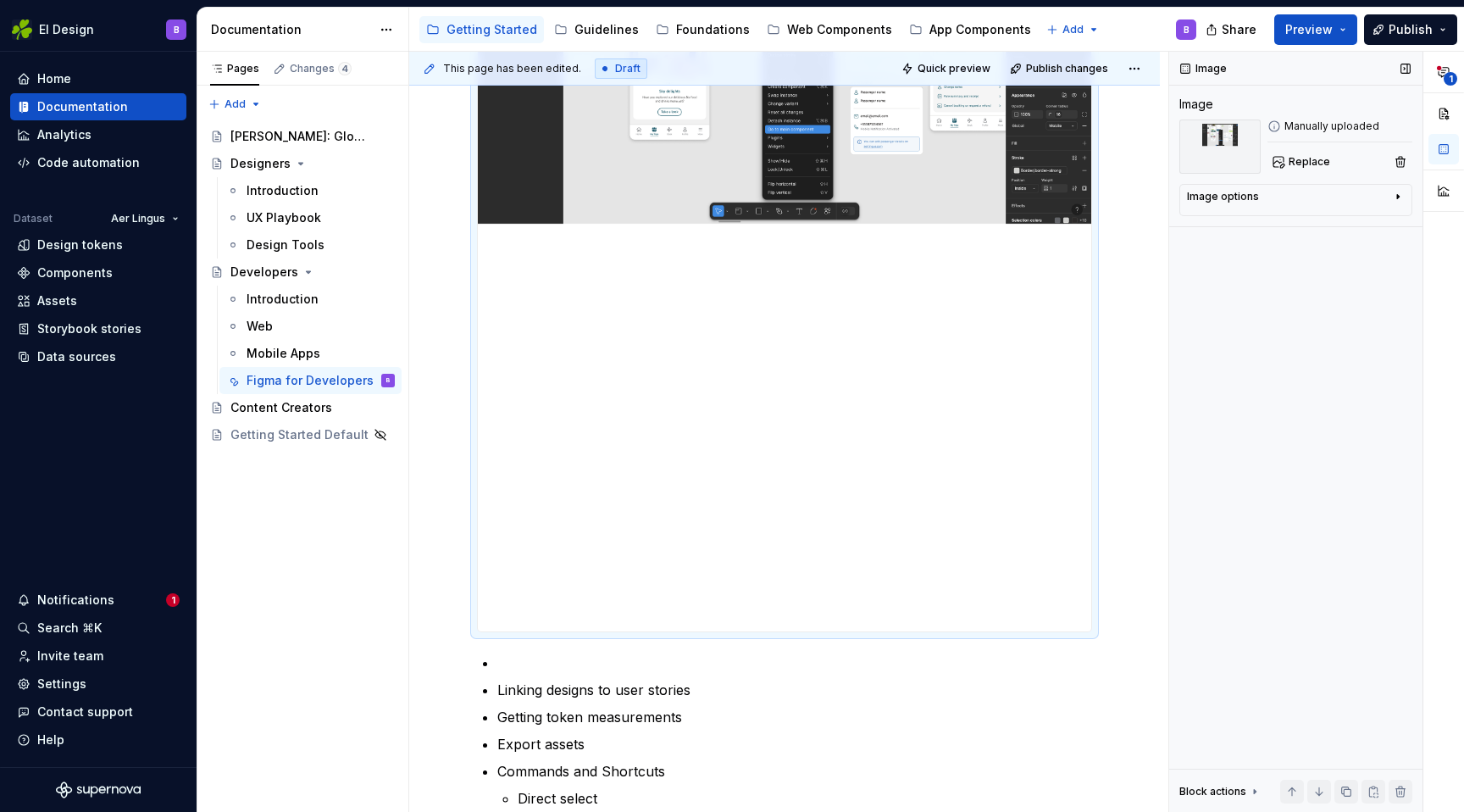
click at [611, 274] on img at bounding box center [785, 236] width 614 height 791
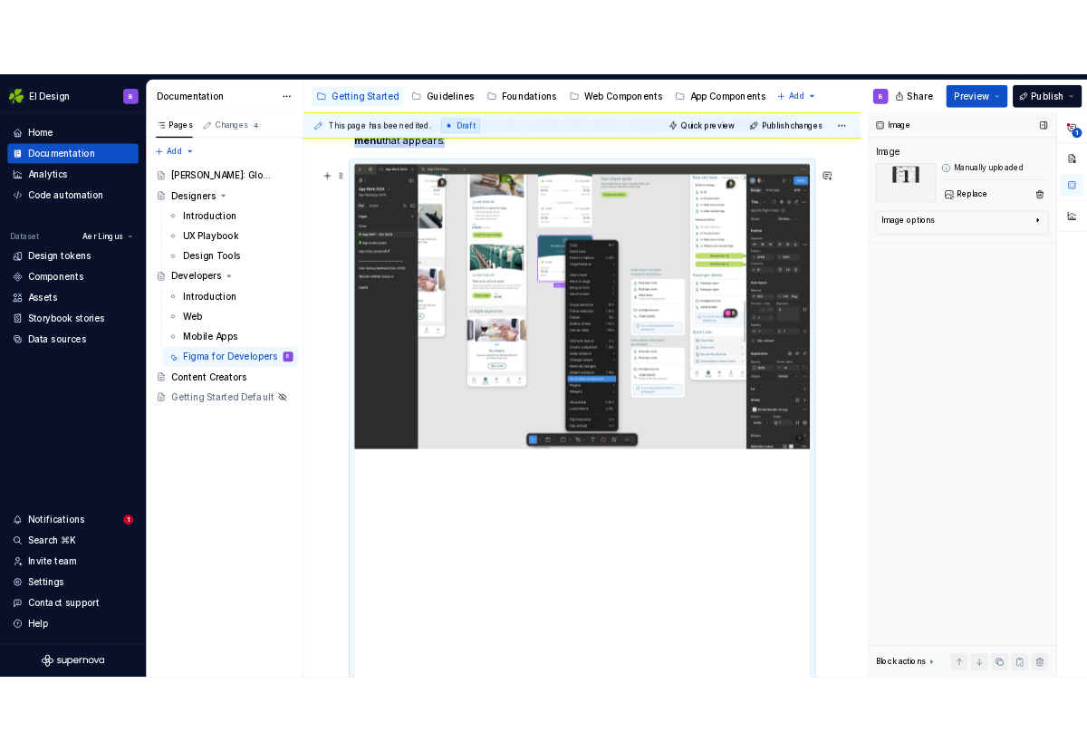
scroll to position [1629, 0]
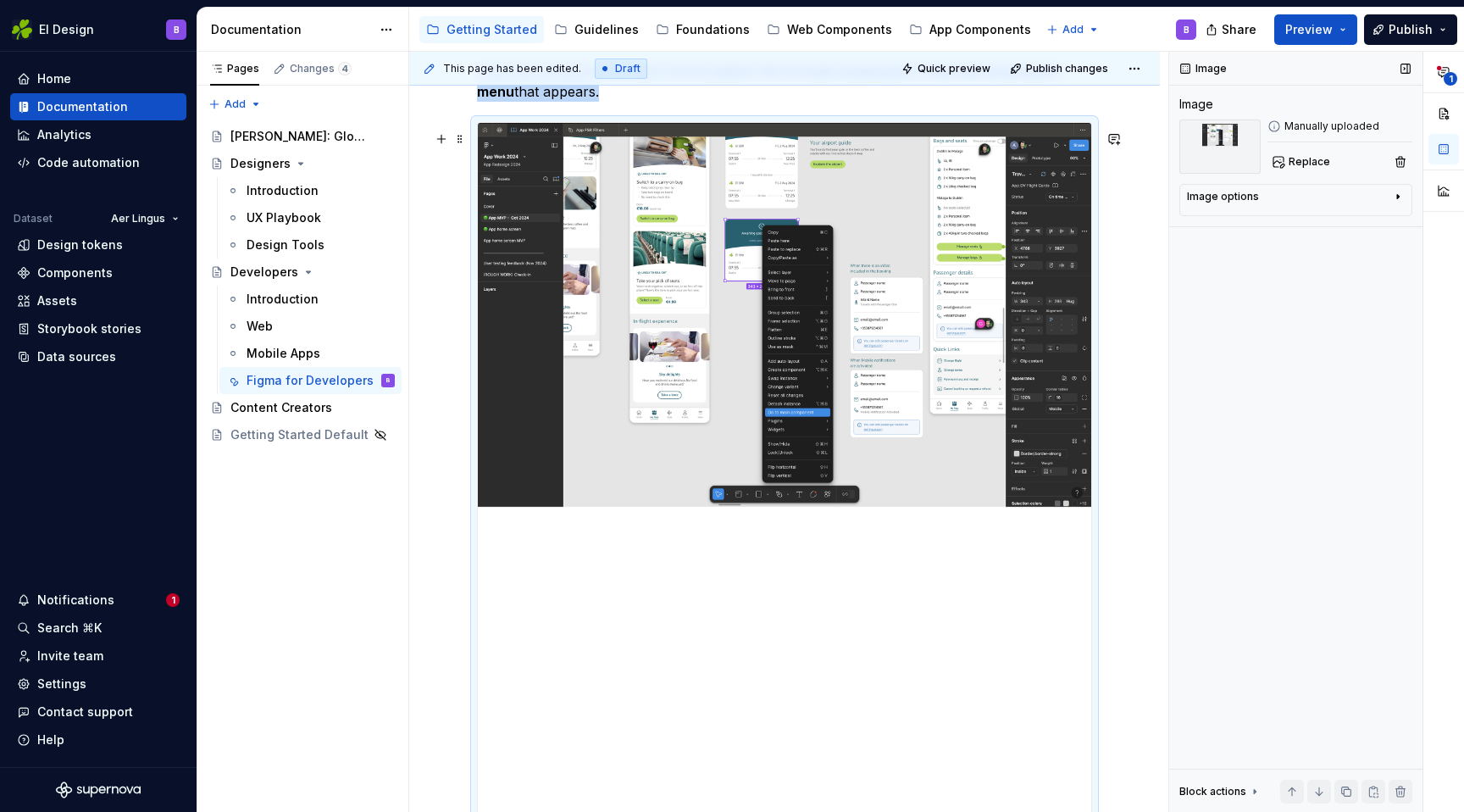
click at [610, 278] on img at bounding box center [785, 518] width 614 height 791
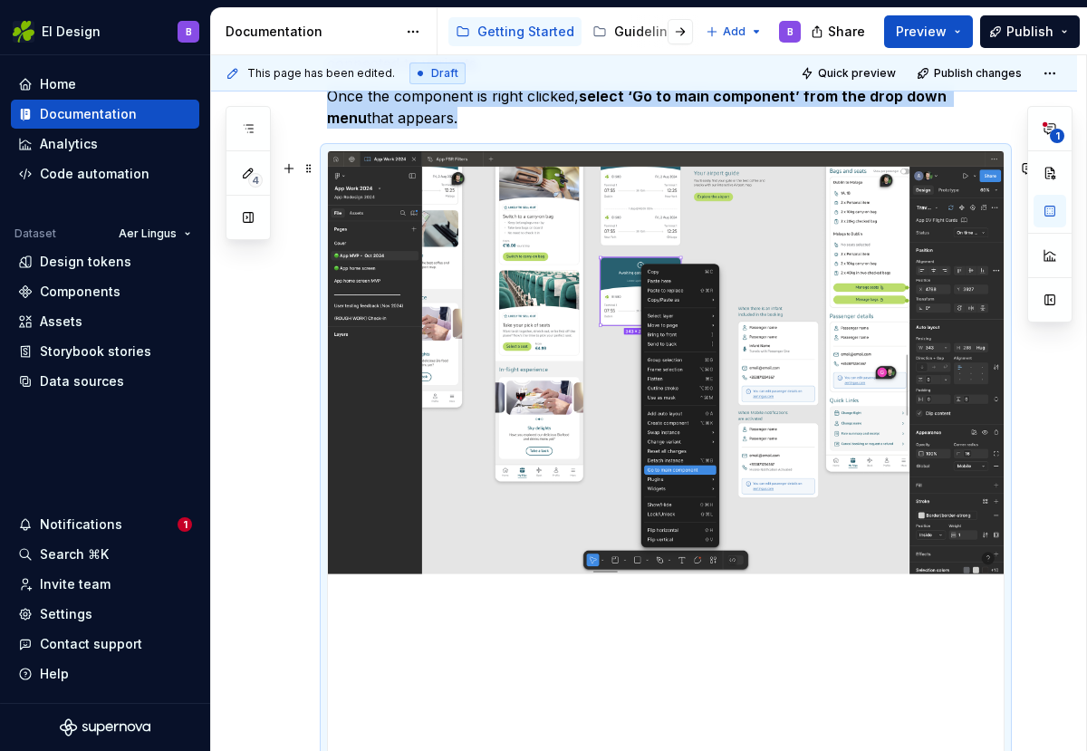
scroll to position [1653, 0]
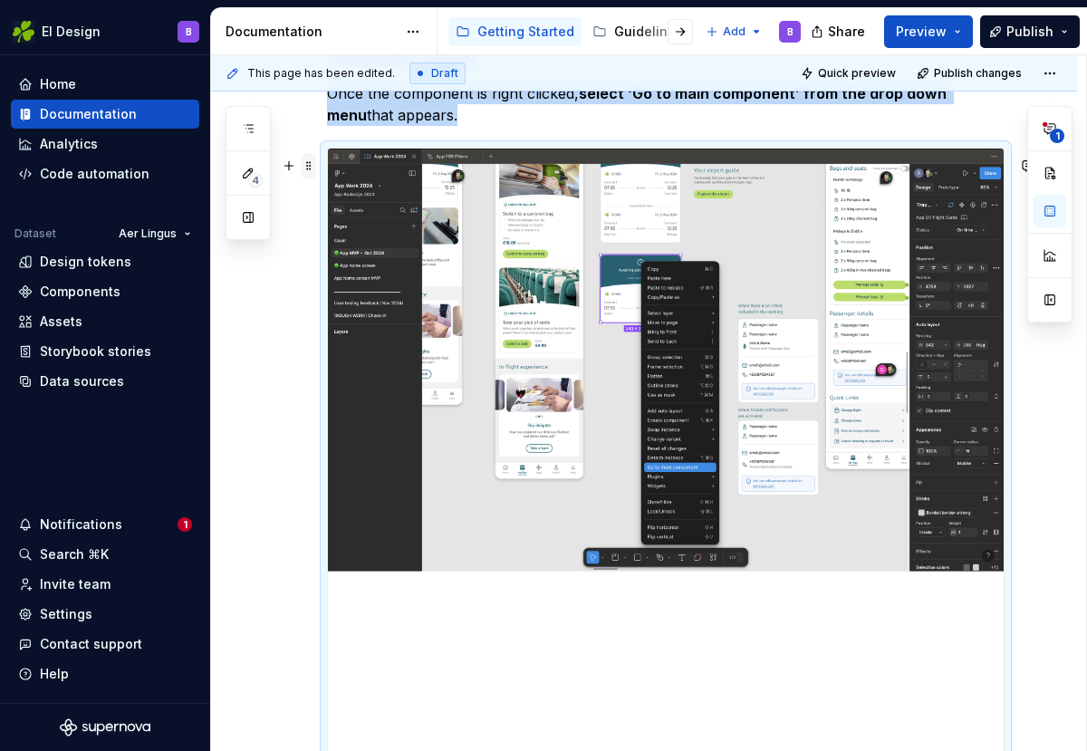
click at [305, 166] on span at bounding box center [309, 165] width 14 height 25
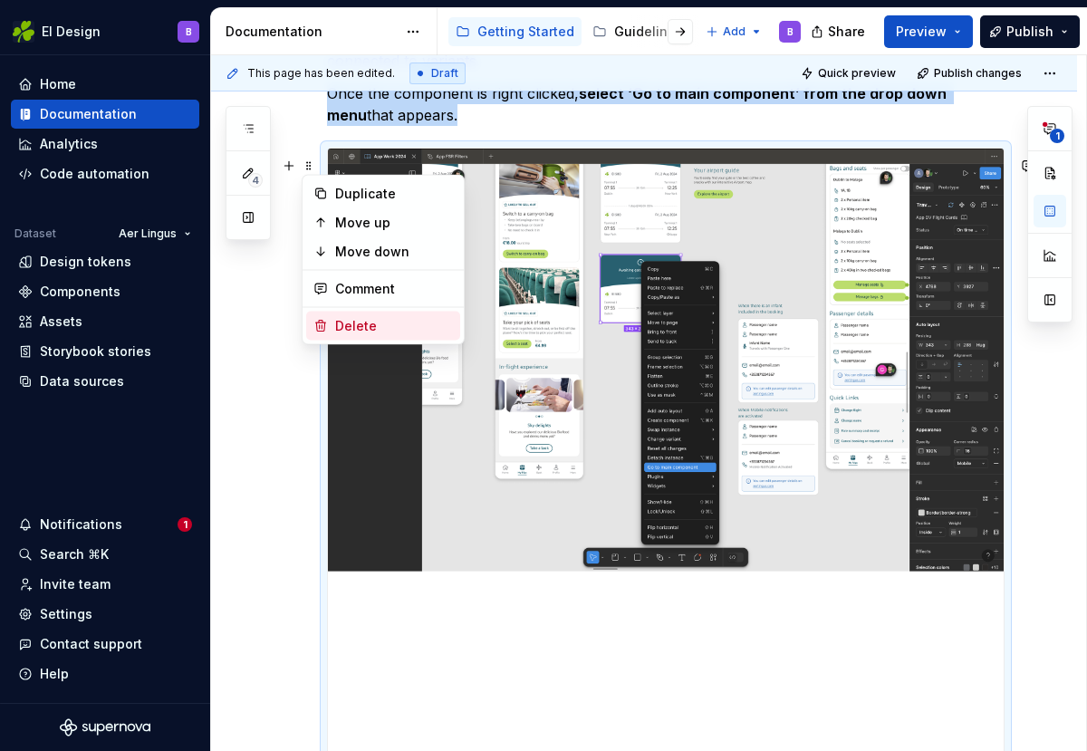
click at [344, 318] on div "Delete" at bounding box center [394, 326] width 118 height 18
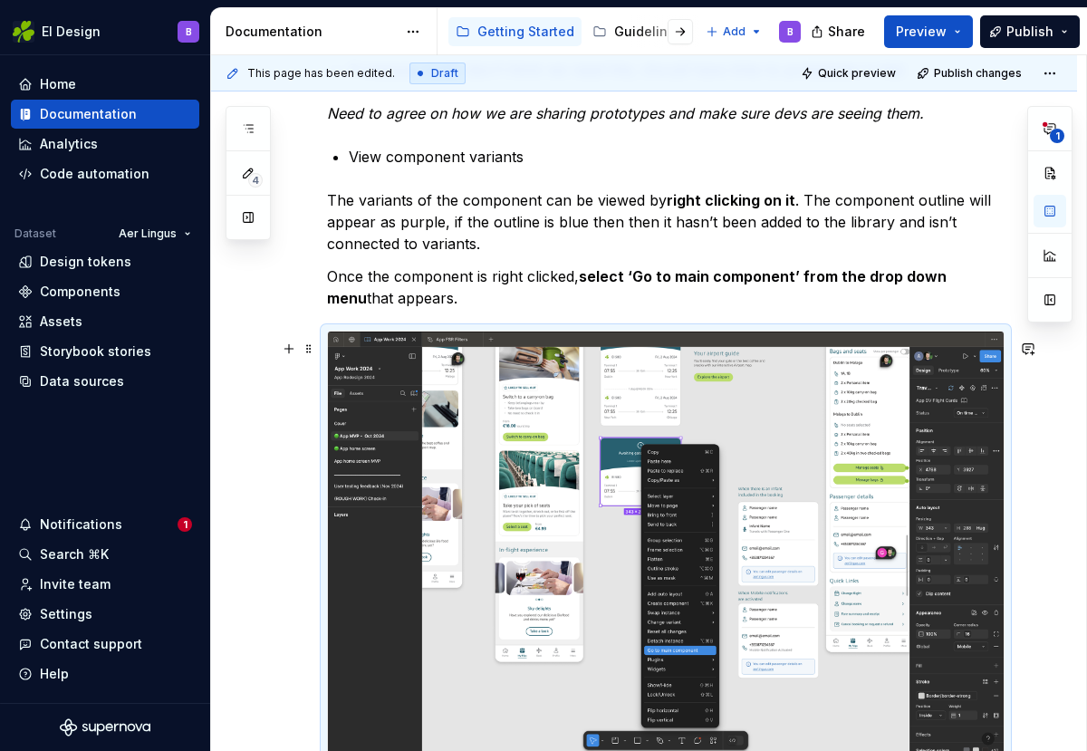
scroll to position [1422, 0]
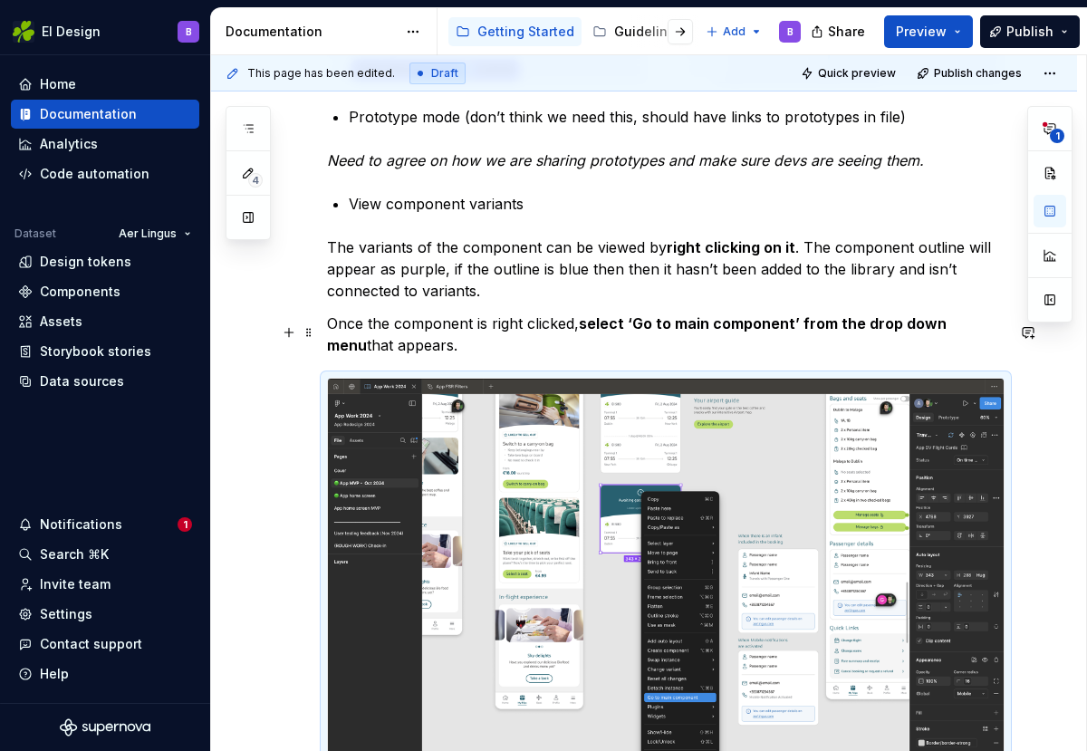
click at [425, 352] on p "Once the component is right clicked, select ‘Go to main component’ from the dro…" at bounding box center [666, 334] width 678 height 43
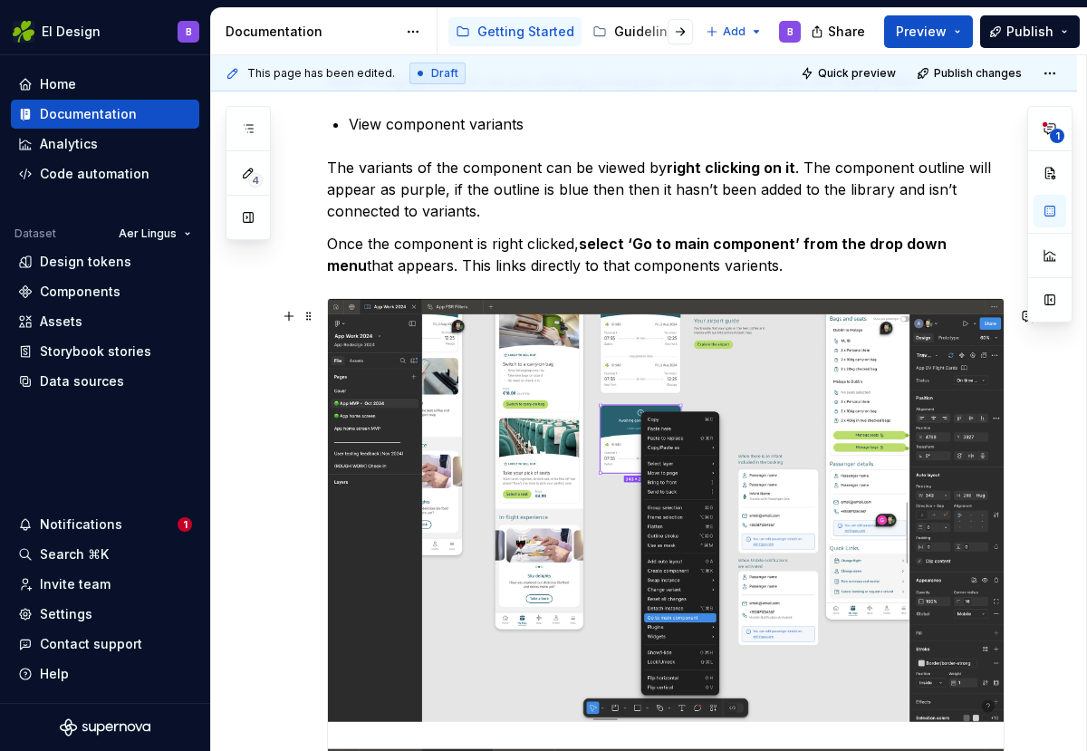
scroll to position [1490, 0]
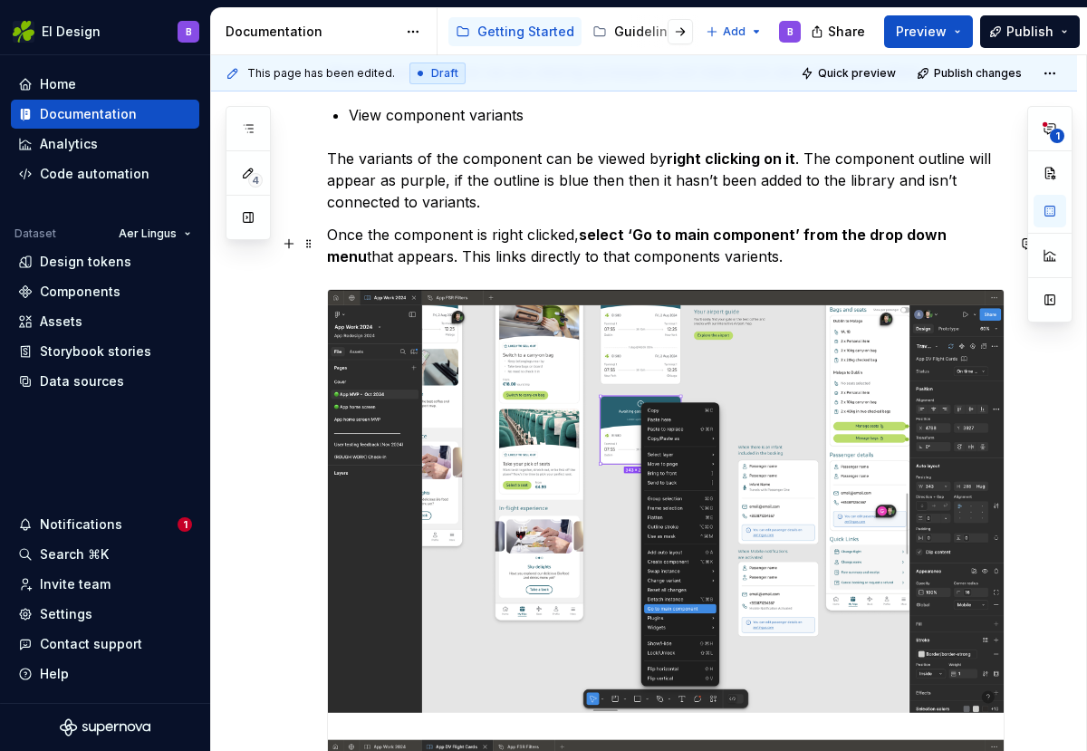
click at [712, 256] on p "Once the component is right clicked, select ‘Go to main component’ from the dro…" at bounding box center [666, 245] width 678 height 43
click at [746, 267] on p "Once the component is right clicked, select ‘Go to main component’ from the dro…" at bounding box center [666, 245] width 678 height 43
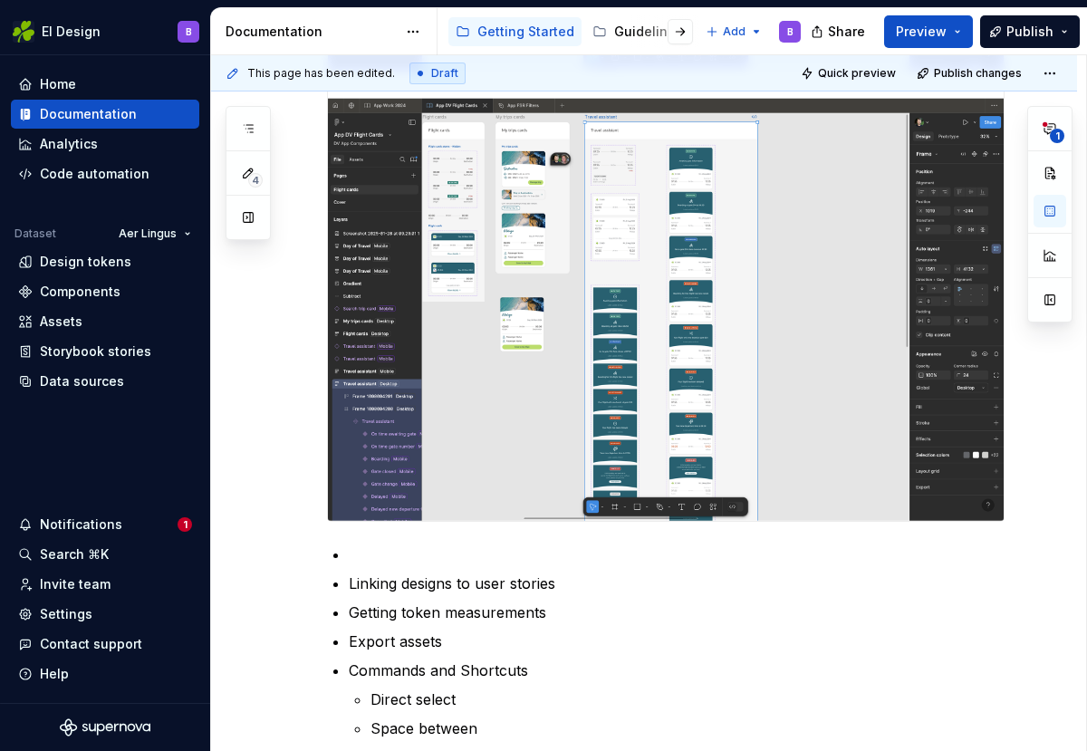
scroll to position [2304, 0]
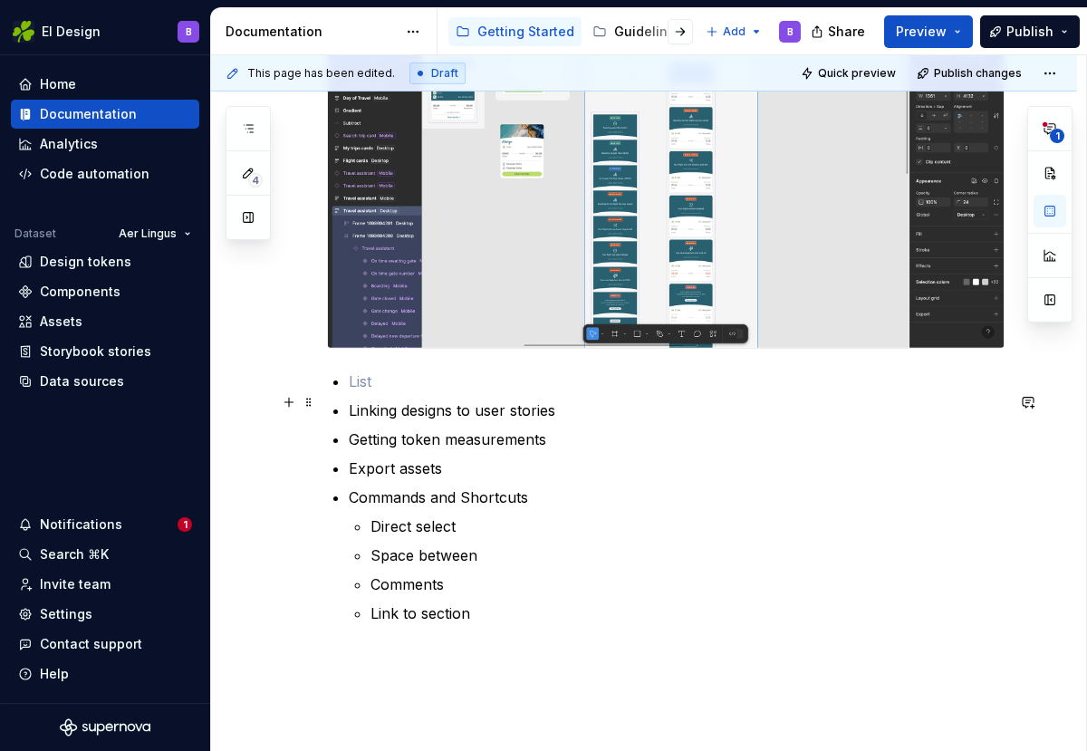
click at [501, 392] on p at bounding box center [677, 381] width 656 height 22
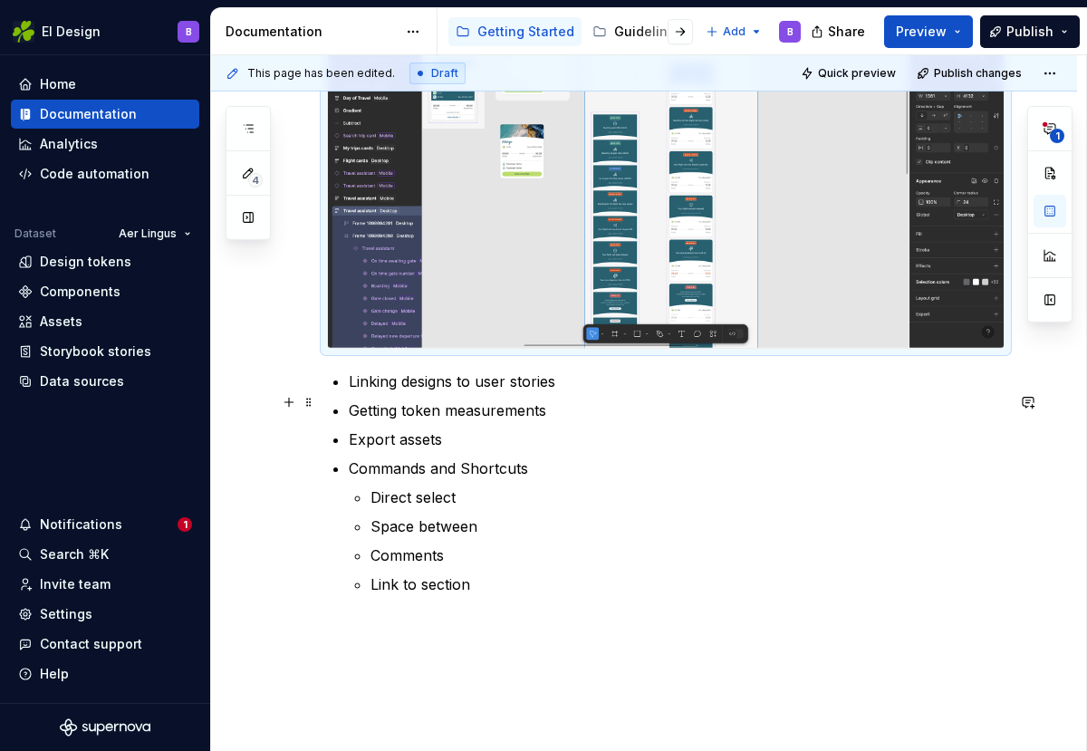
click at [579, 392] on p "Linking designs to user stories" at bounding box center [677, 381] width 656 height 22
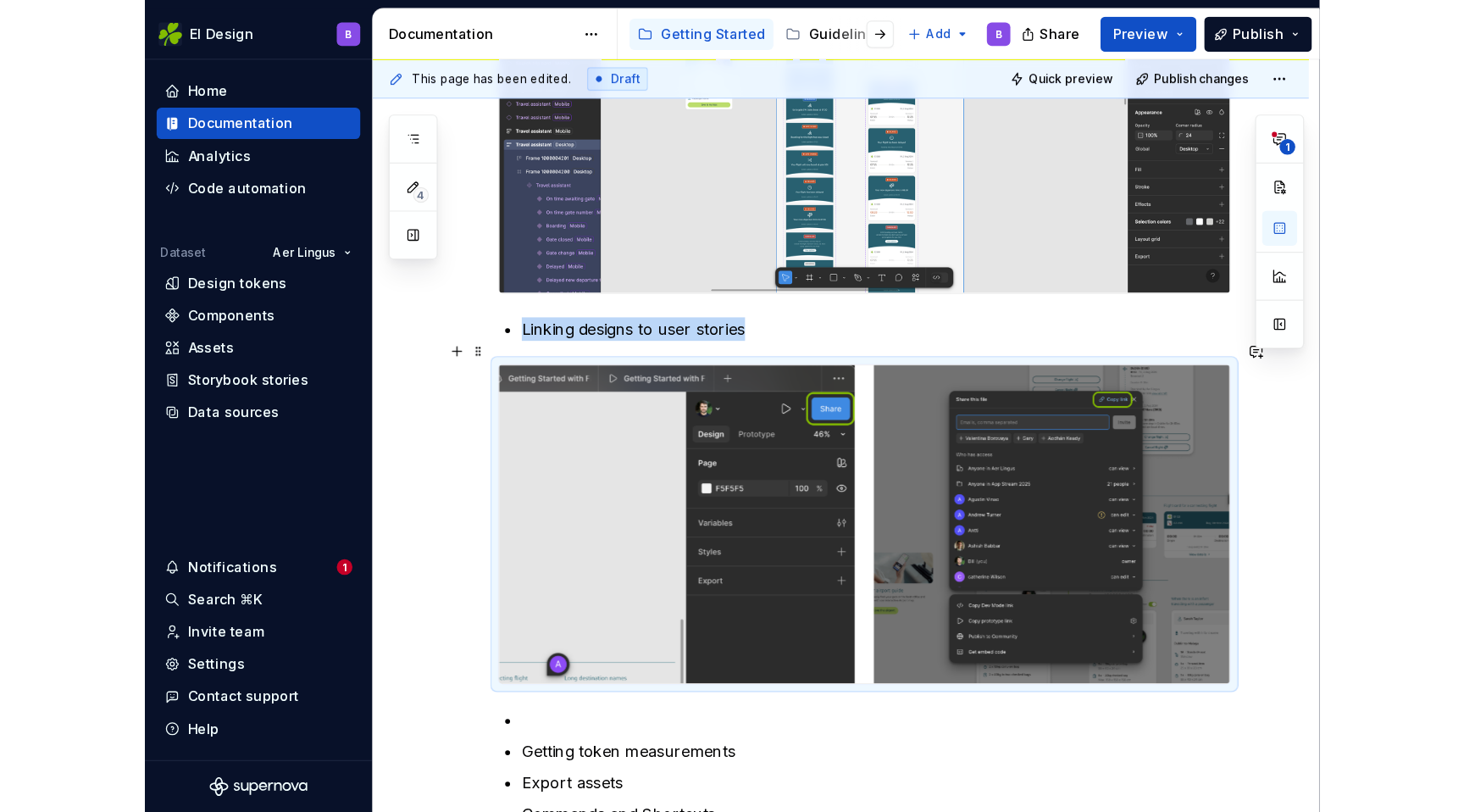
scroll to position [2223, 0]
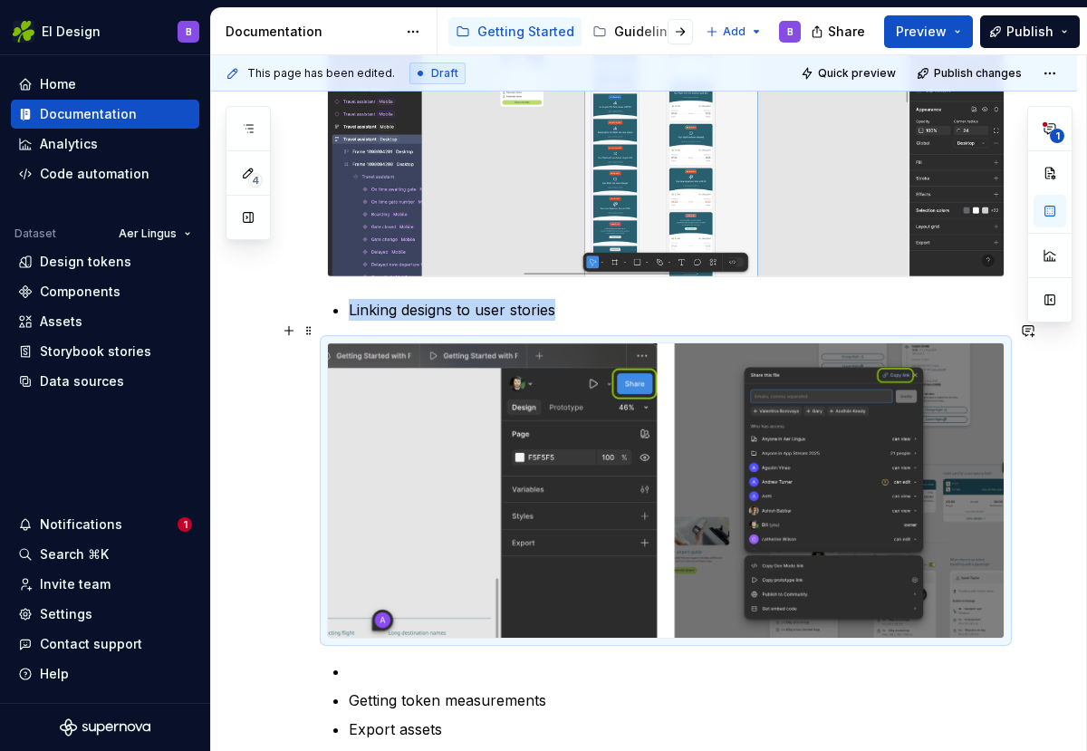
click at [592, 321] on p "Linking designs to user stories" at bounding box center [677, 310] width 656 height 22
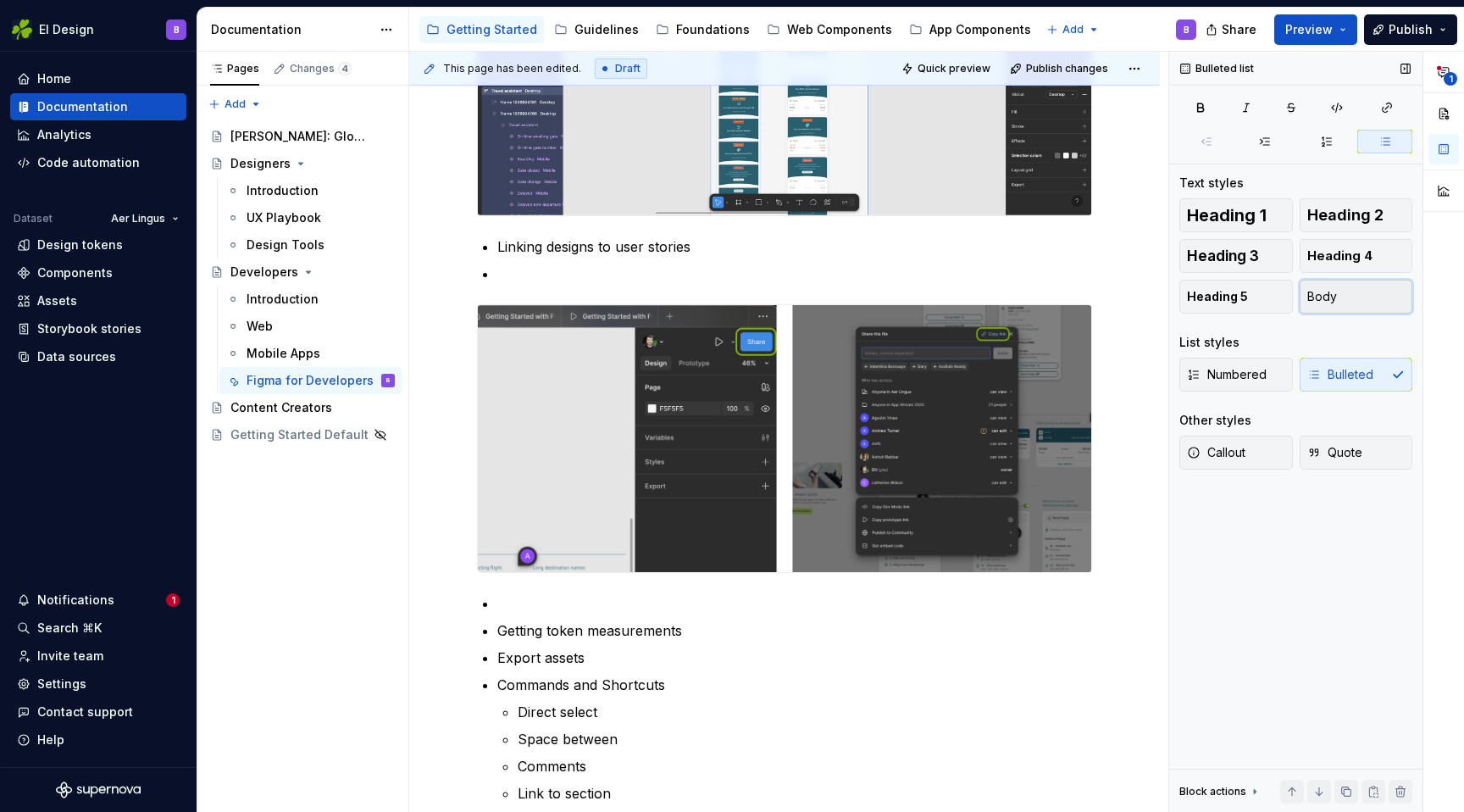
click at [1355, 294] on button "Body" at bounding box center [1356, 297] width 113 height 34
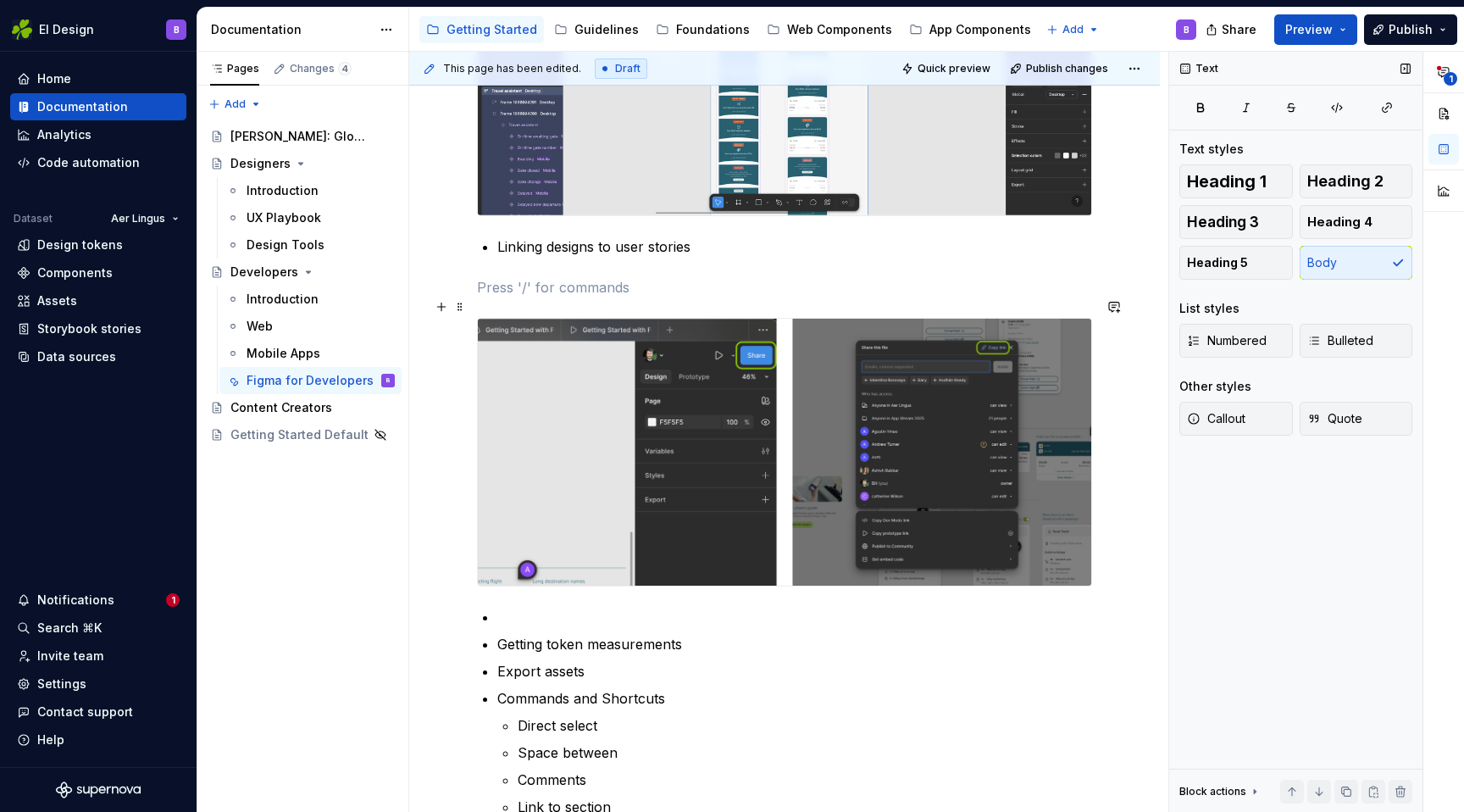
click at [507, 297] on p at bounding box center [785, 287] width 616 height 21
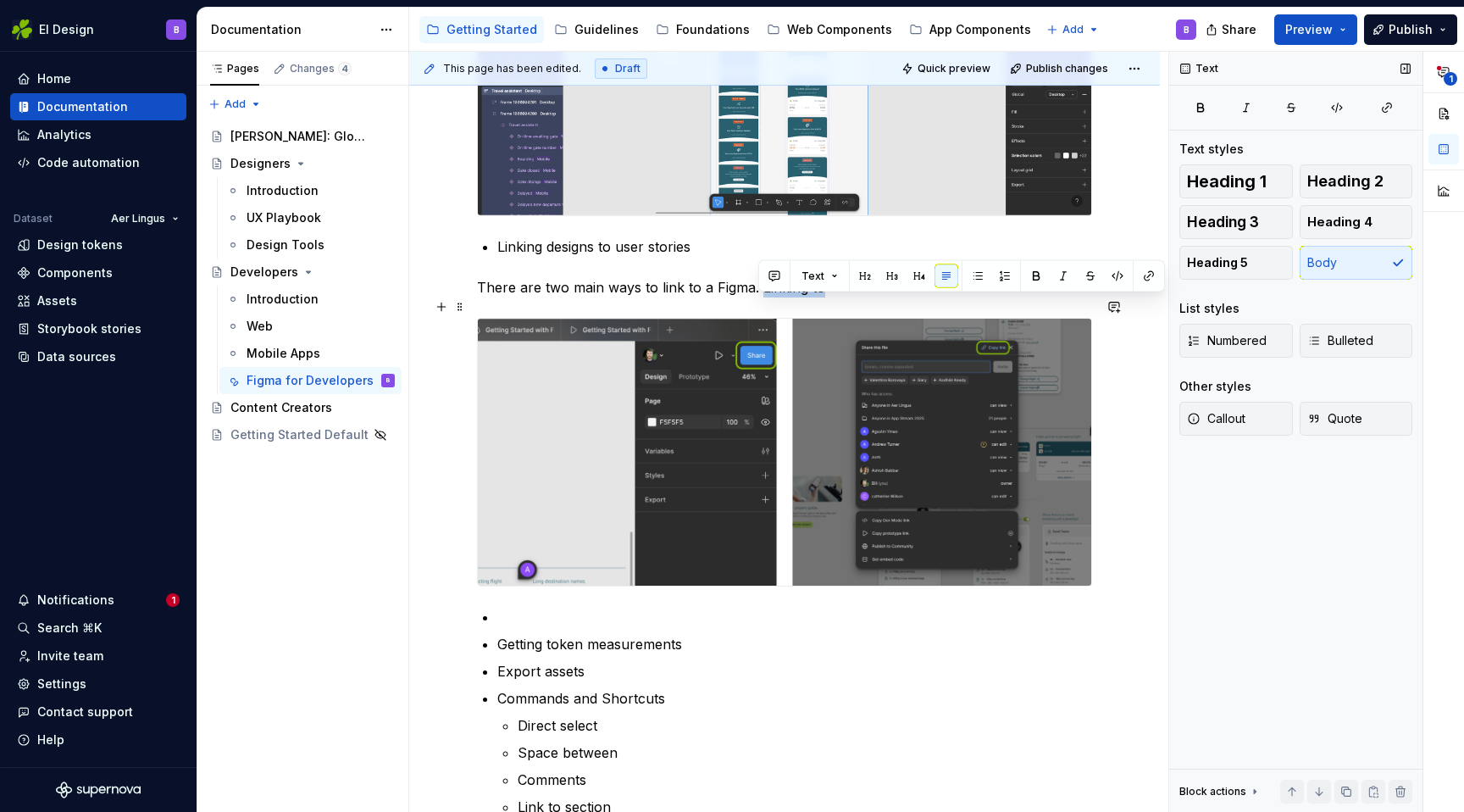
drag, startPoint x: 758, startPoint y: 306, endPoint x: 868, endPoint y: 306, distance: 110.0
click at [868, 297] on p "There are two main ways to link to a Figma. Linking to" at bounding box center [785, 287] width 616 height 21
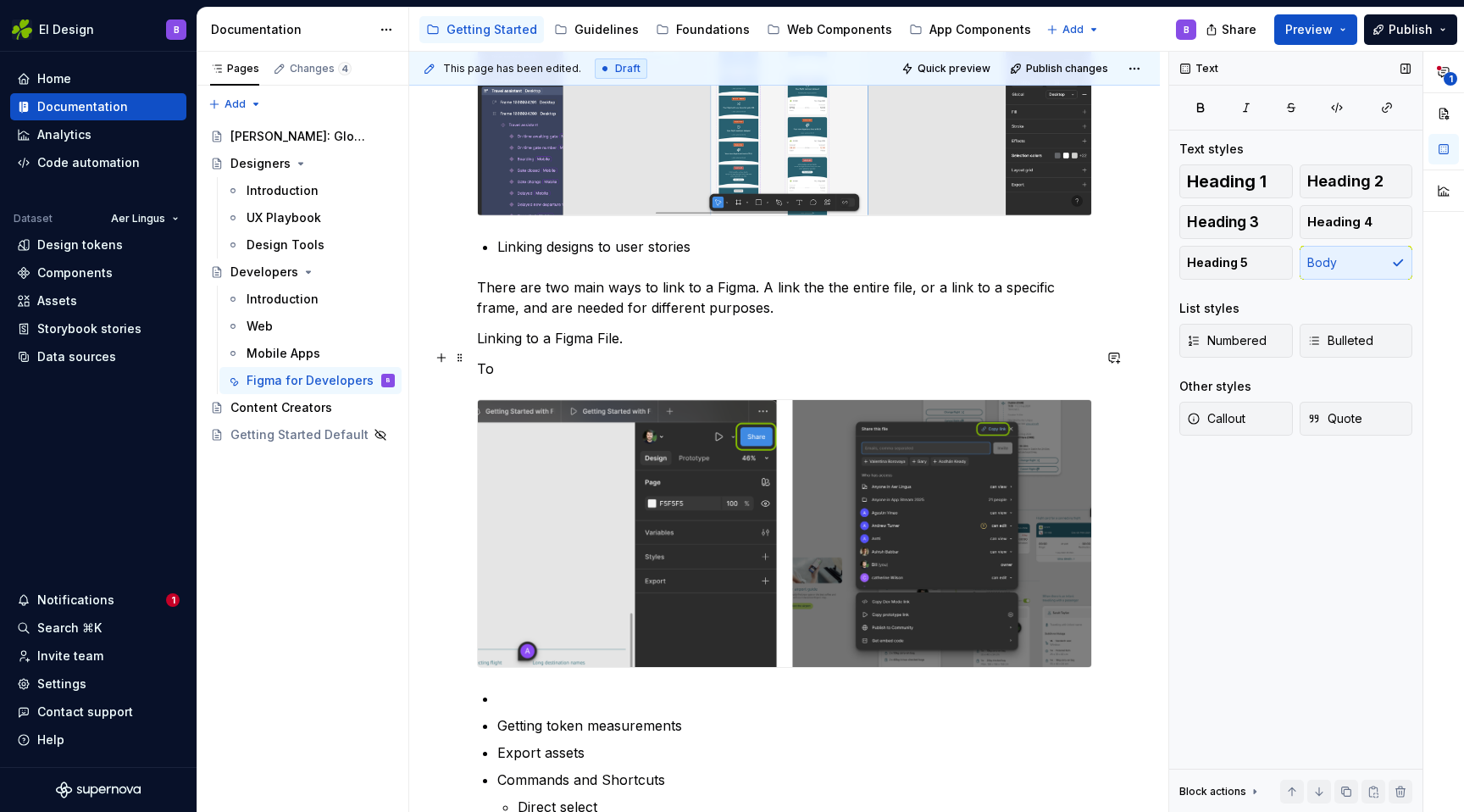
click at [506, 348] on p "Linking to a Figma File." at bounding box center [785, 339] width 616 height 21
click at [706, 379] on p "To" at bounding box center [785, 369] width 616 height 21
click at [744, 318] on p "There are two main ways to link to a Figma. A link the the entire file, or a li…" at bounding box center [785, 297] width 616 height 40
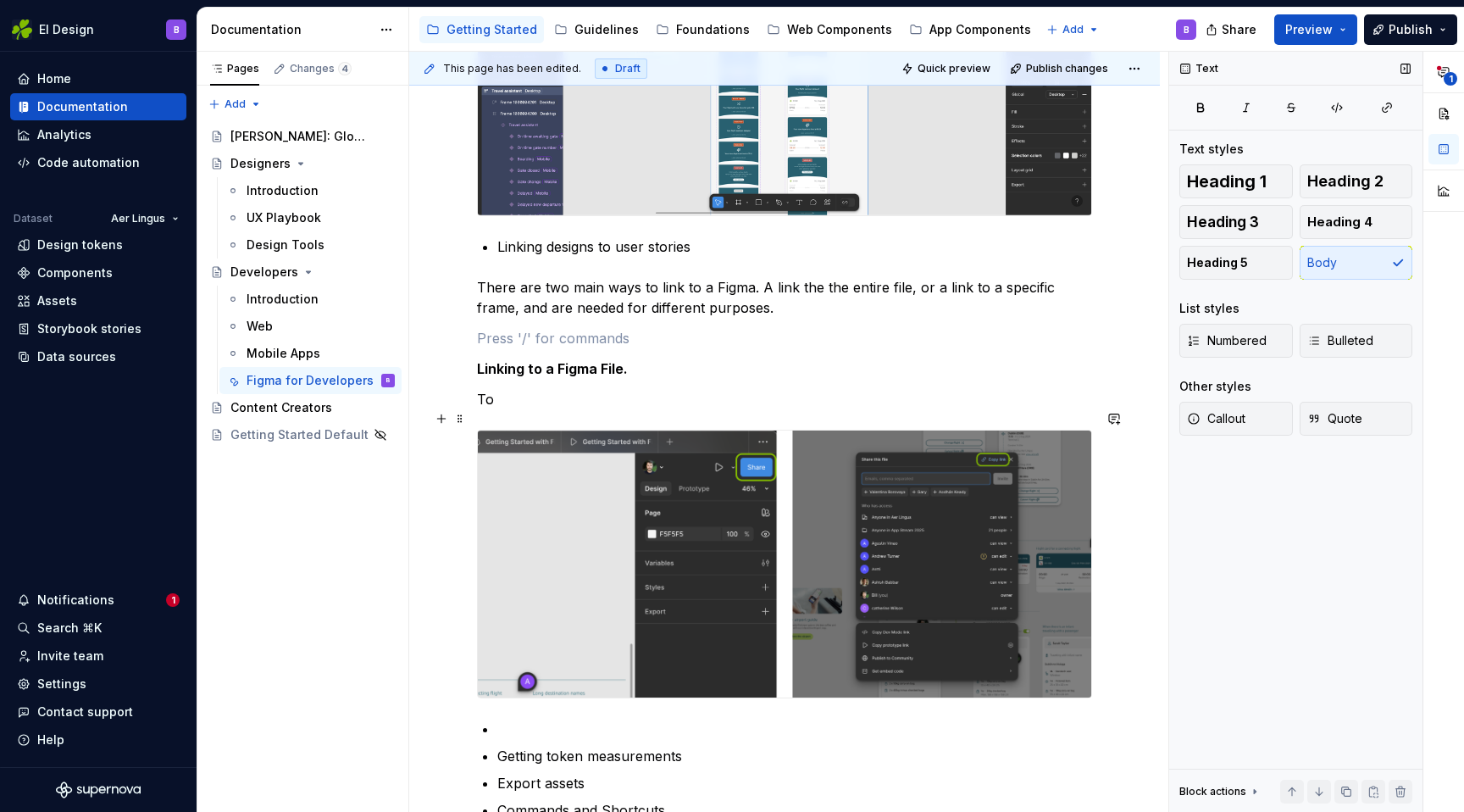
click at [516, 410] on p "To" at bounding box center [785, 399] width 616 height 21
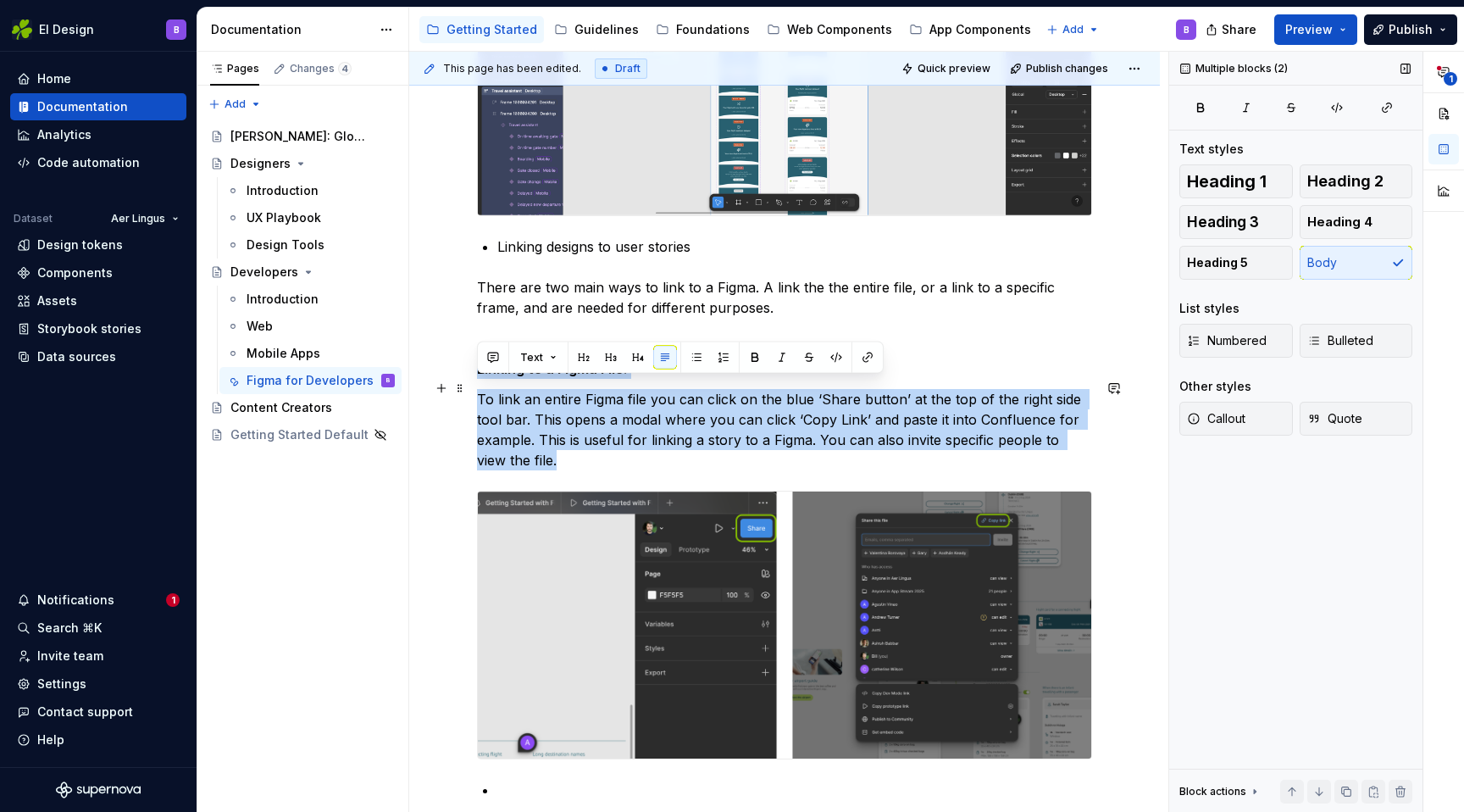
drag, startPoint x: 540, startPoint y: 486, endPoint x: 474, endPoint y: 390, distance: 116.5
copy div "Linking to a Figma File. To link an entire Figma file you can click on the blue…"
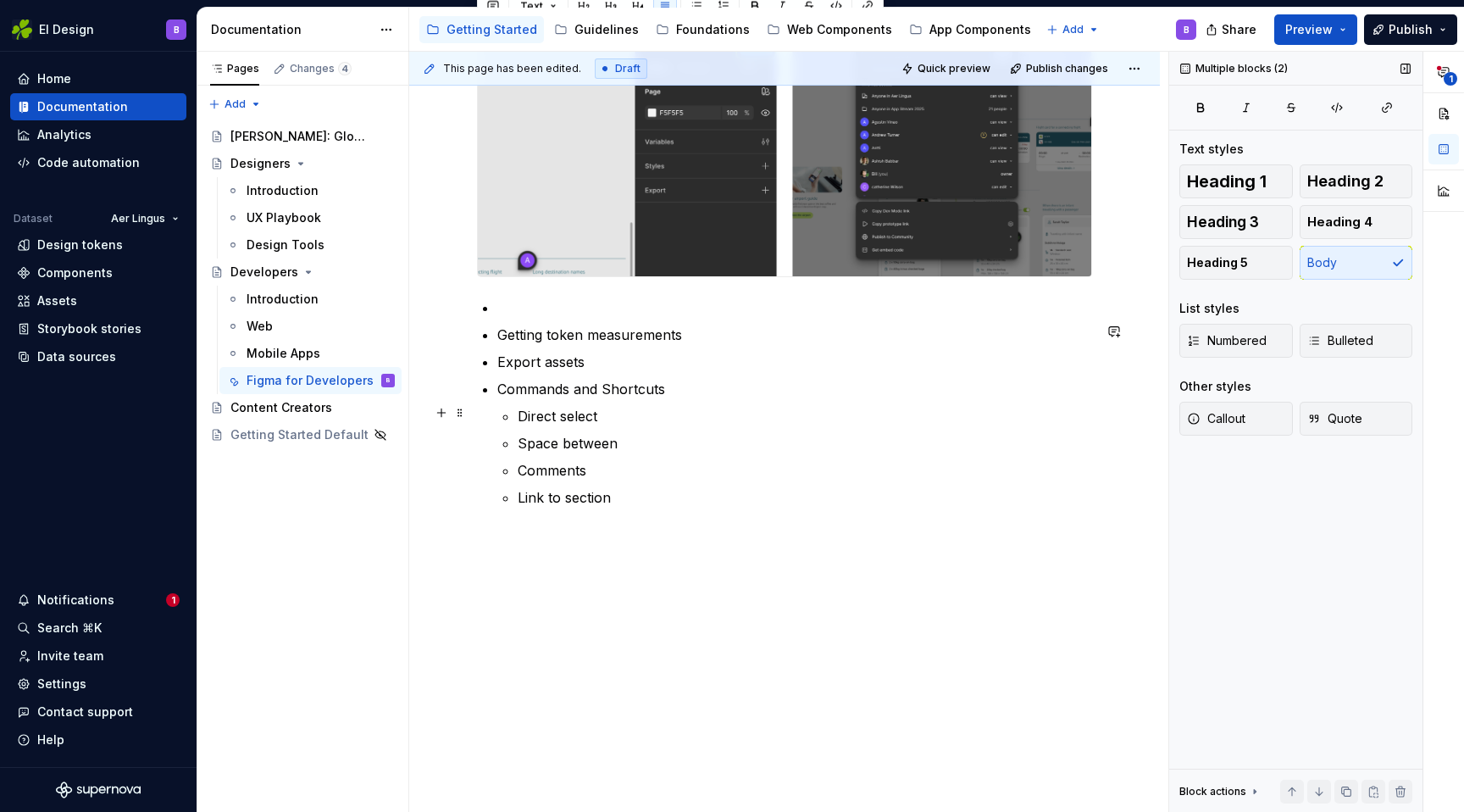
scroll to position [2689, 0]
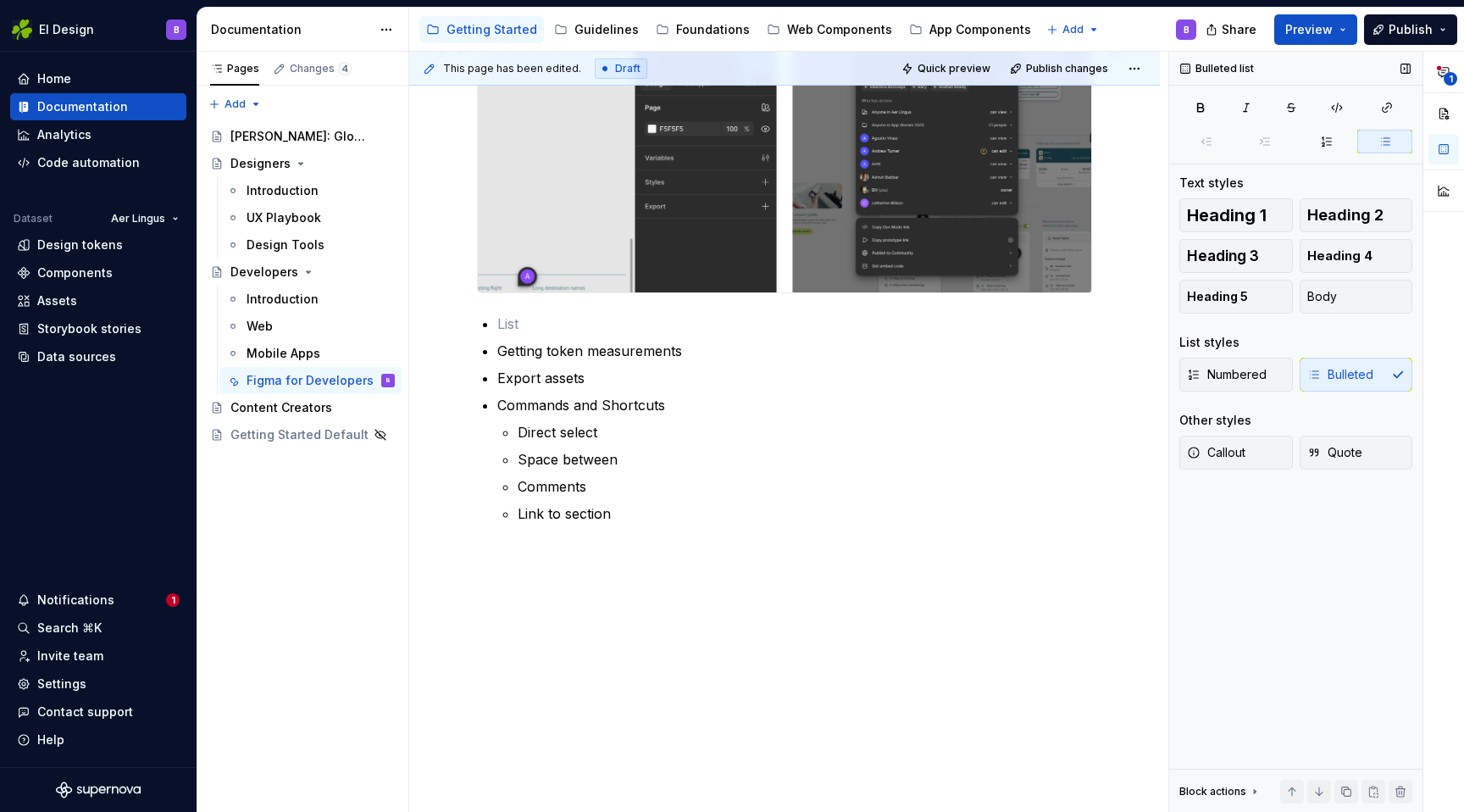
click at [1093, 293] on div at bounding box center [785, 158] width 616 height 268
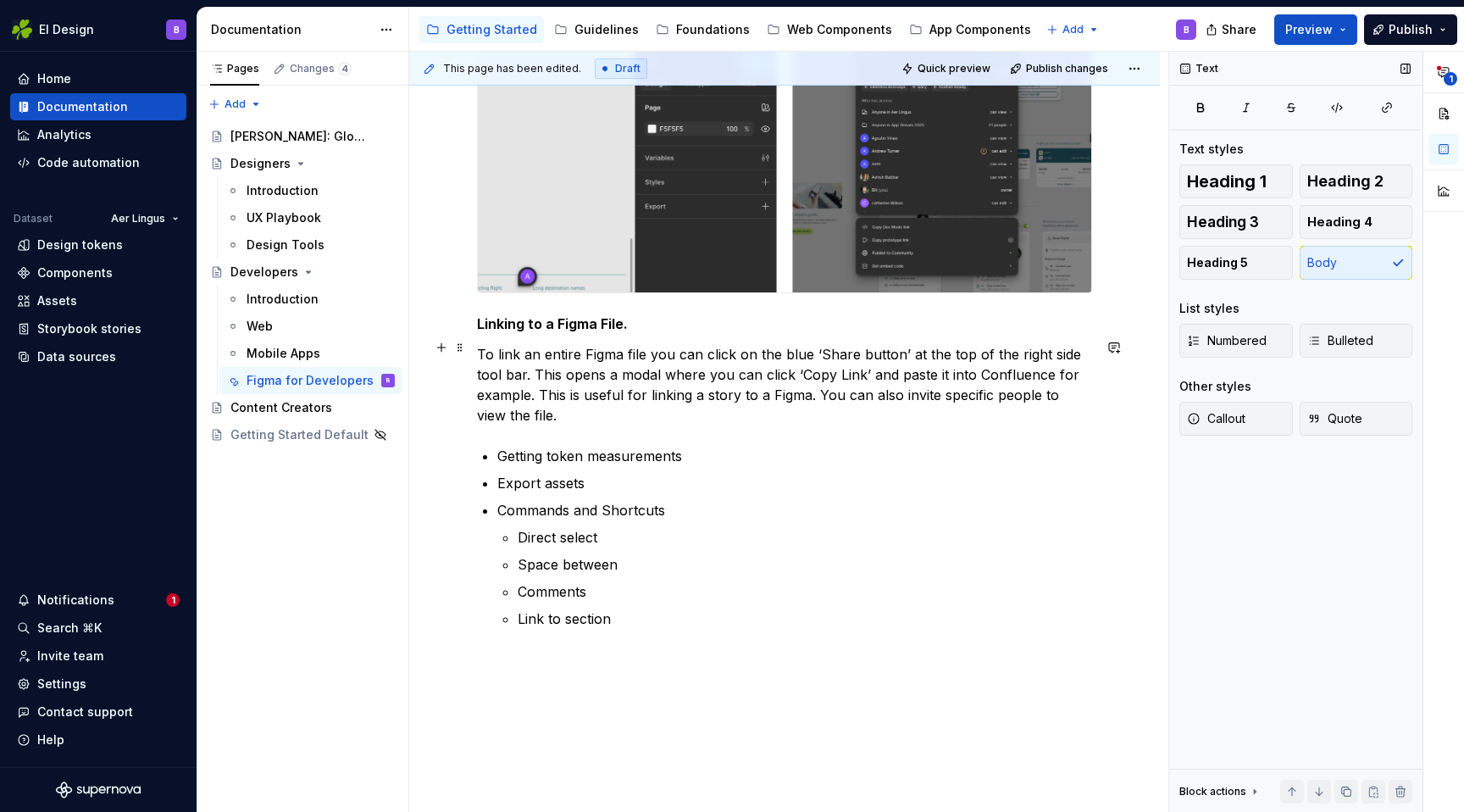
click at [562, 332] on strong "Linking to a Figma File." at bounding box center [552, 324] width 151 height 17
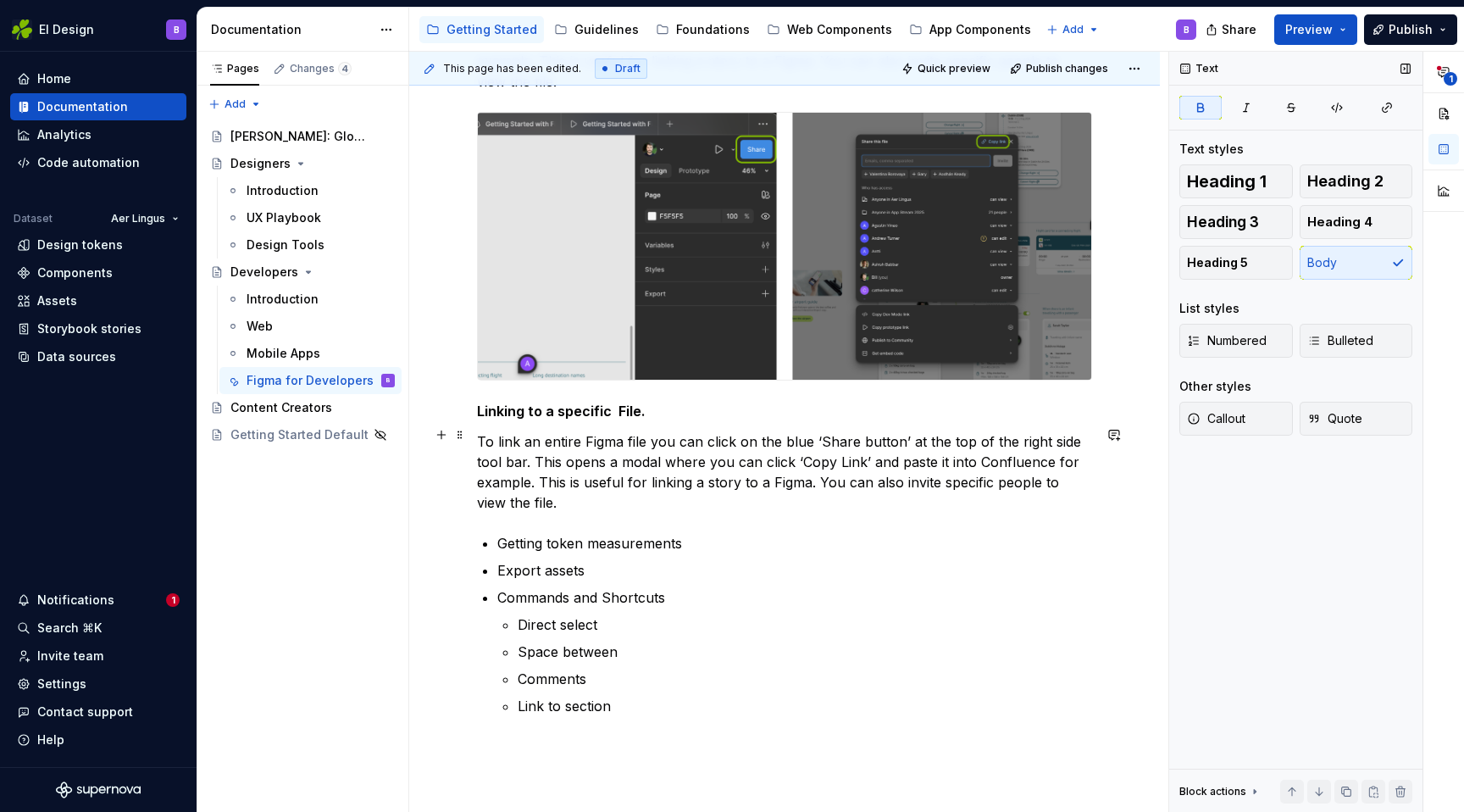
scroll to position [2603, 0]
click at [528, 479] on p "To link an entire Figma file you can click on the blue ‘Share button’ at the to…" at bounding box center [785, 471] width 616 height 81
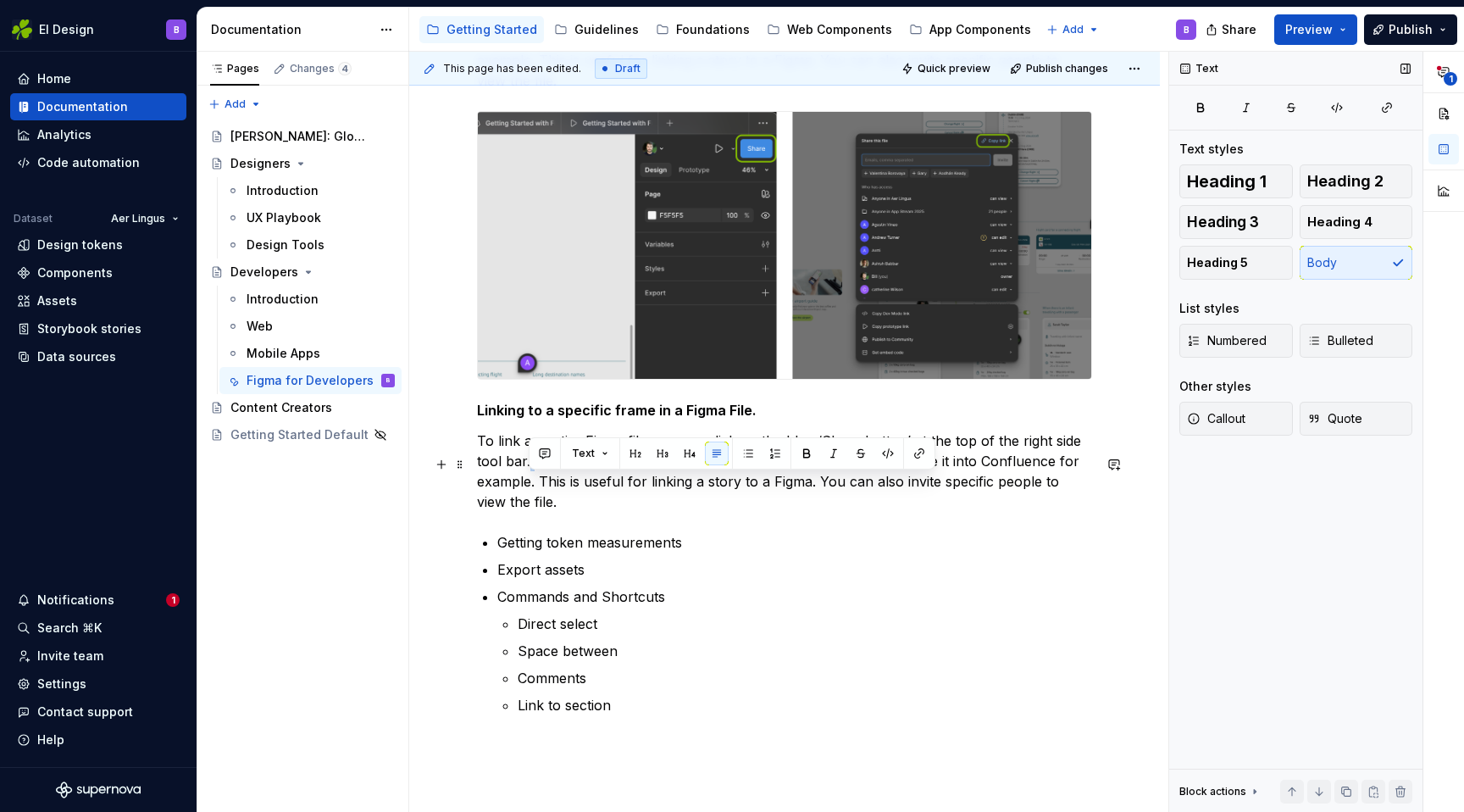
click at [528, 479] on p "To link an entire Figma file you can click on the blue ‘Share button’ at the to…" at bounding box center [785, 471] width 616 height 81
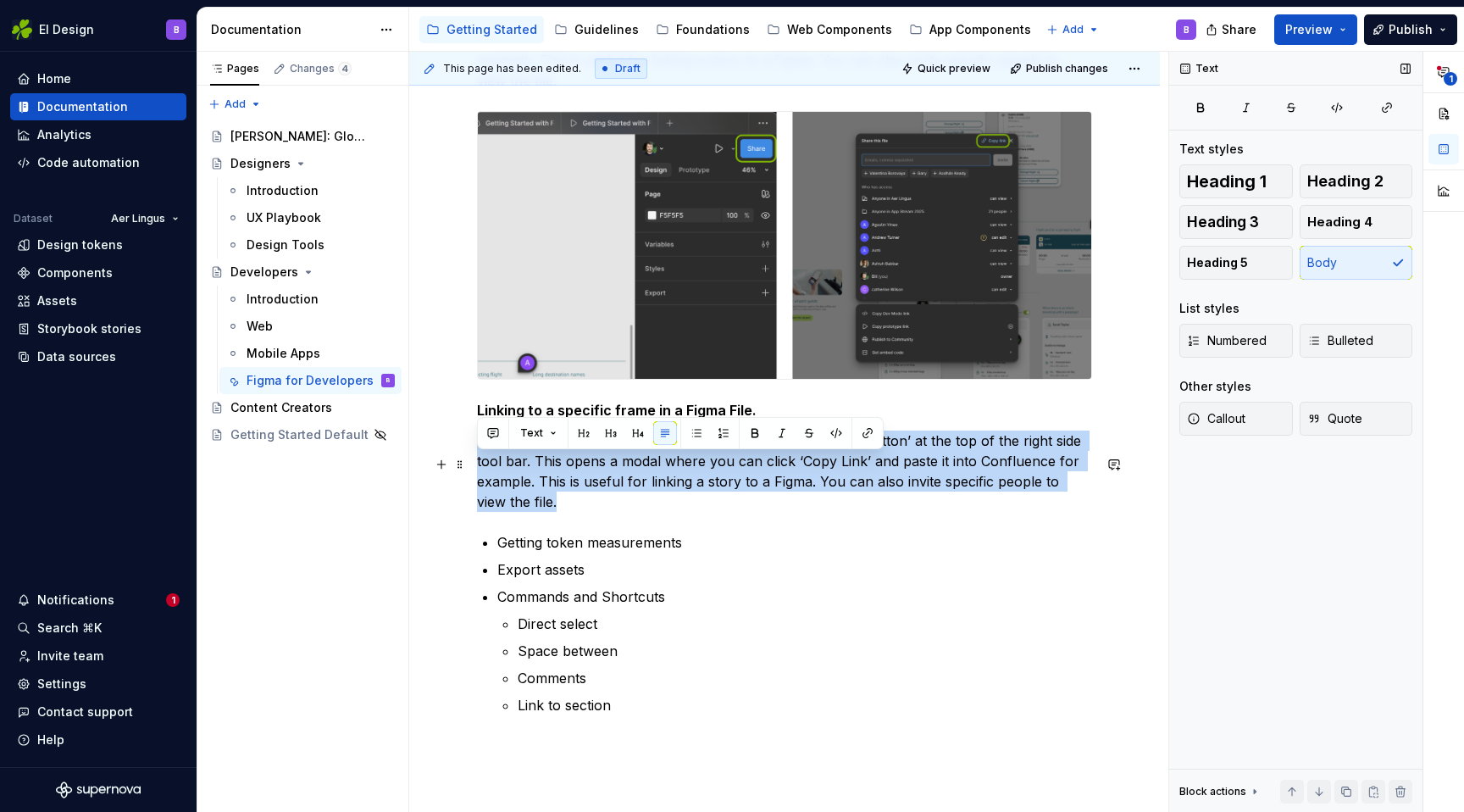
click at [528, 479] on p "To link an entire Figma file you can click on the blue ‘Share button’ at the to…" at bounding box center [785, 471] width 616 height 81
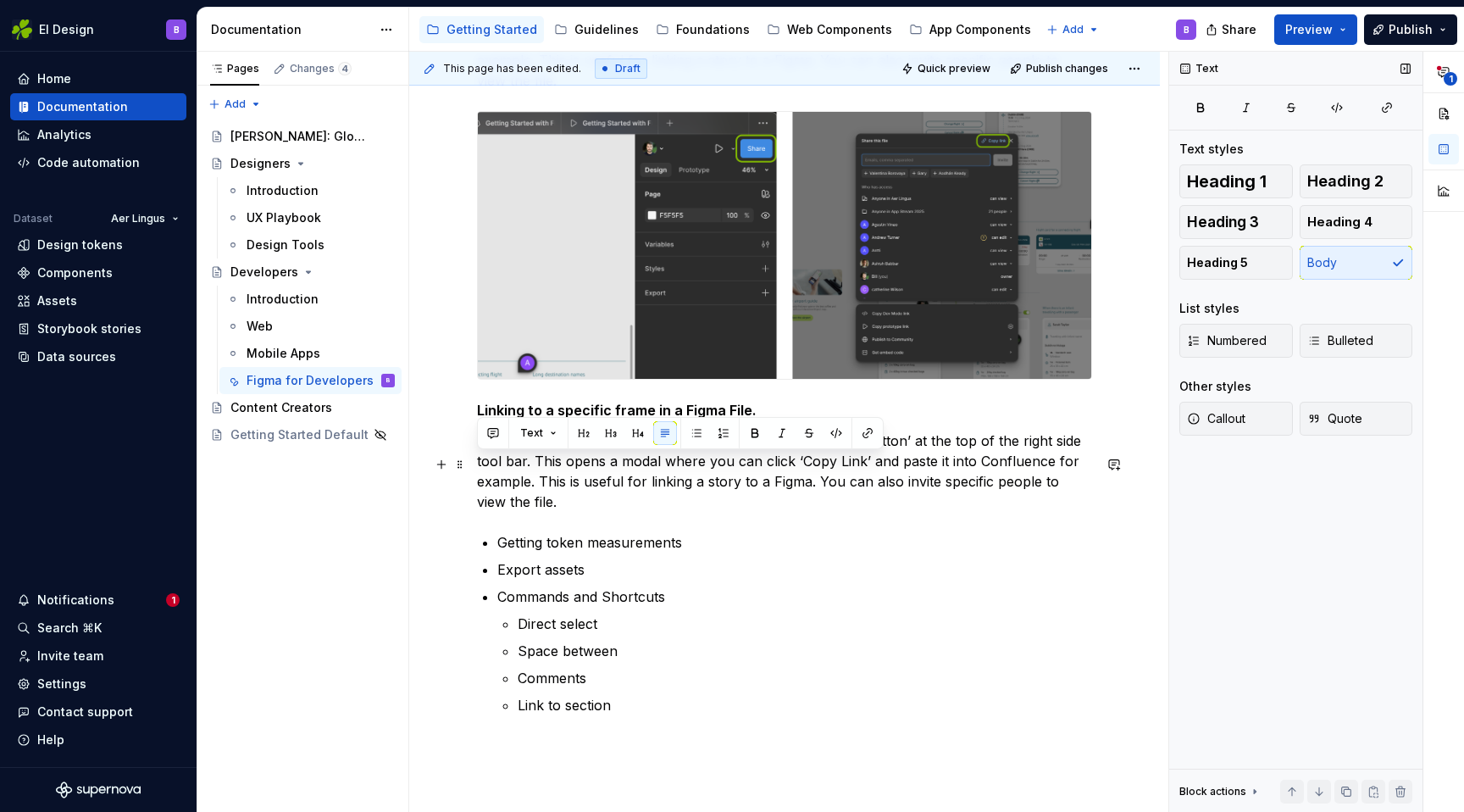
click at [534, 466] on p "To link an entire Figma file you can click on the blue ‘Share button’ at the to…" at bounding box center [785, 471] width 616 height 81
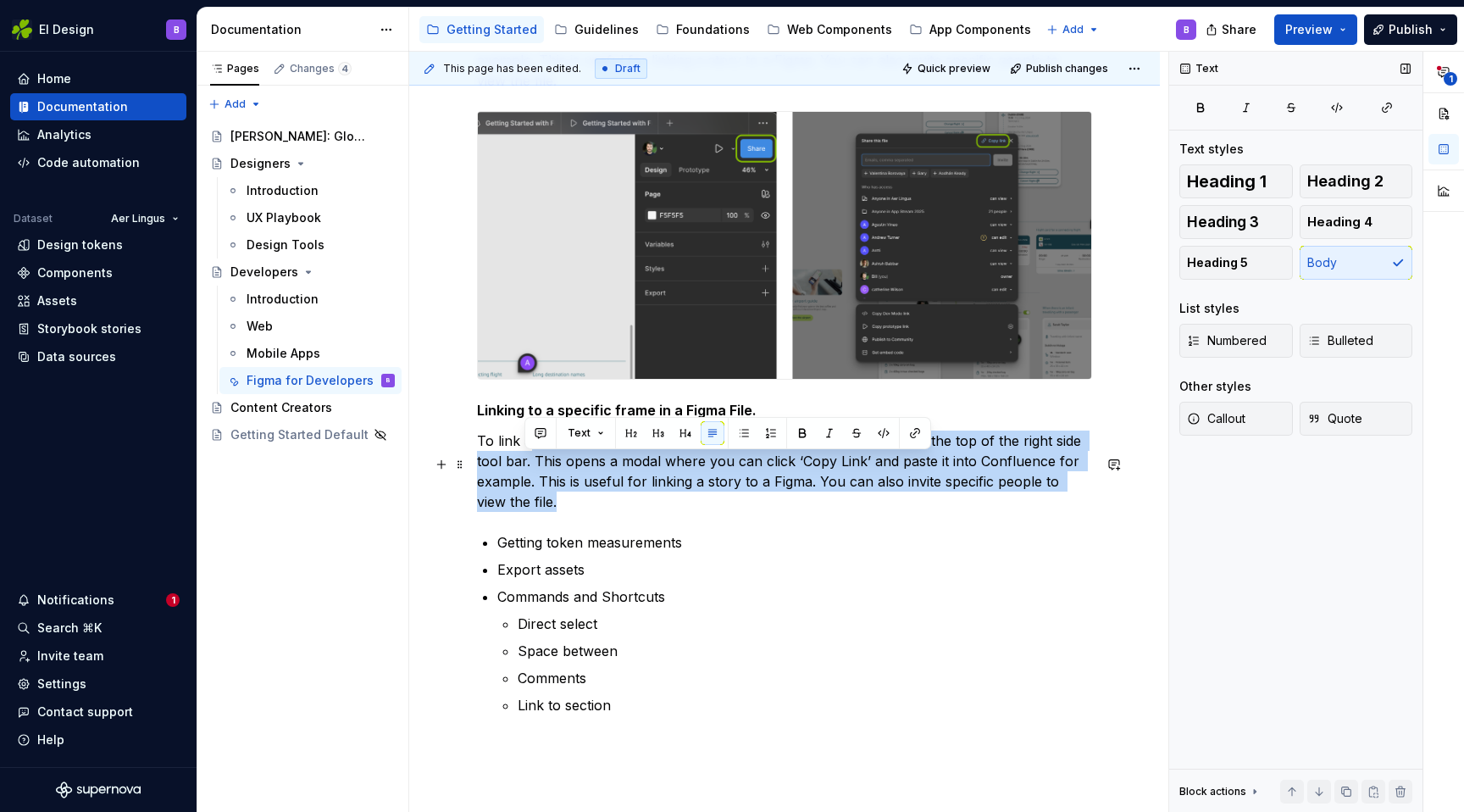
drag, startPoint x: 527, startPoint y: 466, endPoint x: 581, endPoint y: 529, distance: 83.0
click at [581, 512] on p "To link an entire Figma file you can click on the blue ‘Share button’ at the to…" at bounding box center [785, 471] width 616 height 81
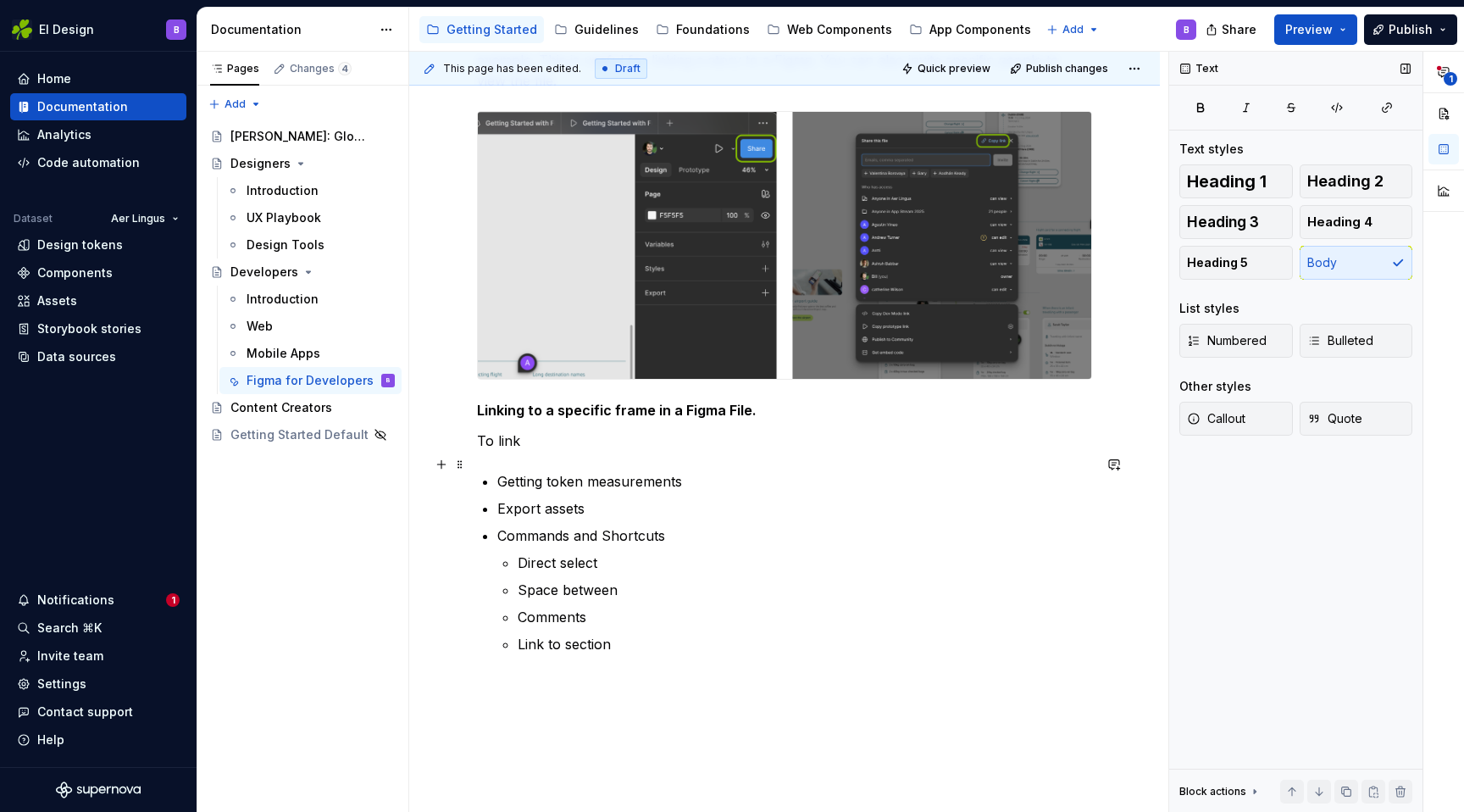
click at [481, 451] on p "To link" at bounding box center [785, 441] width 616 height 21
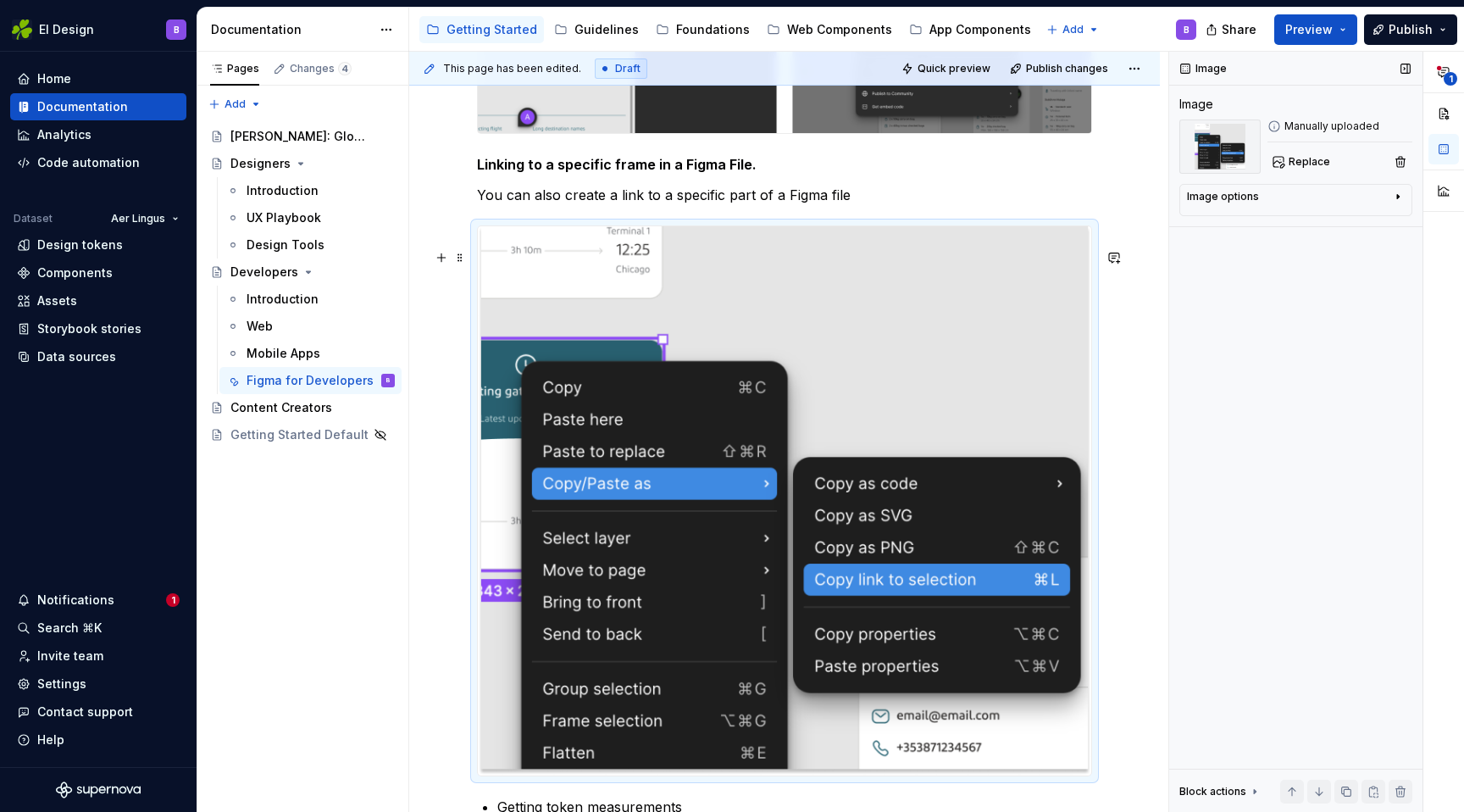
scroll to position [2813, 0]
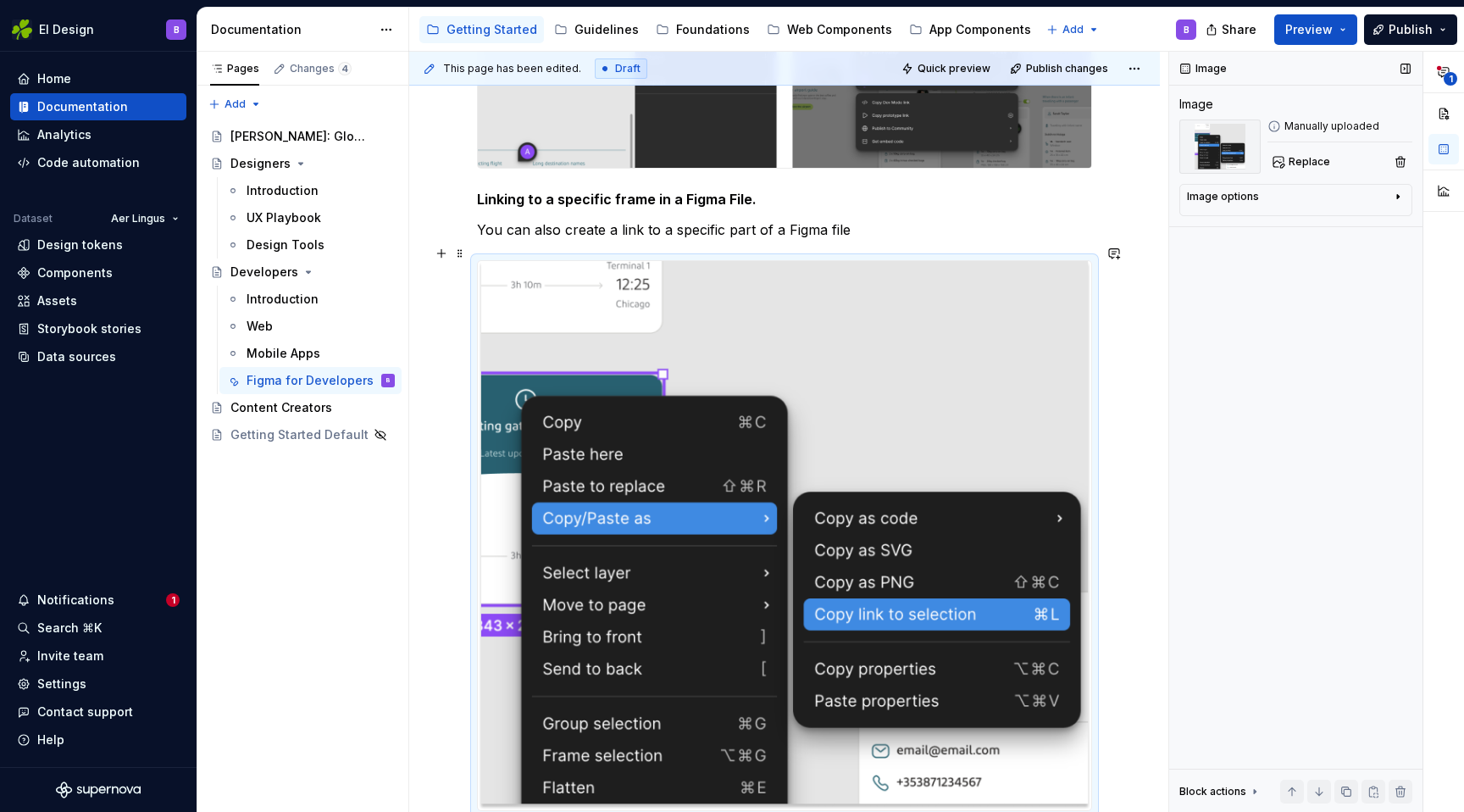
click at [857, 239] on p "You can also create a link to a specific part of a Figma file" at bounding box center [785, 230] width 616 height 21
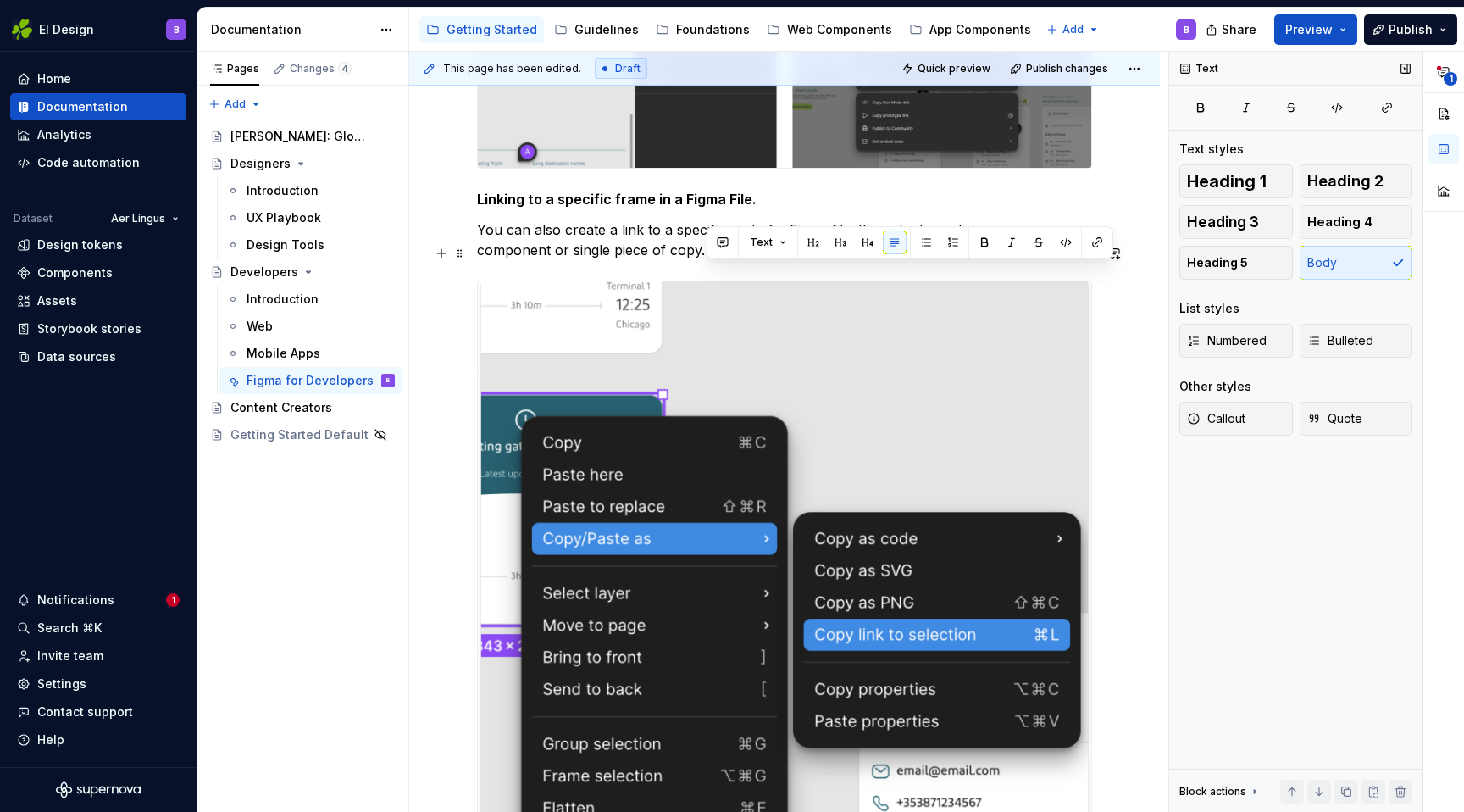
drag, startPoint x: 709, startPoint y: 268, endPoint x: 934, endPoint y: 268, distance: 225.0
click at [935, 260] on p "You can also create a link to a specific part of a Figma file. It can be to sec…" at bounding box center [785, 239] width 616 height 40
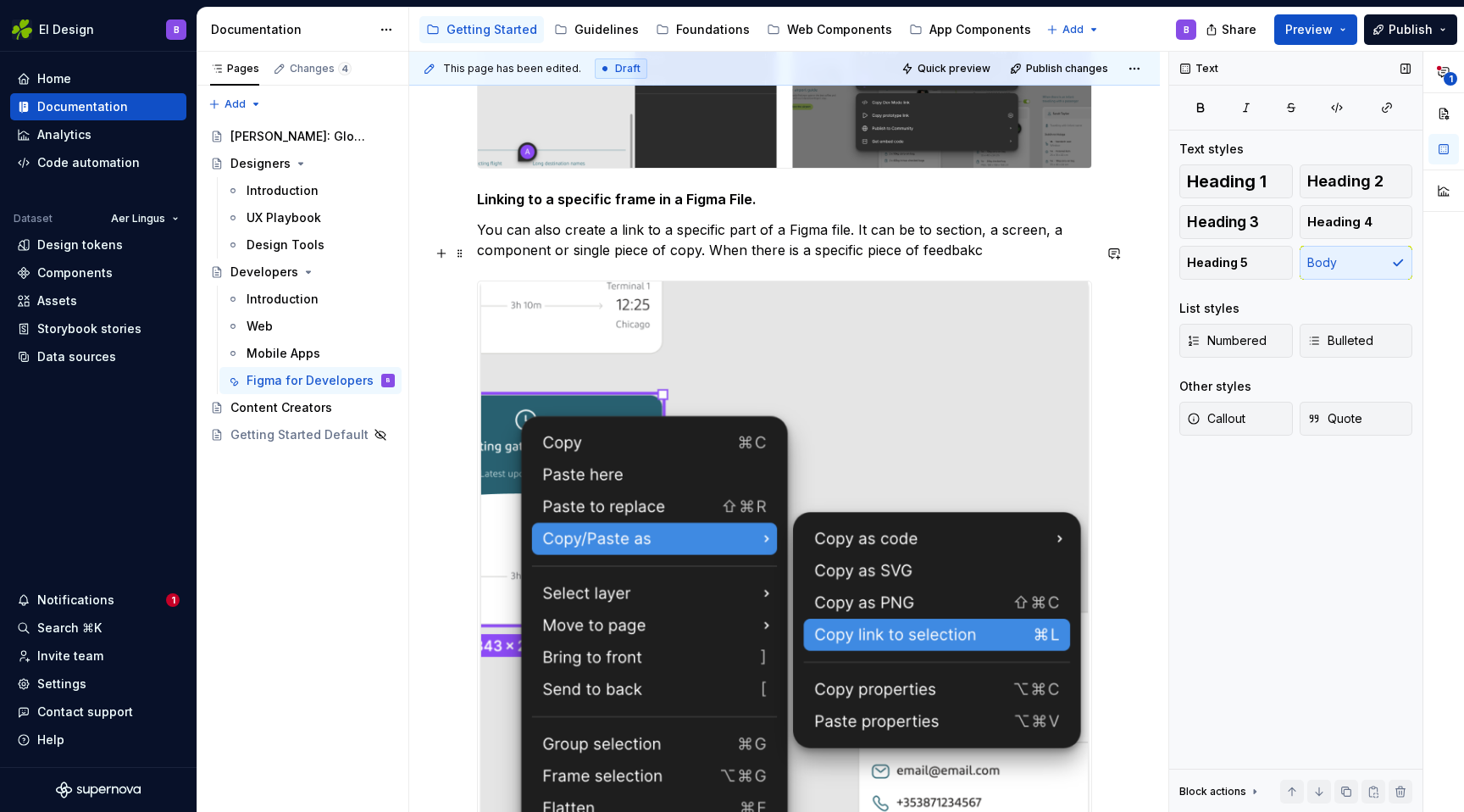
click at [706, 260] on p "You can also create a link to a specific part of a Figma file. It can be to sec…" at bounding box center [785, 239] width 616 height 40
click at [788, 260] on p "You can also create a link to a specific part of a Figma file. It can be to sec…" at bounding box center [785, 239] width 616 height 40
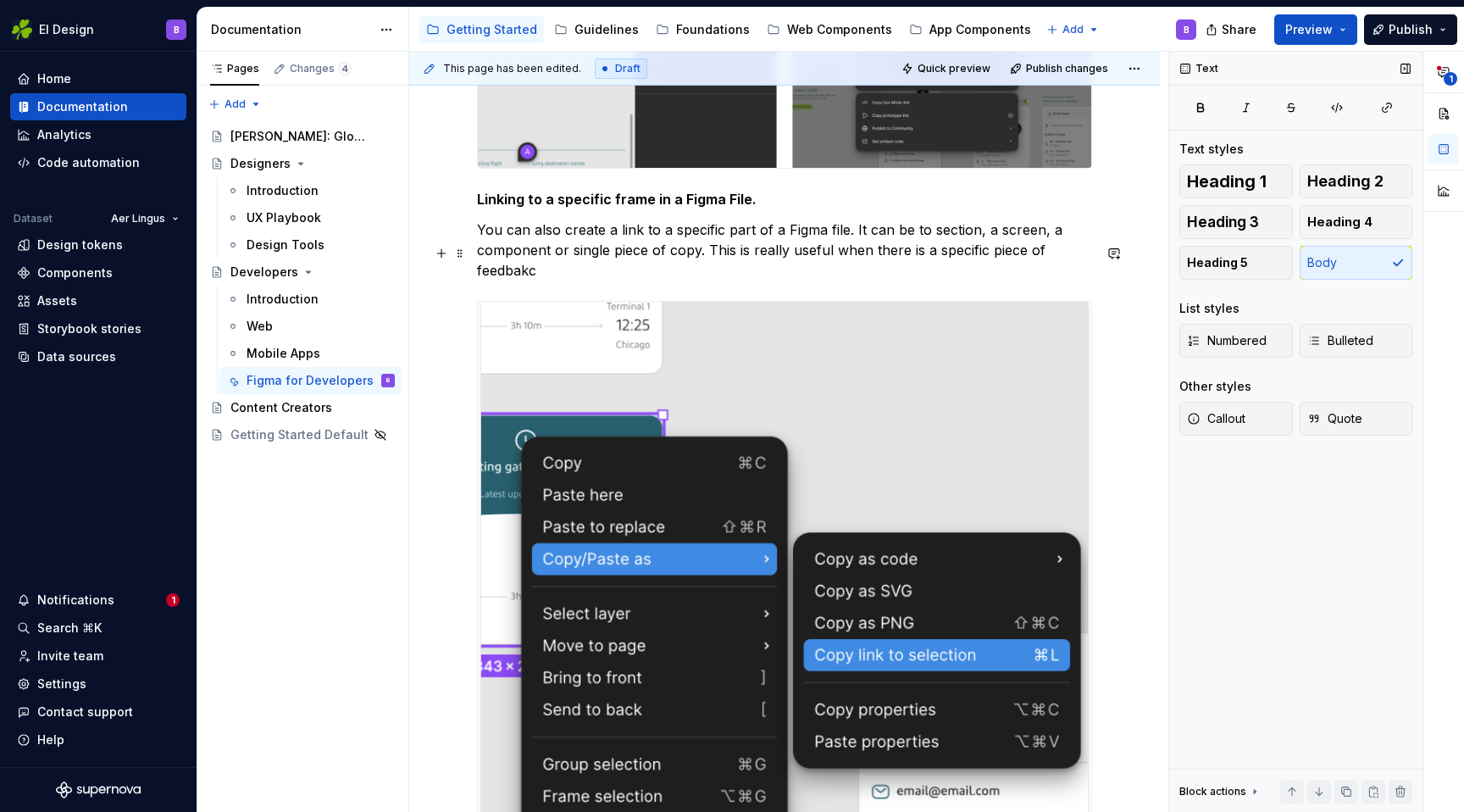
click at [1072, 281] on p "You can also create a link to a specific part of a Figma file. It can be to sec…" at bounding box center [785, 250] width 616 height 61
click at [549, 281] on p "You can also create a link to a specific part of a Figma file. It can be to sec…" at bounding box center [785, 250] width 616 height 61
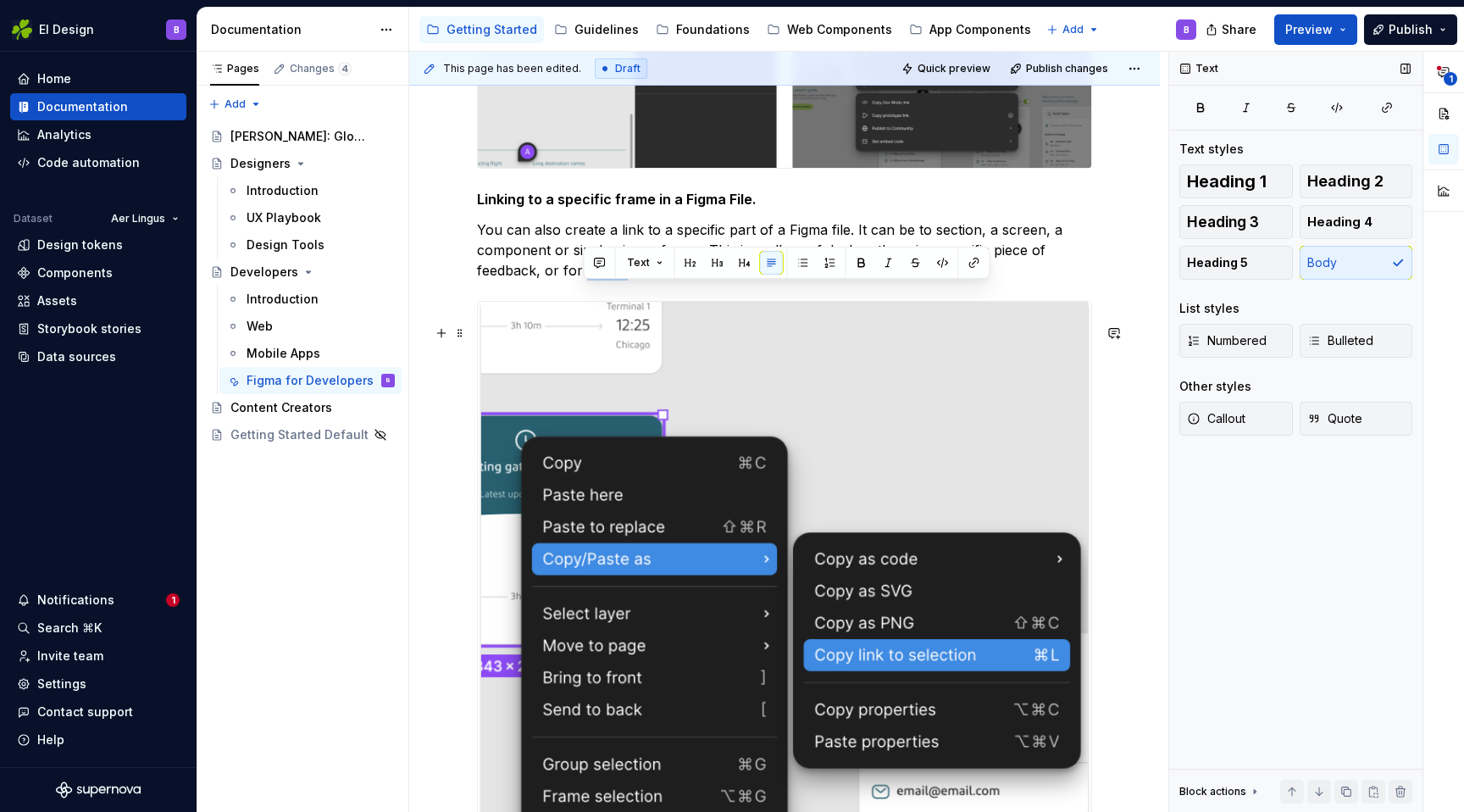
drag, startPoint x: 583, startPoint y: 295, endPoint x: 780, endPoint y: 323, distance: 199.0
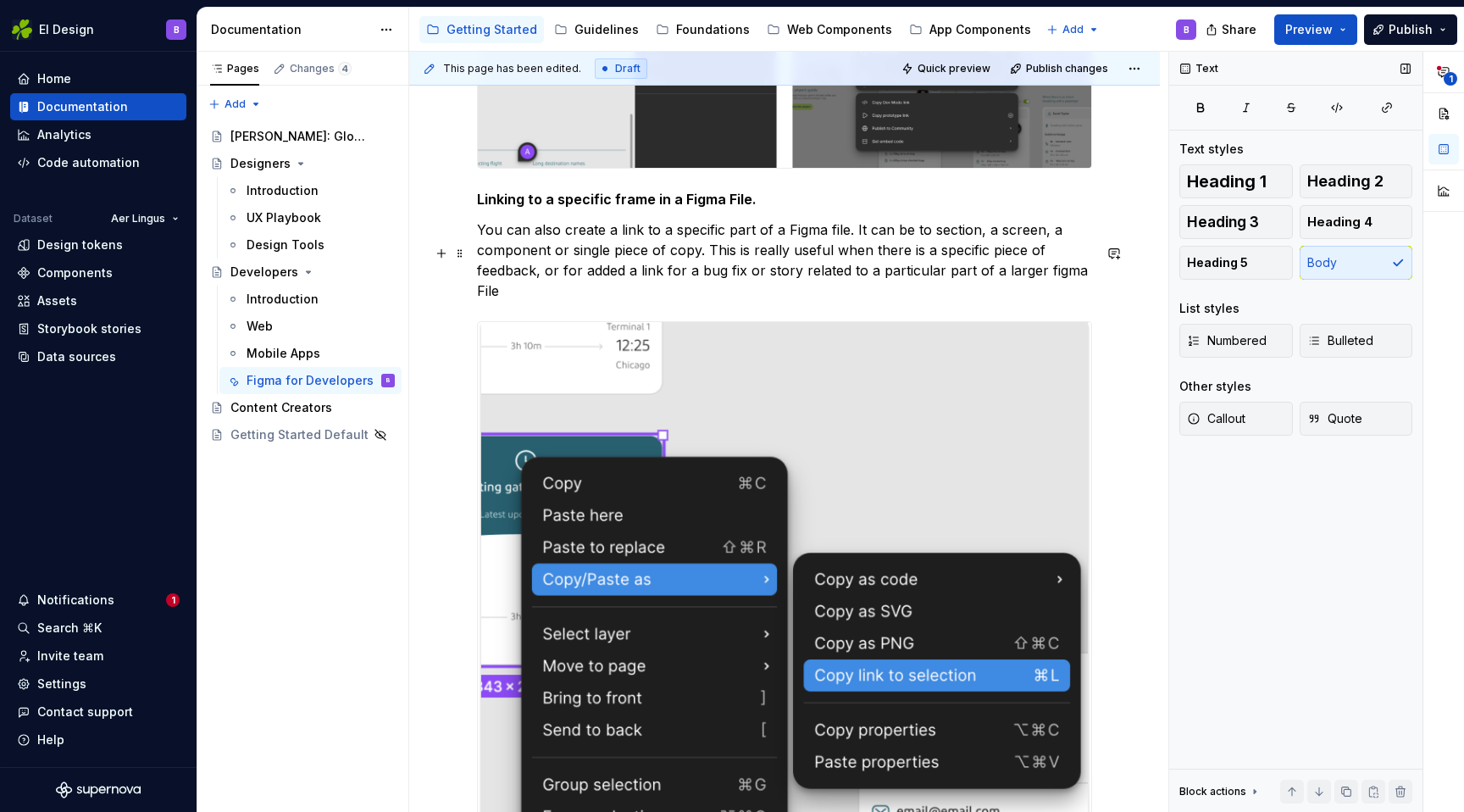
click at [1043, 295] on p "You can also create a link to a specific part of a Figma file. It can be to sec…" at bounding box center [785, 260] width 616 height 81
click at [593, 301] on p "You can also create a link to a specific part of a Figma file. It can be to sec…" at bounding box center [785, 260] width 616 height 81
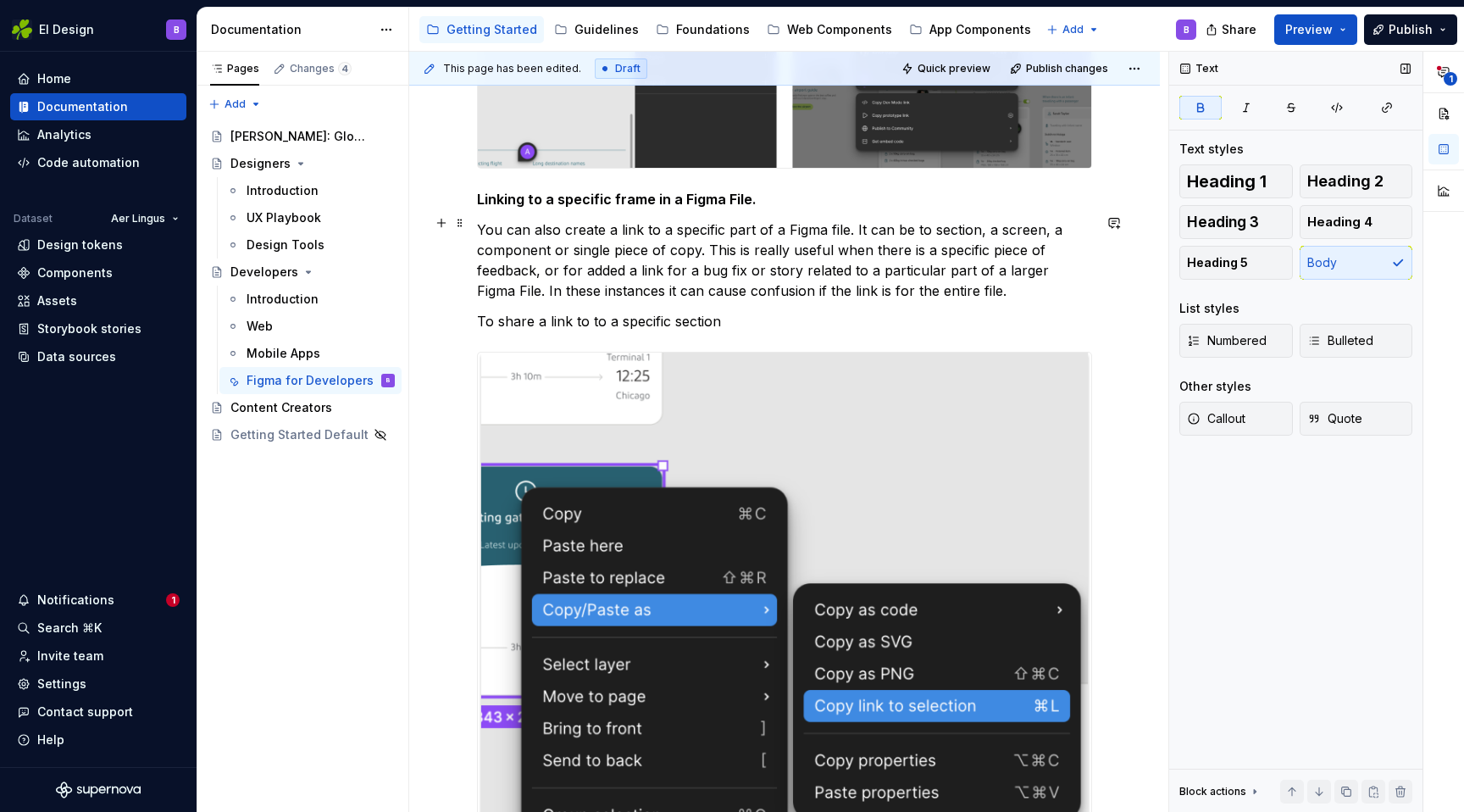
click at [624, 208] on strong "Linking to a specific frame in a Figma File." at bounding box center [616, 199] width 280 height 17
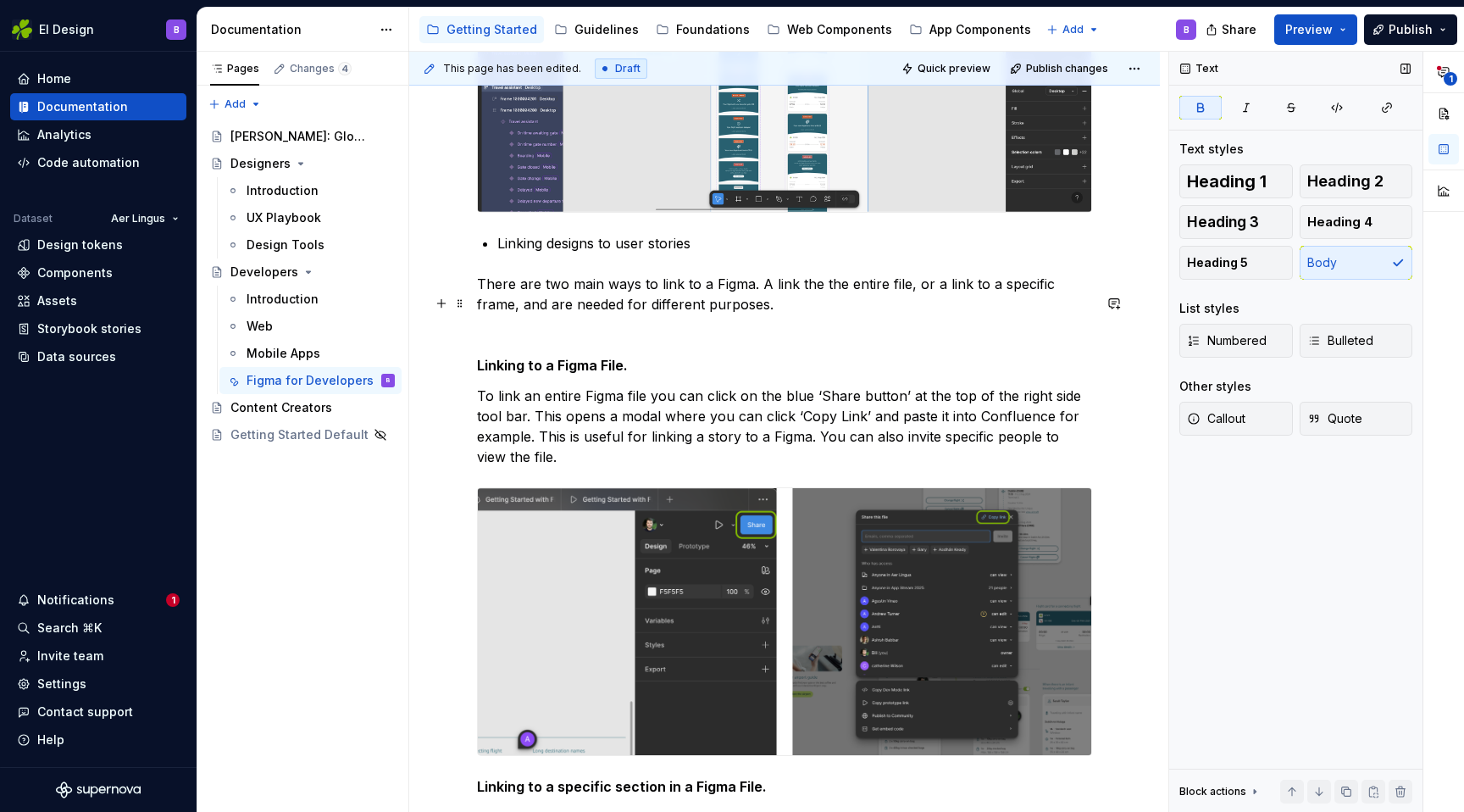
scroll to position [2113, 0]
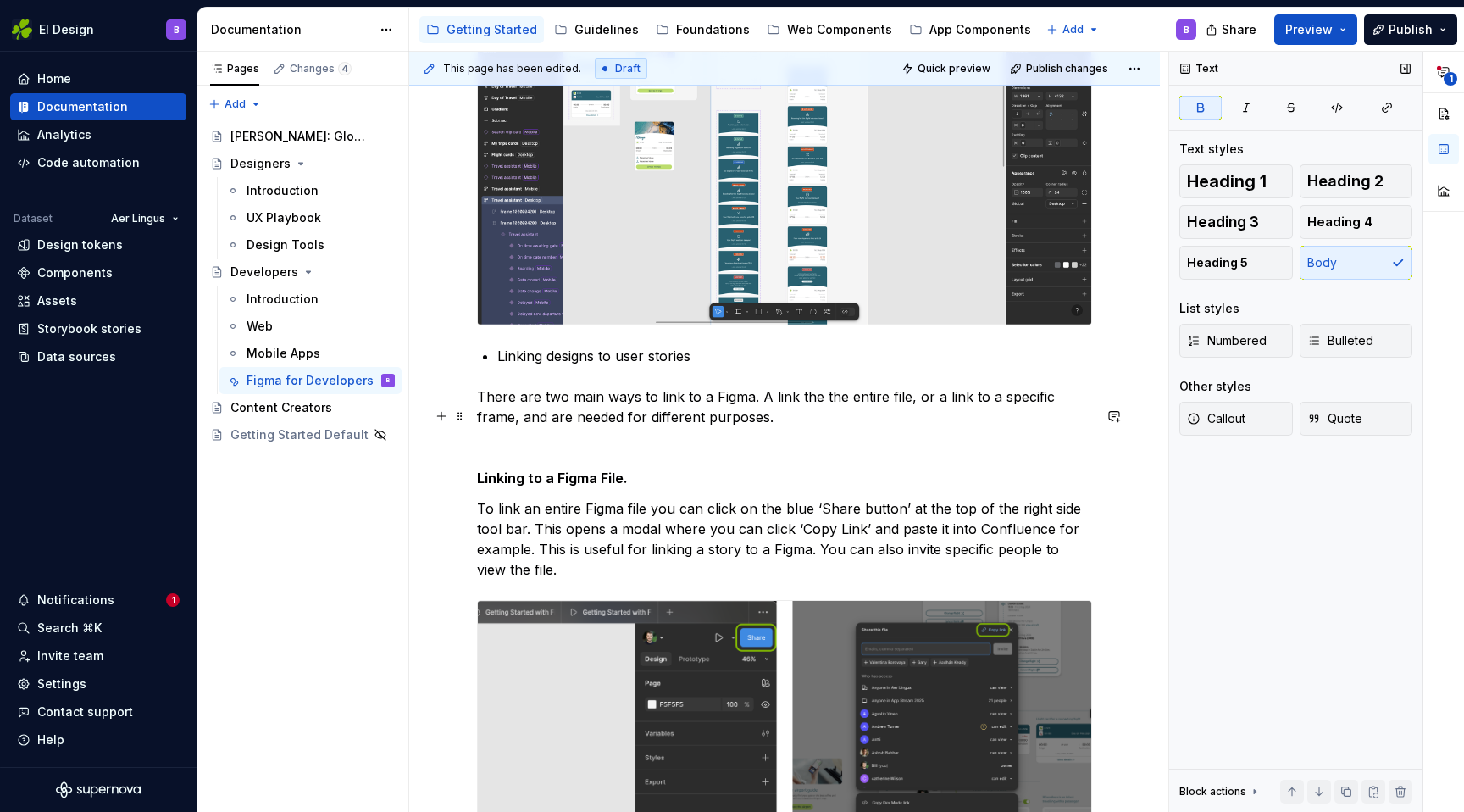
click at [1076, 418] on p "There are two main ways to link to a Figma. A link the the entire file, or a li…" at bounding box center [785, 406] width 616 height 40
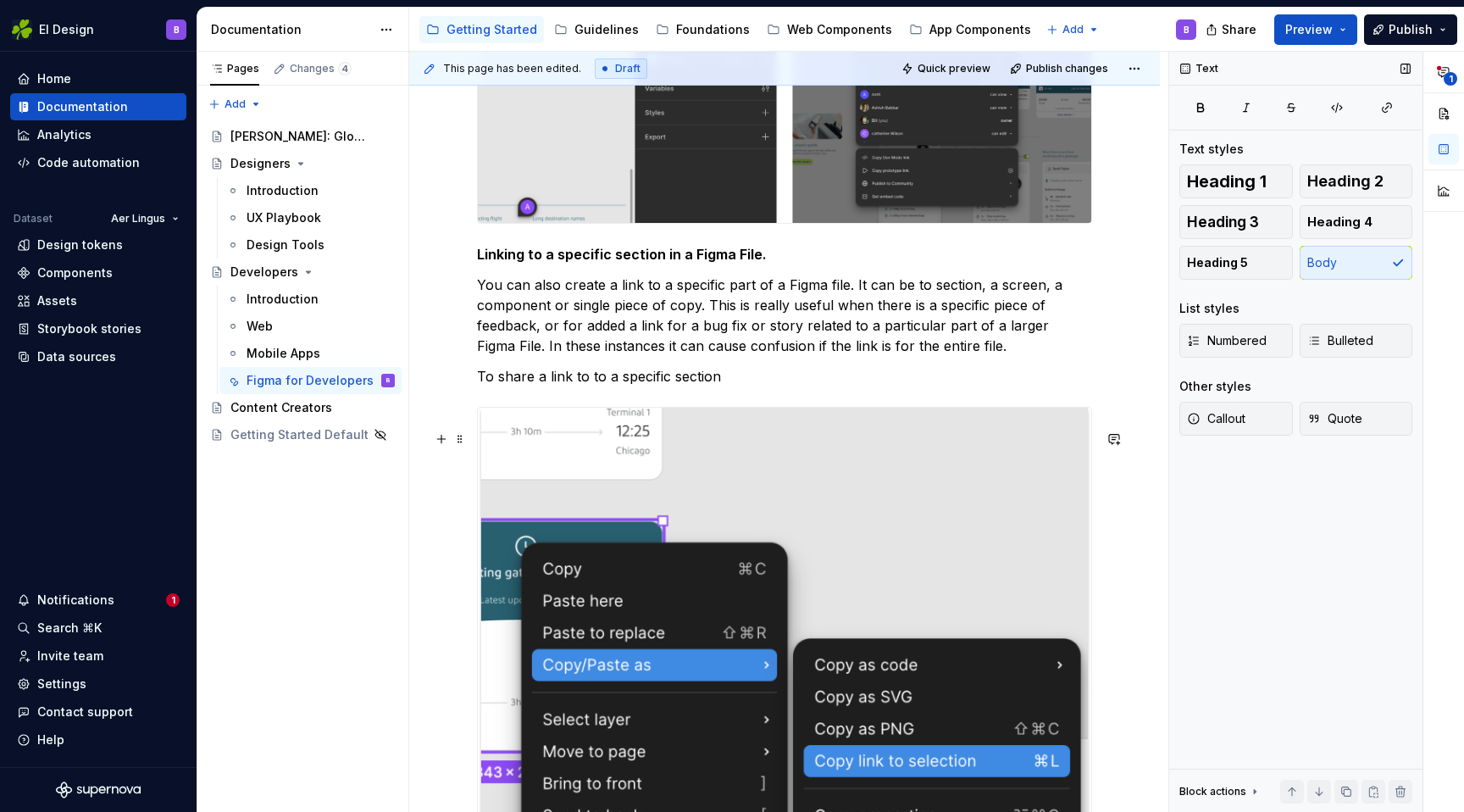
scroll to position [2763, 0]
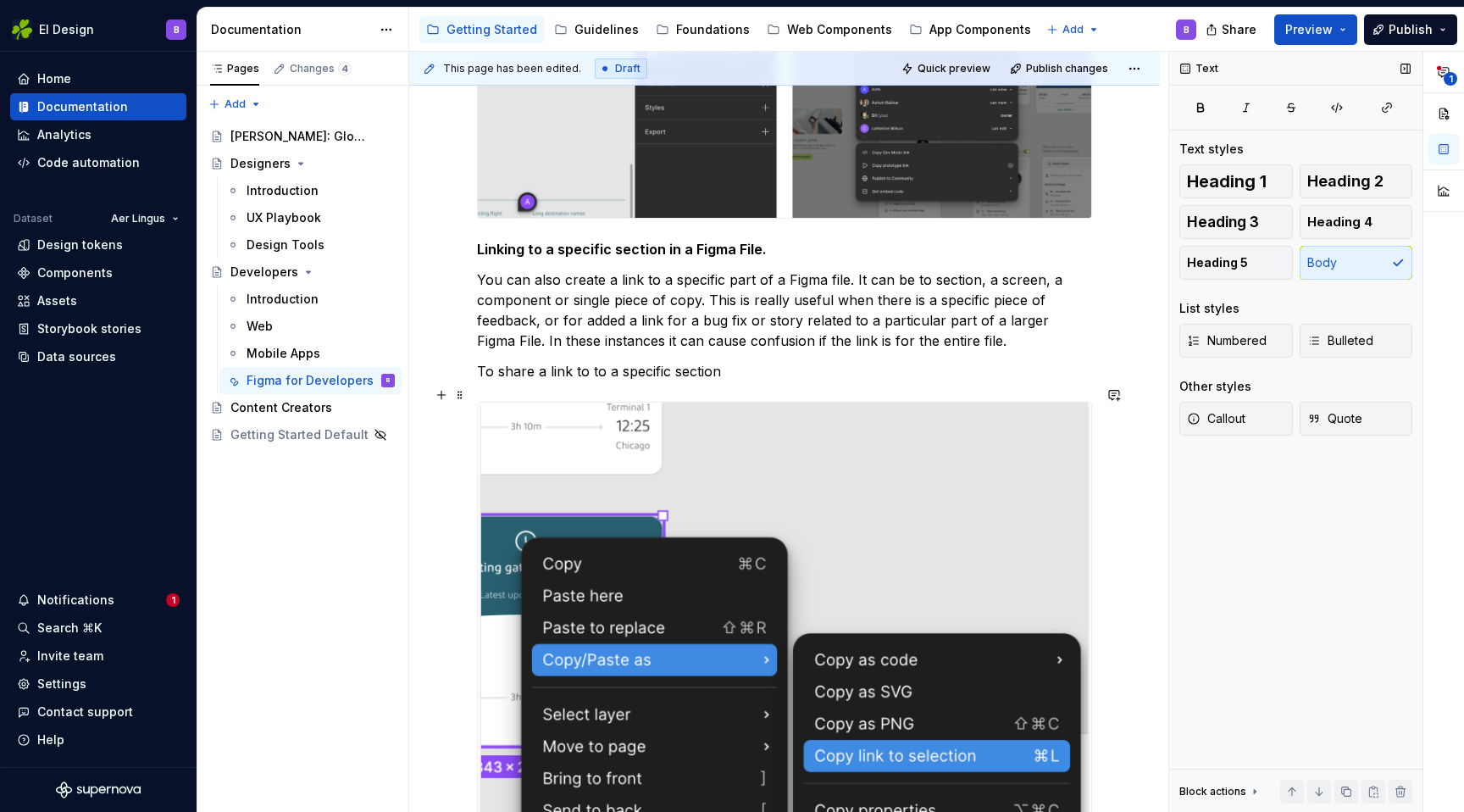
click at [743, 382] on p "To share a link to to a specific section" at bounding box center [785, 371] width 616 height 21
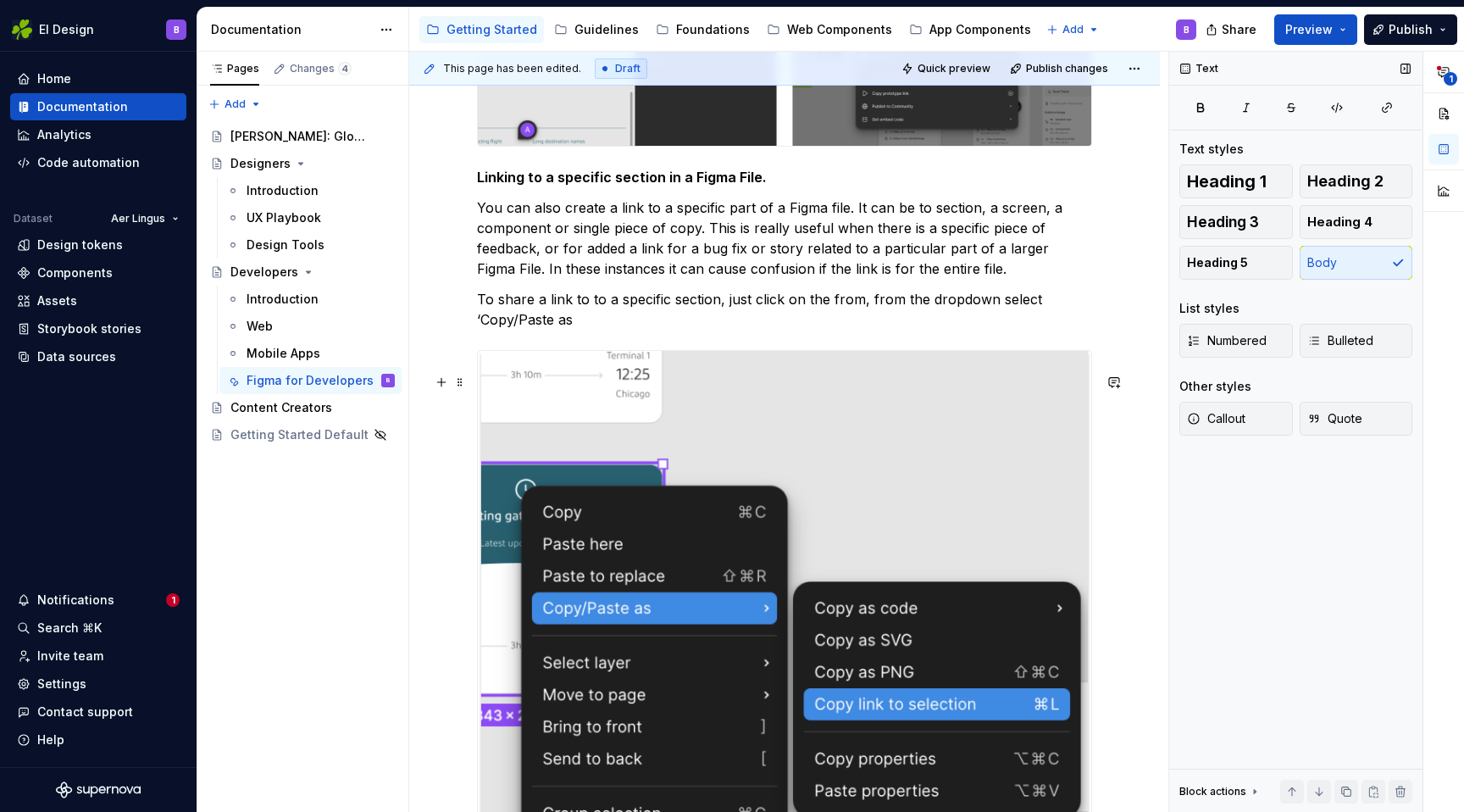
scroll to position [2849, 0]
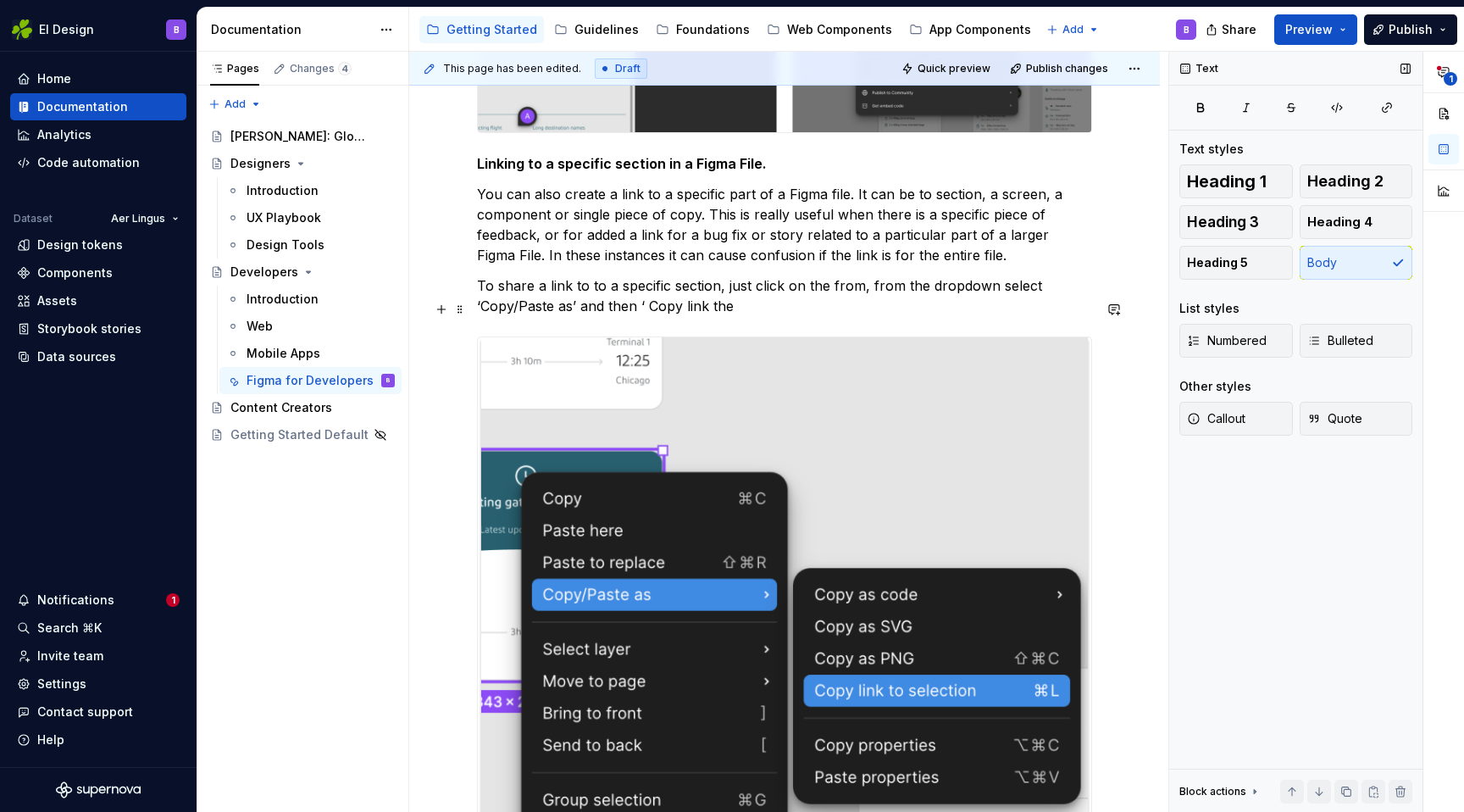
click at [650, 316] on p "To share a link to to a specific section, just click on the from, from the drop…" at bounding box center [785, 295] width 616 height 40
click at [741, 316] on p "To share a link to to a specific section, just click on the from, from the drop…" at bounding box center [785, 295] width 616 height 40
drag, startPoint x: 638, startPoint y: 328, endPoint x: 788, endPoint y: 328, distance: 150.0
click at [788, 316] on p "To share a link to to a specific section, just click on the from, from the drop…" at bounding box center [785, 295] width 616 height 40
click at [947, 316] on p "To share a link to to a specific section, just click on the from, from the drop…" at bounding box center [785, 295] width 616 height 40
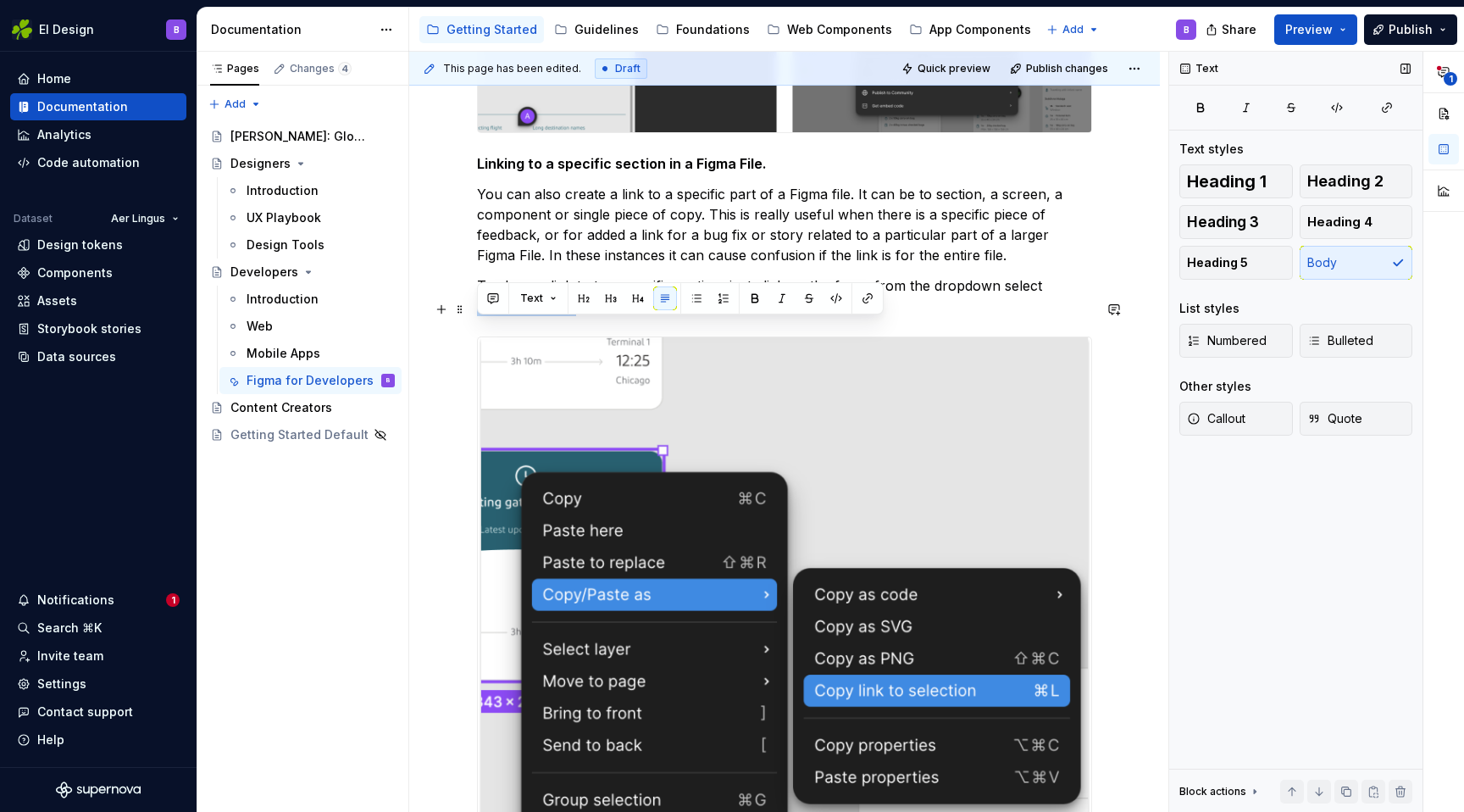
drag, startPoint x: 536, startPoint y: 328, endPoint x: 470, endPoint y: 328, distance: 66.0
click at [602, 316] on p "To share a link to to a specific section, just click on the from, from the drop…" at bounding box center [785, 295] width 616 height 40
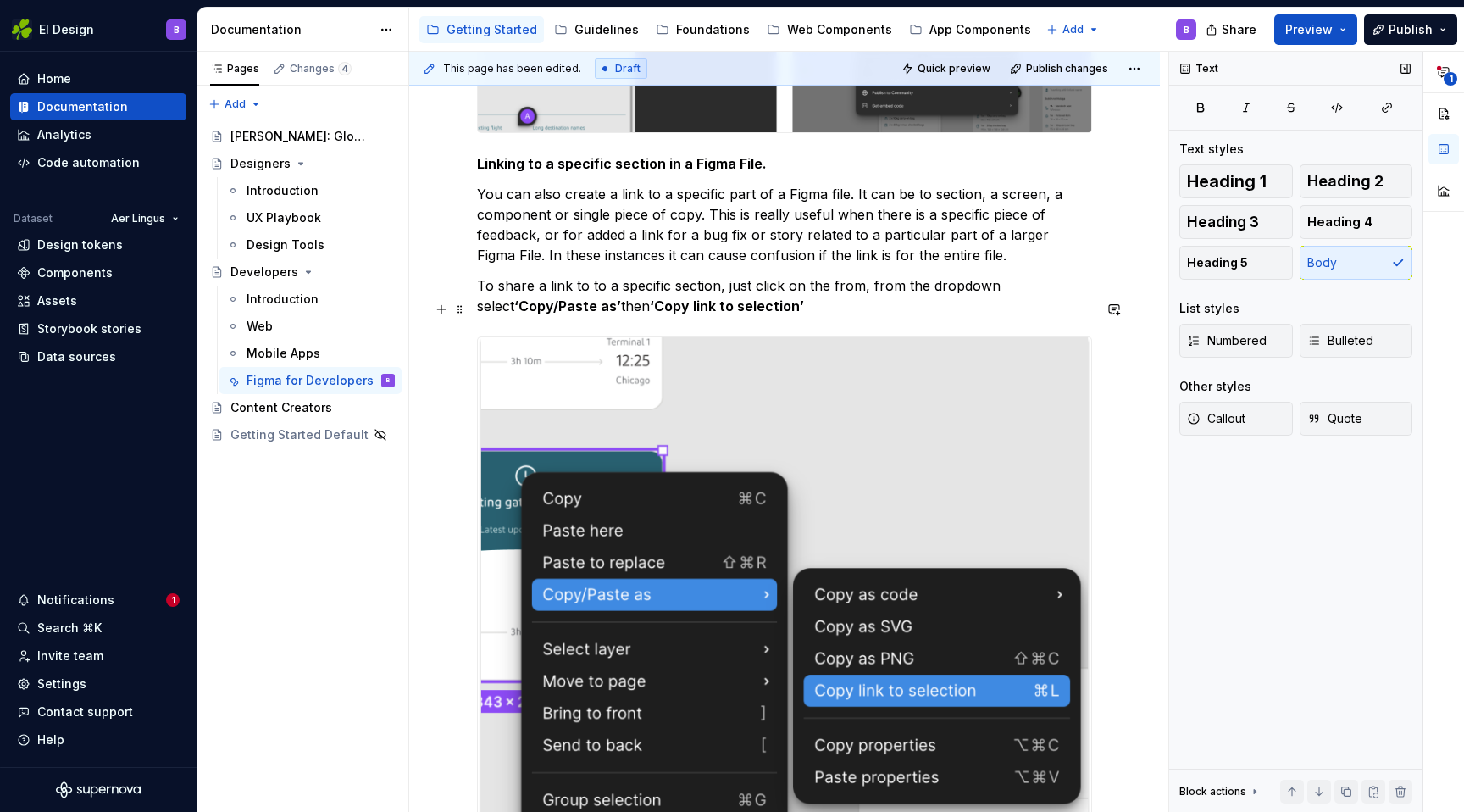
click at [823, 316] on p "To share a link to to a specific section, just click on the from, from the drop…" at bounding box center [785, 295] width 616 height 40
drag, startPoint x: 774, startPoint y: 333, endPoint x: 1041, endPoint y: 333, distance: 267.0
click at [1041, 316] on p "To share a link to to a specific section, just click on the from, from the drop…" at bounding box center [785, 295] width 616 height 40
click at [893, 316] on p "To share a link to to a specific section, just click on the from, from the drop…" at bounding box center [785, 295] width 616 height 40
drag, startPoint x: 887, startPoint y: 329, endPoint x: 1062, endPoint y: 328, distance: 175.0
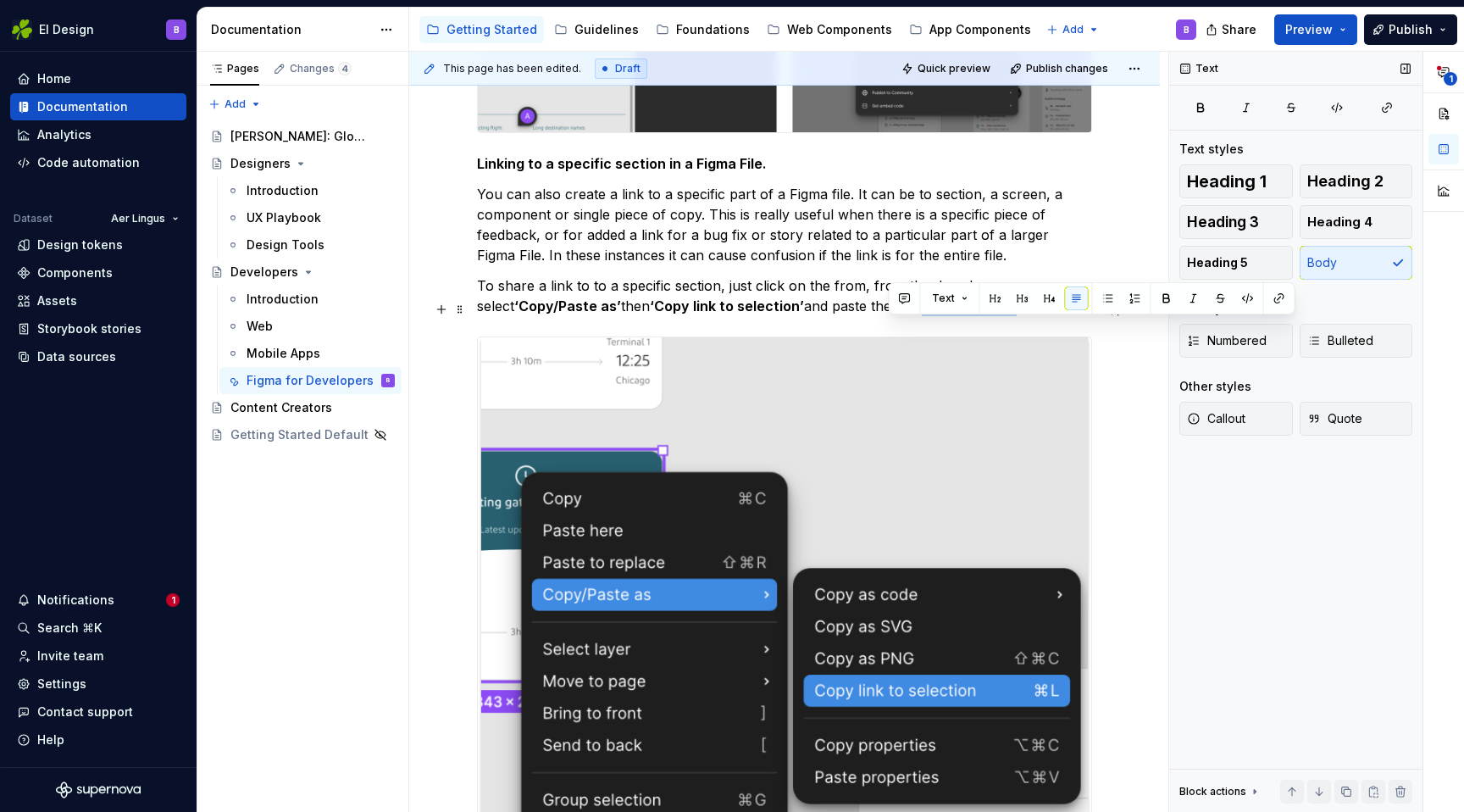
click at [1062, 316] on p "To share a link to to a specific section, just click on the from, from the drop…" at bounding box center [785, 295] width 616 height 40
click at [966, 316] on p "To share a link to to a specific section, just click on the from, from the drop…" at bounding box center [785, 295] width 616 height 40
drag, startPoint x: 800, startPoint y: 328, endPoint x: 1147, endPoint y: 328, distance: 347.0
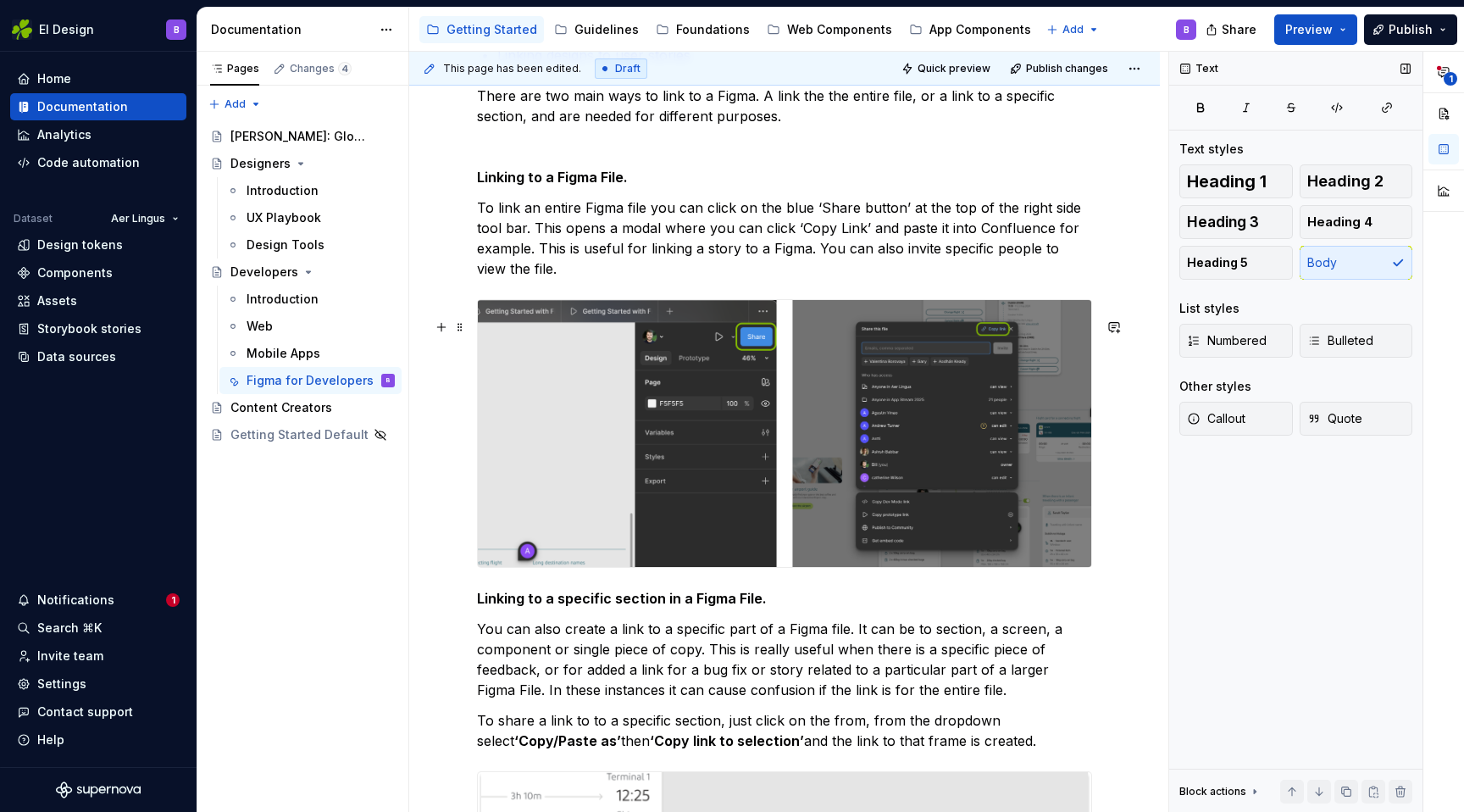
scroll to position [2411, 0]
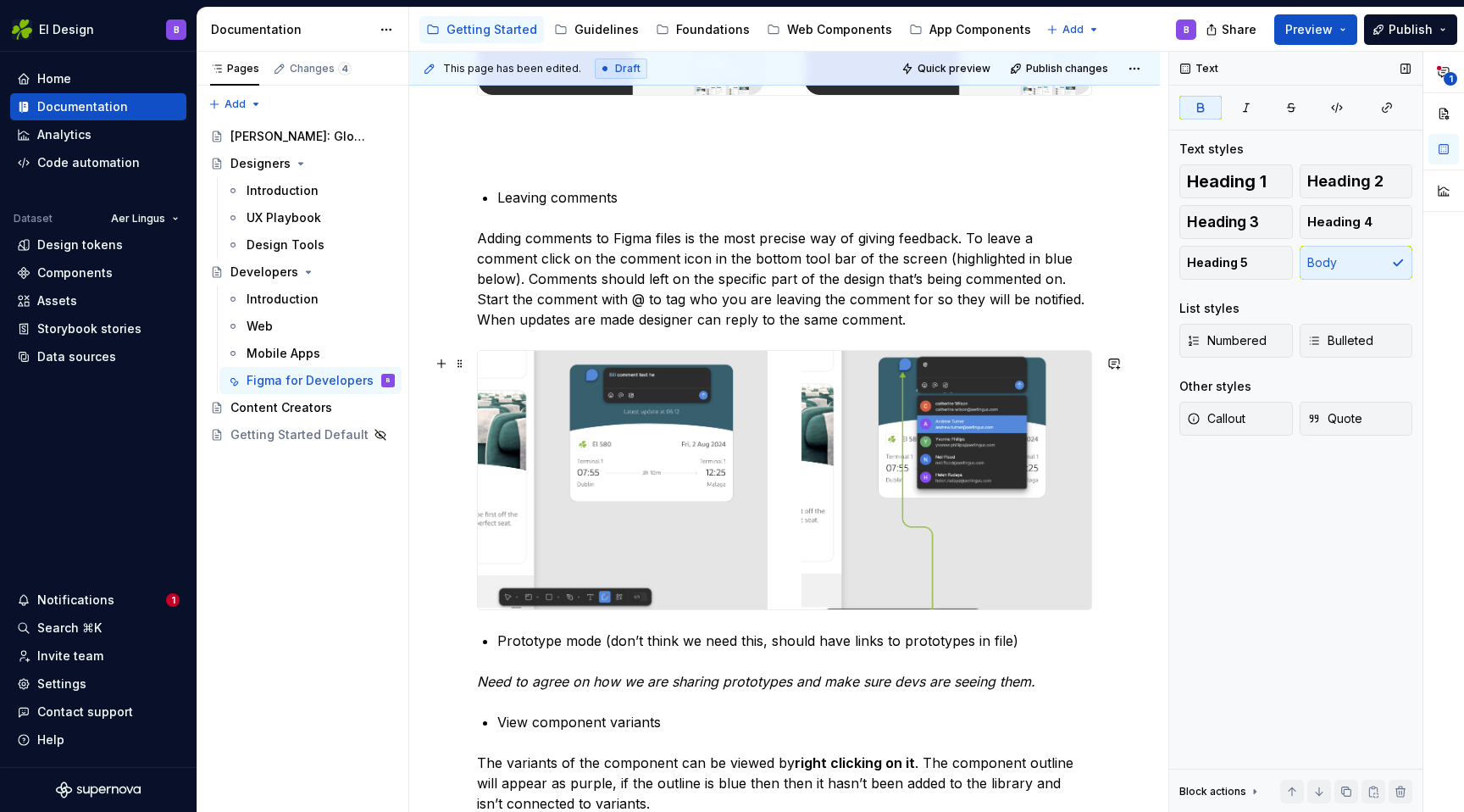
scroll to position [0, 0]
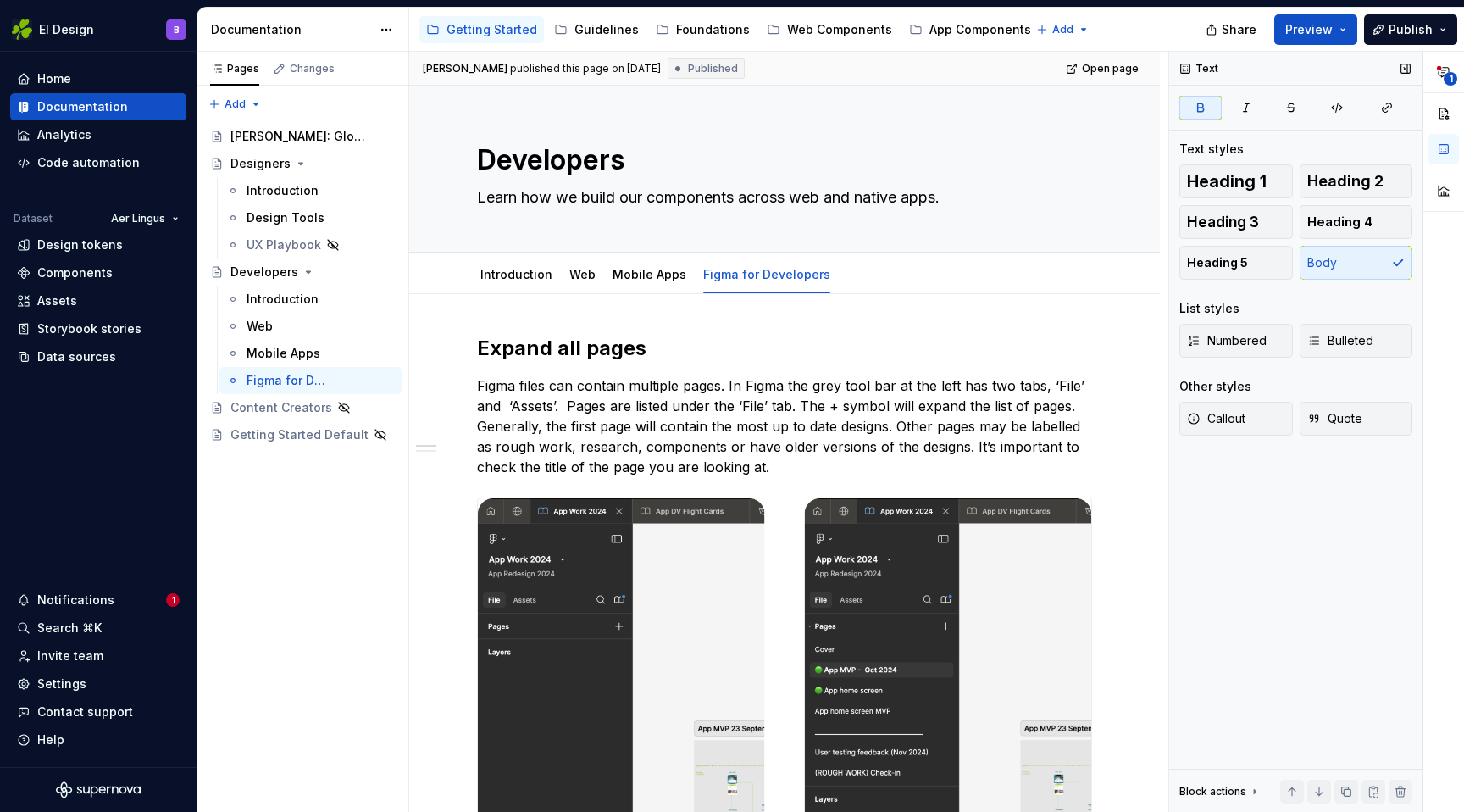
type textarea "*"
